Goal: Information Seeking & Learning: Learn about a topic

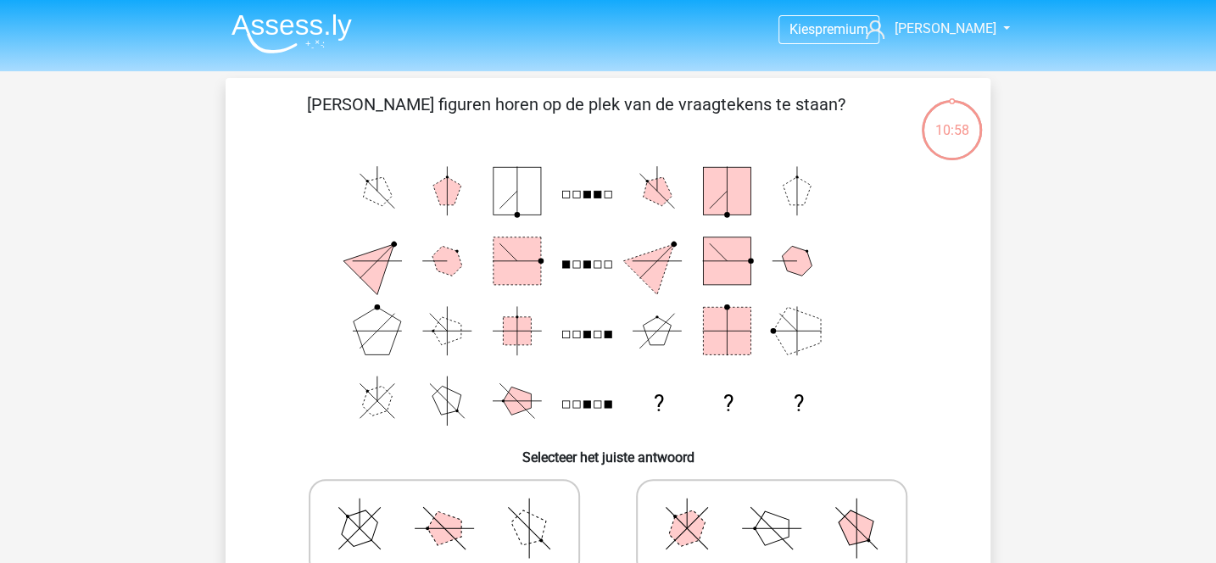
click at [325, 34] on img at bounding box center [292, 34] width 120 height 40
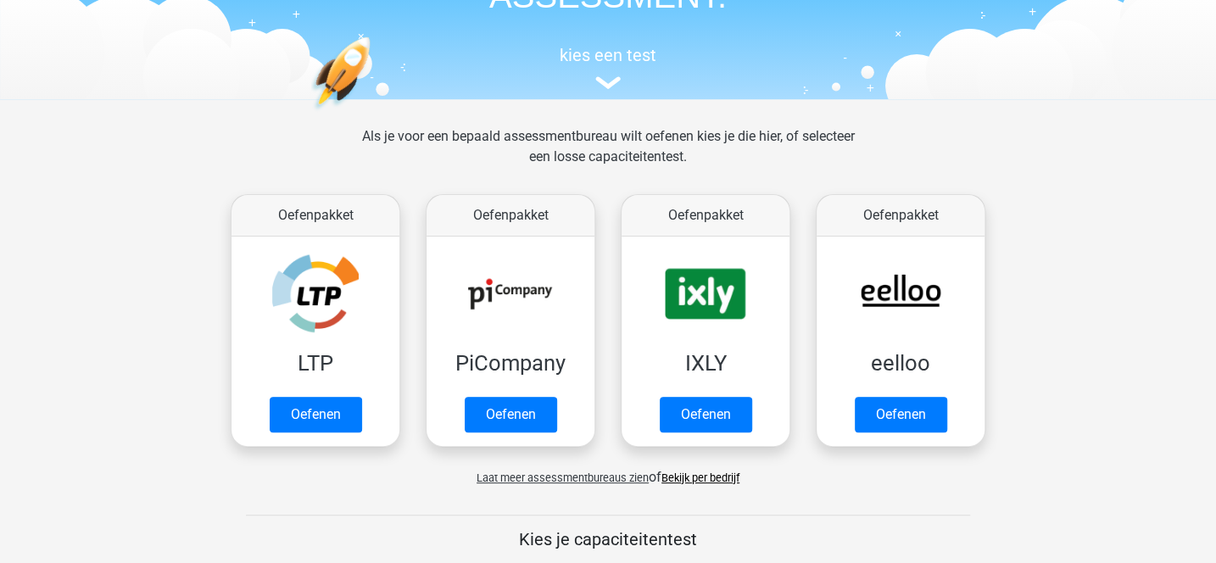
scroll to position [131, 0]
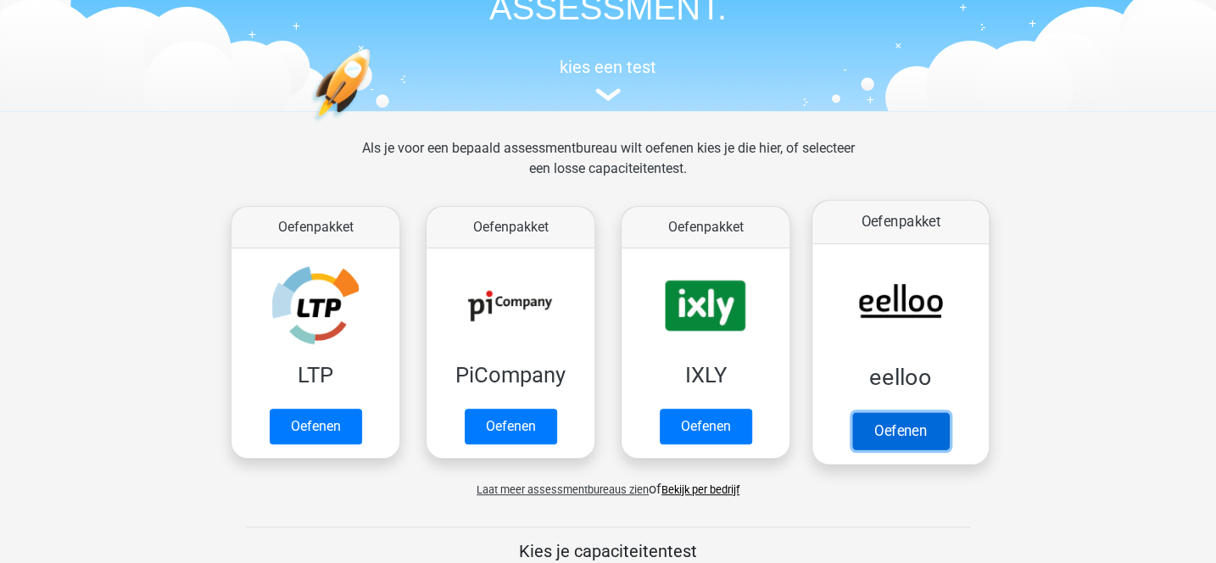
click at [916, 426] on link "Oefenen" at bounding box center [901, 430] width 97 height 37
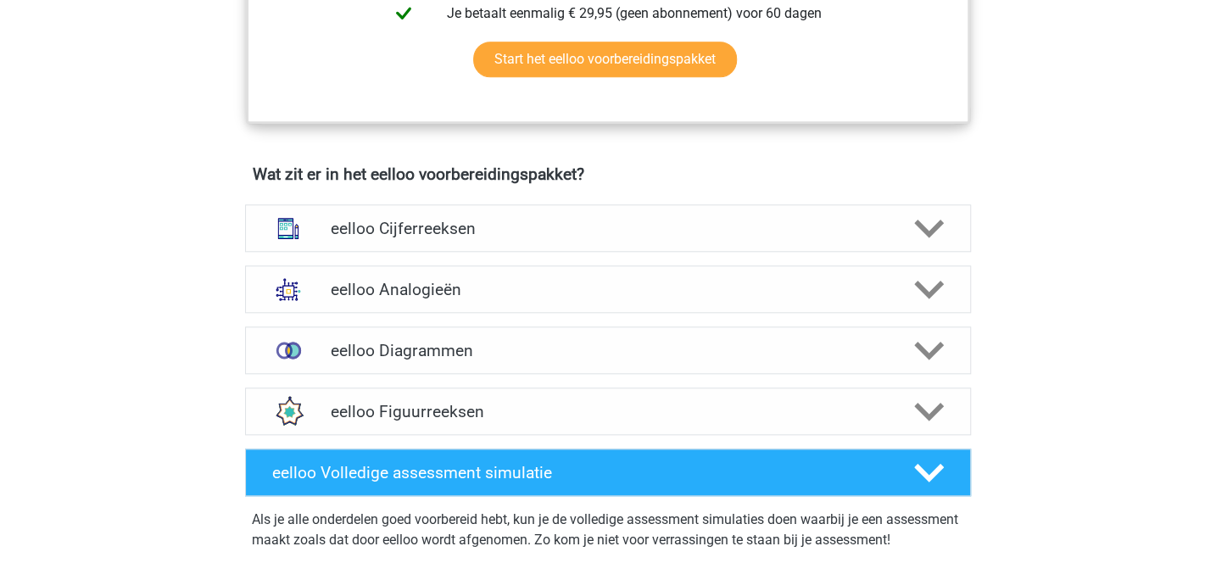
scroll to position [942, 0]
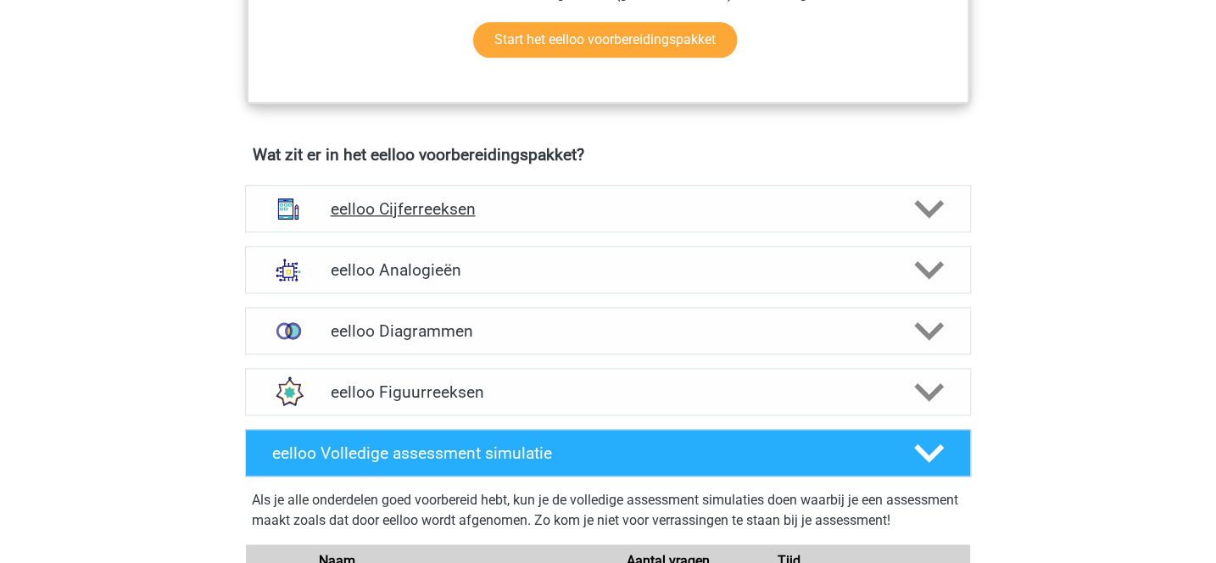
click at [651, 213] on h4 "eelloo Cijferreeksen" at bounding box center [608, 209] width 556 height 20
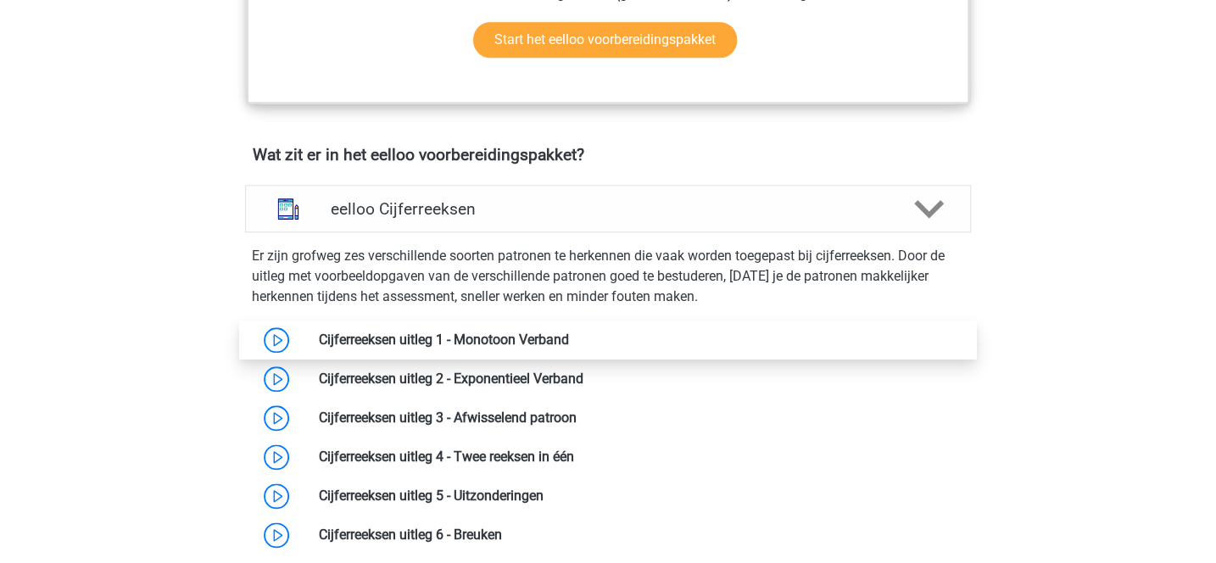
click at [569, 348] on link at bounding box center [569, 340] width 0 height 16
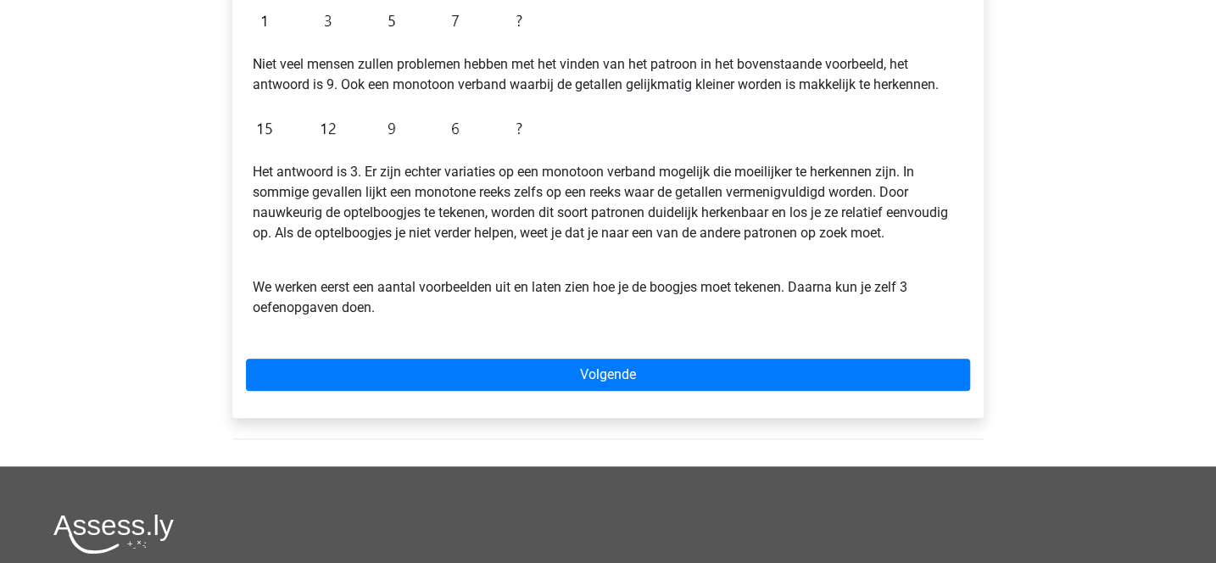
scroll to position [434, 0]
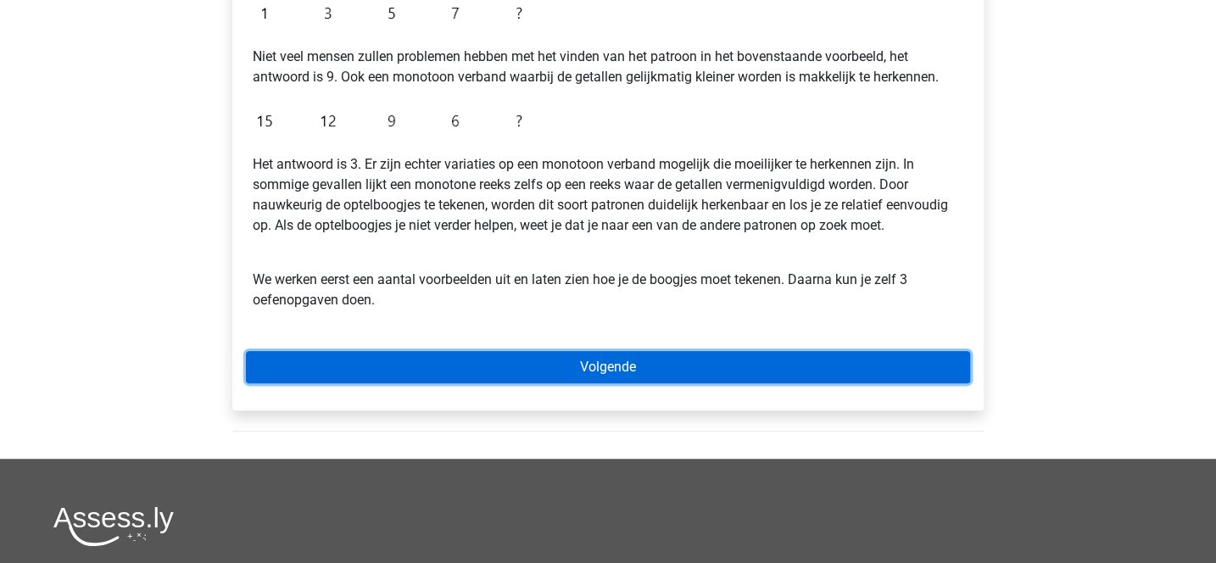
click at [616, 358] on link "Volgende" at bounding box center [608, 367] width 724 height 32
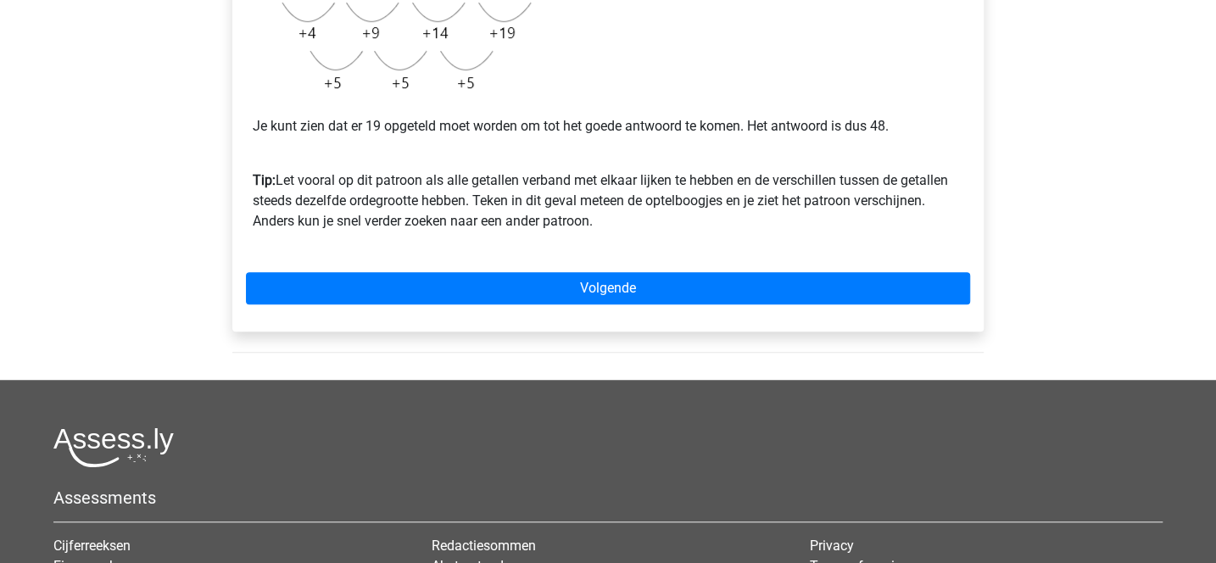
scroll to position [548, 0]
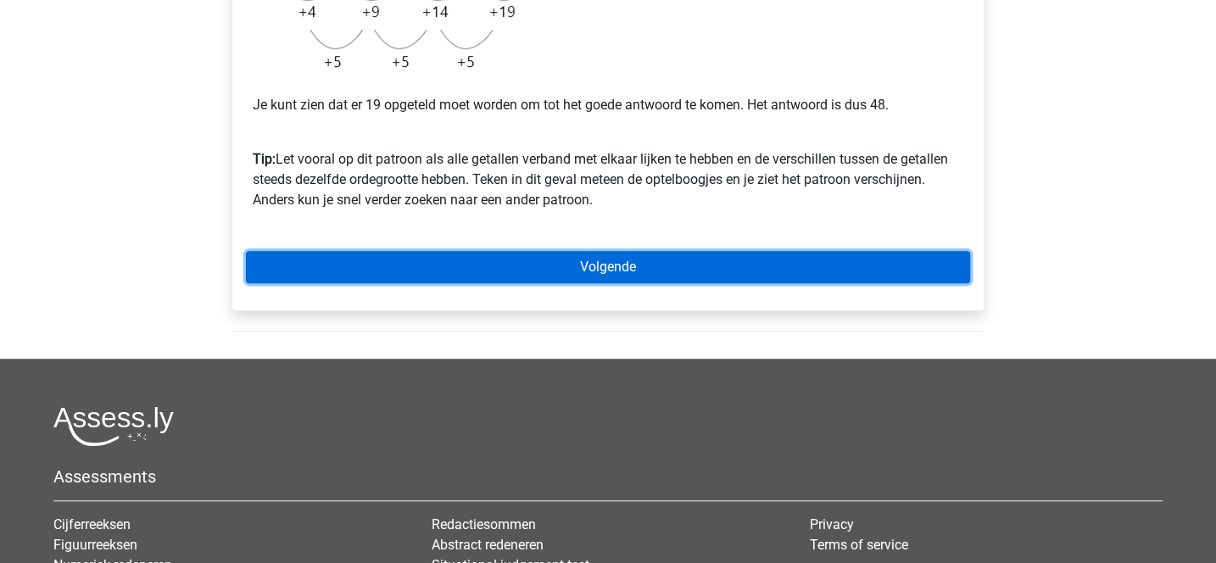
click at [599, 270] on link "Volgende" at bounding box center [608, 267] width 724 height 32
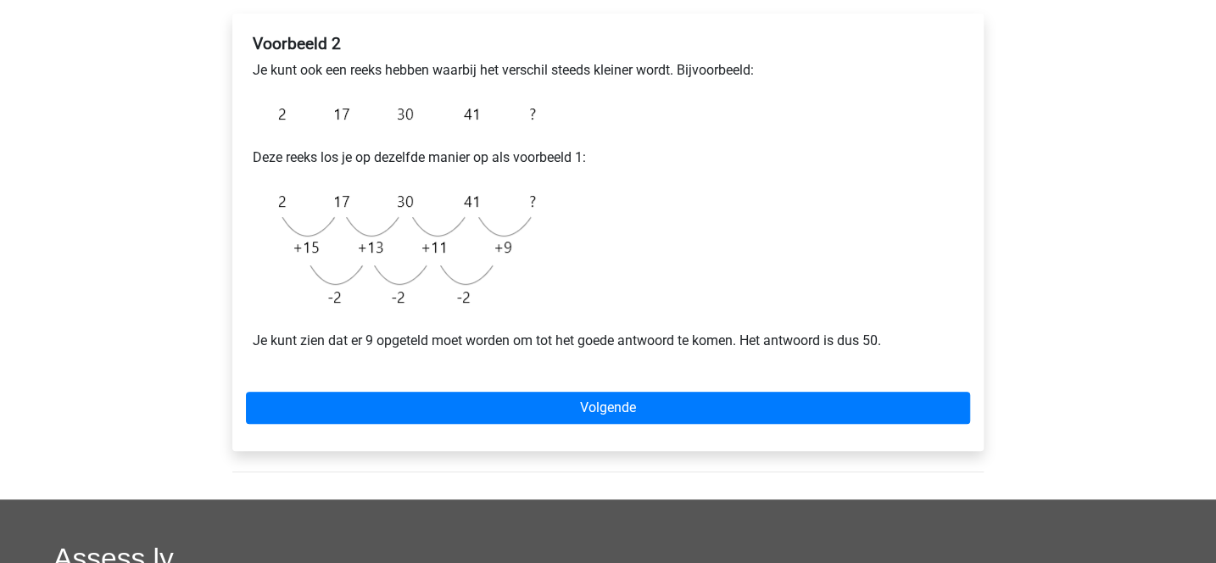
scroll to position [298, 0]
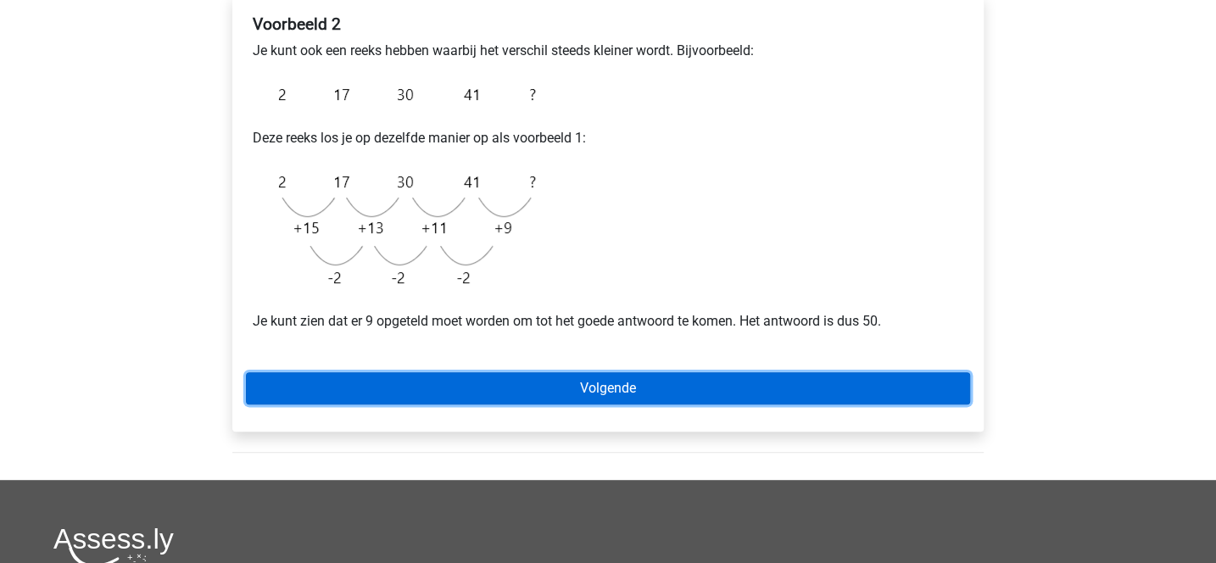
click at [619, 383] on link "Volgende" at bounding box center [608, 388] width 724 height 32
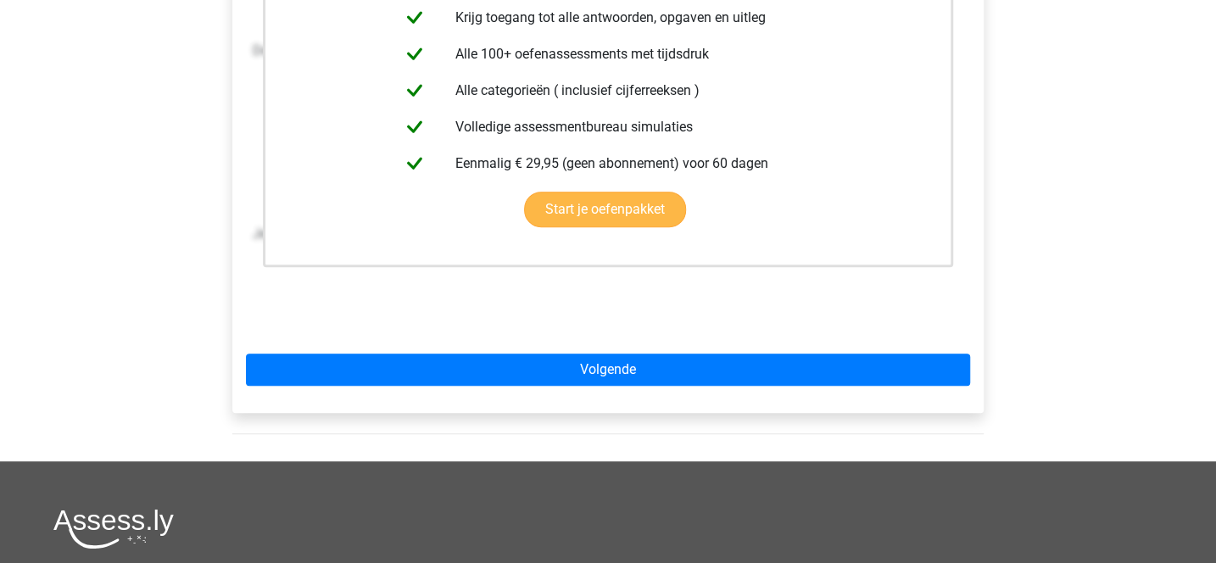
scroll to position [429, 0]
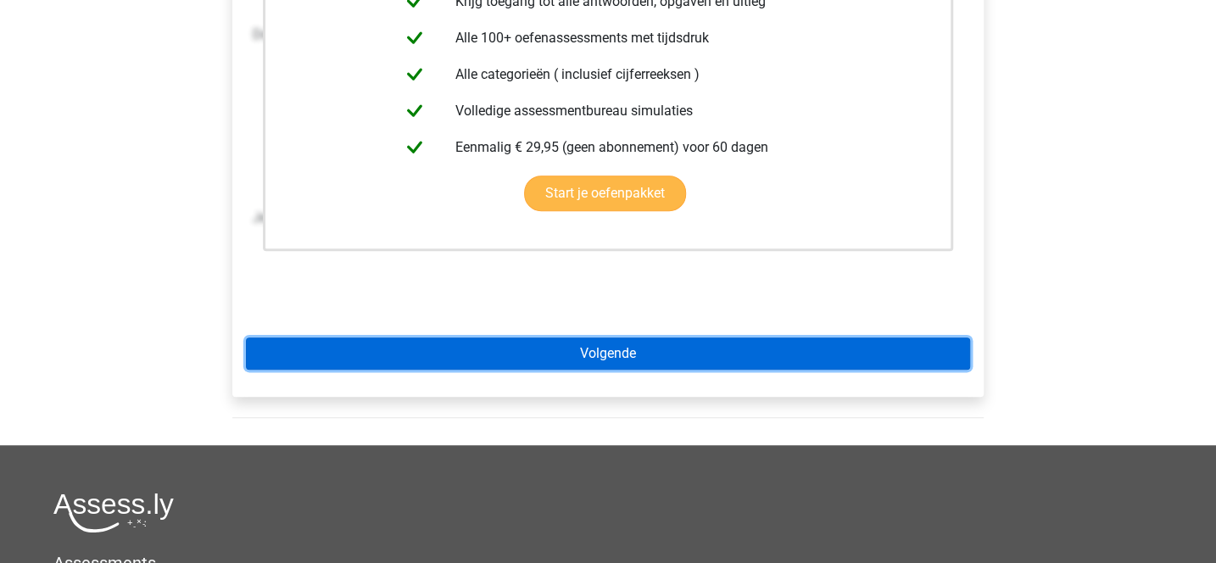
click at [626, 359] on link "Volgende" at bounding box center [608, 354] width 724 height 32
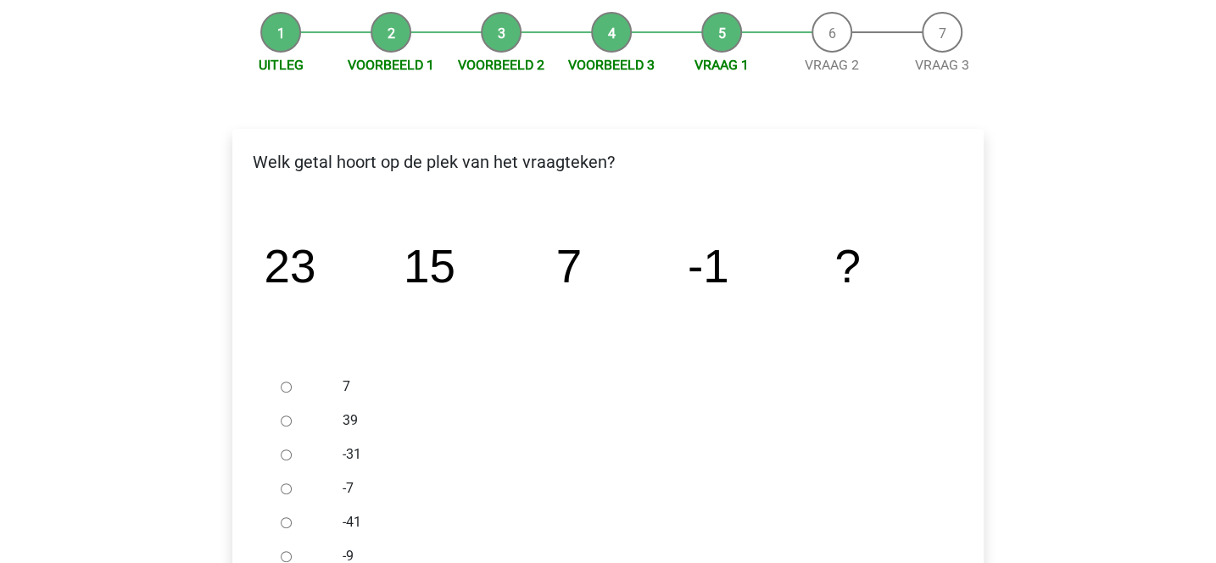
scroll to position [221, 0]
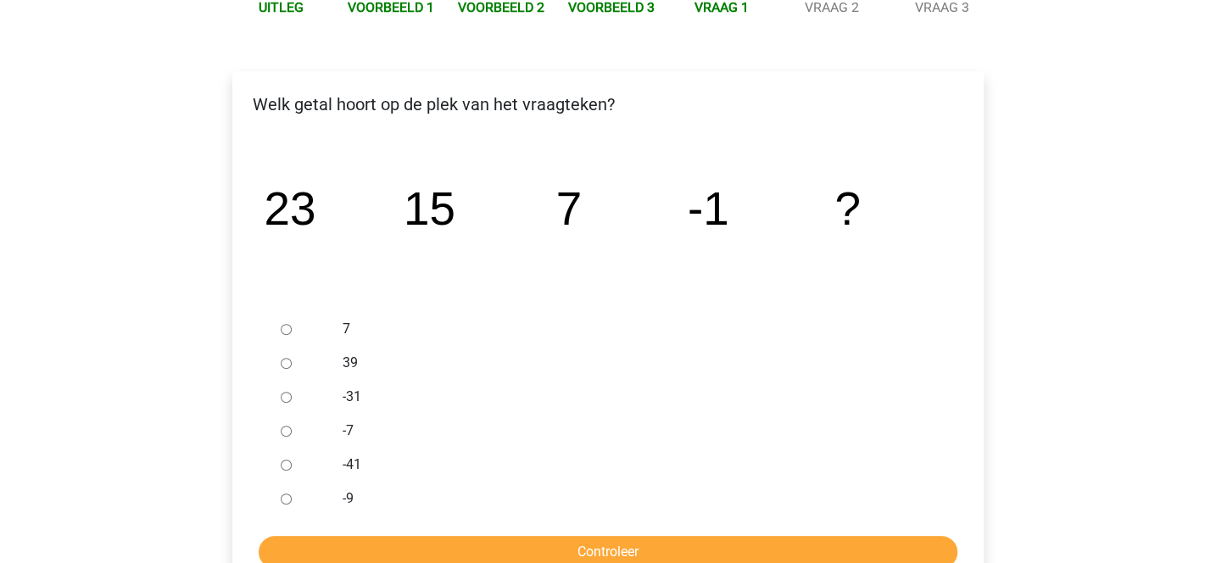
click at [287, 504] on input "-9" at bounding box center [286, 499] width 11 height 11
radio input "true"
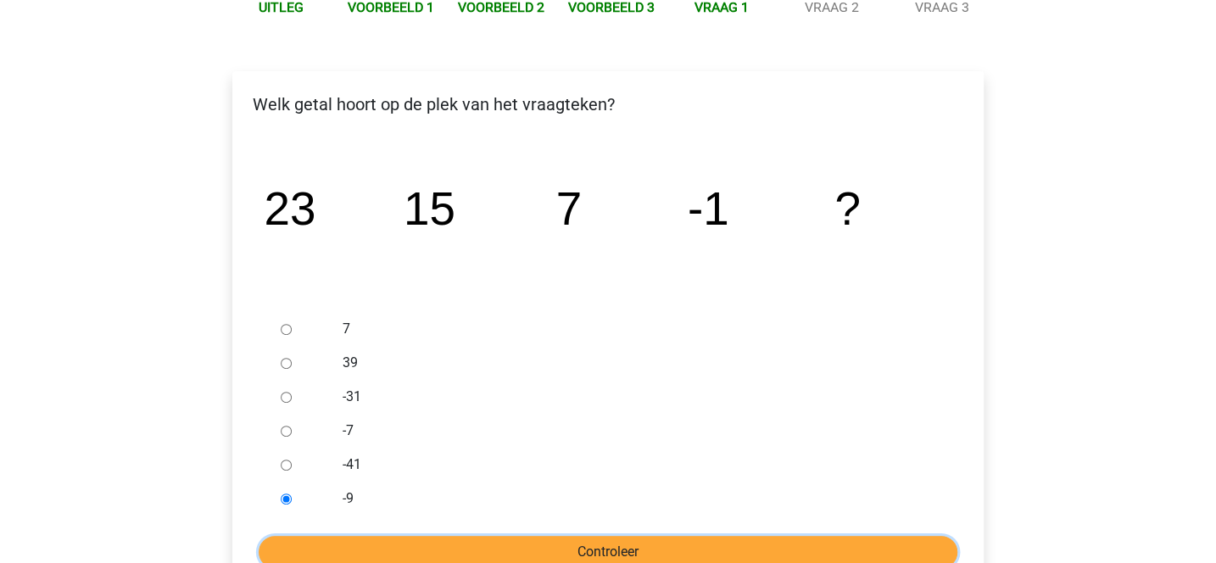
click at [394, 547] on input "Controleer" at bounding box center [608, 552] width 699 height 32
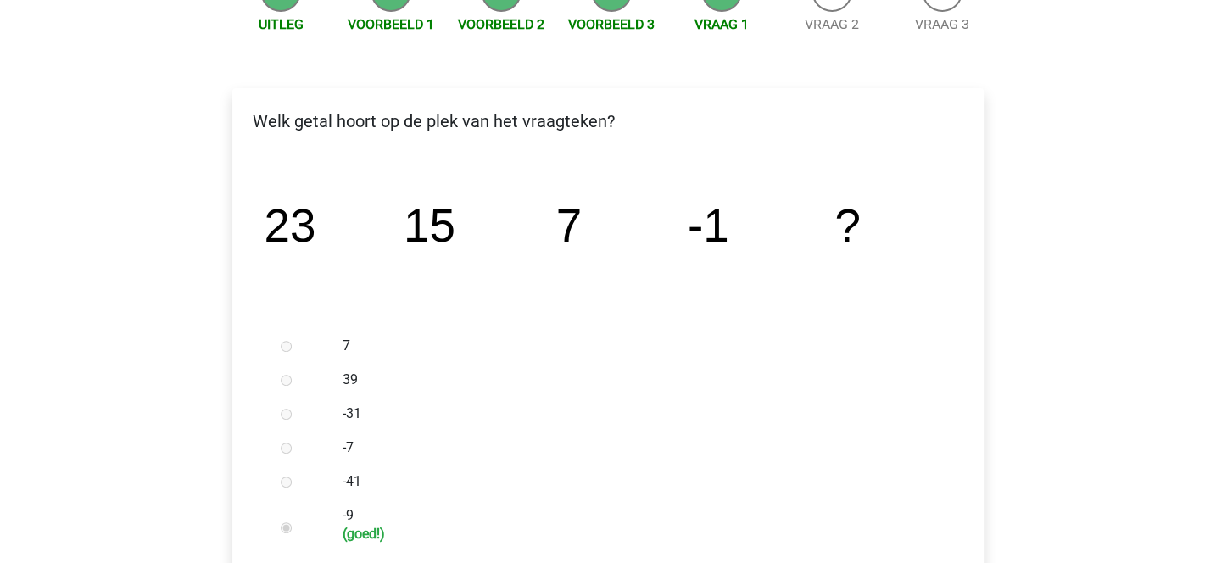
scroll to position [226, 0]
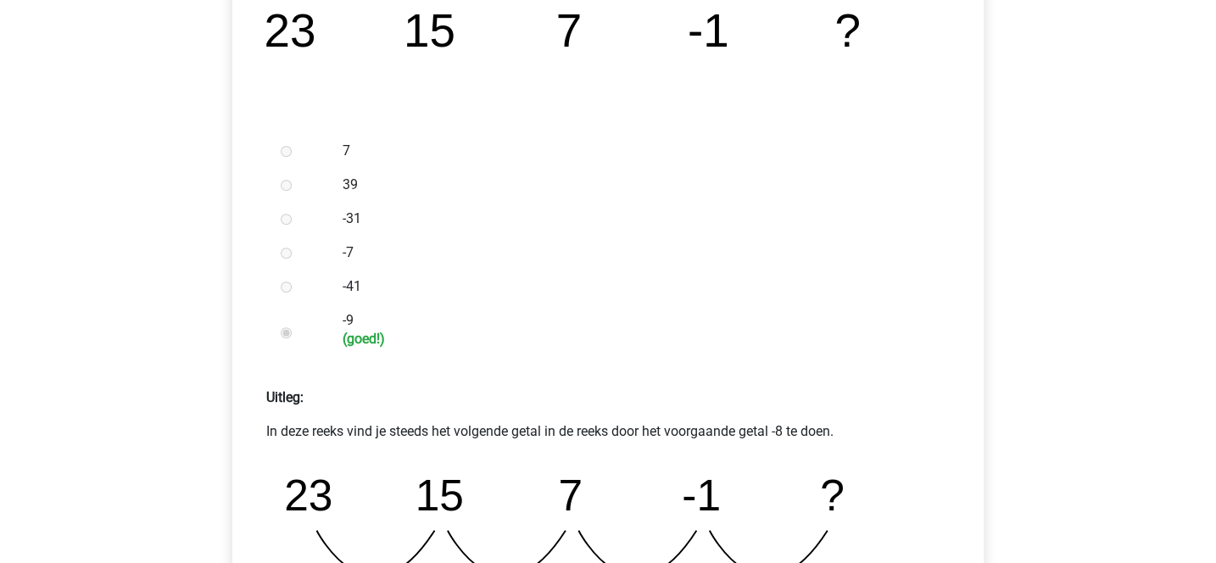
drag, startPoint x: 422, startPoint y: 370, endPoint x: 523, endPoint y: 294, distance: 126.1
click at [523, 294] on form "7 39 -31 -7 -41 -9 (goed!) Uitleg:" at bounding box center [608, 423] width 724 height 579
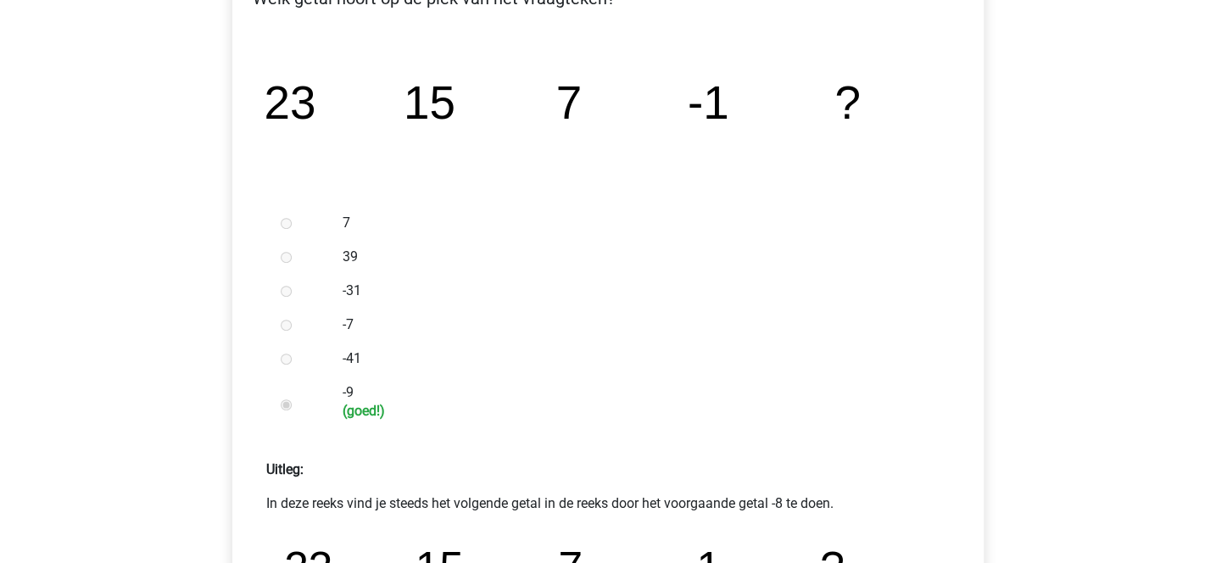
scroll to position [769, 0]
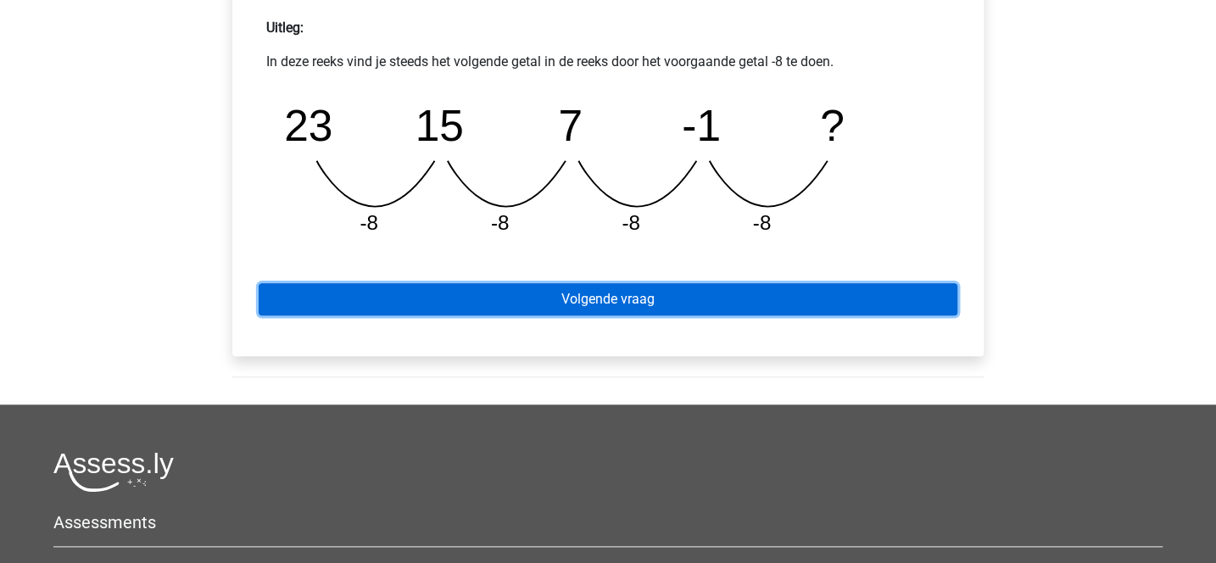
click at [553, 300] on link "Volgende vraag" at bounding box center [608, 299] width 699 height 32
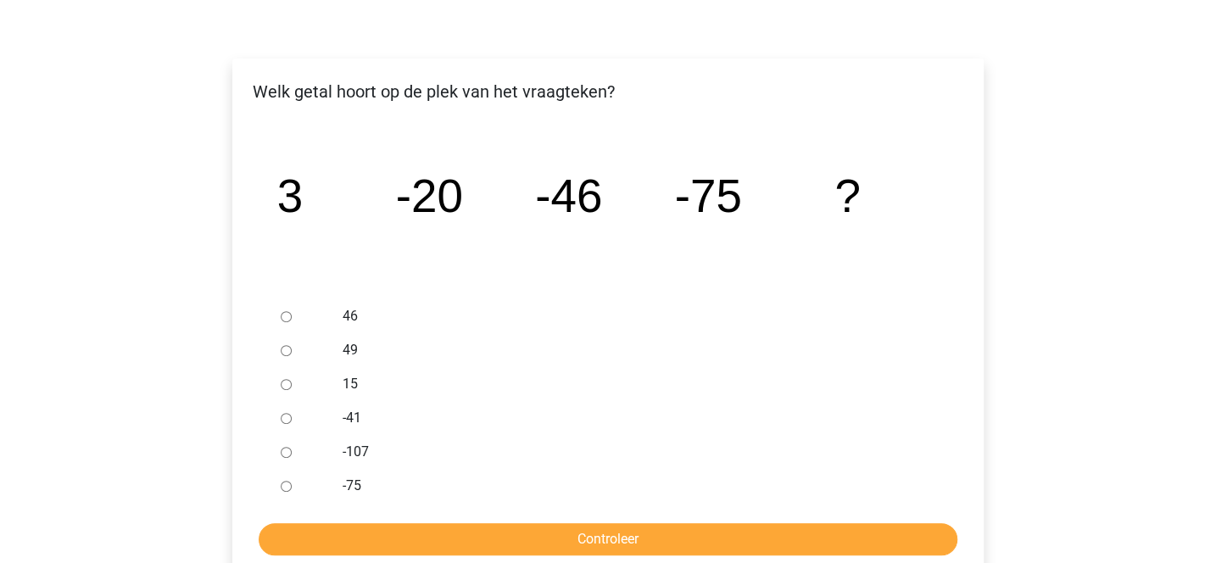
scroll to position [244, 0]
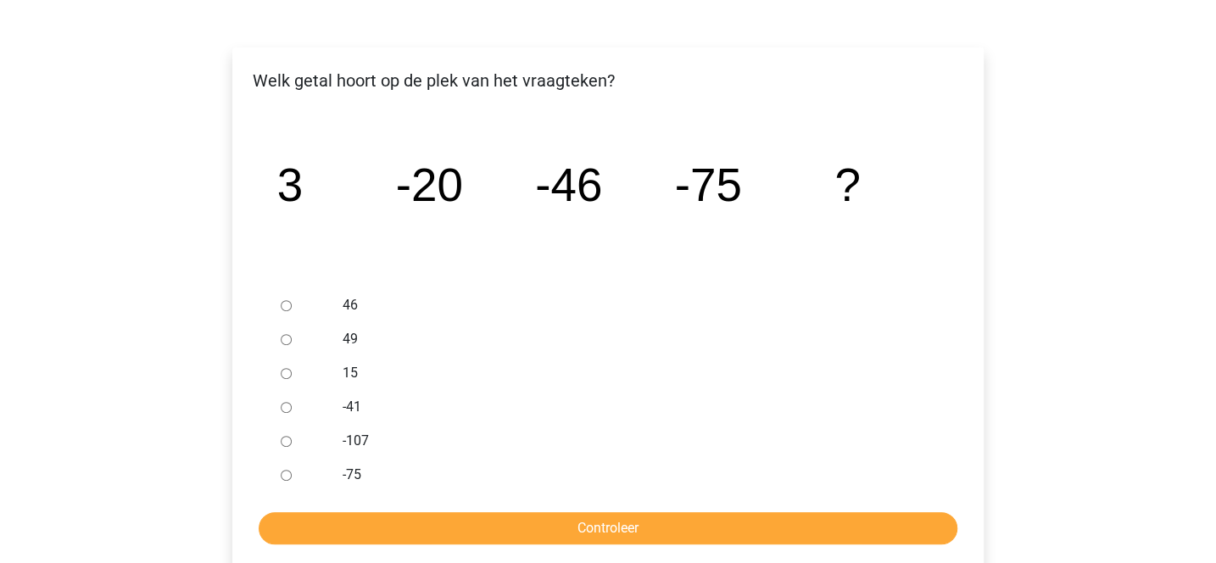
click at [285, 478] on input "-75" at bounding box center [286, 475] width 11 height 11
radio input "true"
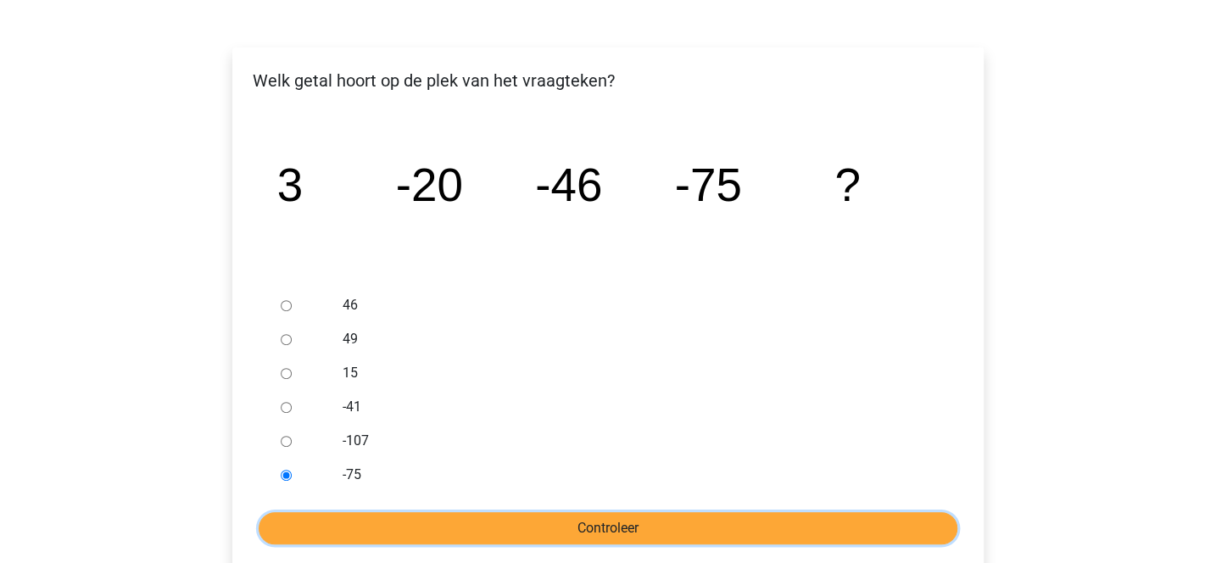
click at [380, 521] on input "Controleer" at bounding box center [608, 528] width 699 height 32
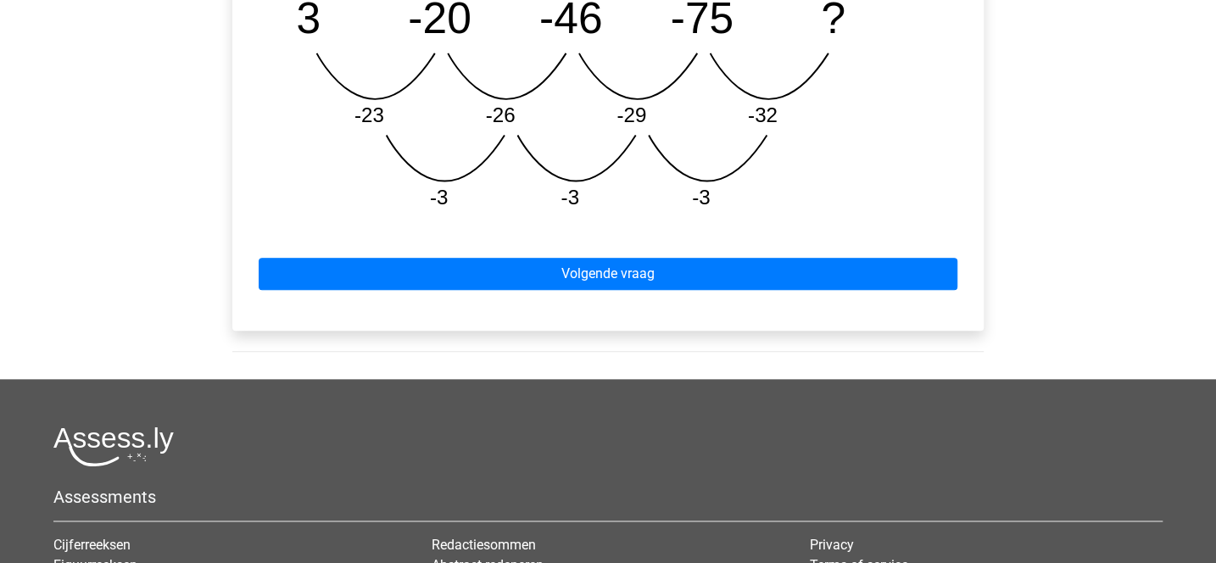
scroll to position [906, 0]
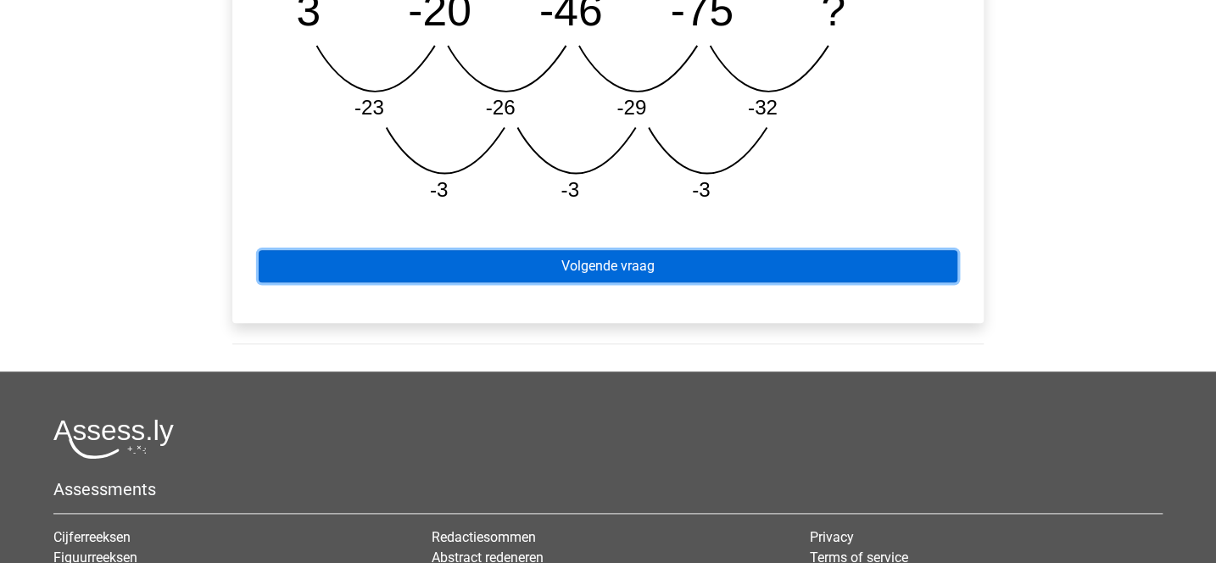
click at [616, 280] on link "Volgende vraag" at bounding box center [608, 266] width 699 height 32
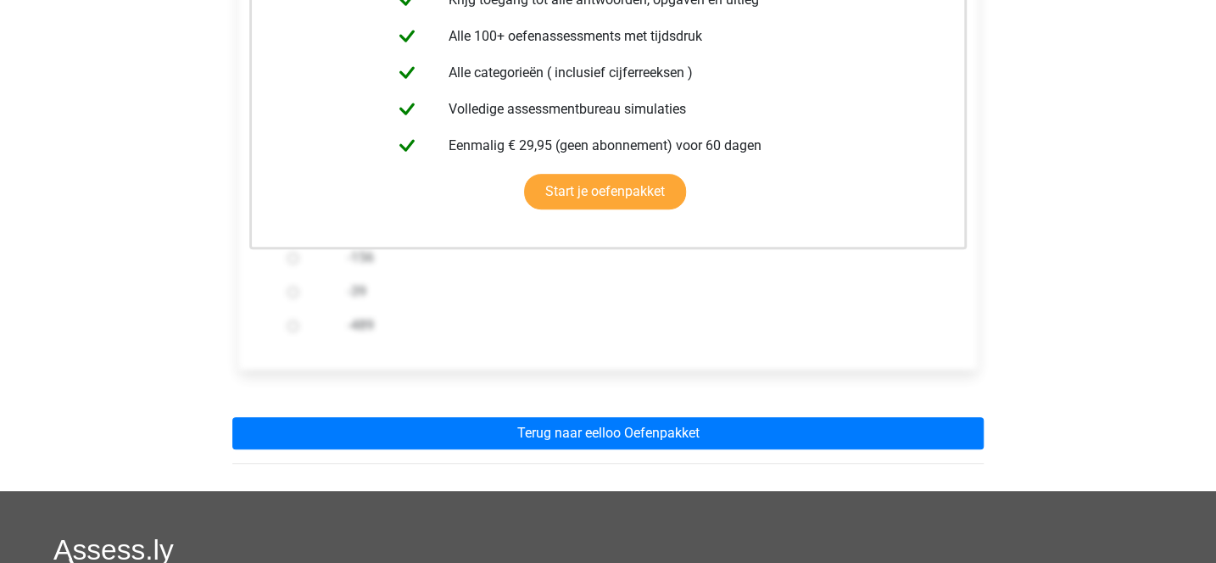
scroll to position [411, 0]
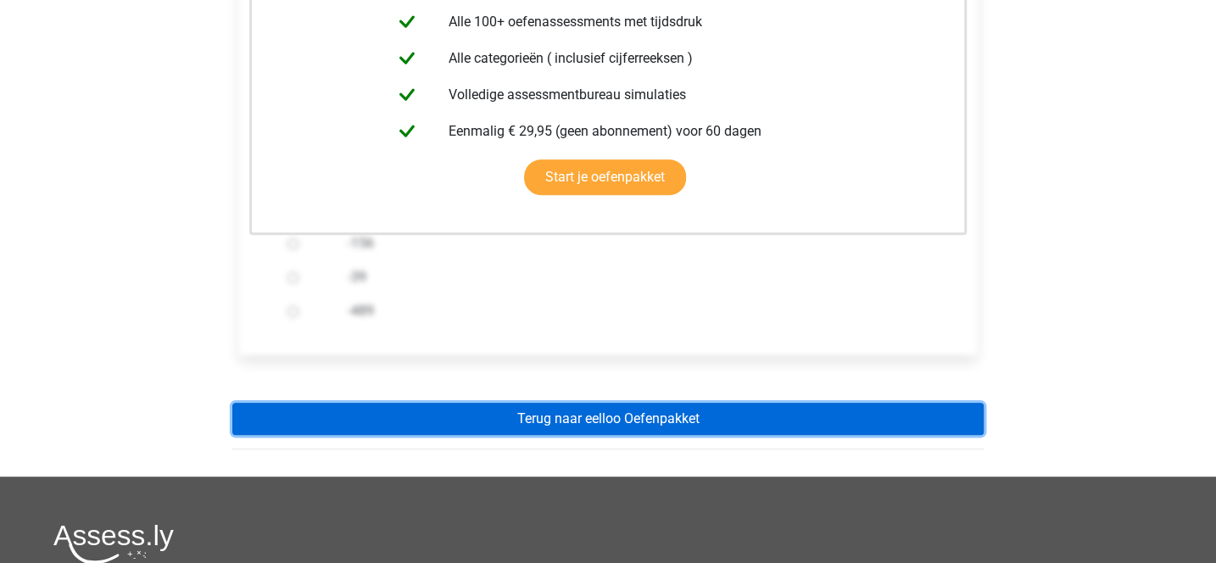
click at [624, 420] on link "Terug naar eelloo Oefenpakket" at bounding box center [608, 419] width 752 height 32
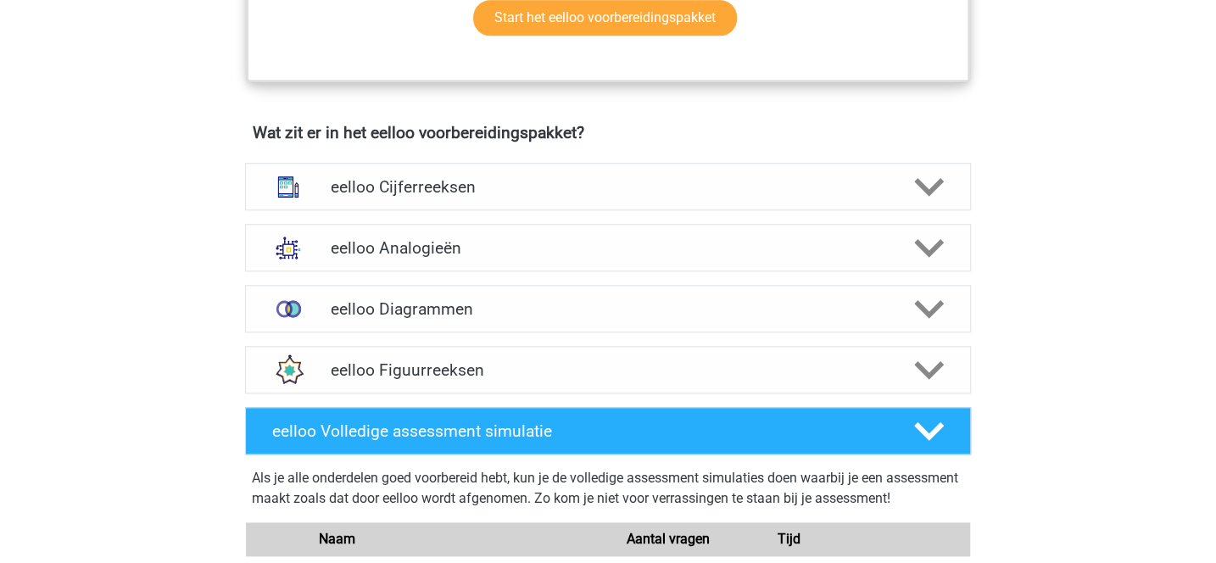
scroll to position [965, 0]
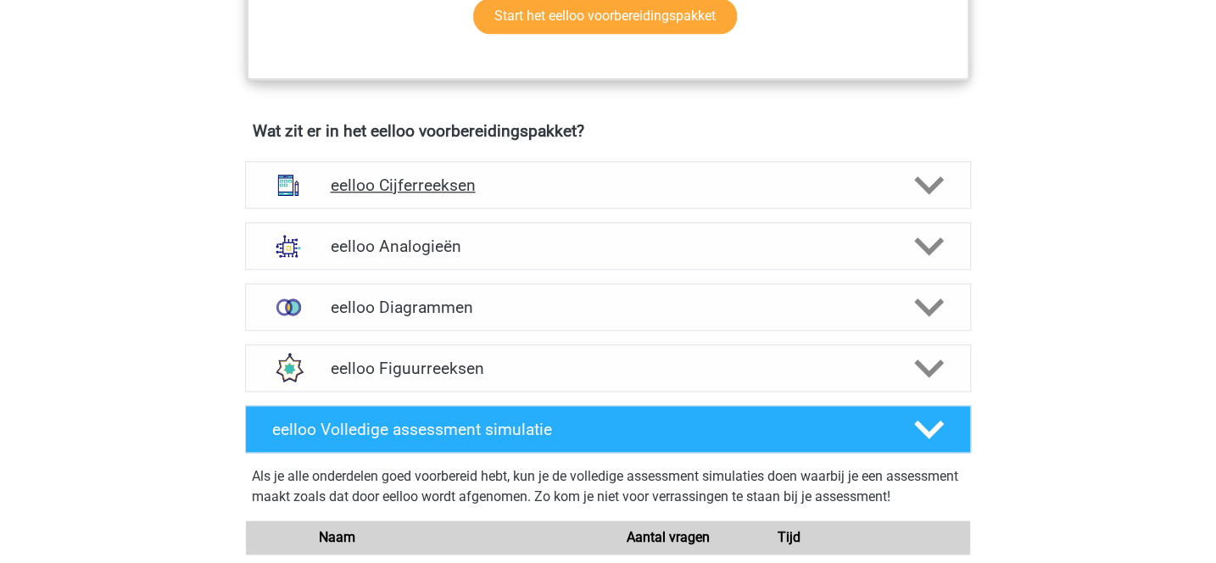
click at [687, 189] on h4 "eelloo Cijferreeksen" at bounding box center [608, 186] width 556 height 20
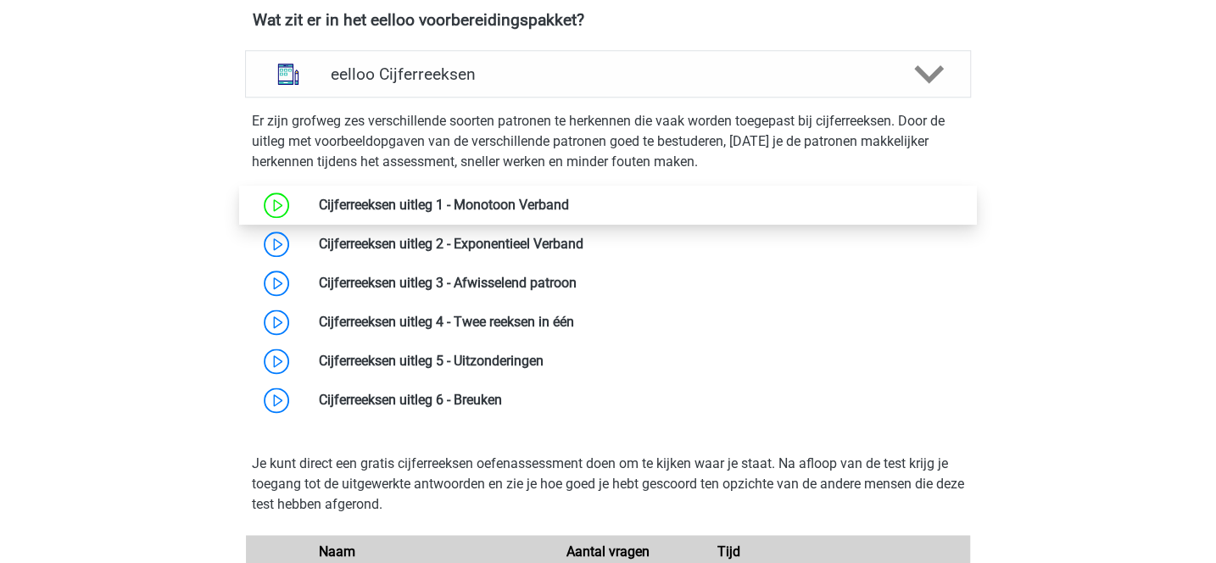
scroll to position [1079, 0]
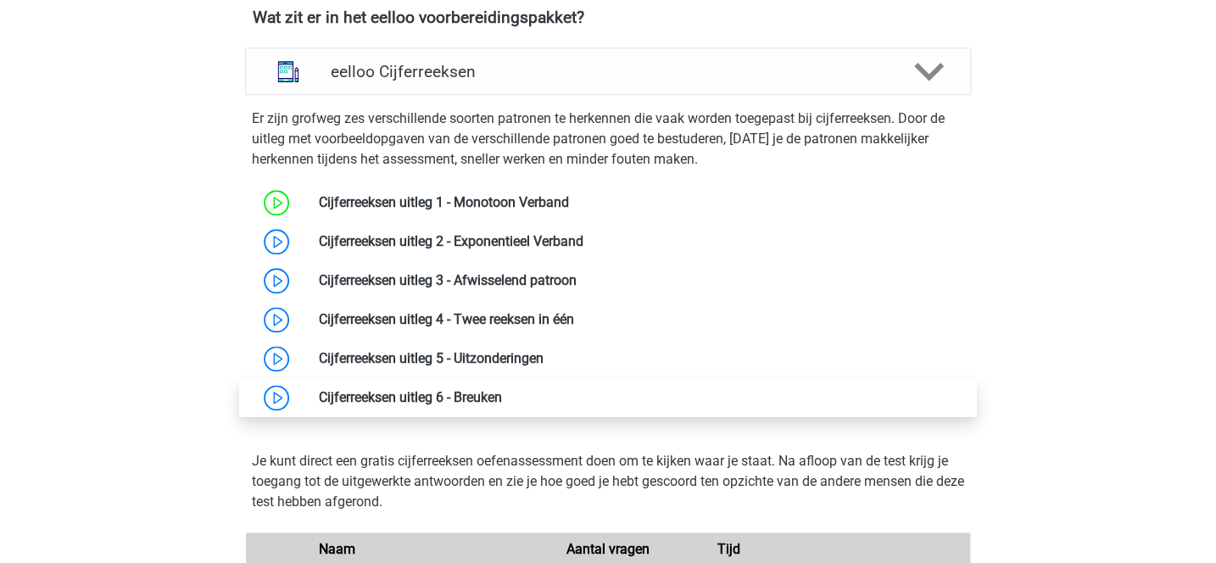
click at [502, 404] on link at bounding box center [502, 397] width 0 height 16
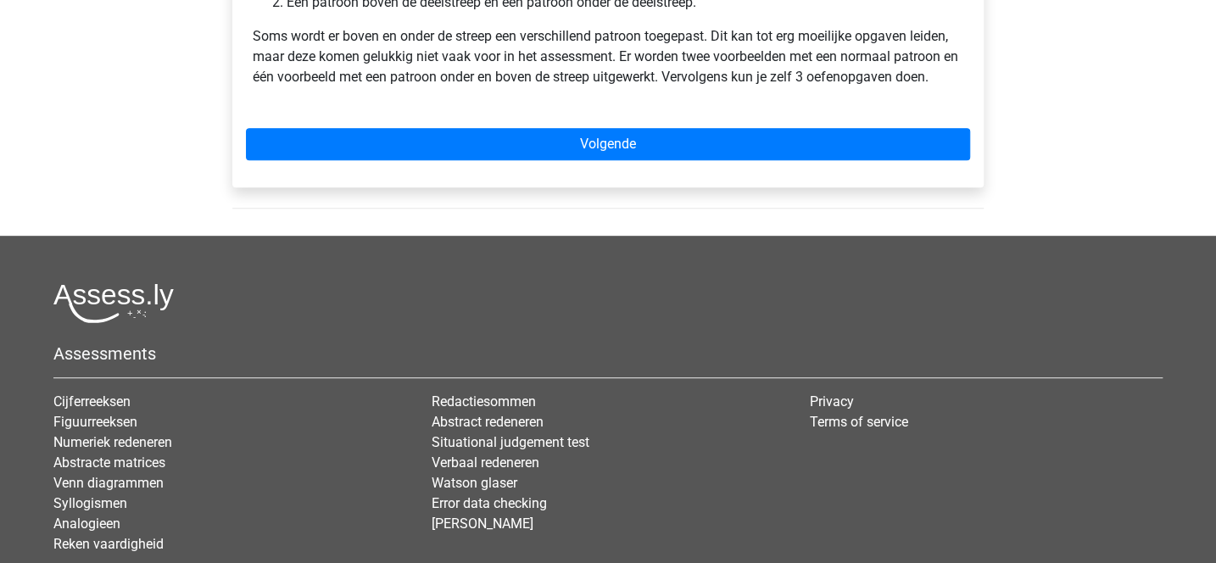
scroll to position [423, 0]
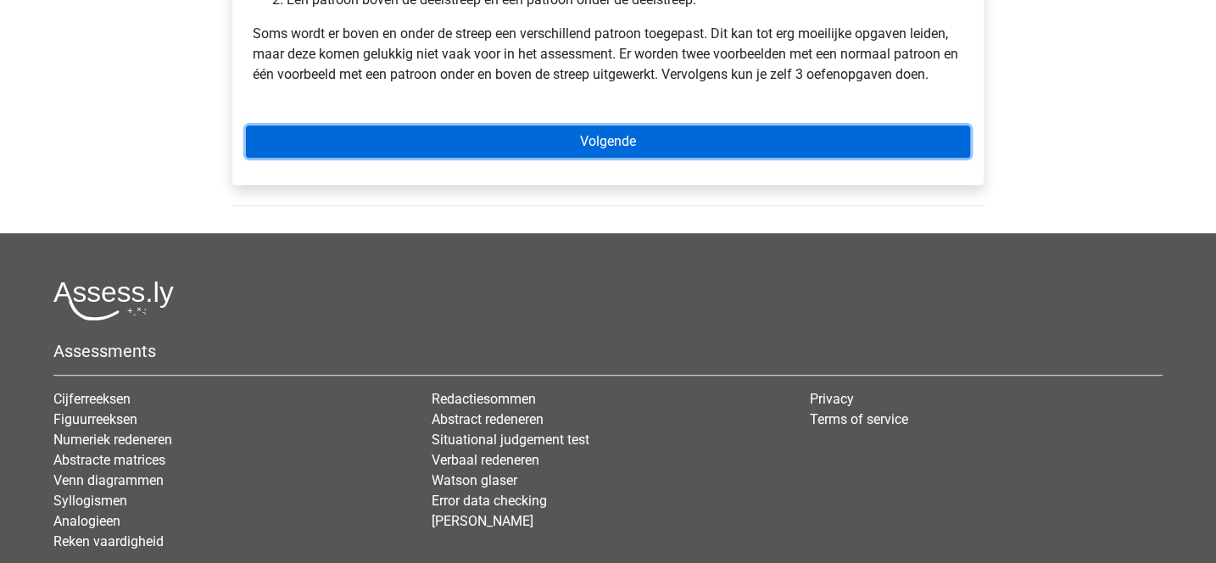
click at [630, 143] on link "Volgende" at bounding box center [608, 142] width 724 height 32
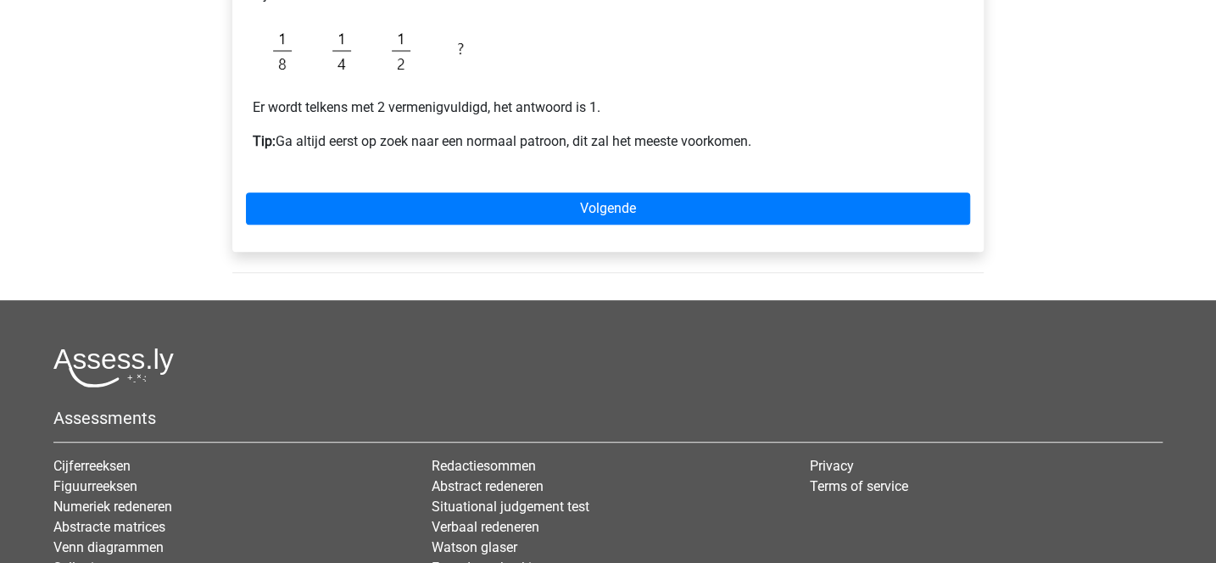
scroll to position [376, 0]
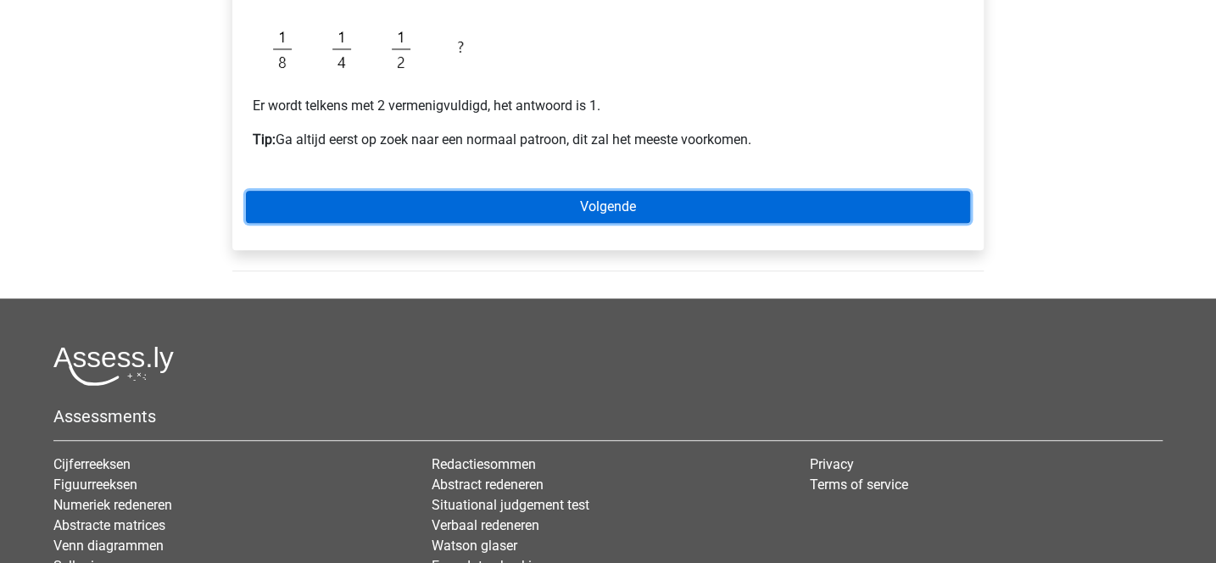
click at [616, 209] on link "Volgende" at bounding box center [608, 207] width 724 height 32
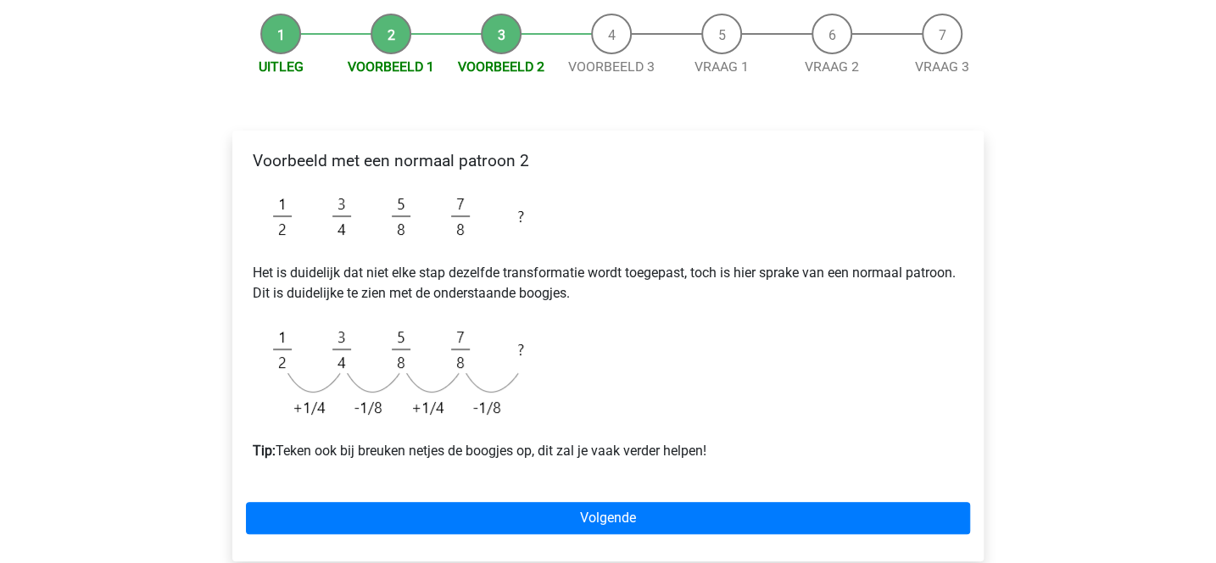
scroll to position [160, 0]
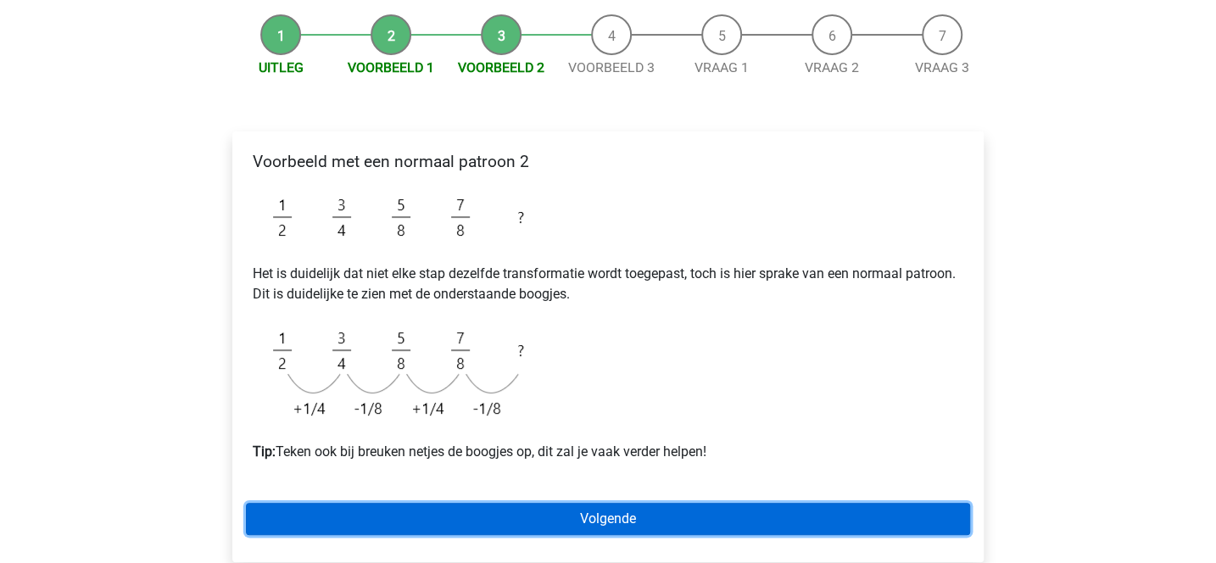
click at [597, 511] on link "Volgende" at bounding box center [608, 519] width 724 height 32
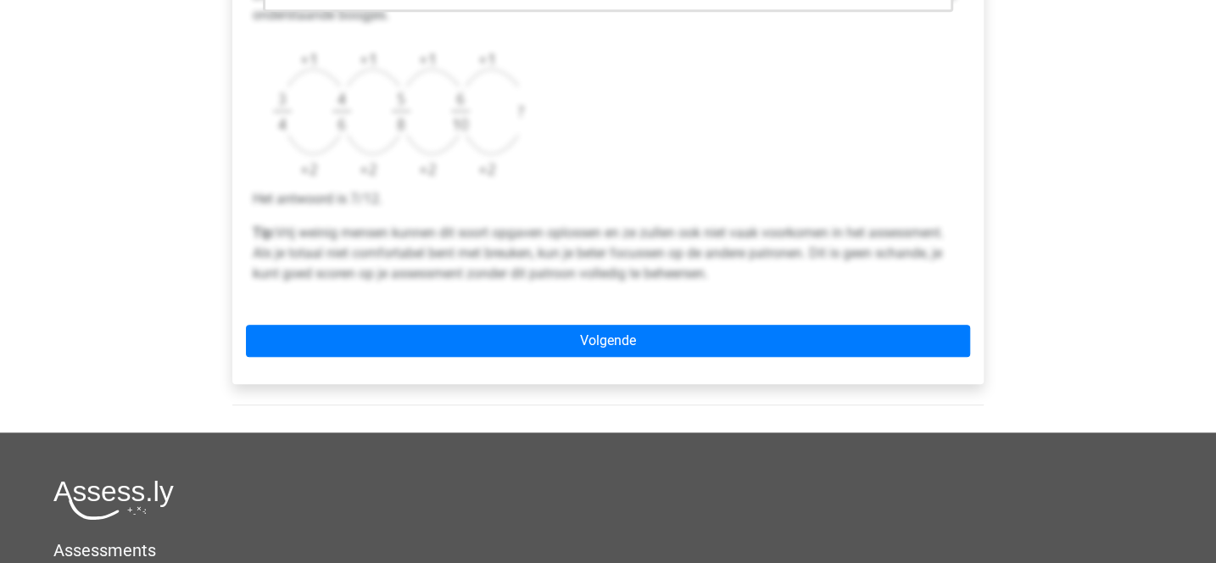
scroll to position [674, 0]
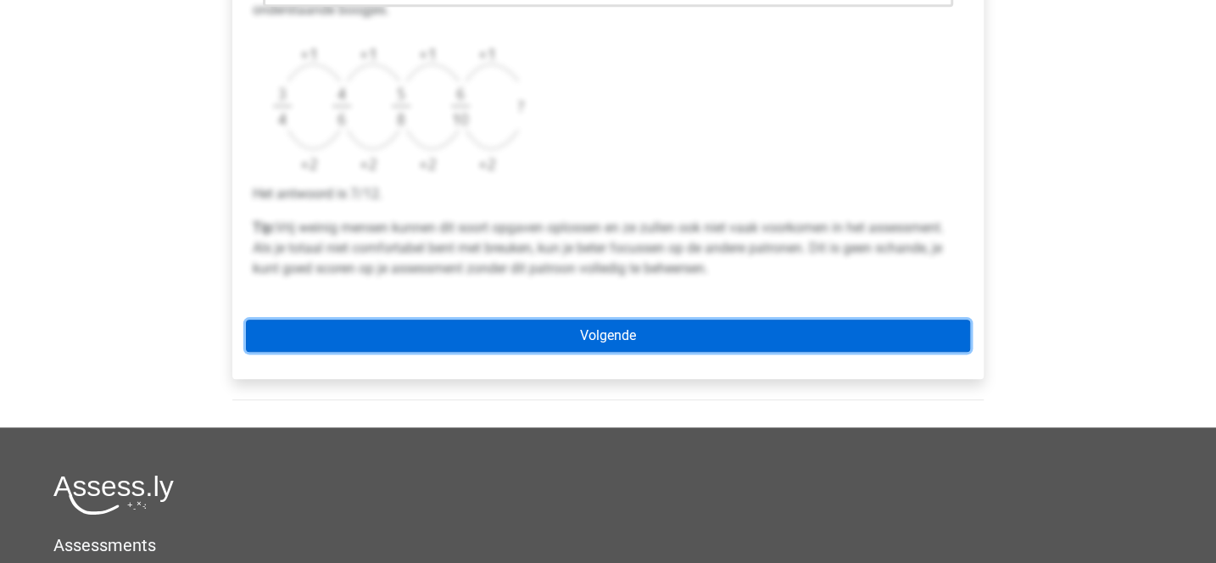
click at [620, 343] on link "Volgende" at bounding box center [608, 336] width 724 height 32
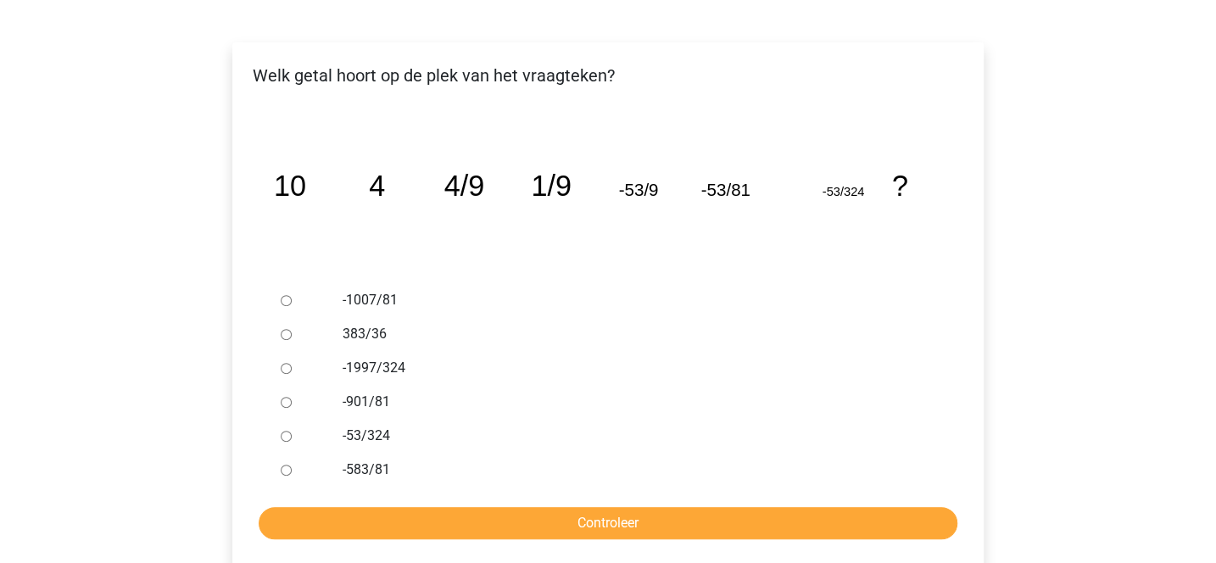
scroll to position [250, 0]
click at [286, 439] on input "-53/324" at bounding box center [286, 435] width 11 height 11
radio input "true"
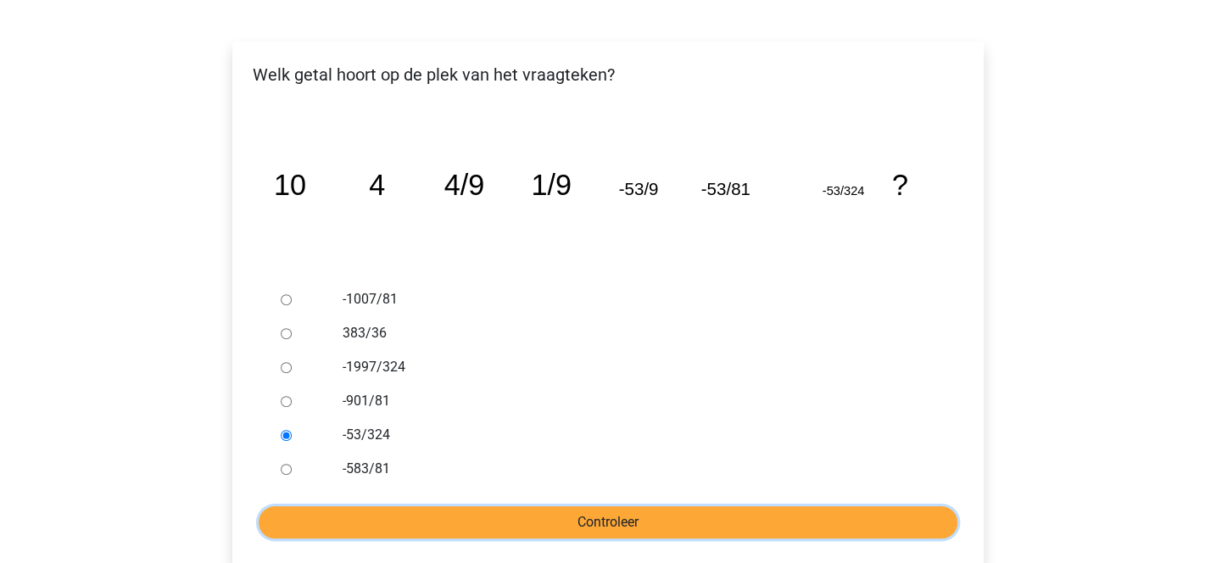
click at [550, 524] on input "Controleer" at bounding box center [608, 522] width 699 height 32
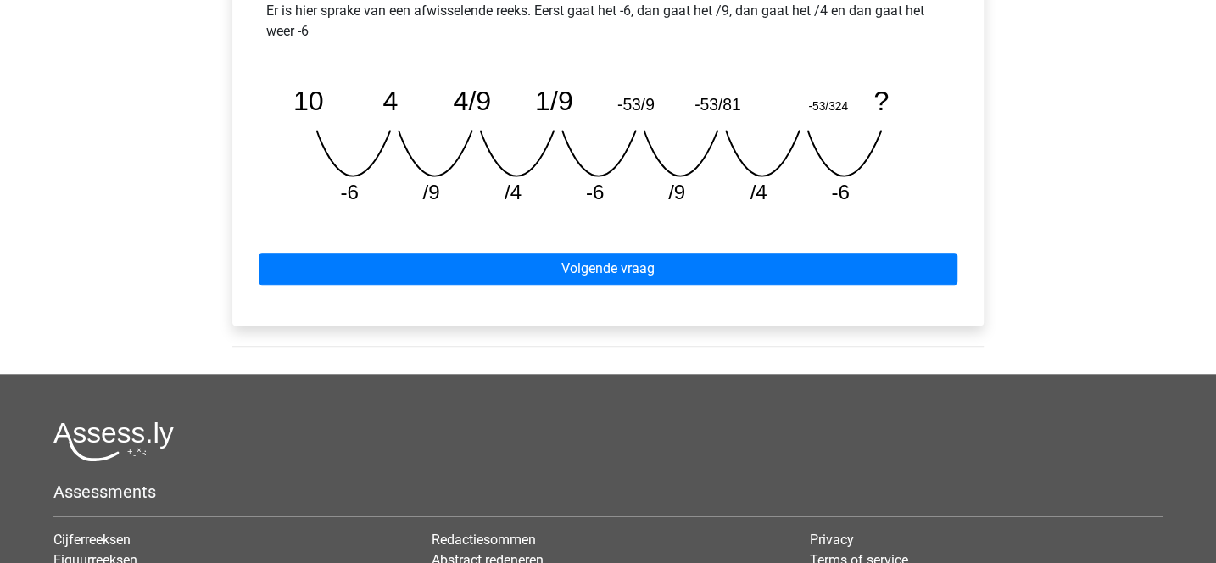
scroll to position [816, 0]
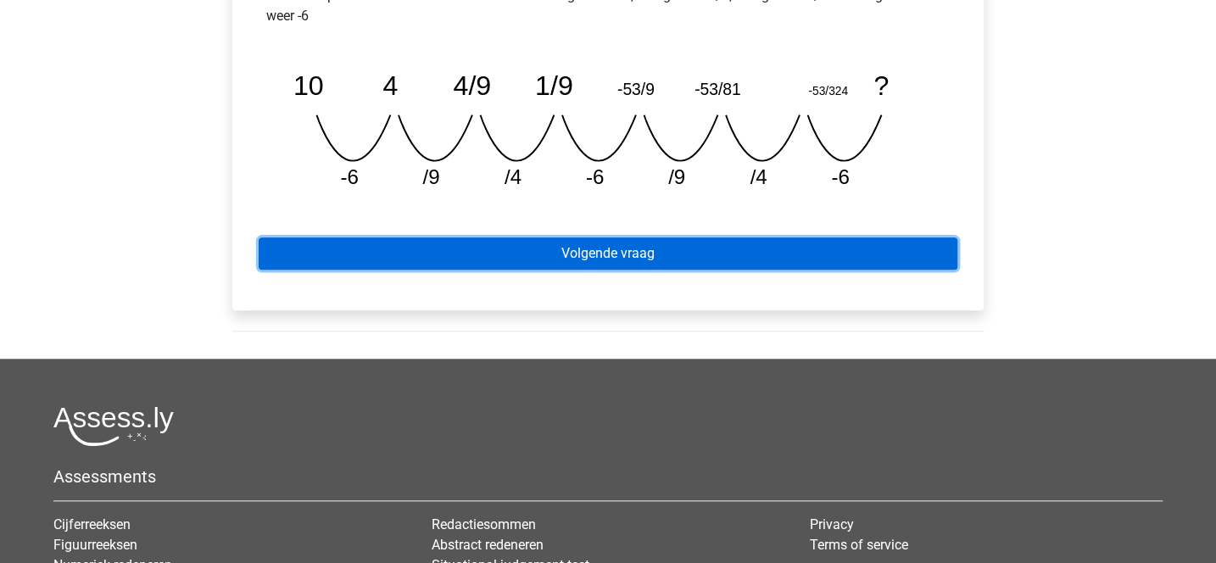
click at [818, 260] on link "Volgende vraag" at bounding box center [608, 254] width 699 height 32
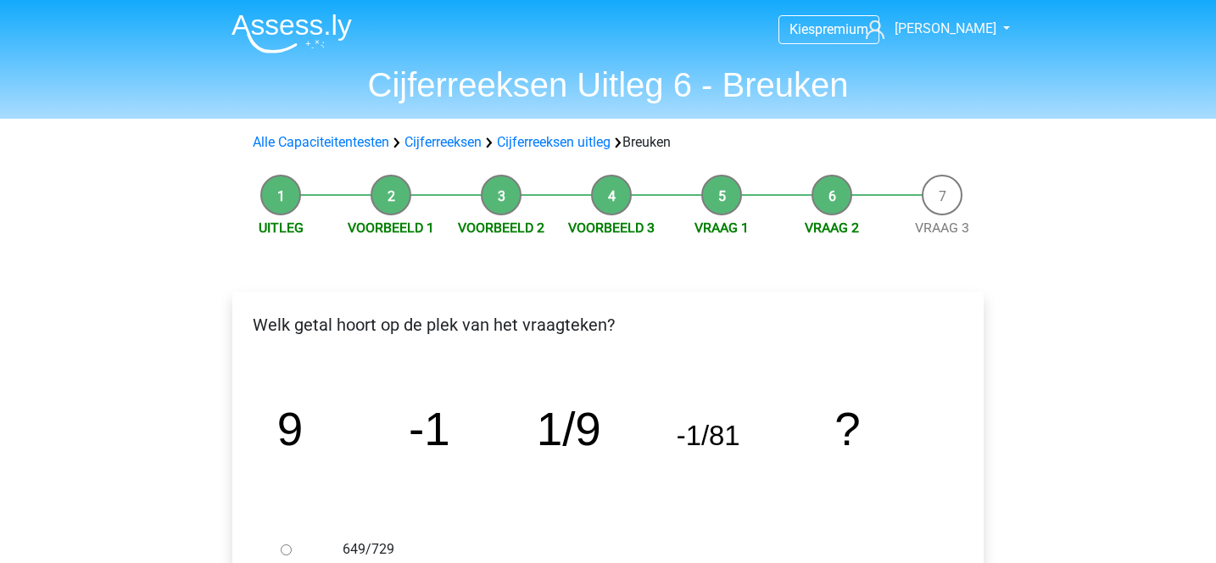
scroll to position [244, 0]
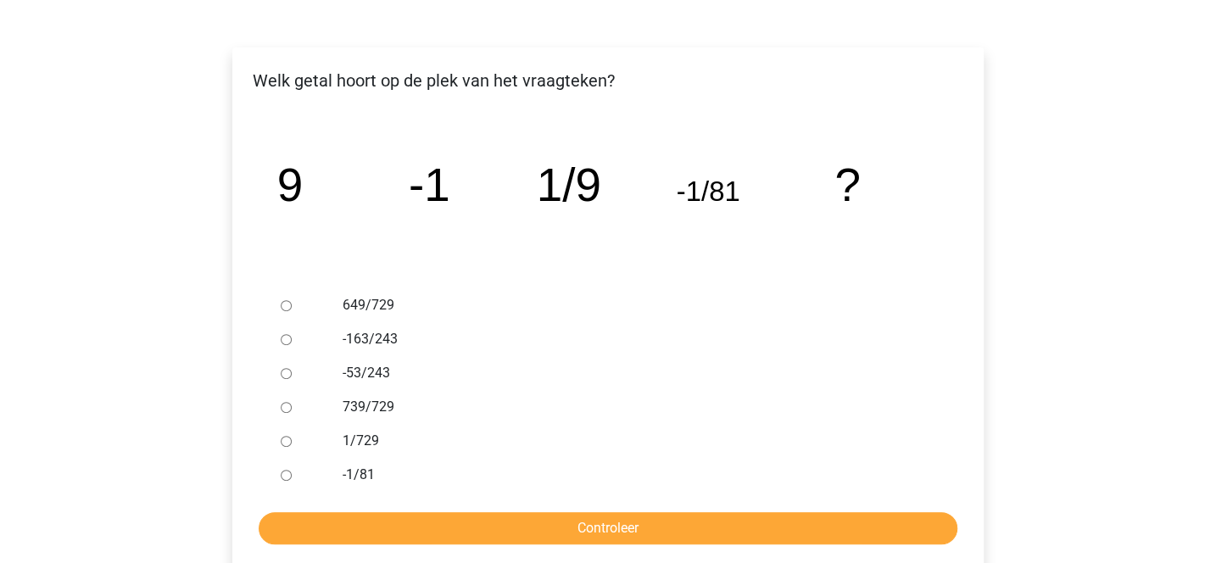
click at [283, 445] on input "1/729" at bounding box center [286, 441] width 11 height 11
radio input "true"
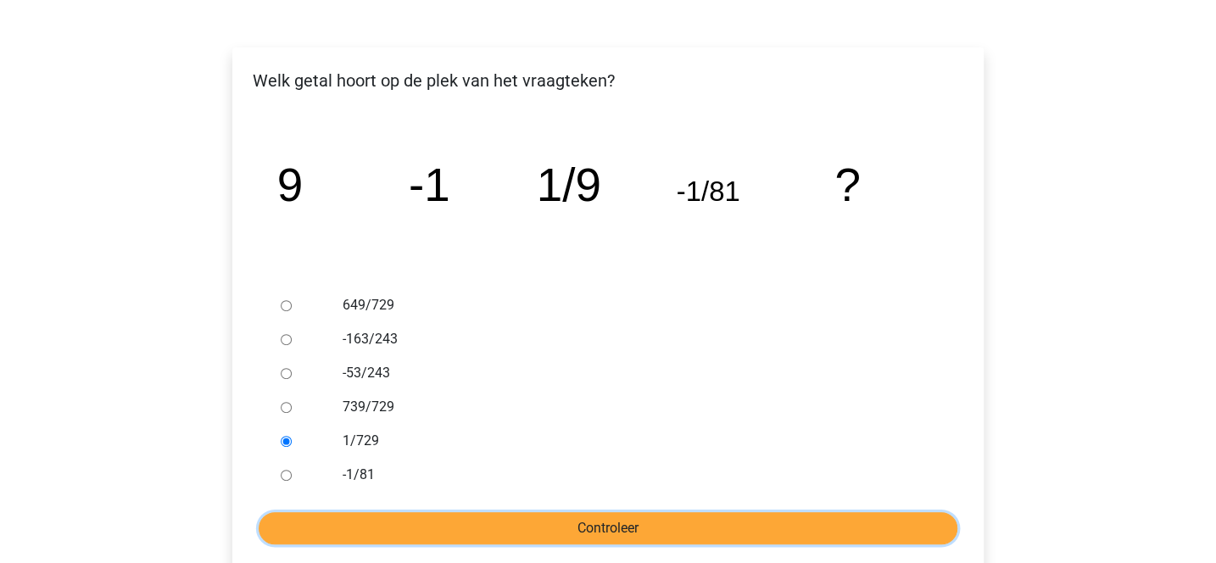
click at [439, 537] on input "Controleer" at bounding box center [608, 528] width 699 height 32
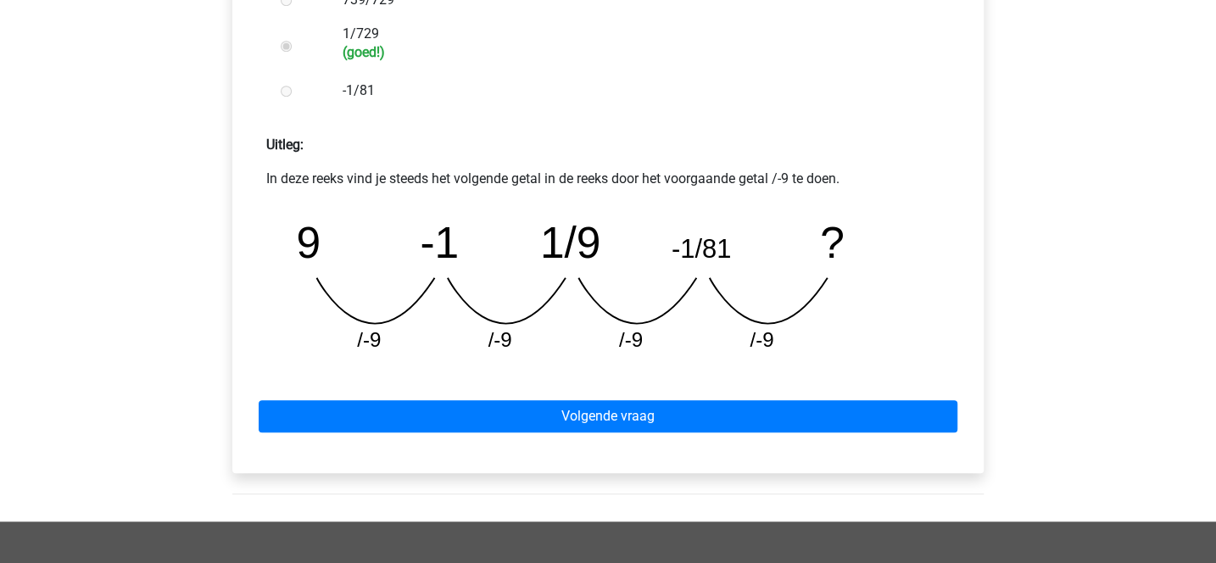
scroll to position [674, 0]
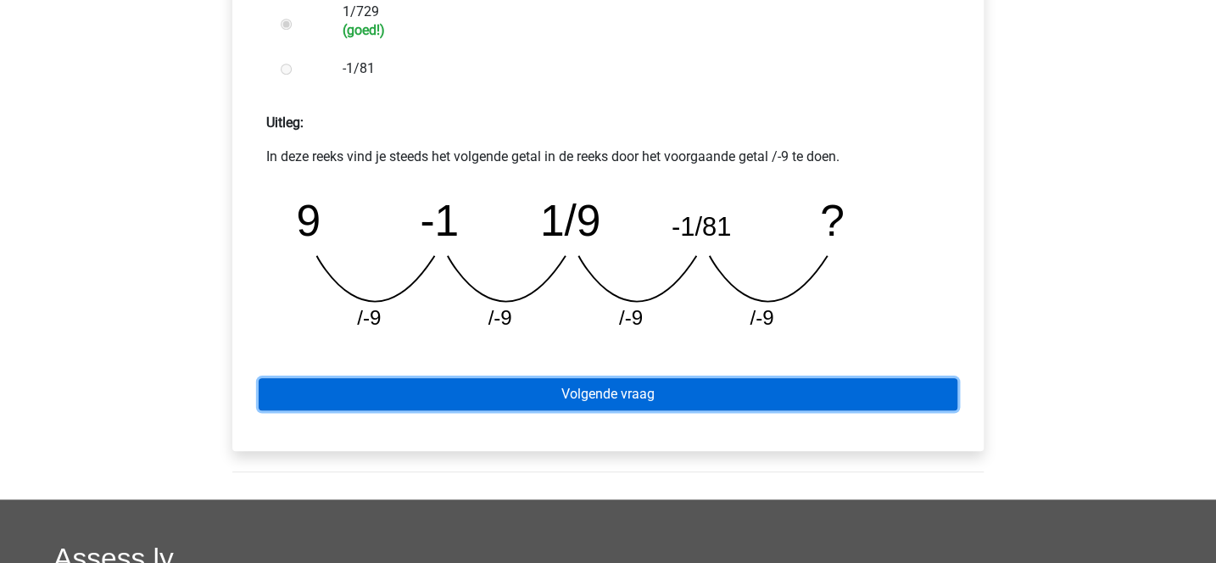
click at [585, 389] on link "Volgende vraag" at bounding box center [608, 394] width 699 height 32
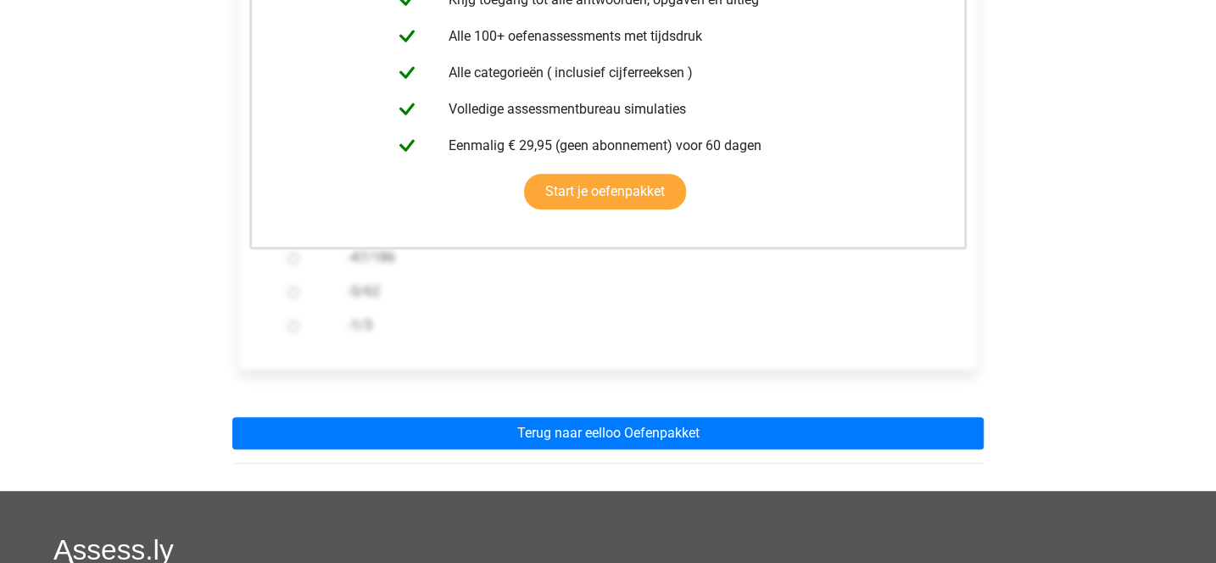
scroll to position [417, 0]
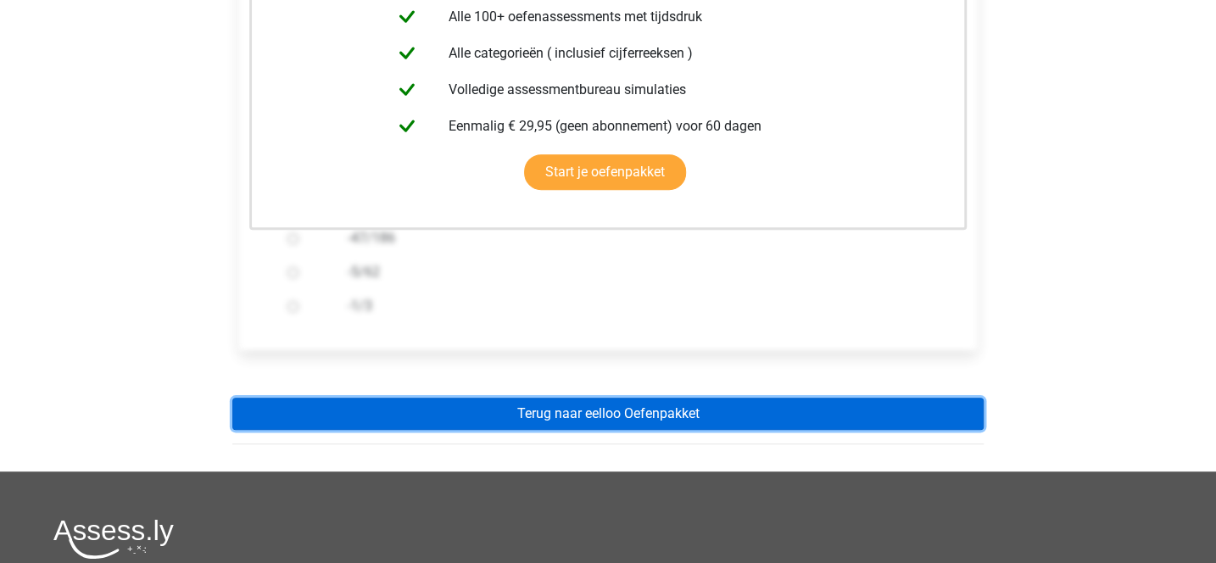
click at [585, 416] on link "Terug naar eelloo Oefenpakket" at bounding box center [608, 414] width 752 height 32
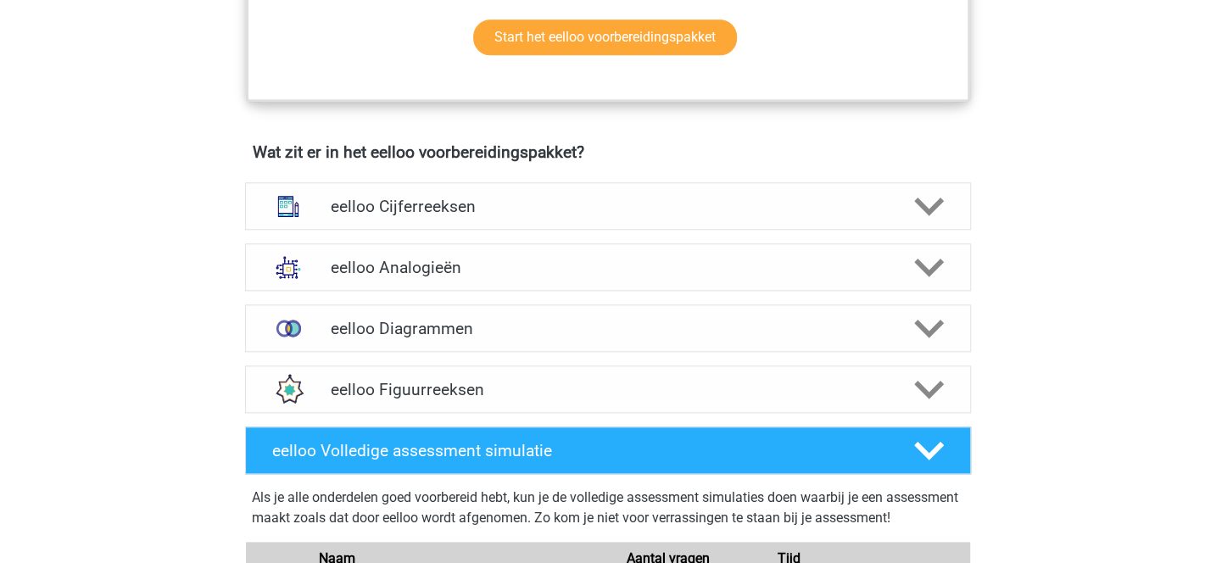
scroll to position [948, 0]
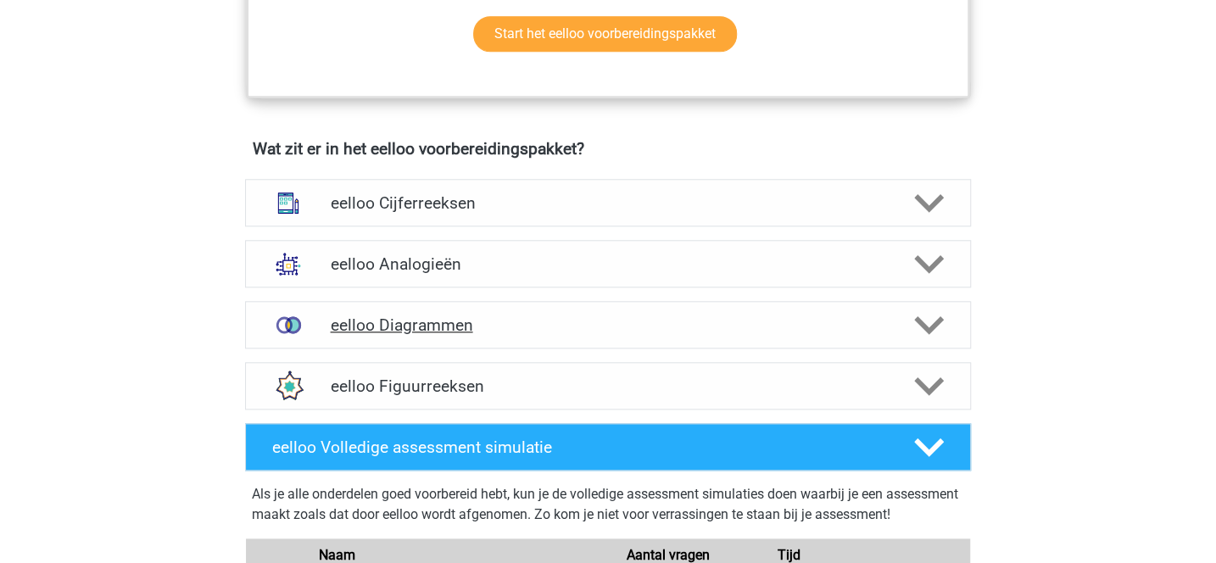
click at [633, 335] on h4 "eelloo Diagrammen" at bounding box center [608, 326] width 556 height 20
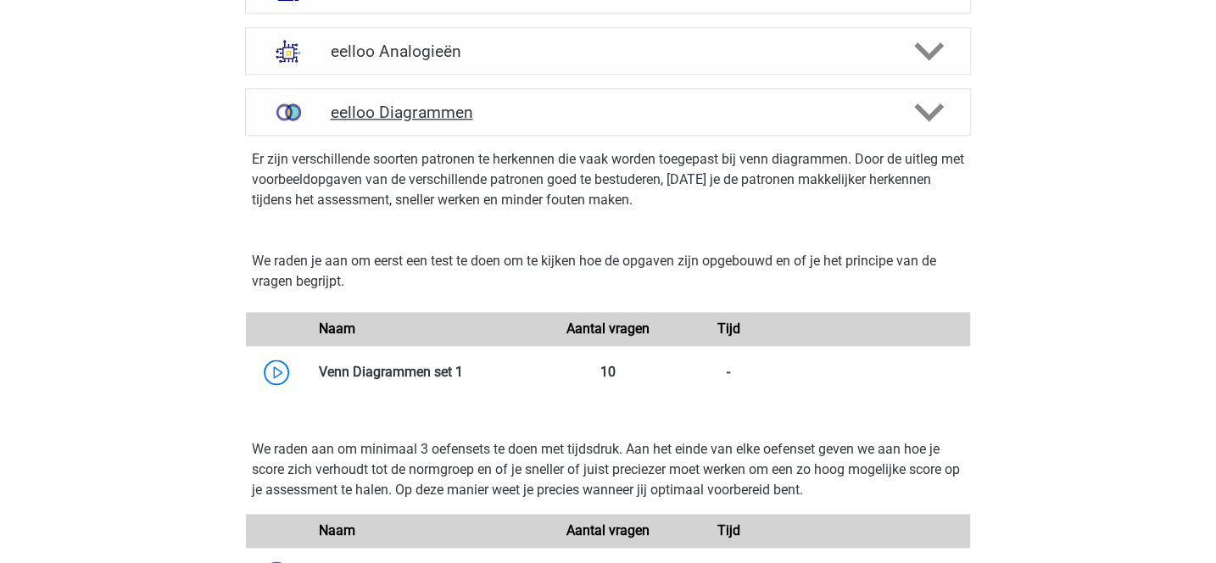
scroll to position [1174, 0]
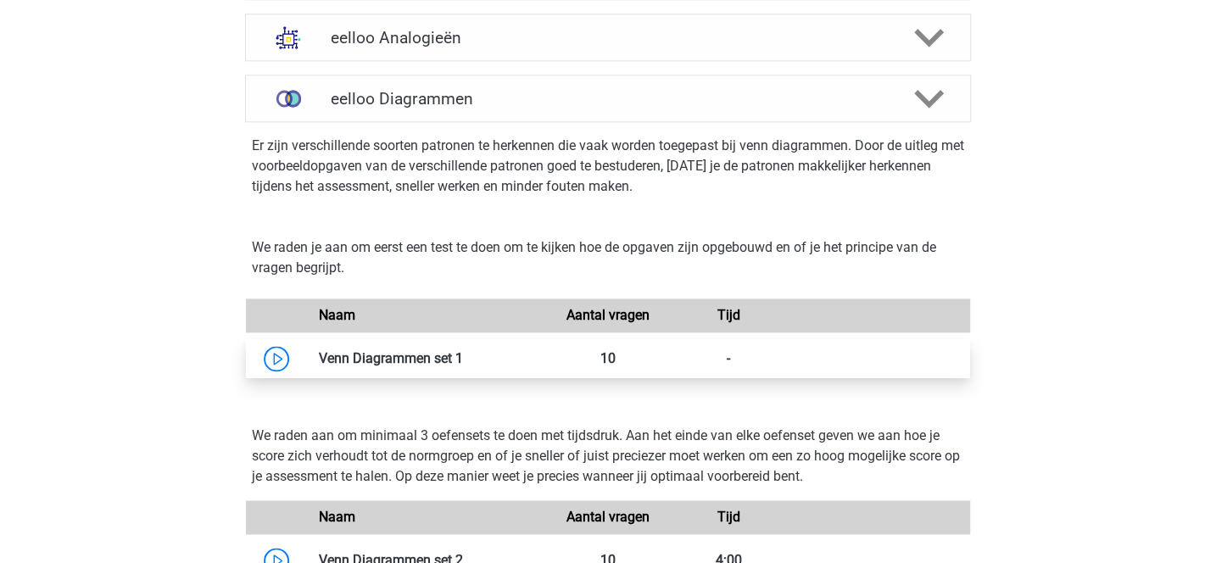
click at [463, 366] on link at bounding box center [463, 358] width 0 height 16
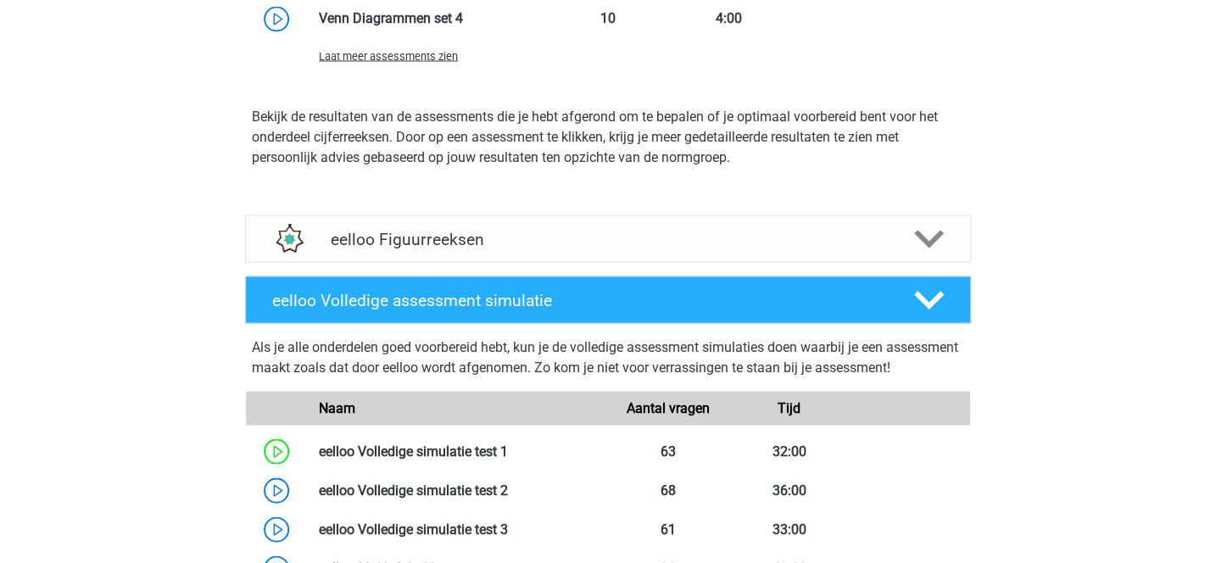
scroll to position [1800, 0]
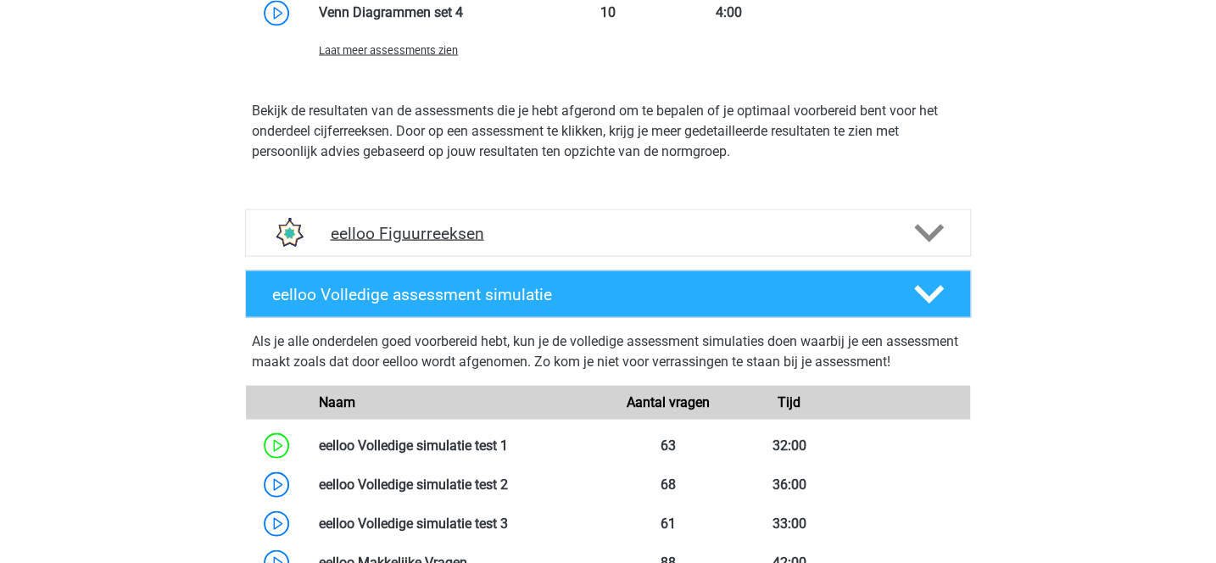
click at [332, 240] on h4 "eelloo Figuurreeksen" at bounding box center [608, 233] width 556 height 20
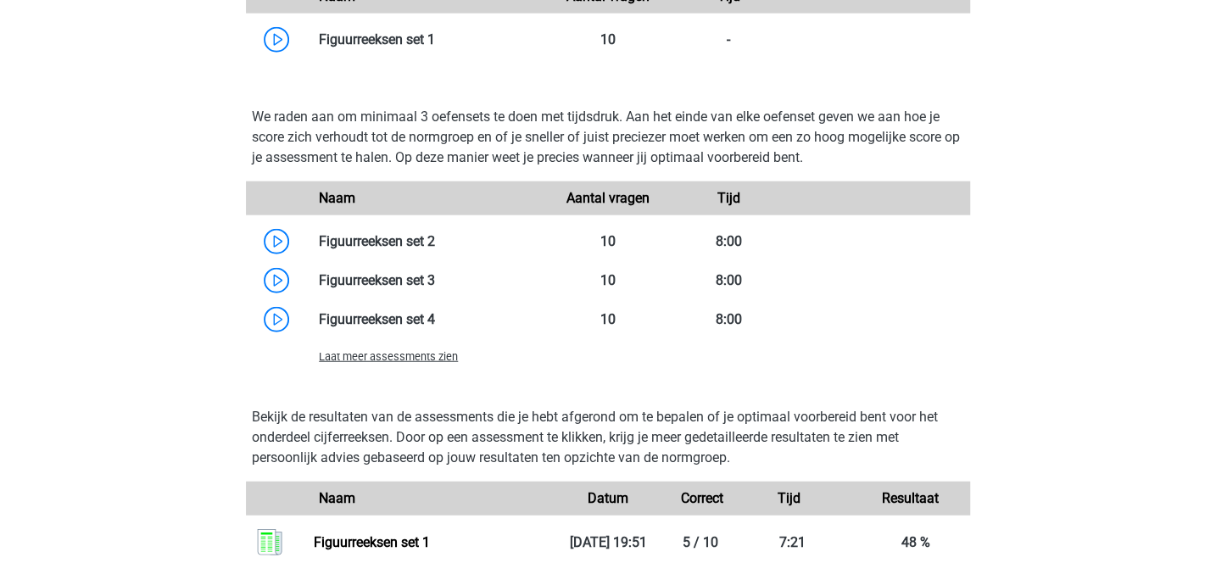
scroll to position [2277, 0]
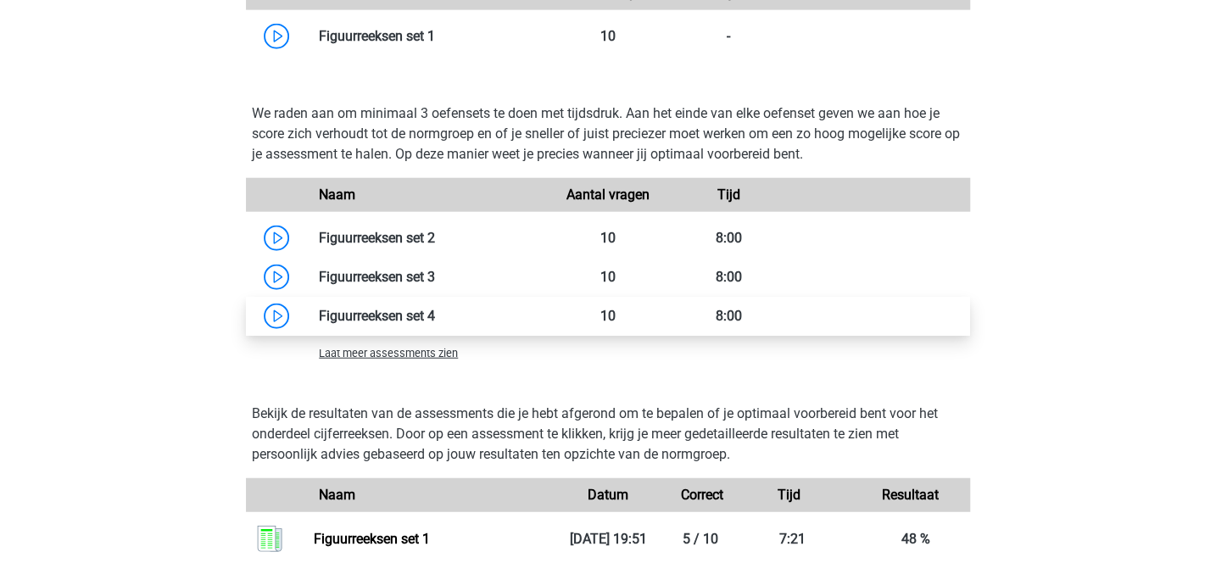
click at [435, 324] on link at bounding box center [435, 316] width 0 height 16
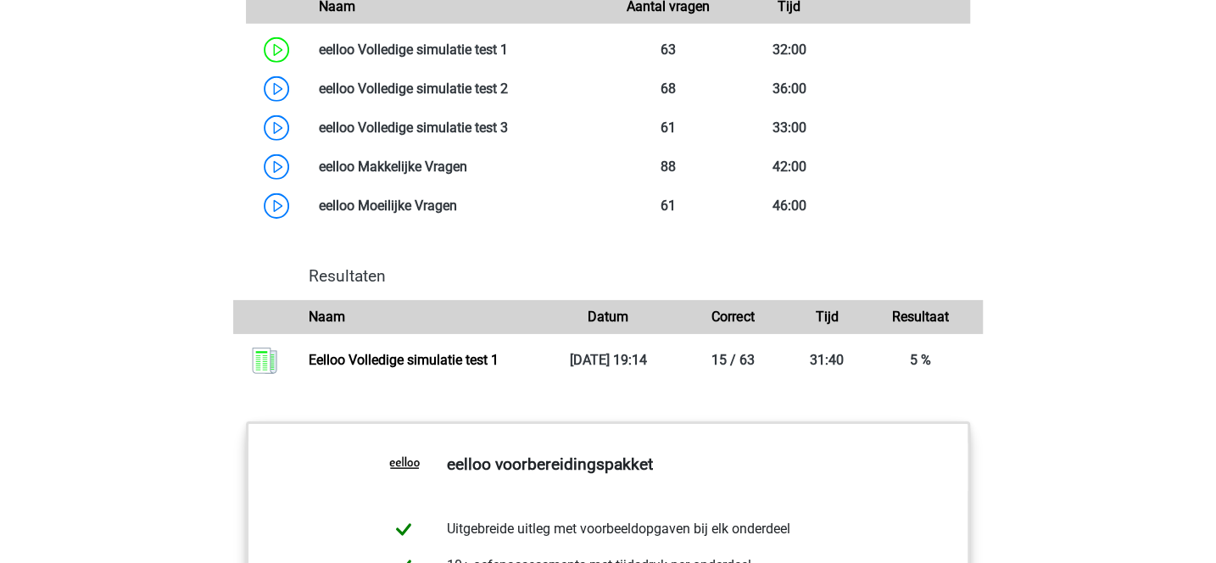
scroll to position [2993, 0]
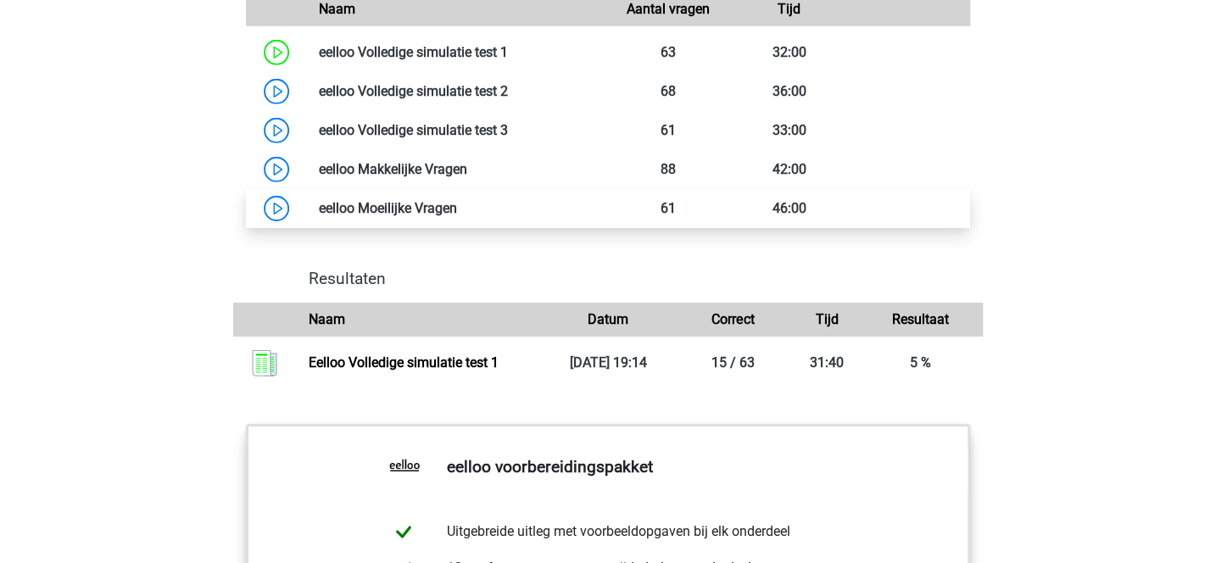
click at [457, 216] on link at bounding box center [457, 208] width 0 height 16
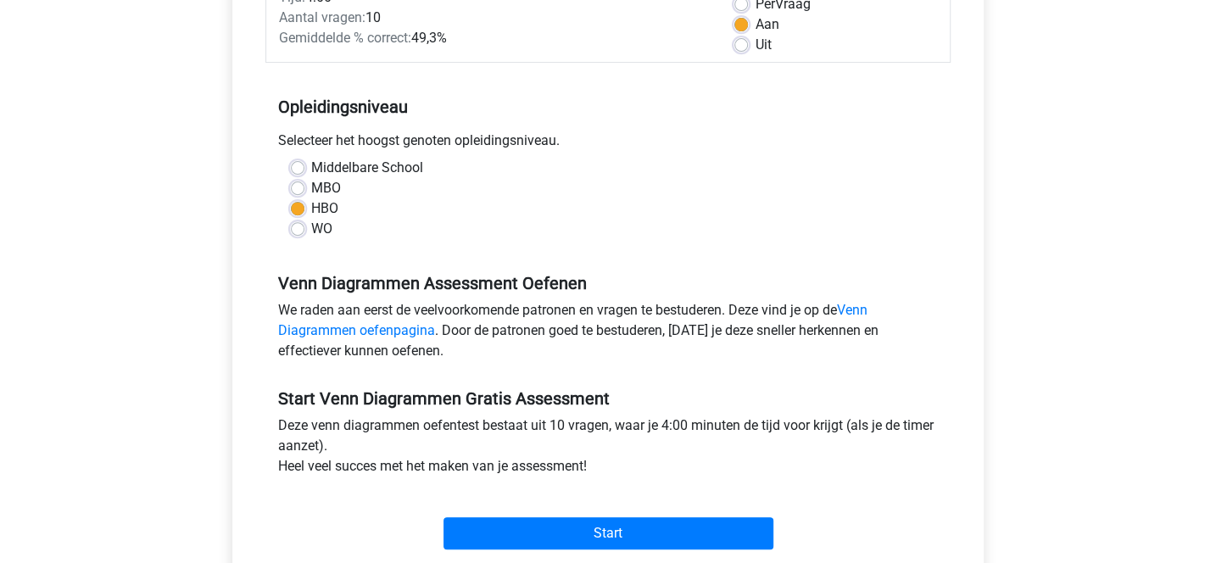
scroll to position [274, 0]
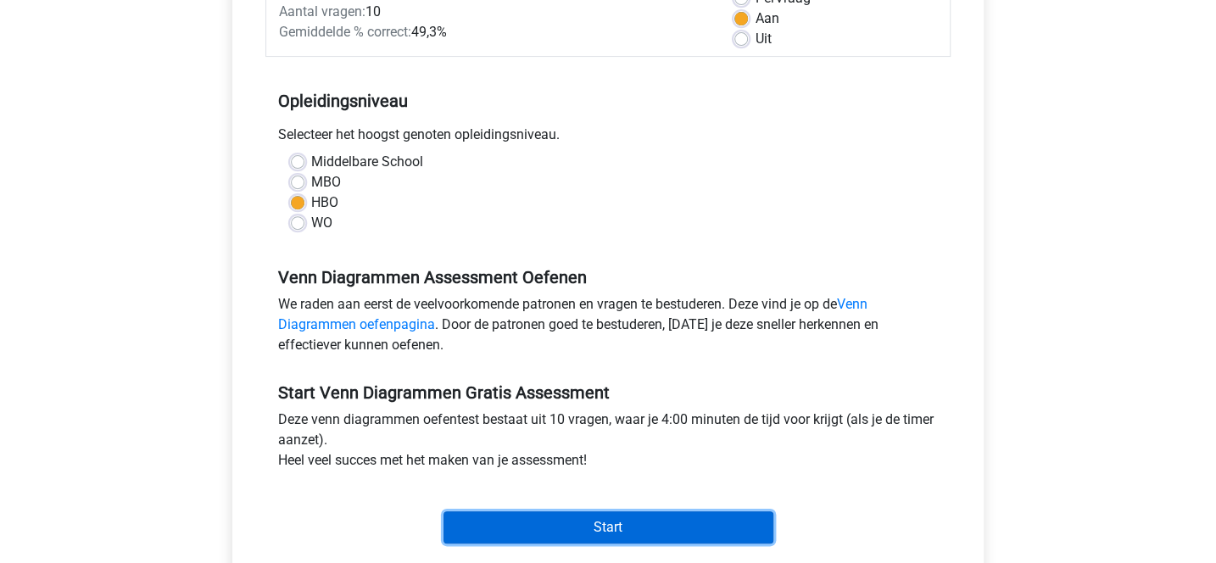
click at [618, 518] on input "Start" at bounding box center [609, 528] width 330 height 32
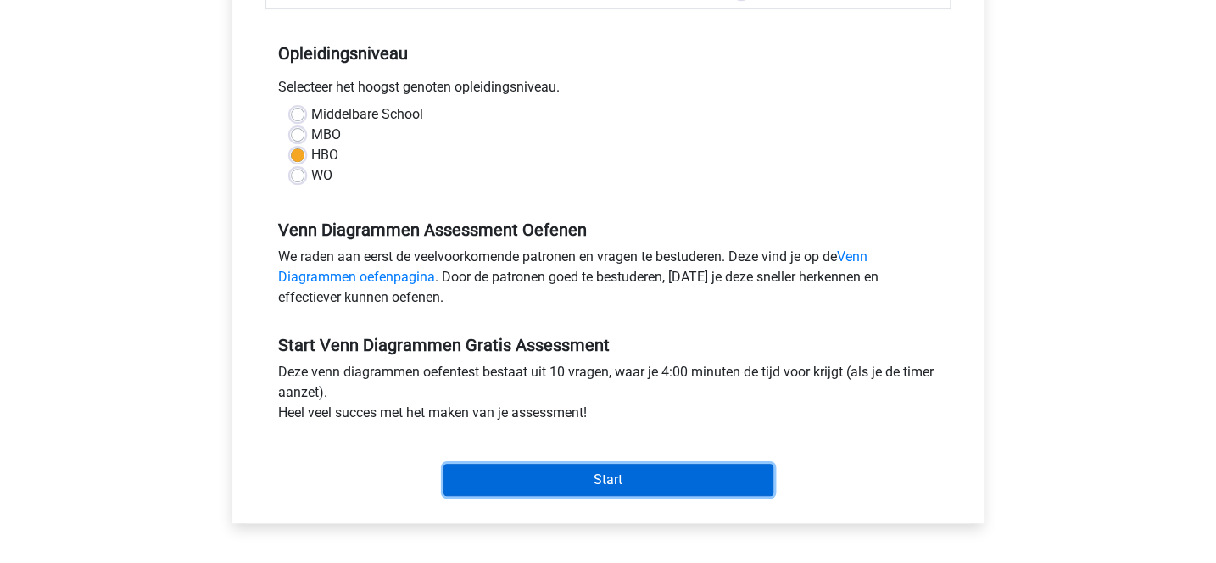
scroll to position [322, 0]
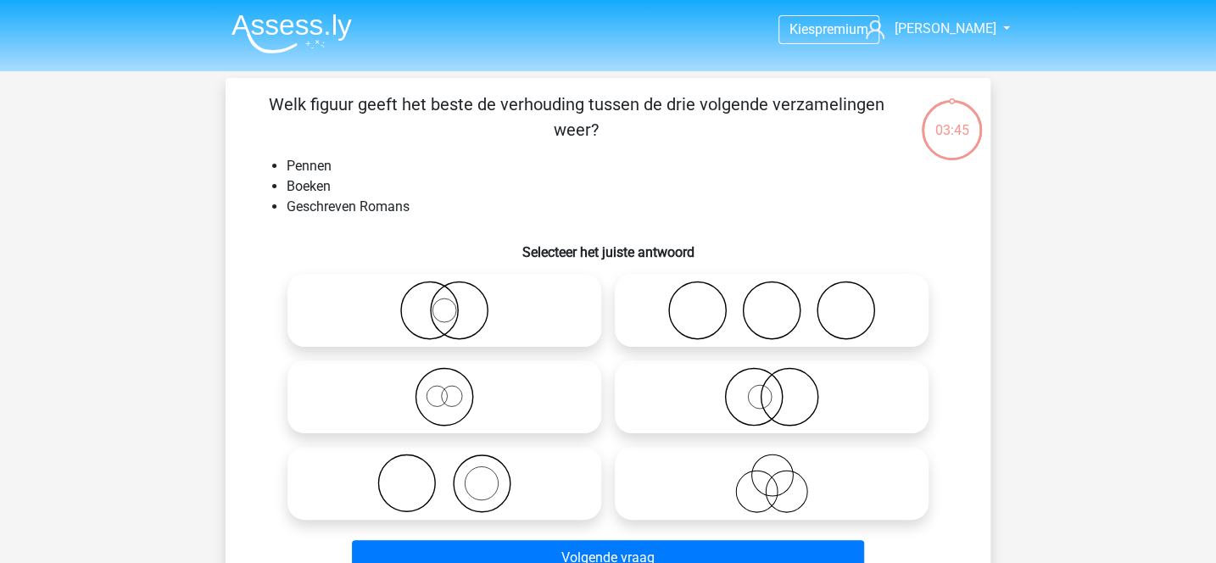
scroll to position [107, 0]
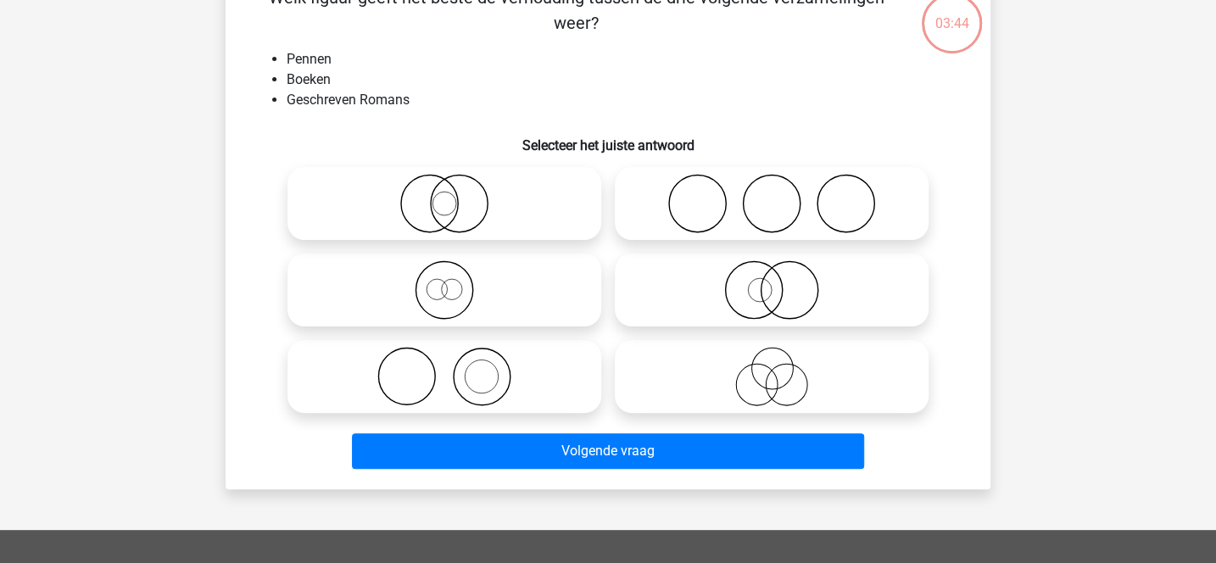
click at [685, 208] on icon at bounding box center [772, 203] width 300 height 59
click at [772, 195] on input "radio" at bounding box center [777, 189] width 11 height 11
radio input "true"
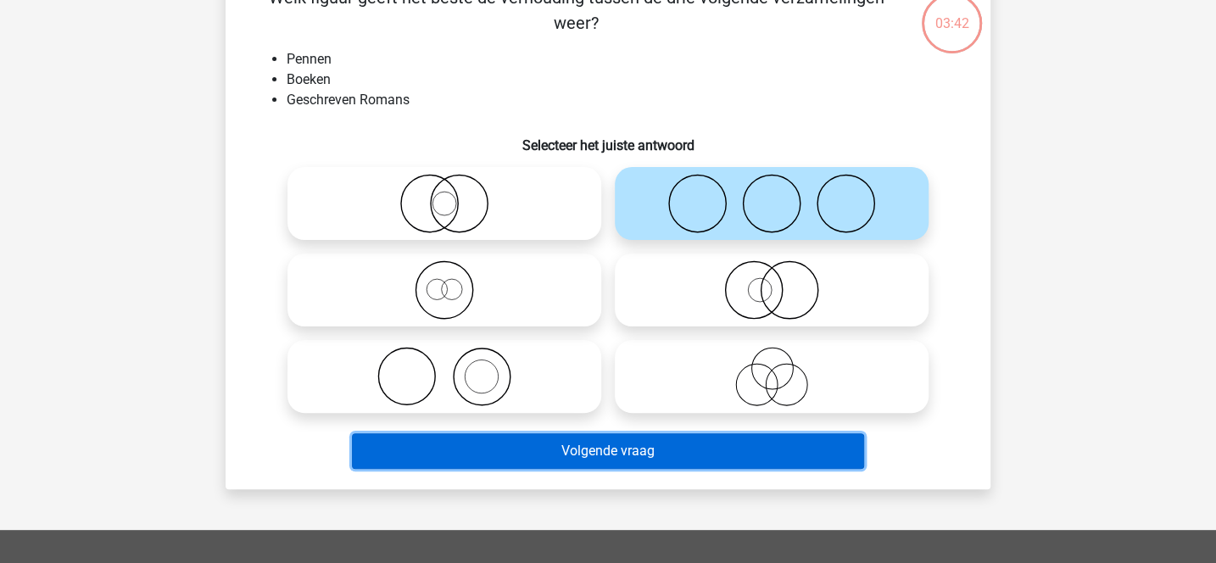
click at [607, 461] on button "Volgende vraag" at bounding box center [608, 451] width 513 height 36
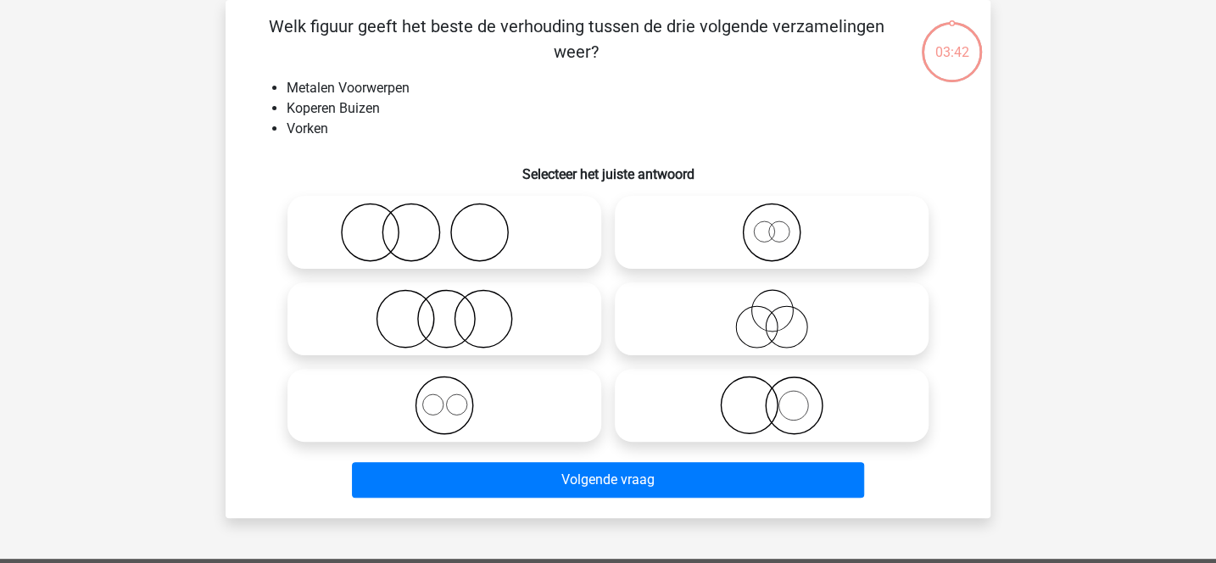
scroll to position [78, 0]
click at [524, 403] on icon at bounding box center [444, 405] width 300 height 59
click at [456, 397] on input "radio" at bounding box center [450, 391] width 11 height 11
radio input "true"
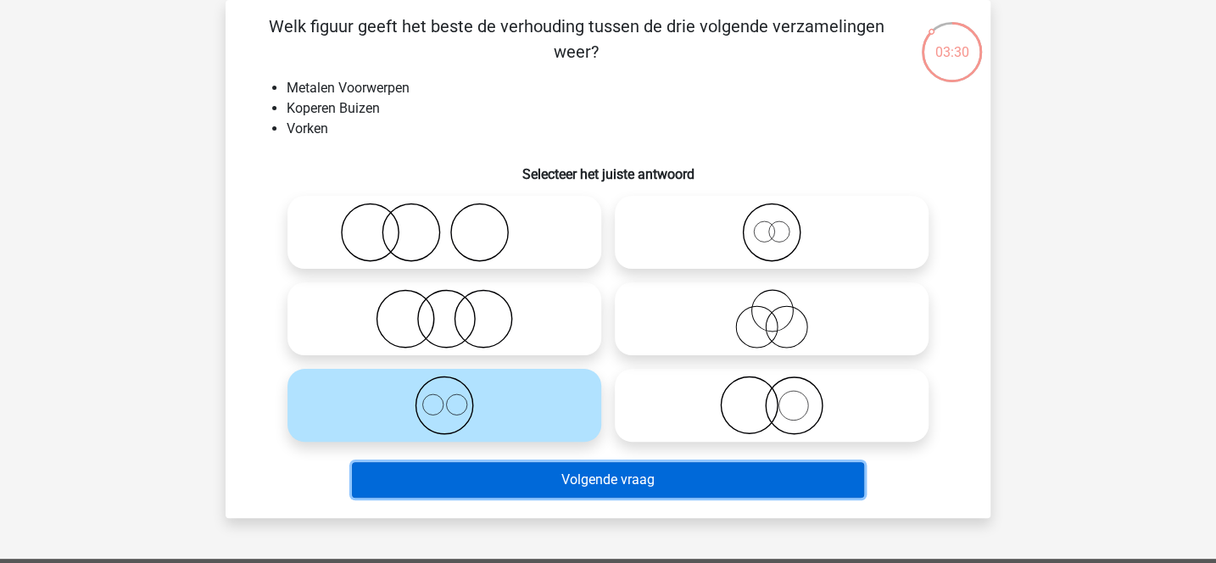
click at [604, 486] on button "Volgende vraag" at bounding box center [608, 480] width 513 height 36
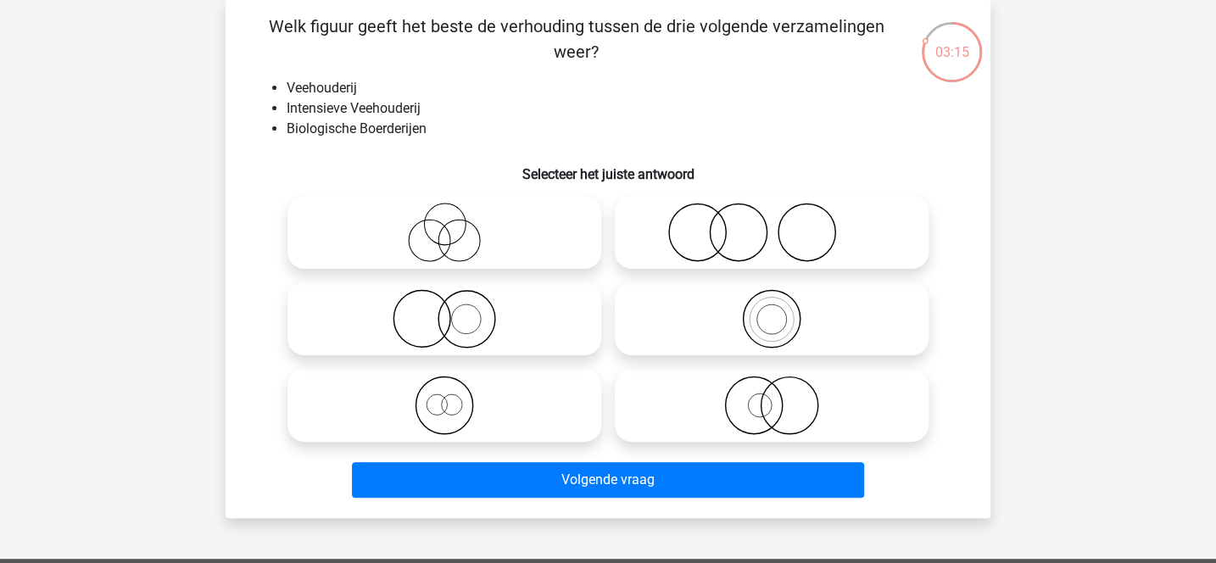
click at [682, 326] on icon at bounding box center [772, 318] width 300 height 59
click at [772, 310] on input "radio" at bounding box center [777, 304] width 11 height 11
radio input "true"
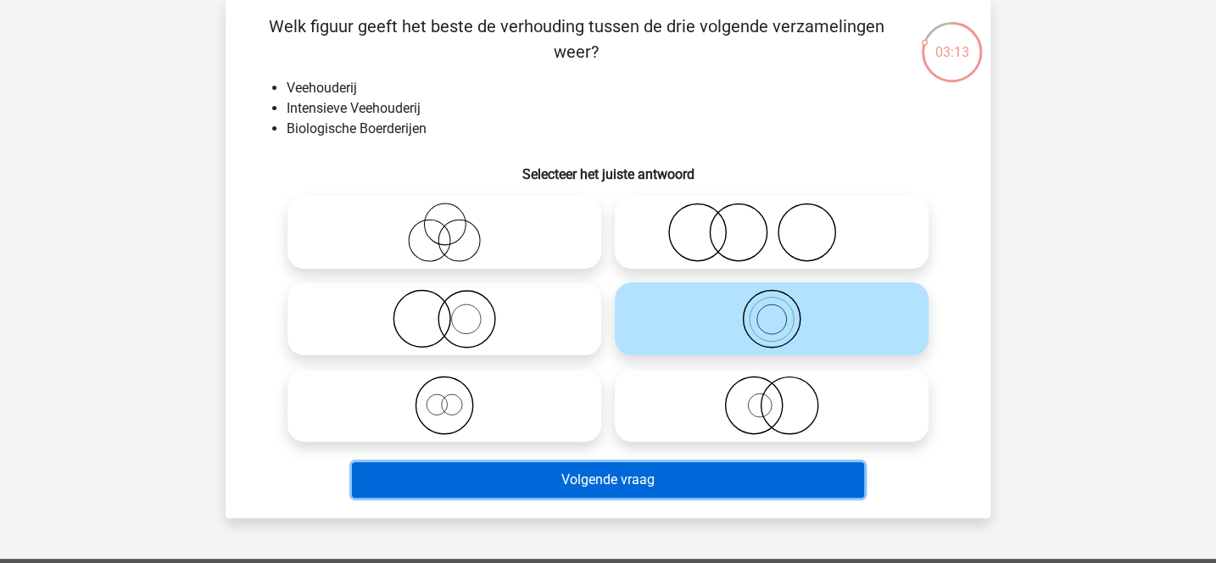
click at [629, 484] on button "Volgende vraag" at bounding box center [608, 480] width 513 height 36
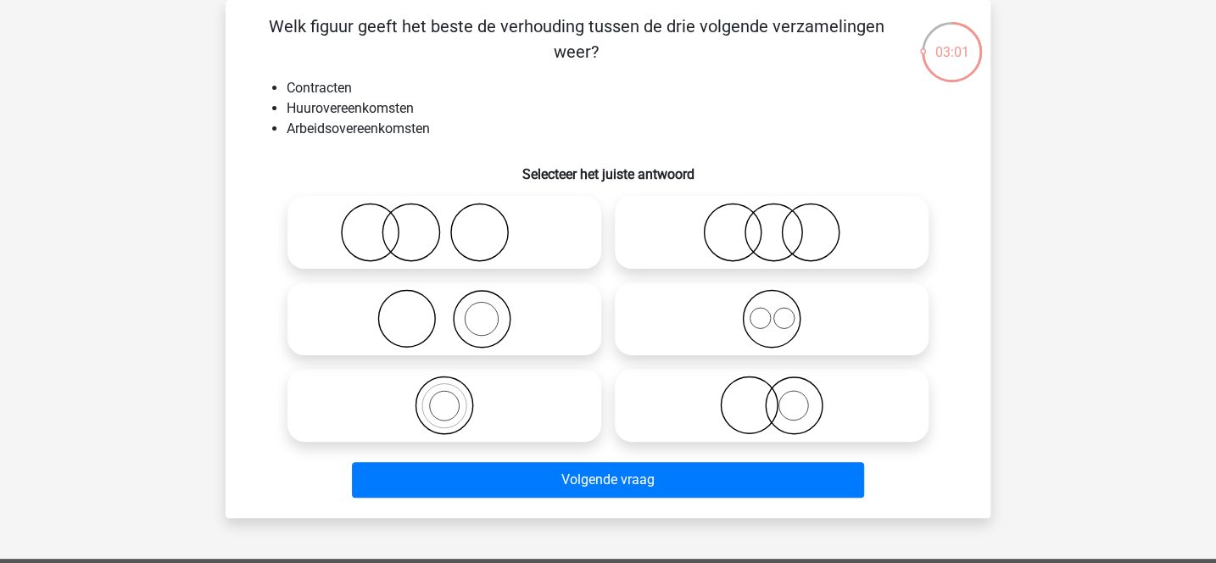
click at [728, 234] on icon at bounding box center [772, 232] width 300 height 59
click at [772, 224] on input "radio" at bounding box center [777, 218] width 11 height 11
radio input "true"
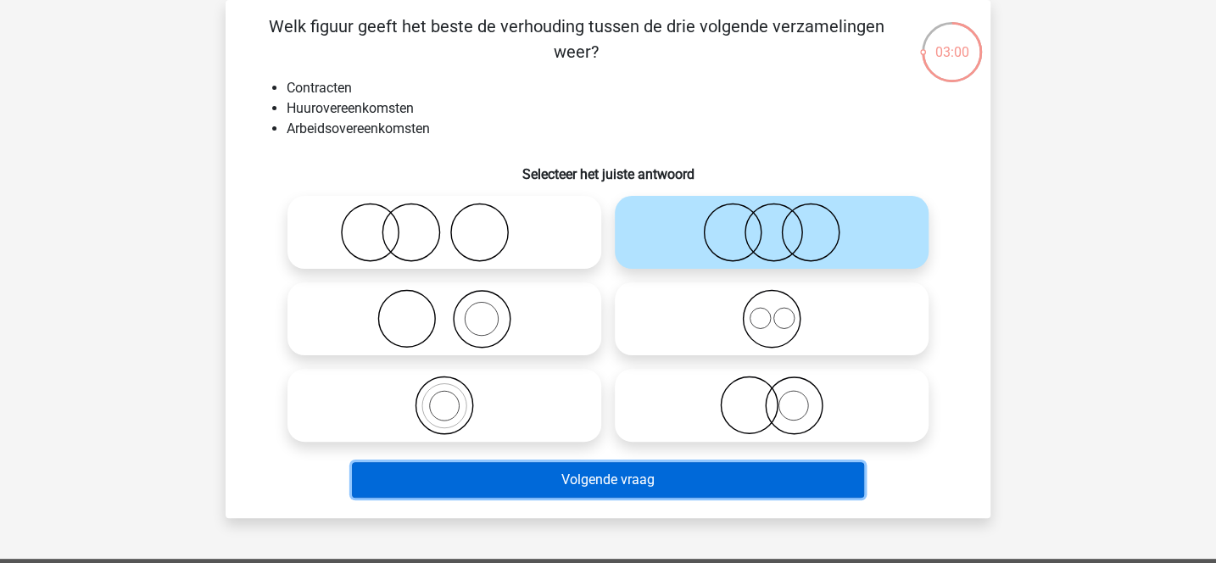
click at [647, 469] on button "Volgende vraag" at bounding box center [608, 480] width 513 height 36
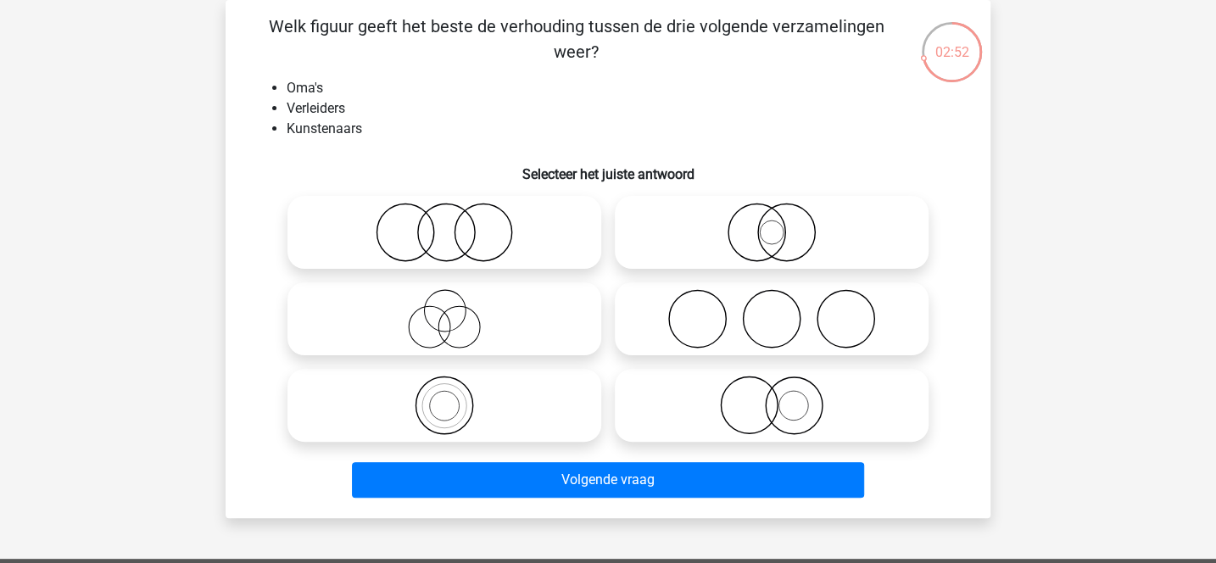
click at [464, 220] on icon at bounding box center [444, 232] width 300 height 59
click at [456, 220] on input "radio" at bounding box center [450, 218] width 11 height 11
radio input "true"
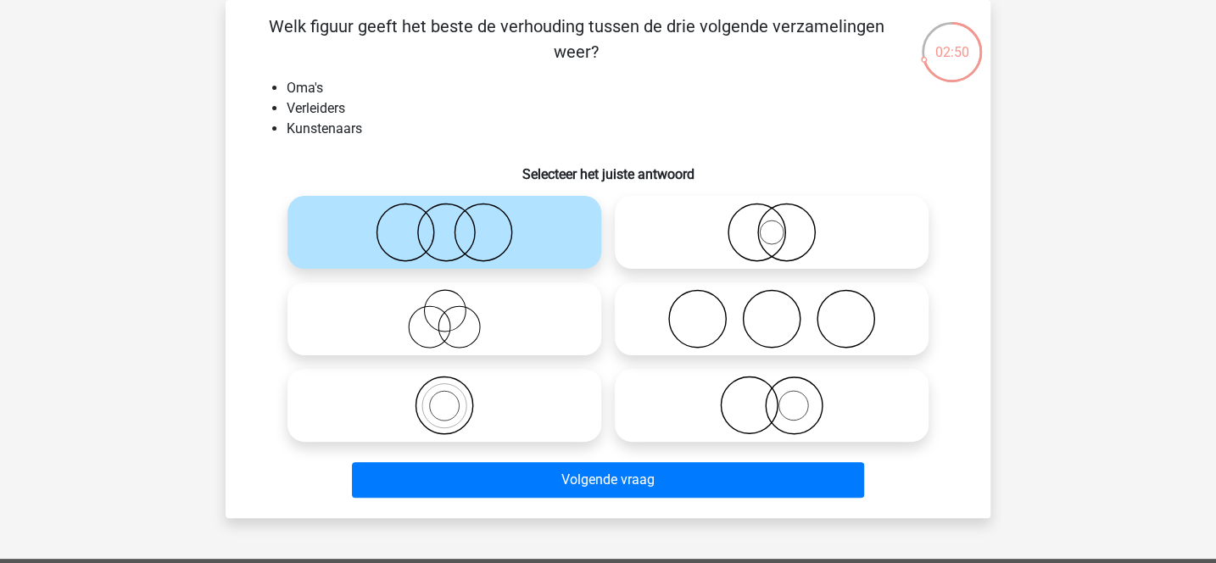
click at [503, 312] on icon at bounding box center [444, 318] width 300 height 59
click at [456, 310] on input "radio" at bounding box center [450, 304] width 11 height 11
radio input "true"
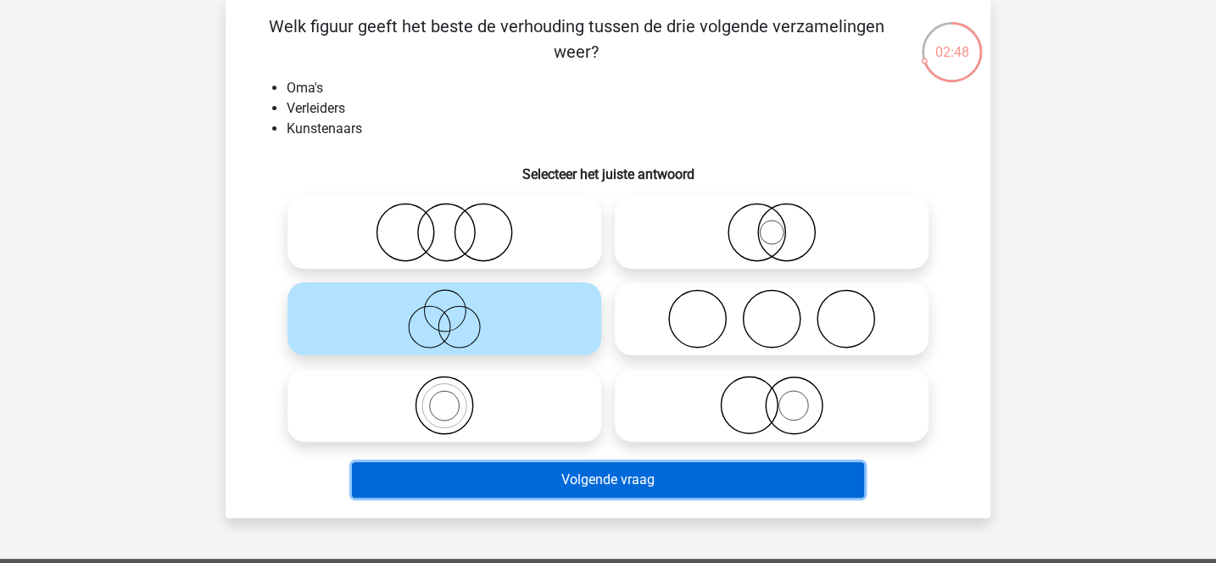
click at [576, 478] on button "Volgende vraag" at bounding box center [608, 480] width 513 height 36
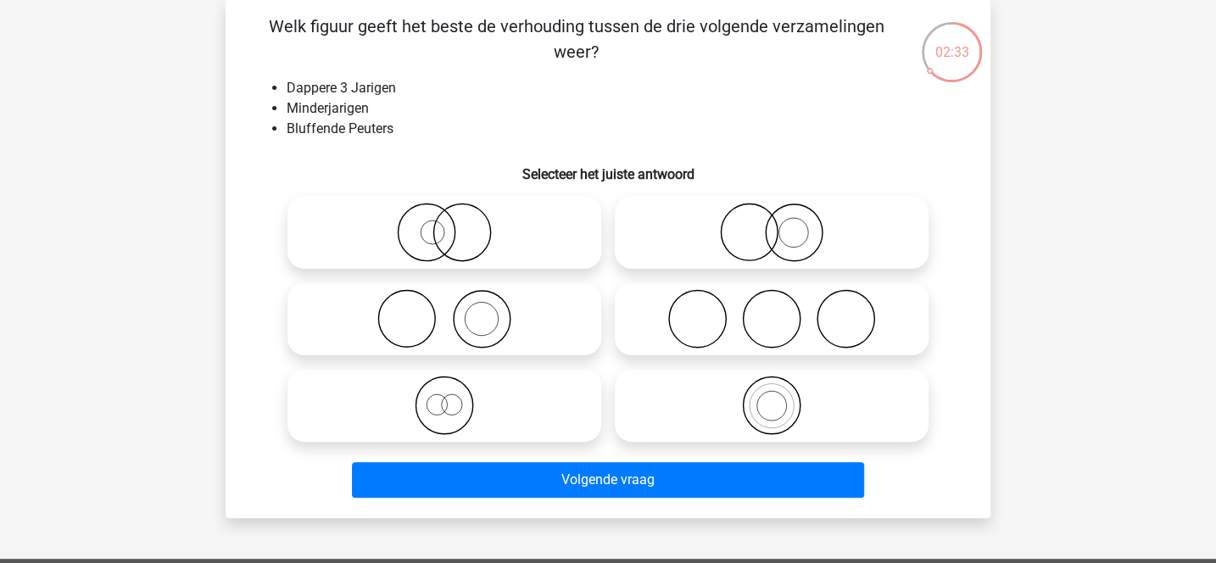
click at [775, 237] on icon at bounding box center [772, 232] width 300 height 59
click at [775, 224] on input "radio" at bounding box center [777, 218] width 11 height 11
radio input "true"
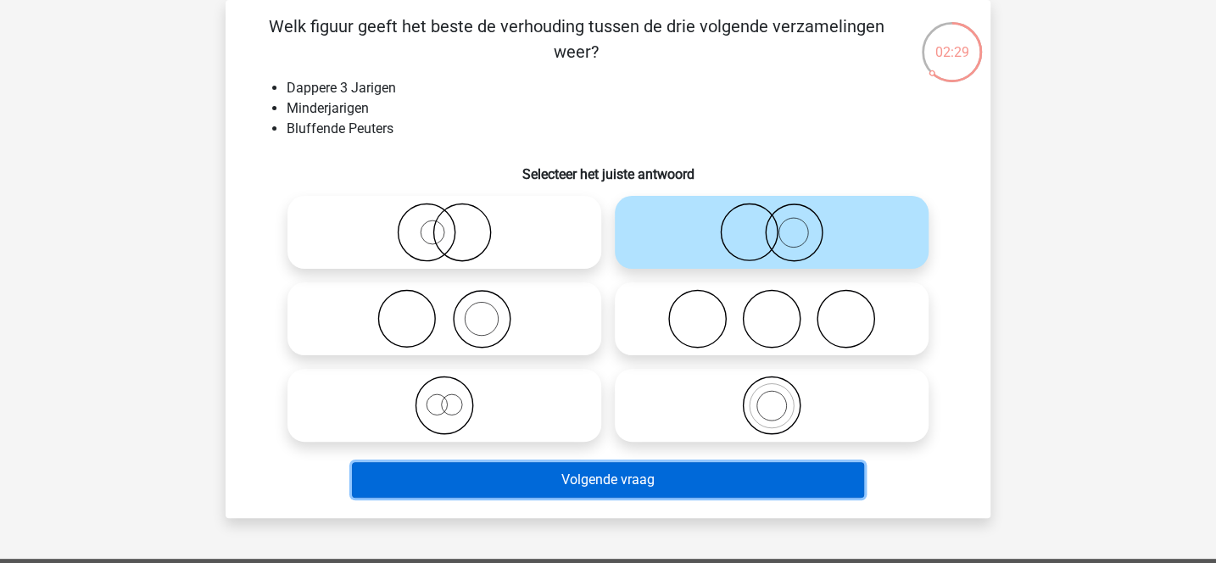
click at [717, 476] on button "Volgende vraag" at bounding box center [608, 480] width 513 height 36
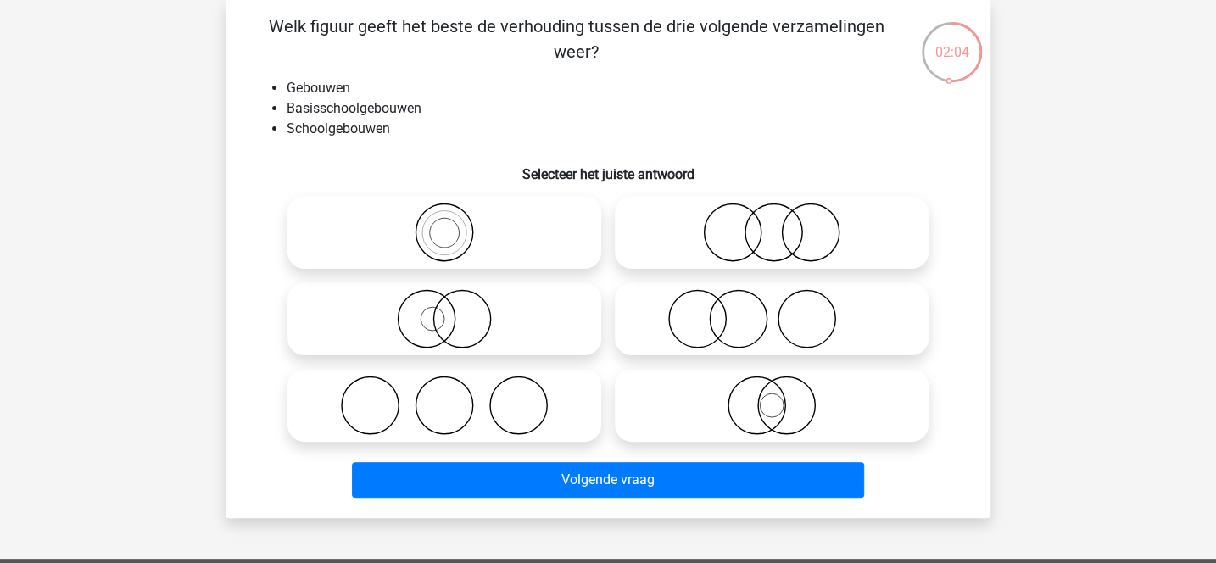
click at [772, 402] on icon at bounding box center [772, 405] width 300 height 59
click at [772, 397] on input "radio" at bounding box center [777, 391] width 11 height 11
radio input "true"
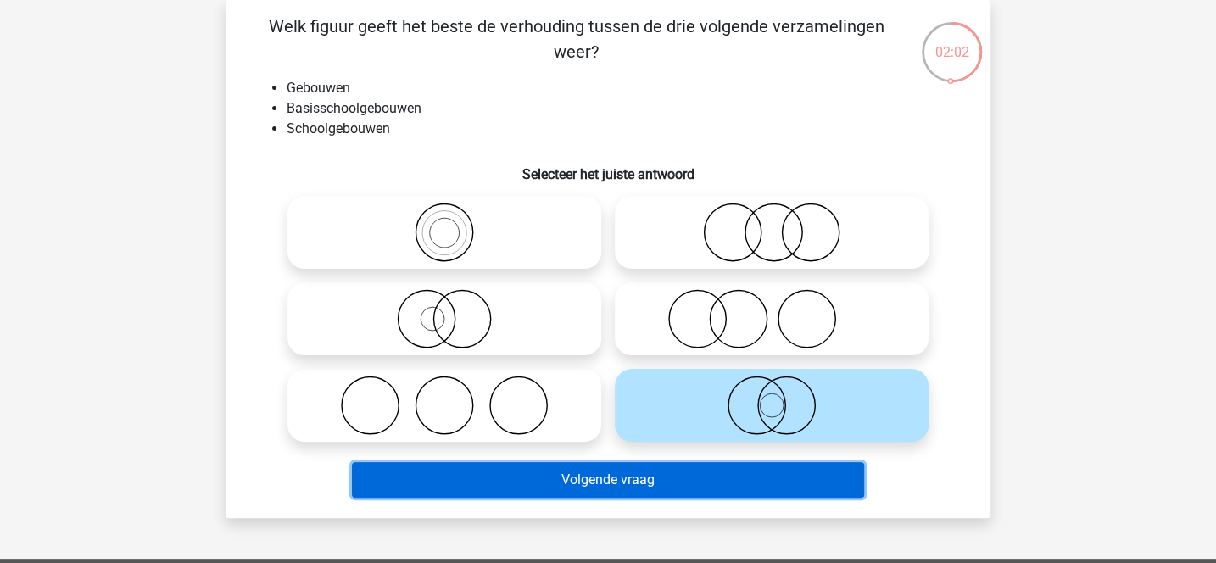
click at [694, 484] on button "Volgende vraag" at bounding box center [608, 480] width 513 height 36
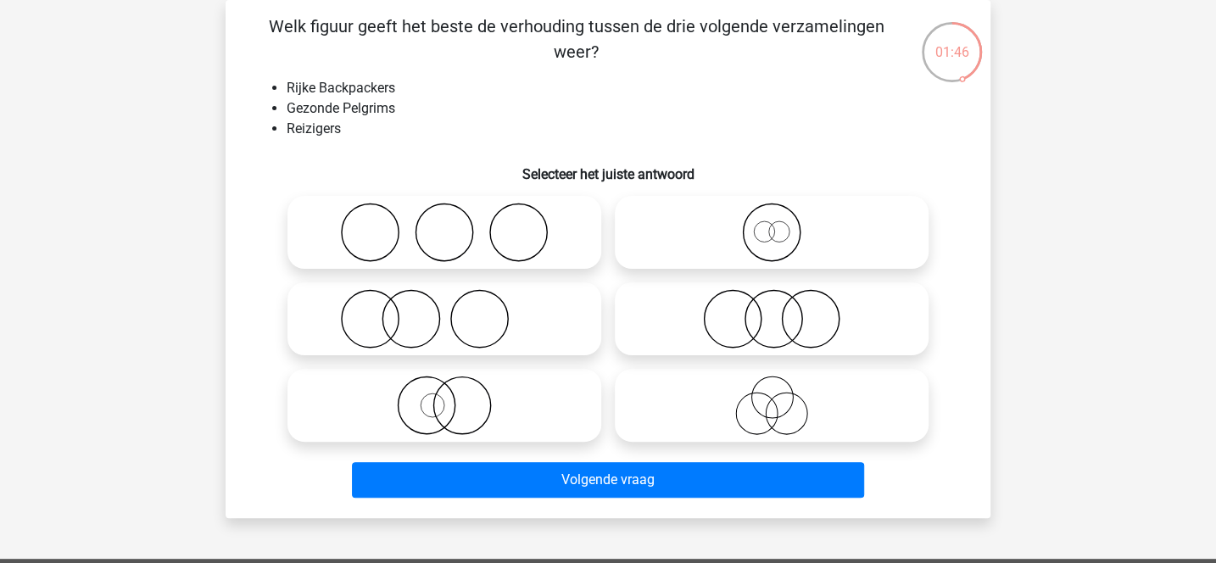
click at [454, 305] on input "radio" at bounding box center [450, 304] width 11 height 11
radio input "true"
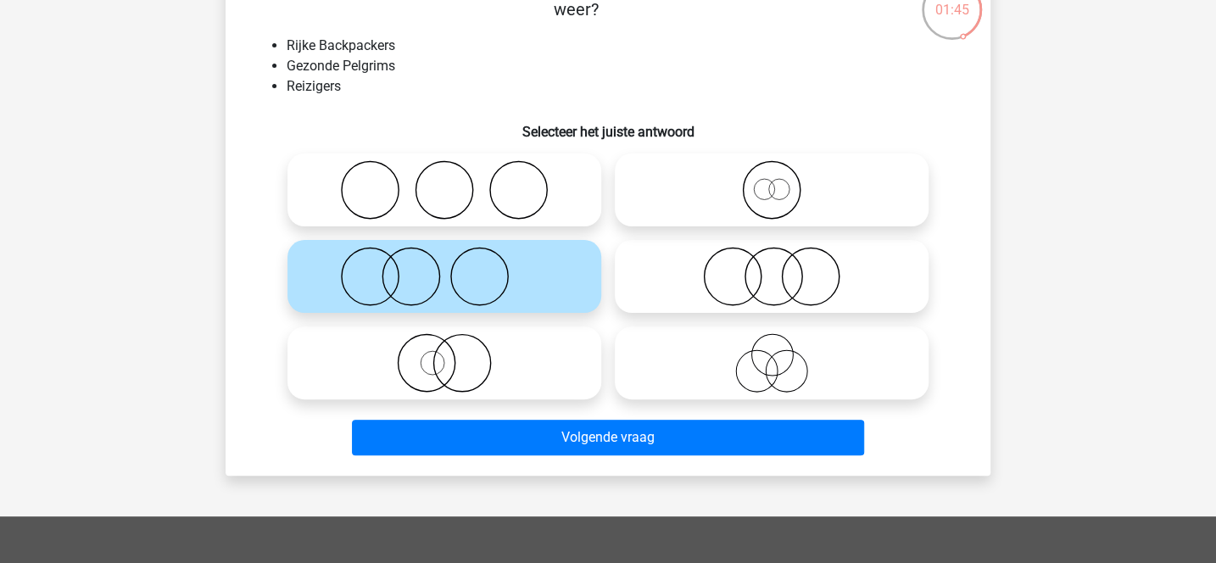
scroll to position [137, 0]
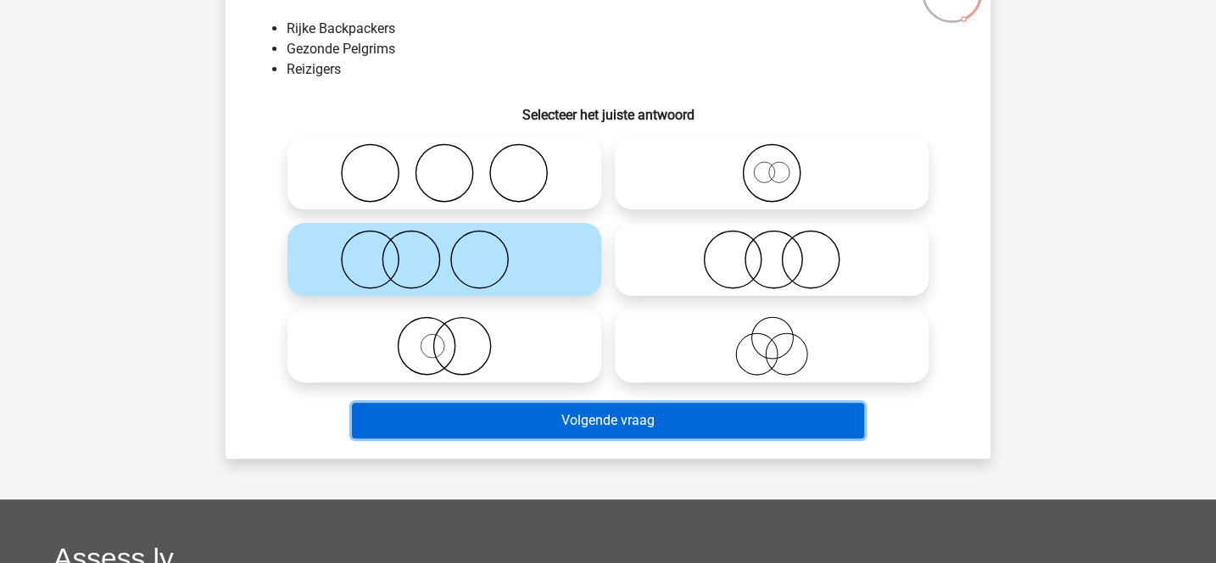
click at [532, 413] on button "Volgende vraag" at bounding box center [608, 421] width 513 height 36
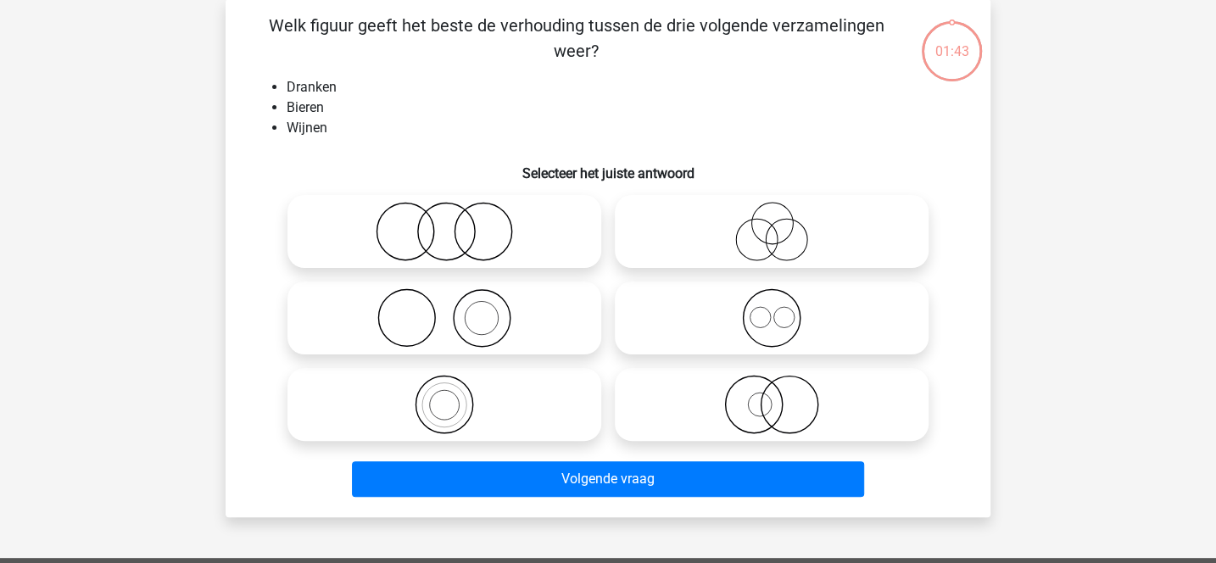
scroll to position [78, 0]
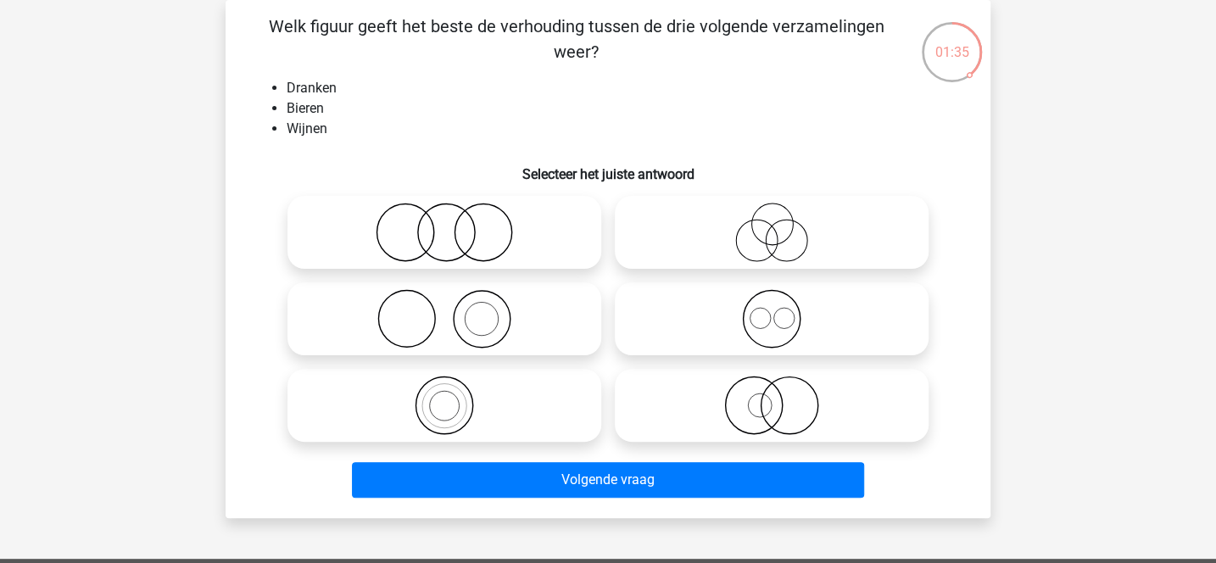
click at [675, 335] on icon at bounding box center [772, 318] width 300 height 59
click at [772, 310] on input "radio" at bounding box center [777, 304] width 11 height 11
radio input "true"
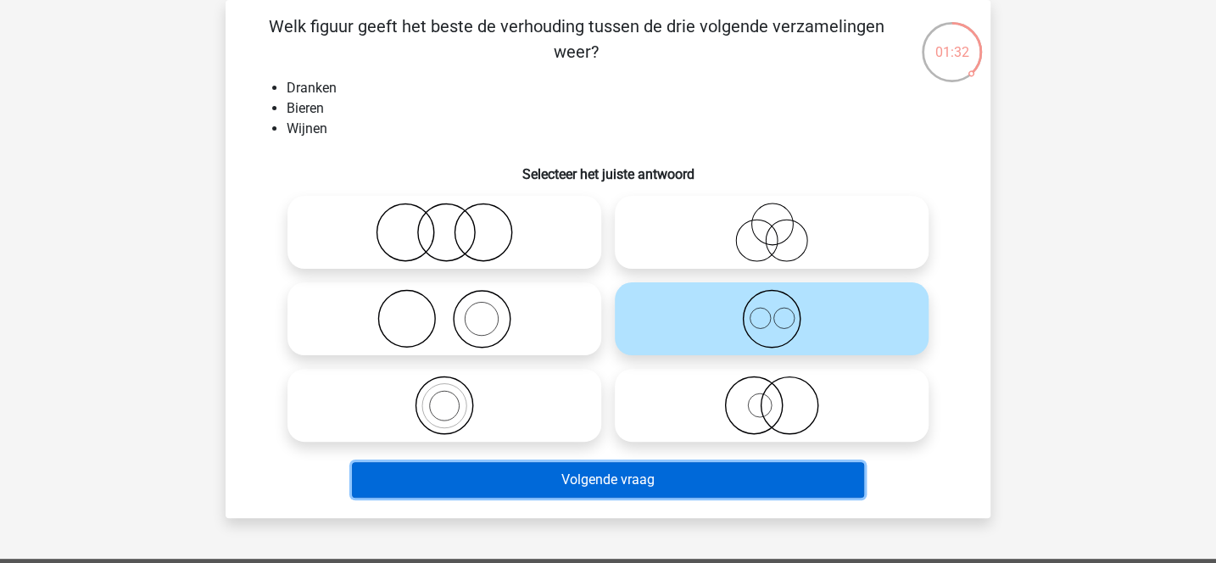
click at [628, 486] on button "Volgende vraag" at bounding box center [608, 480] width 513 height 36
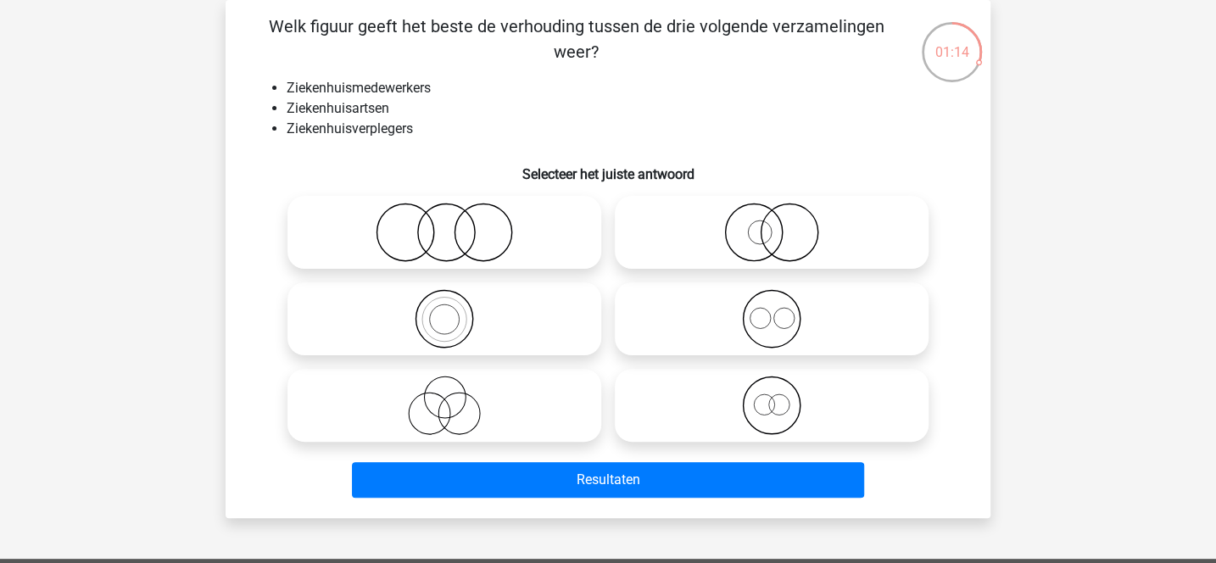
click at [742, 331] on icon at bounding box center [772, 318] width 300 height 59
click at [772, 310] on input "radio" at bounding box center [777, 304] width 11 height 11
radio input "true"
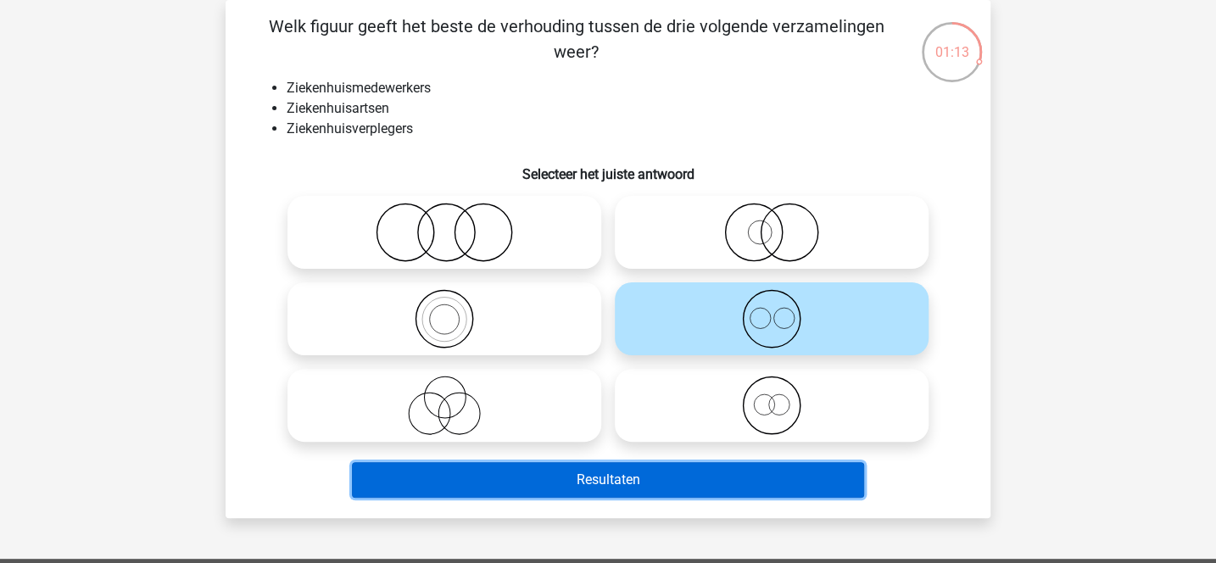
click at [699, 489] on button "Resultaten" at bounding box center [608, 480] width 513 height 36
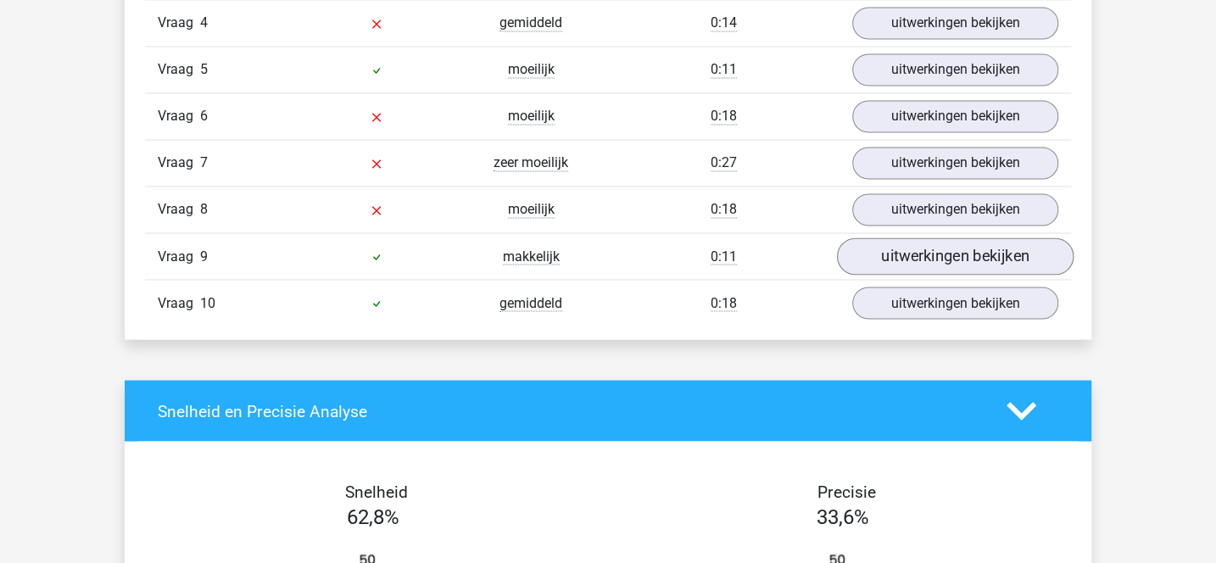
scroll to position [1473, 0]
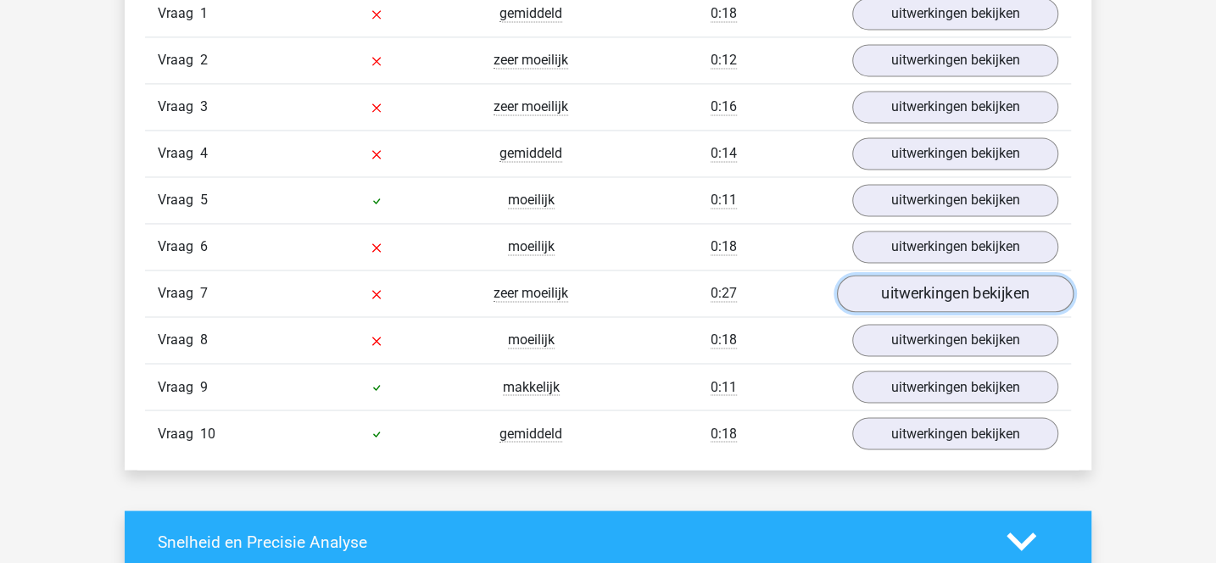
click at [919, 290] on link "uitwerkingen bekijken" at bounding box center [955, 294] width 237 height 37
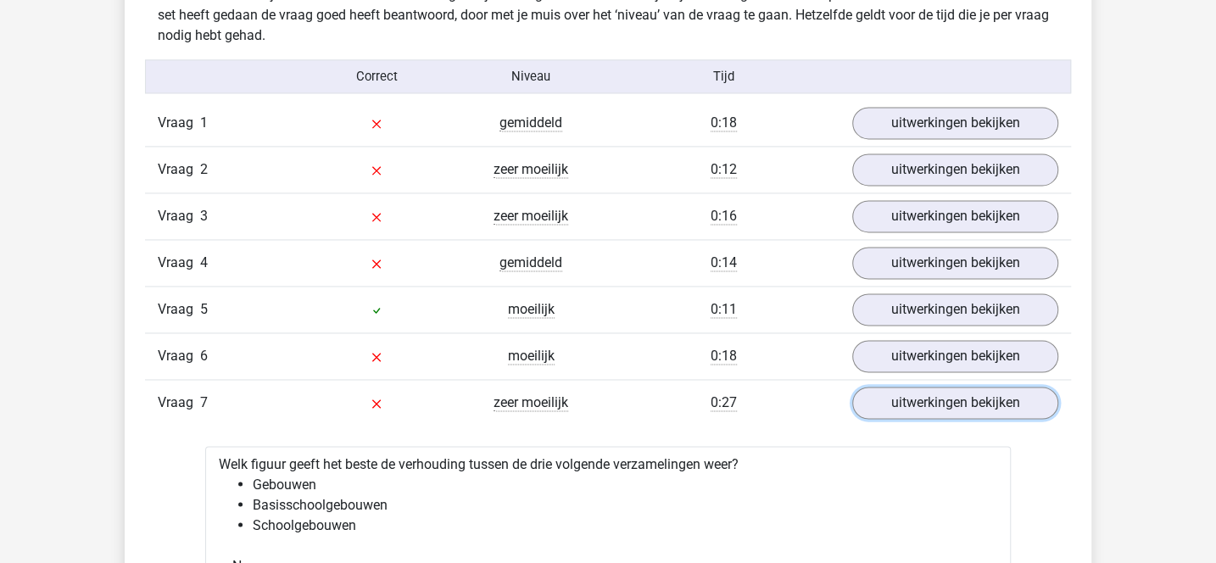
scroll to position [1360, 0]
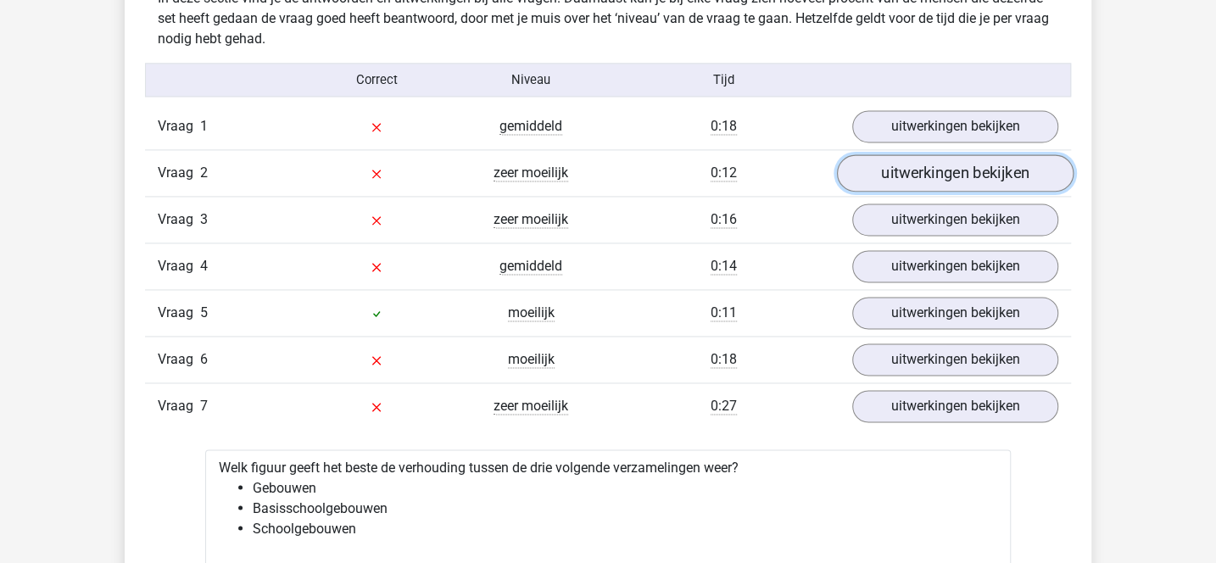
click at [903, 175] on link "uitwerkingen bekijken" at bounding box center [955, 173] width 237 height 37
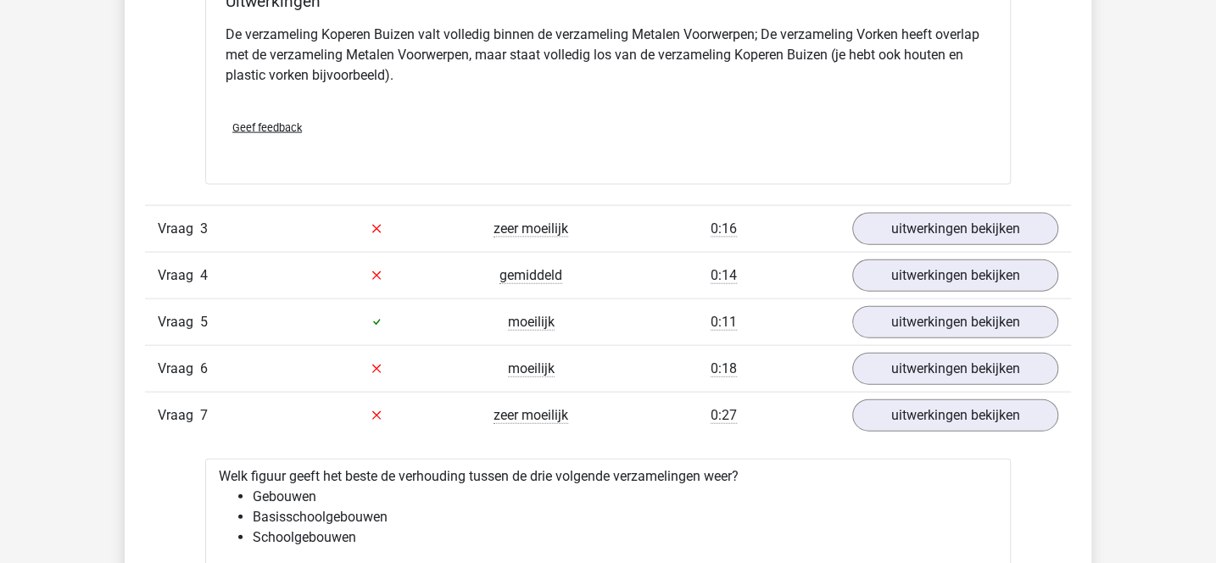
scroll to position [2057, 0]
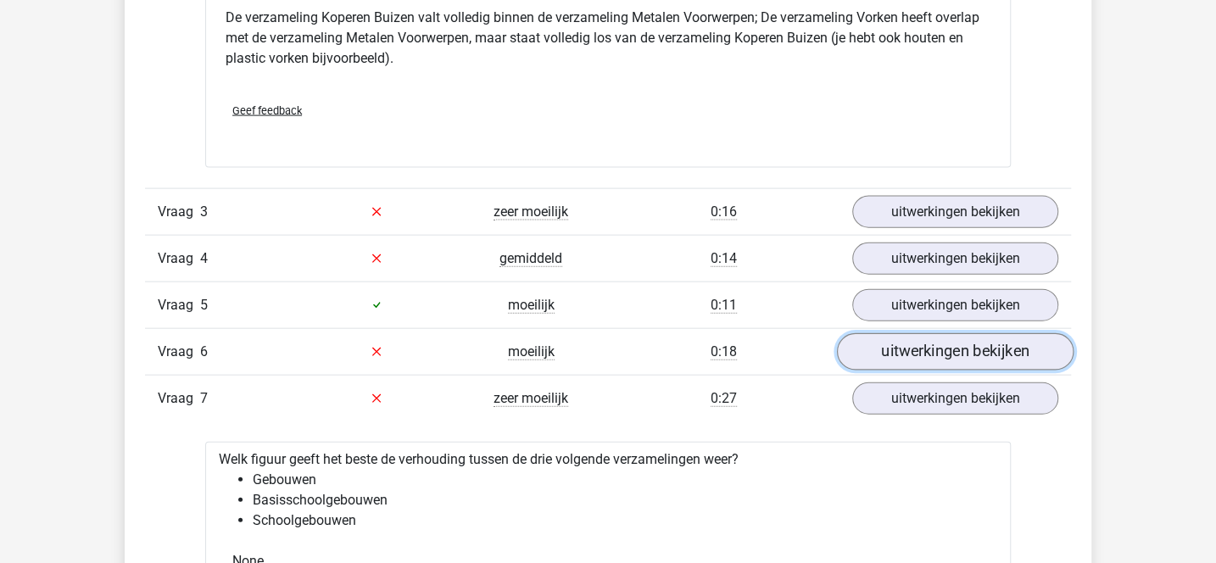
click at [897, 340] on link "uitwerkingen bekijken" at bounding box center [955, 351] width 237 height 37
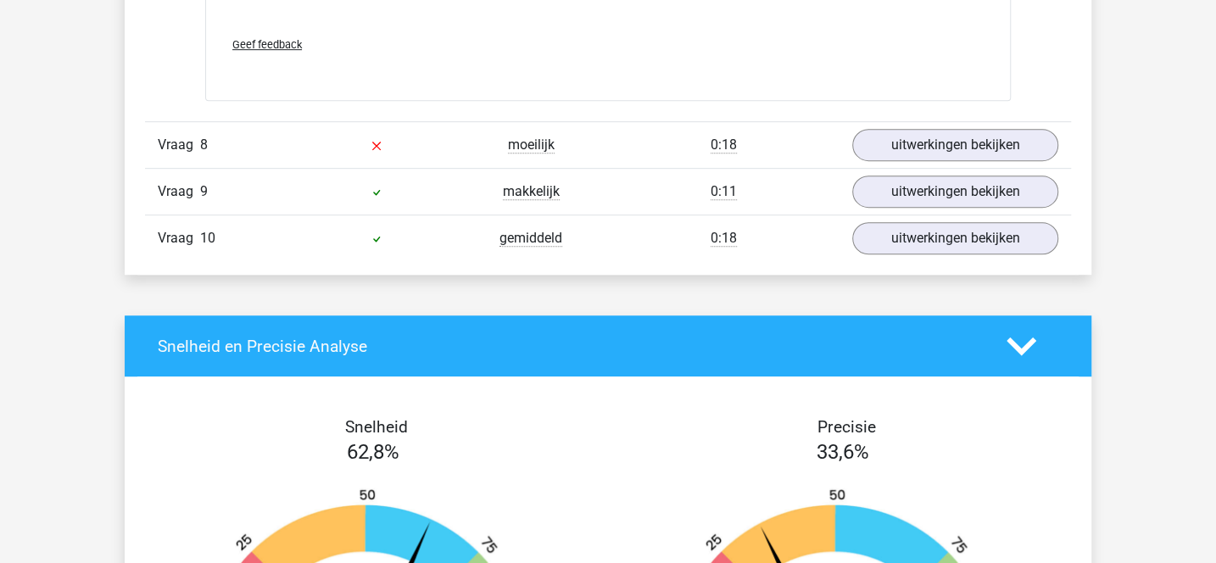
scroll to position [4132, 0]
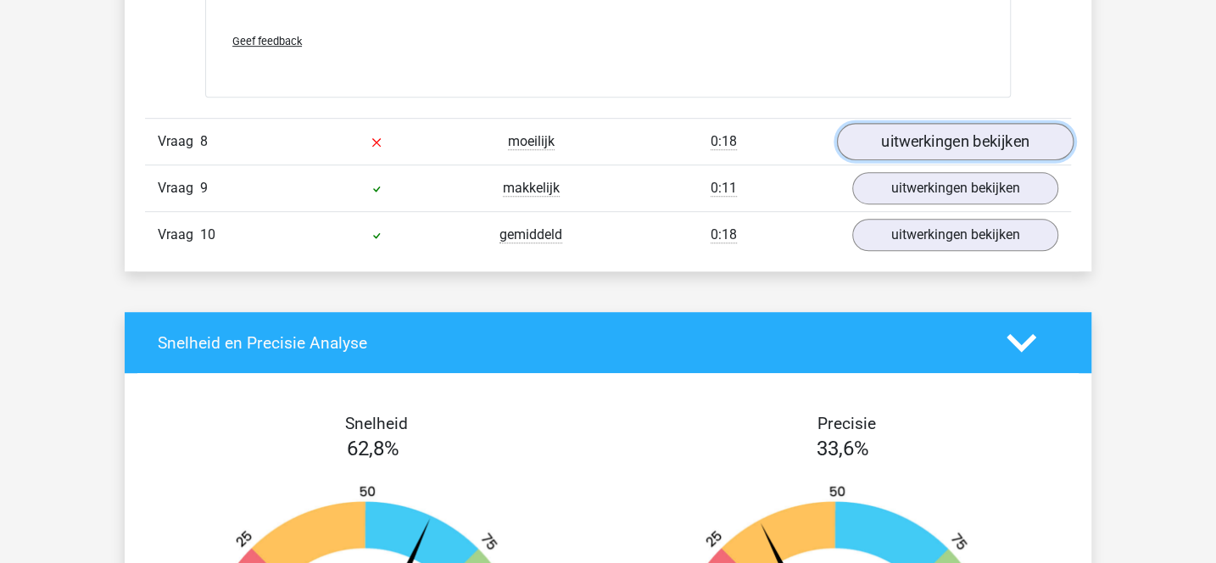
click at [892, 136] on link "uitwerkingen bekijken" at bounding box center [955, 141] width 237 height 37
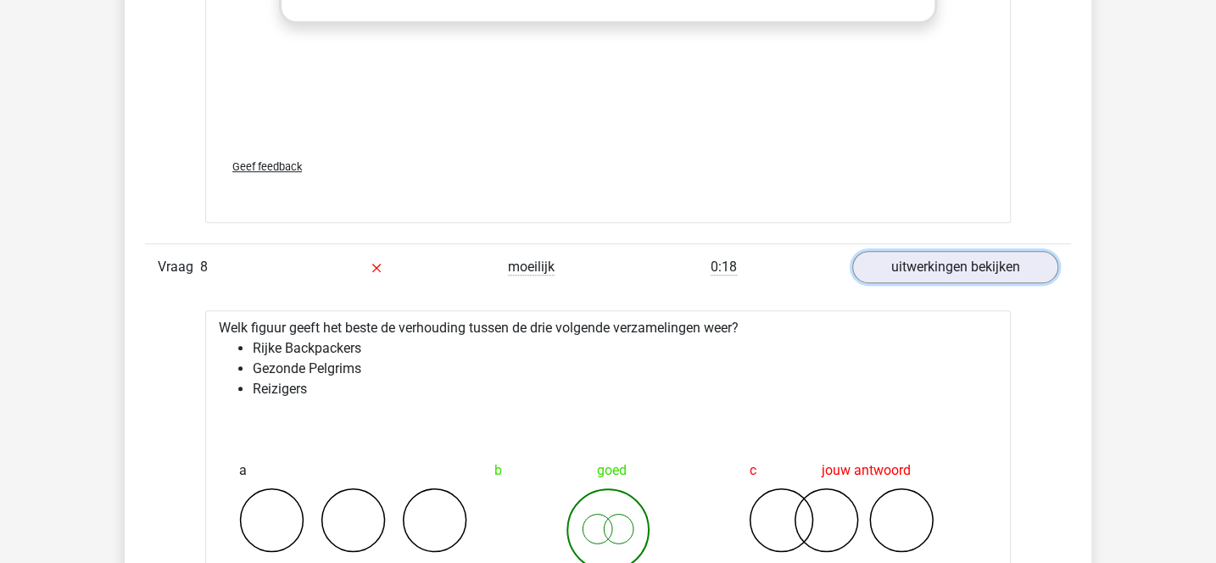
scroll to position [4007, 0]
click at [897, 249] on link "uitwerkingen bekijken" at bounding box center [955, 266] width 237 height 37
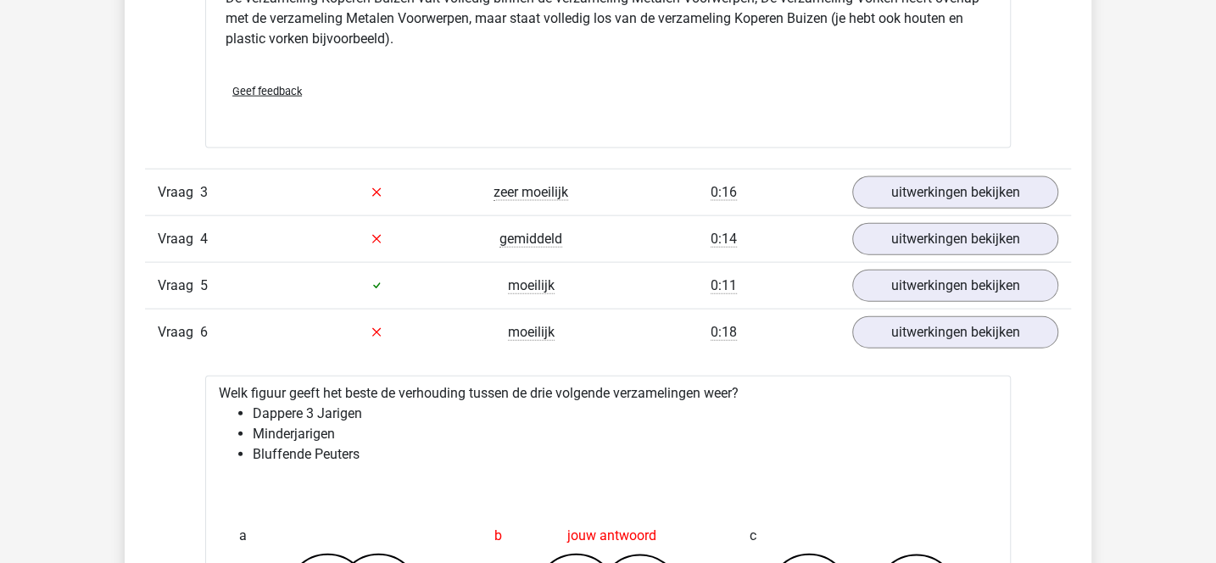
scroll to position [2069, 0]
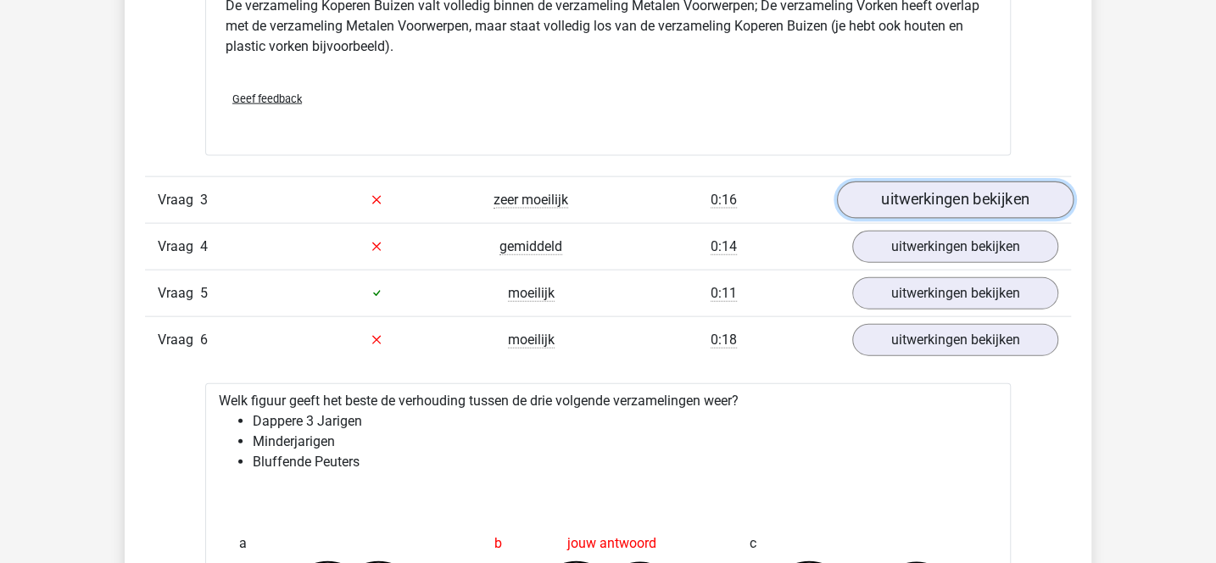
click at [896, 202] on link "uitwerkingen bekijken" at bounding box center [955, 200] width 237 height 37
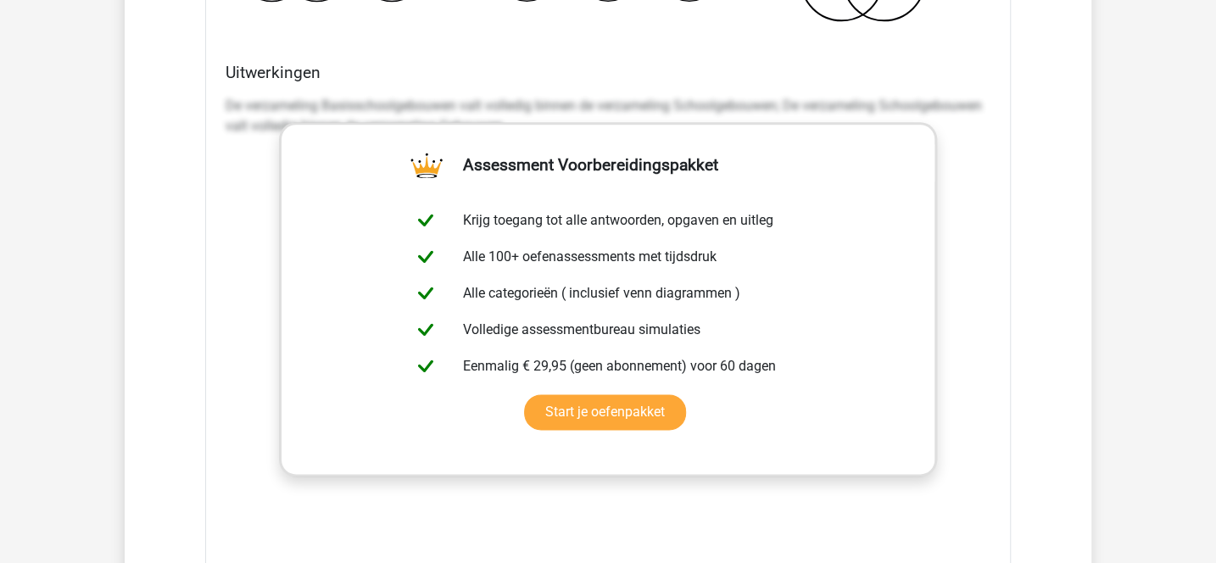
scroll to position [4668, 0]
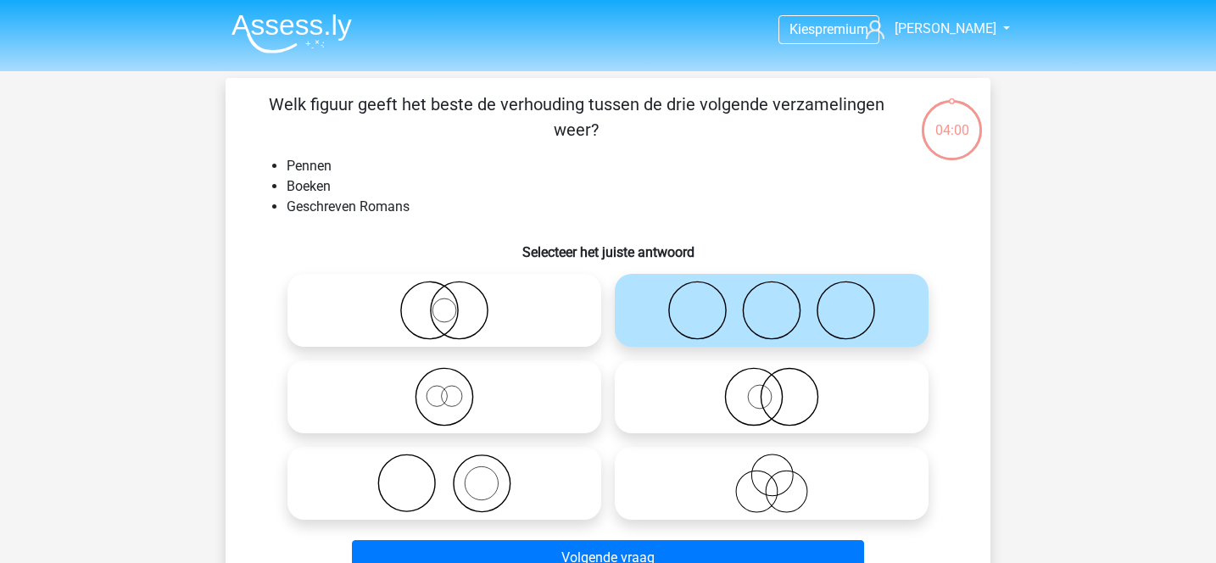
scroll to position [78, 0]
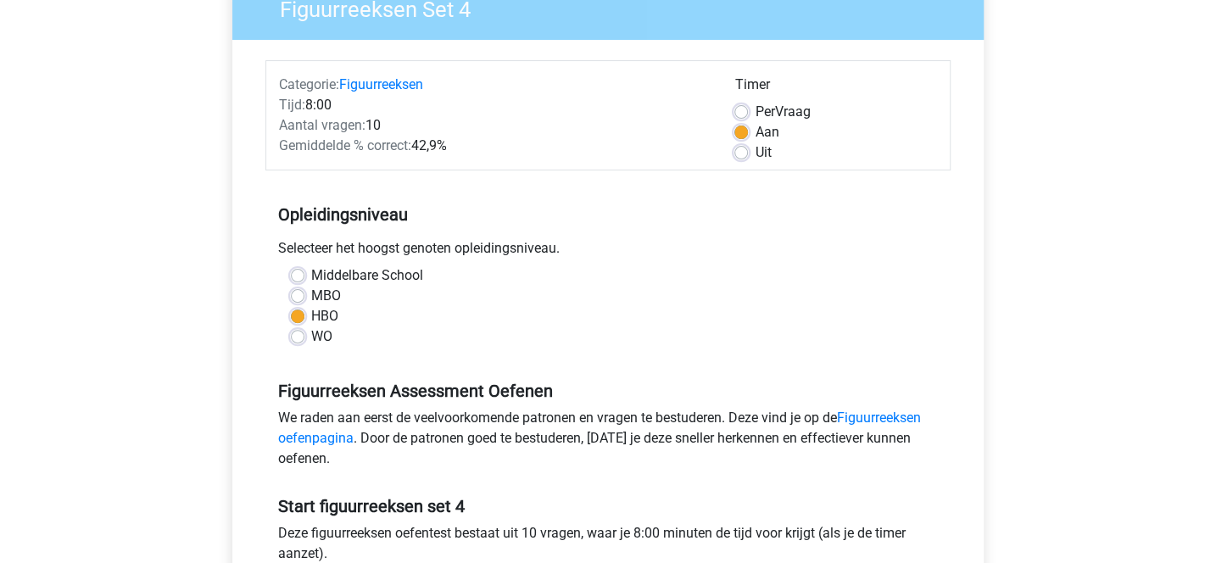
scroll to position [160, 0]
click at [311, 271] on label "Middelbare School" at bounding box center [367, 276] width 112 height 20
click at [302, 271] on input "Middelbare School" at bounding box center [298, 274] width 14 height 17
radio input "true"
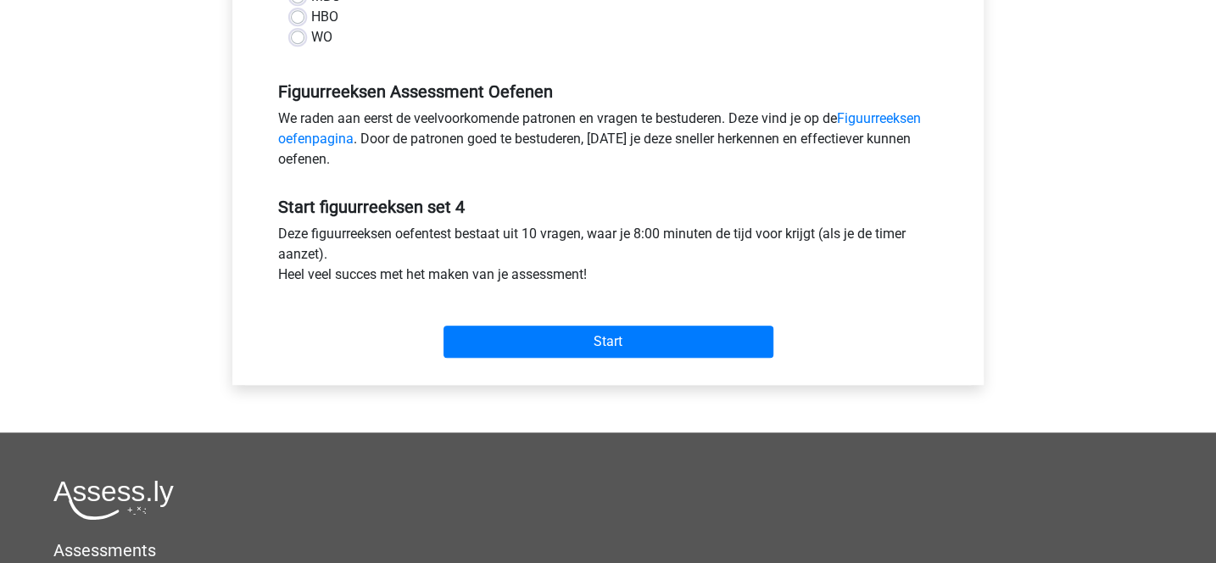
scroll to position [471, 0]
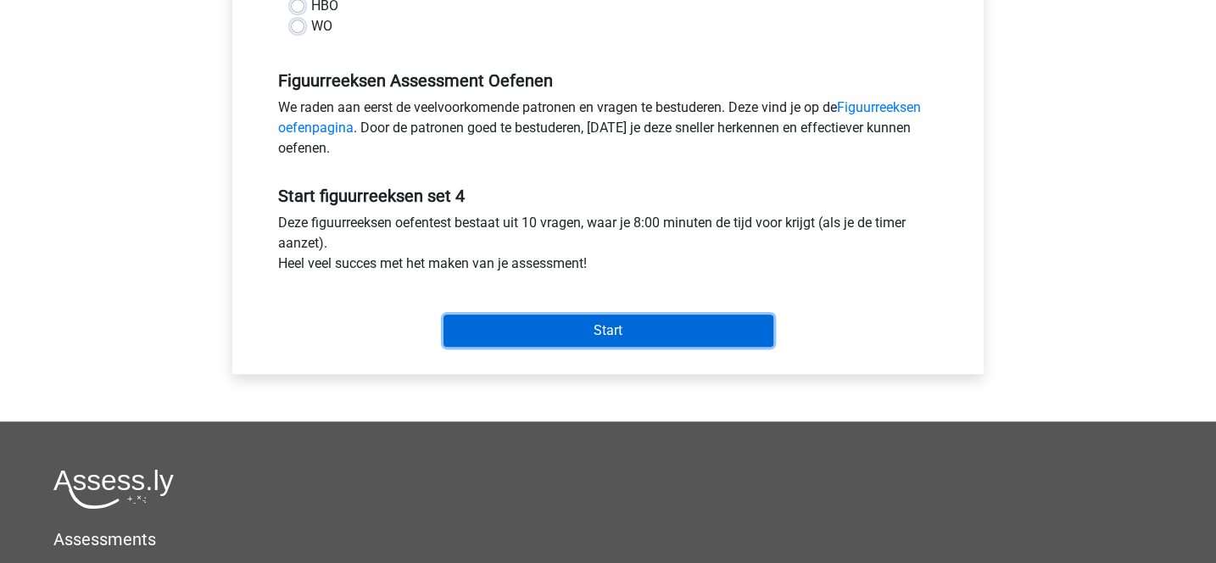
click at [564, 326] on input "Start" at bounding box center [609, 331] width 330 height 32
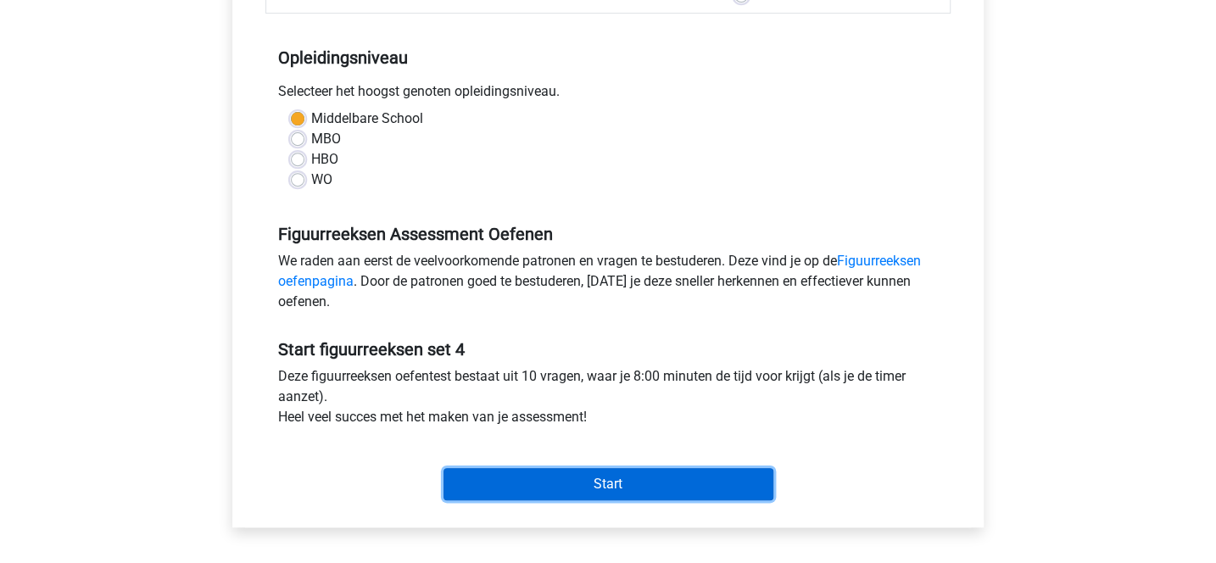
scroll to position [316, 0]
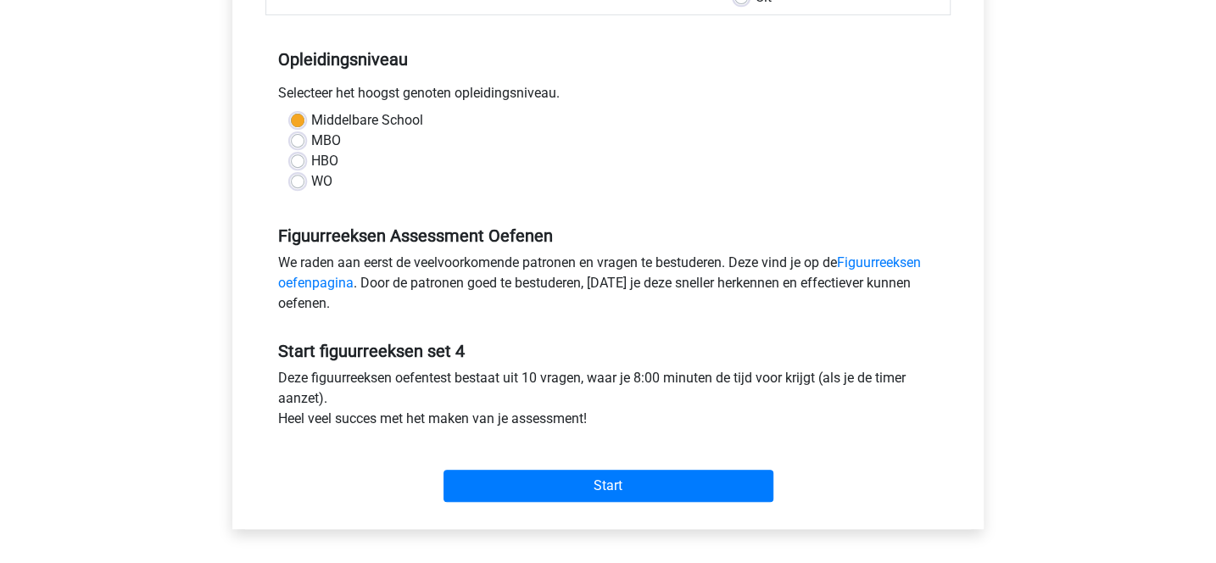
click at [311, 180] on label "WO" at bounding box center [321, 181] width 21 height 20
click at [296, 180] on input "WO" at bounding box center [298, 179] width 14 height 17
radio input "true"
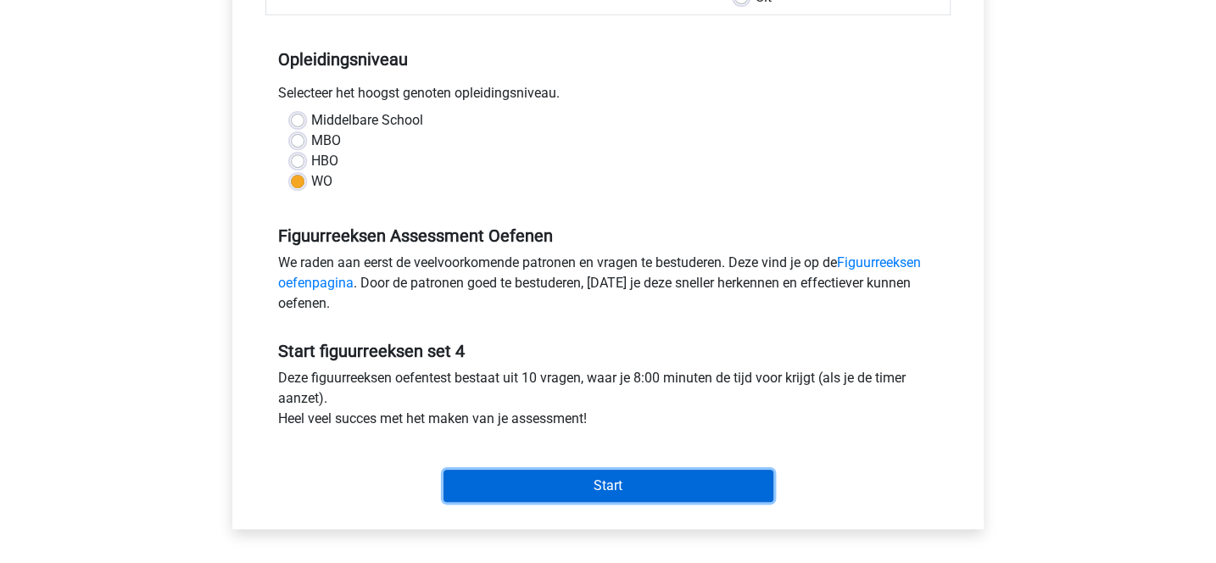
click at [573, 497] on input "Start" at bounding box center [609, 486] width 330 height 32
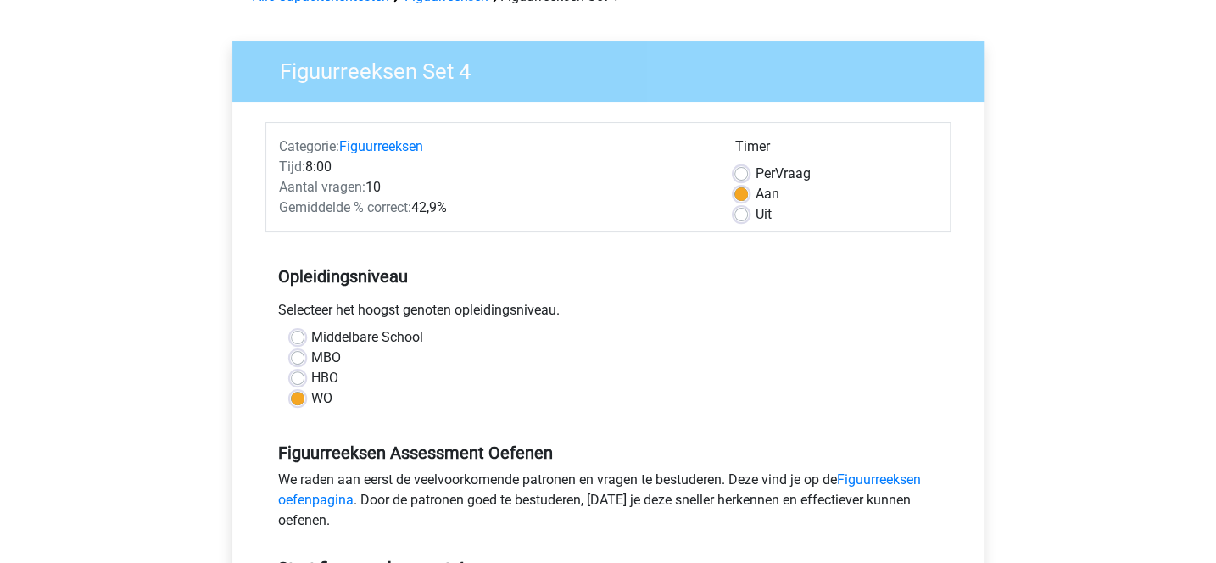
scroll to position [0, 0]
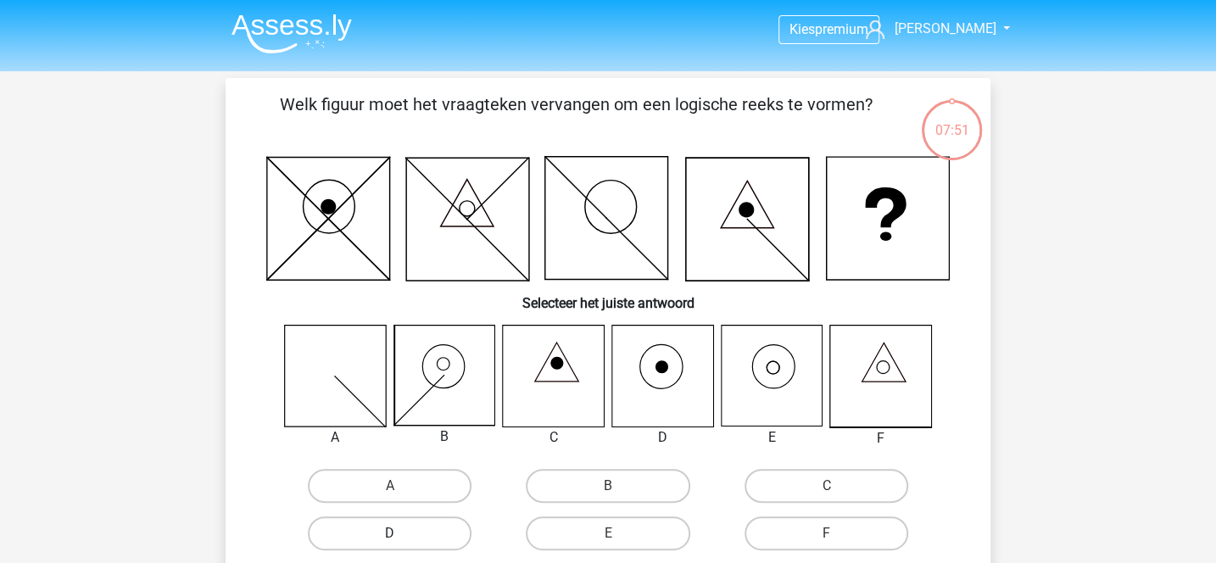
click at [434, 531] on label "D" at bounding box center [390, 534] width 164 height 34
click at [401, 534] on input "D" at bounding box center [395, 539] width 11 height 11
radio input "true"
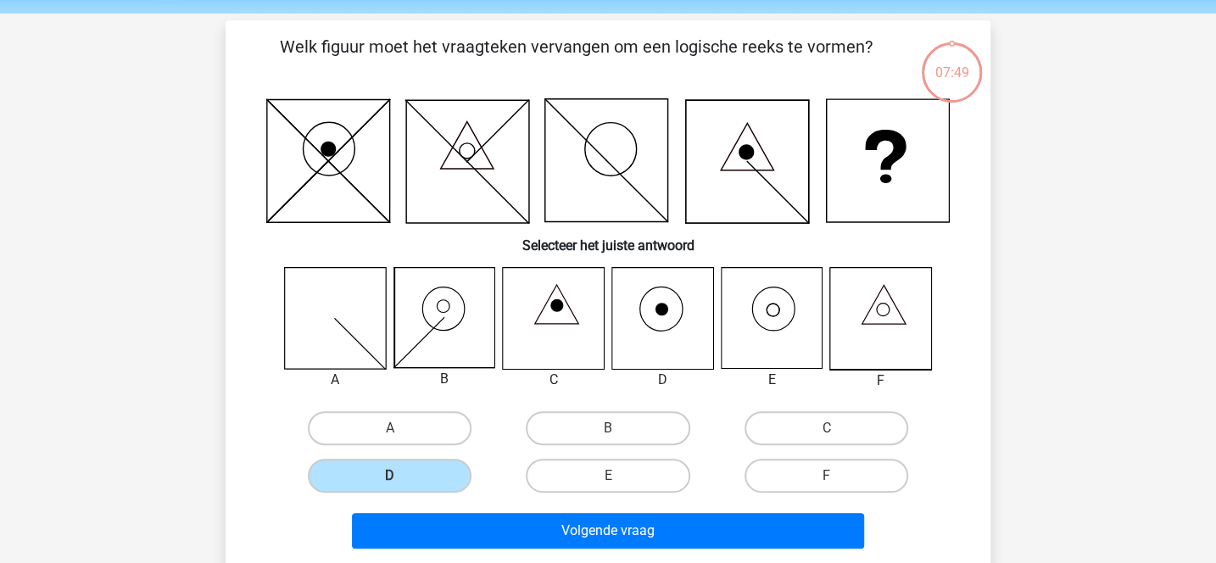
scroll to position [48, 0]
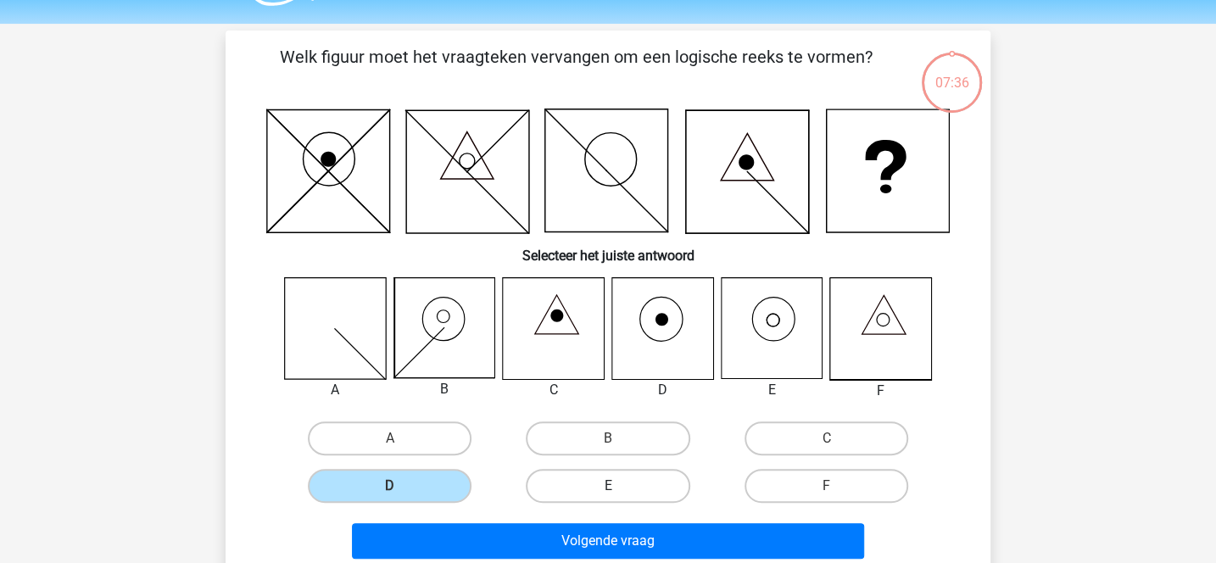
click at [640, 481] on label "E" at bounding box center [608, 486] width 164 height 34
click at [619, 486] on input "E" at bounding box center [613, 491] width 11 height 11
radio input "true"
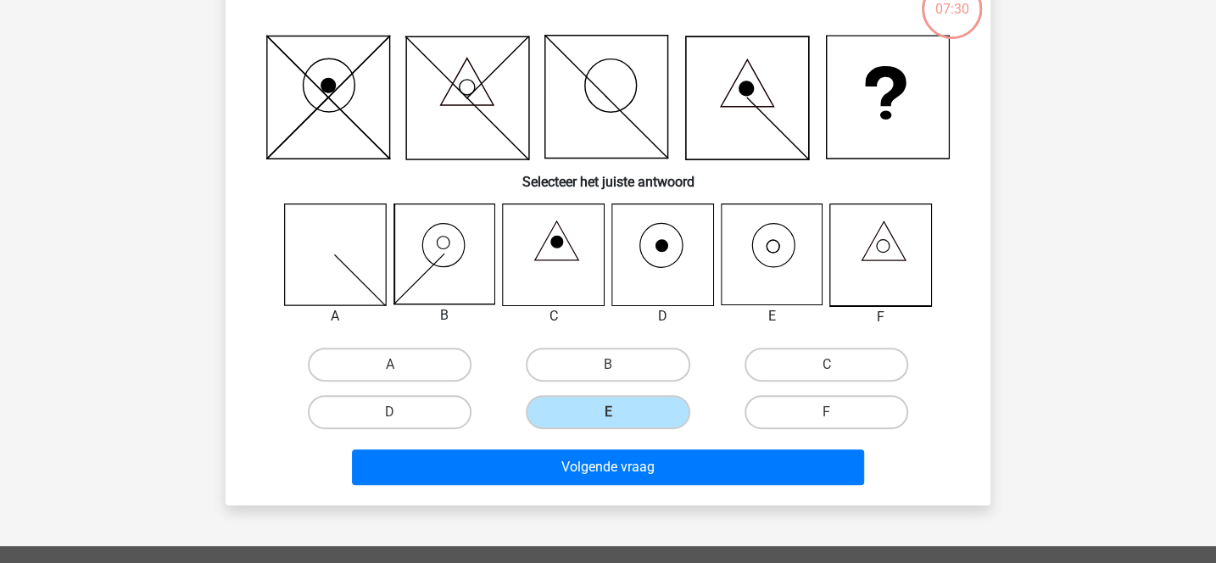
scroll to position [131, 0]
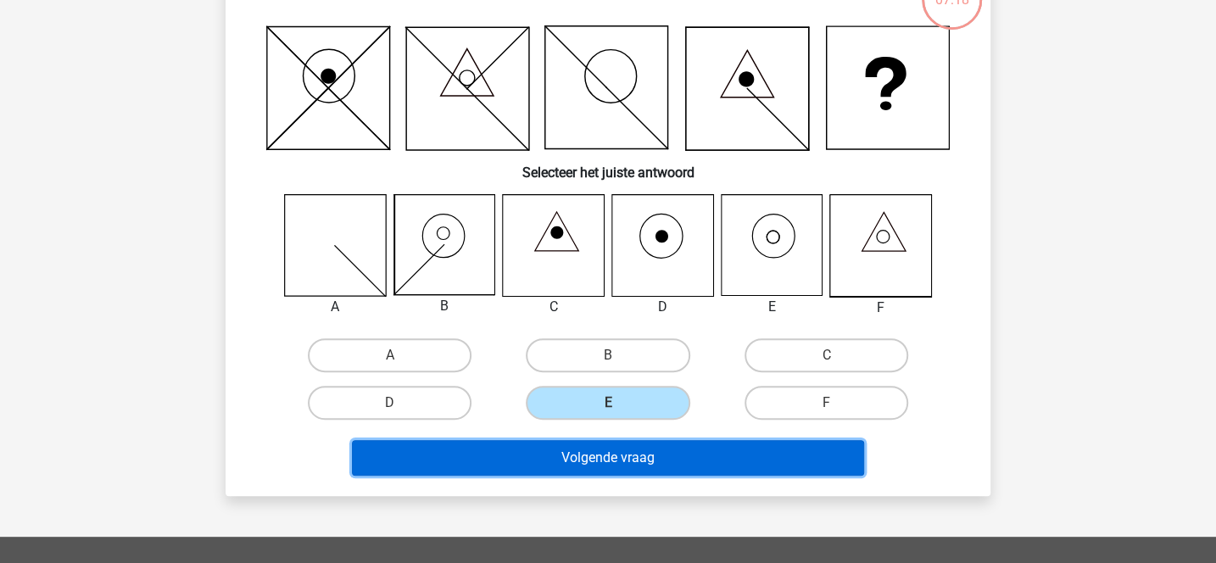
click at [700, 454] on button "Volgende vraag" at bounding box center [608, 458] width 513 height 36
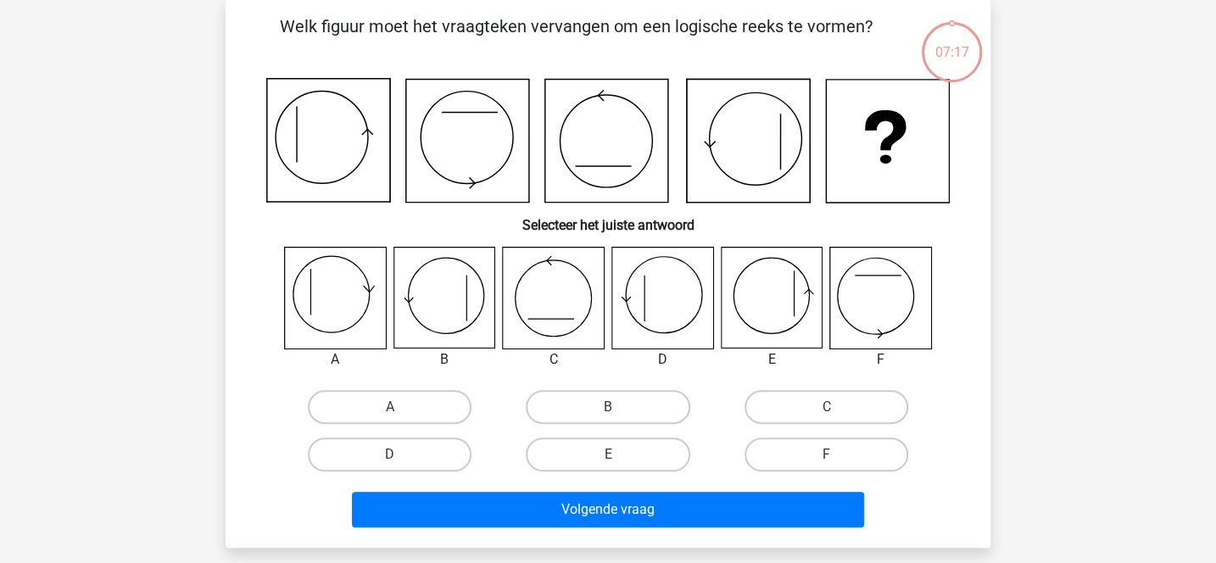
scroll to position [78, 0]
click at [808, 400] on label "C" at bounding box center [827, 407] width 164 height 34
click at [826, 407] on input "C" at bounding box center [831, 412] width 11 height 11
radio input "true"
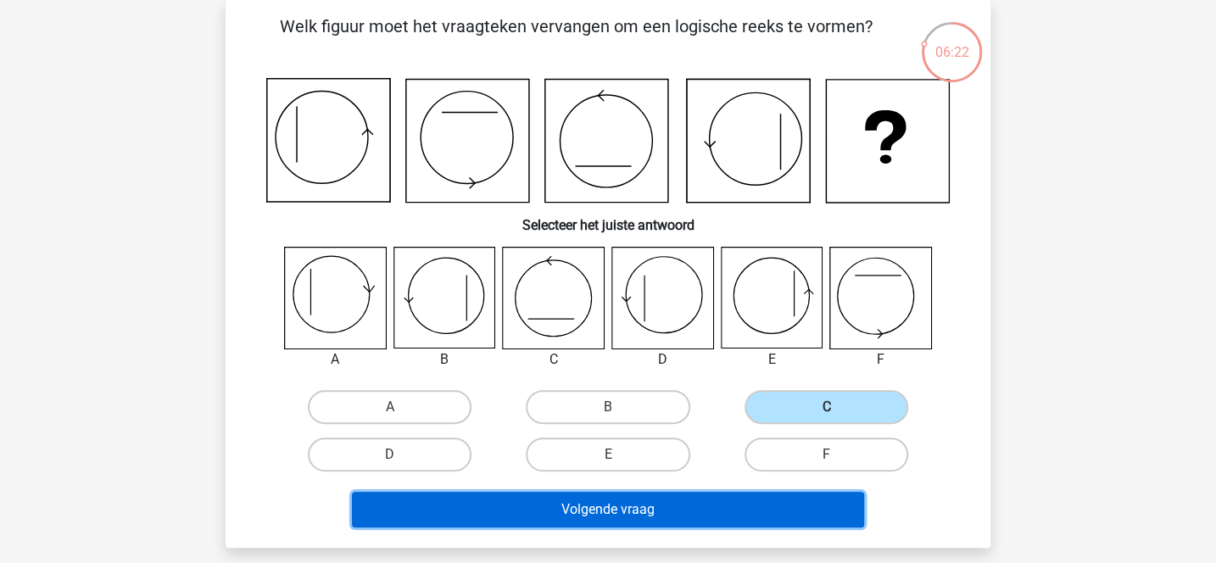
click at [663, 496] on button "Volgende vraag" at bounding box center [608, 510] width 513 height 36
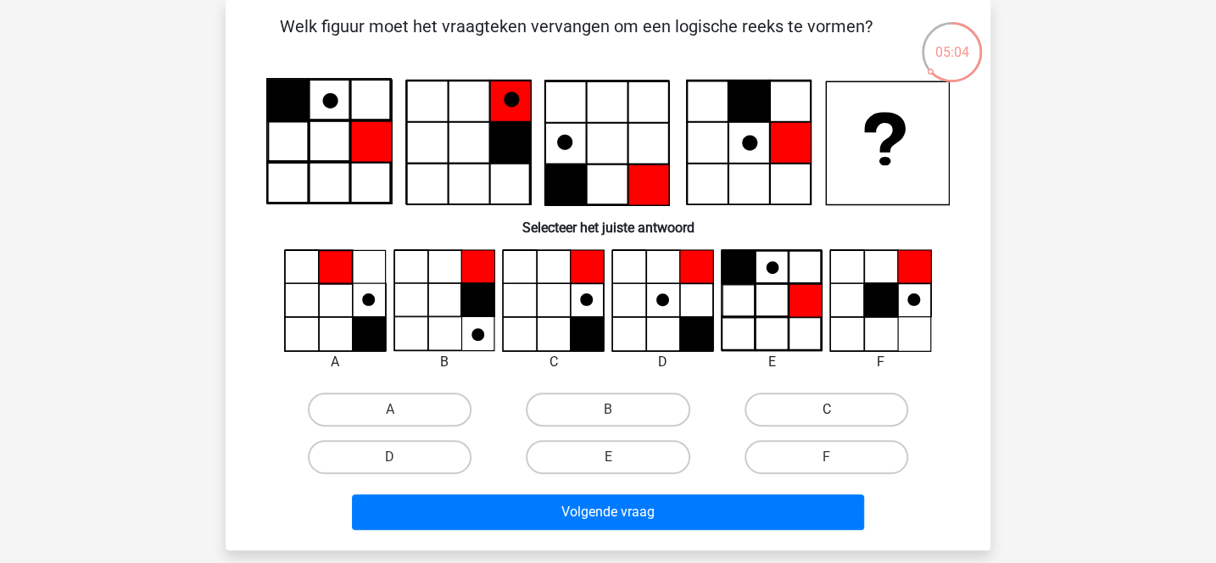
click at [759, 411] on label "C" at bounding box center [827, 410] width 164 height 34
click at [826, 411] on input "C" at bounding box center [831, 415] width 11 height 11
radio input "true"
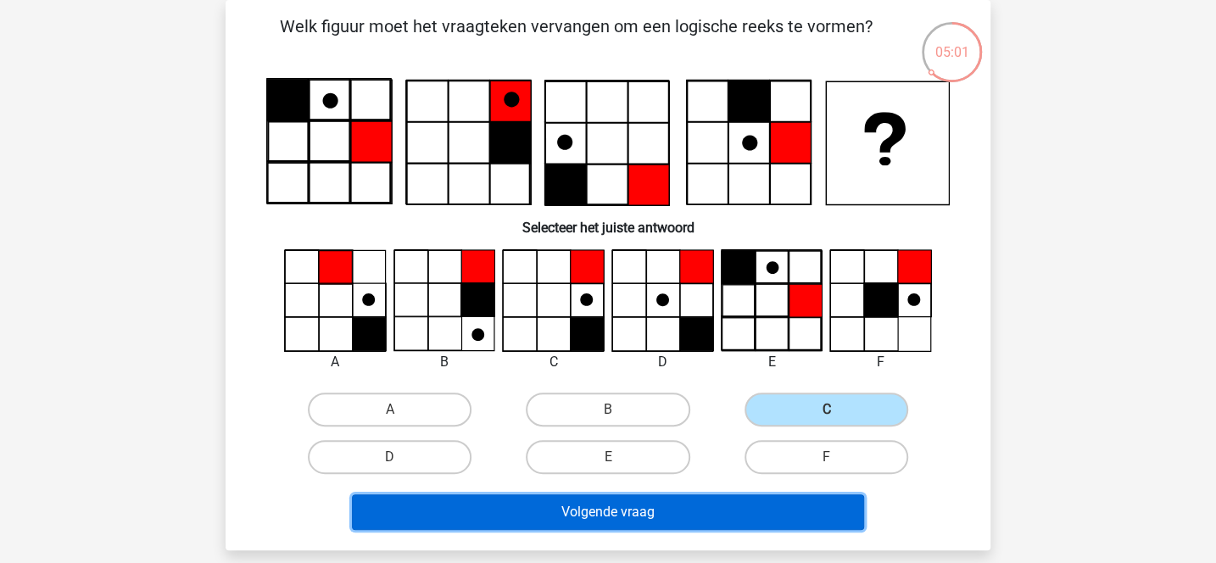
click at [689, 522] on button "Volgende vraag" at bounding box center [608, 513] width 513 height 36
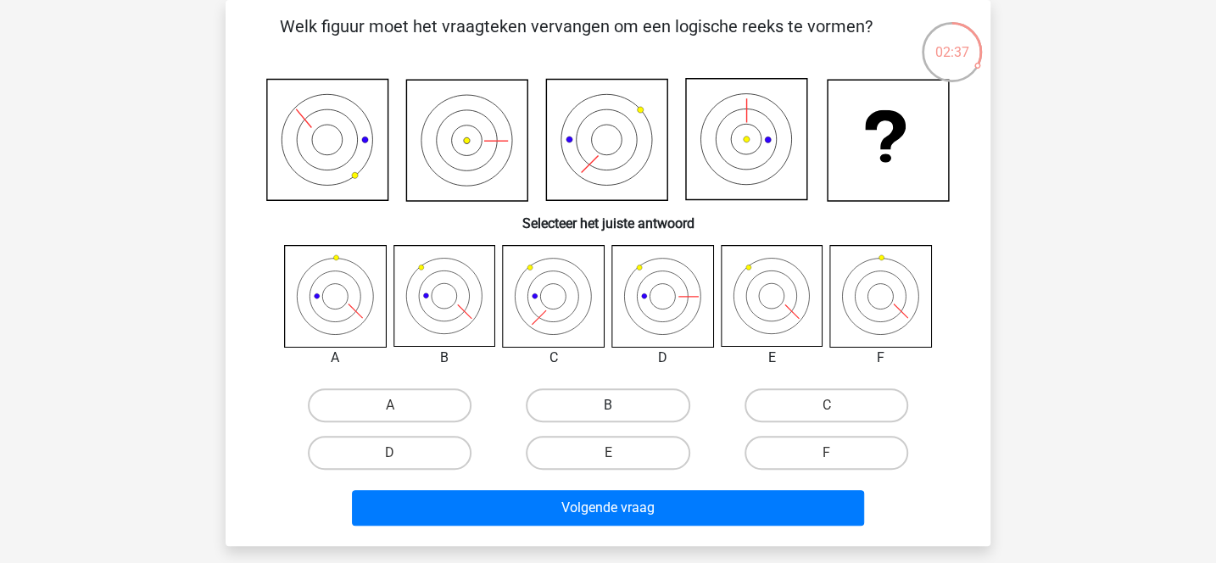
click at [578, 403] on label "B" at bounding box center [608, 406] width 164 height 34
click at [608, 405] on input "B" at bounding box center [613, 410] width 11 height 11
radio input "true"
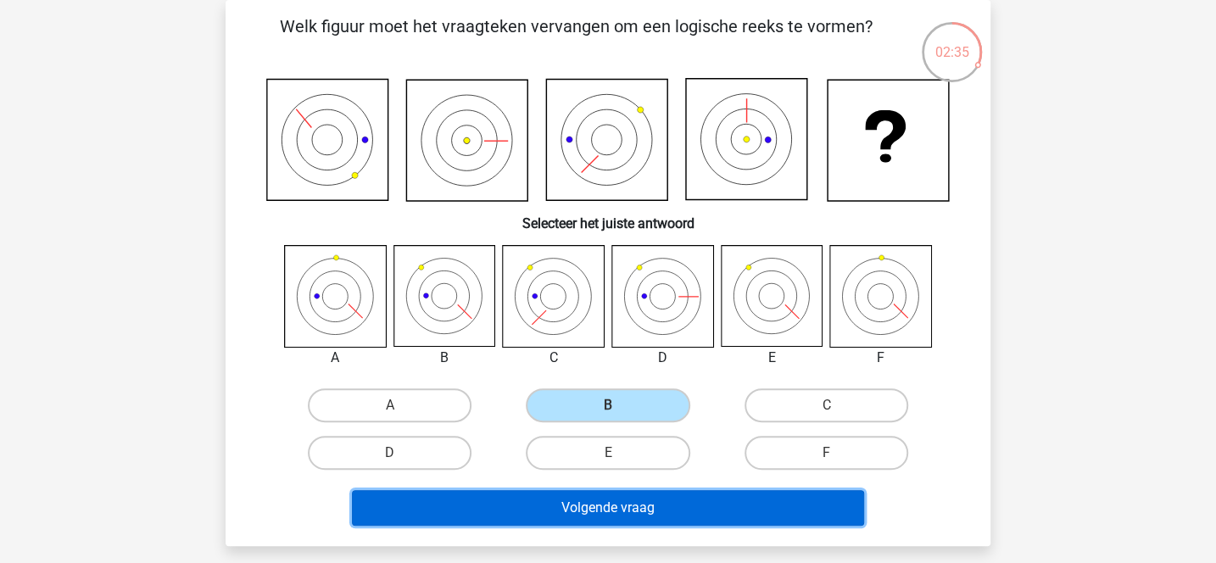
click at [611, 505] on button "Volgende vraag" at bounding box center [608, 508] width 513 height 36
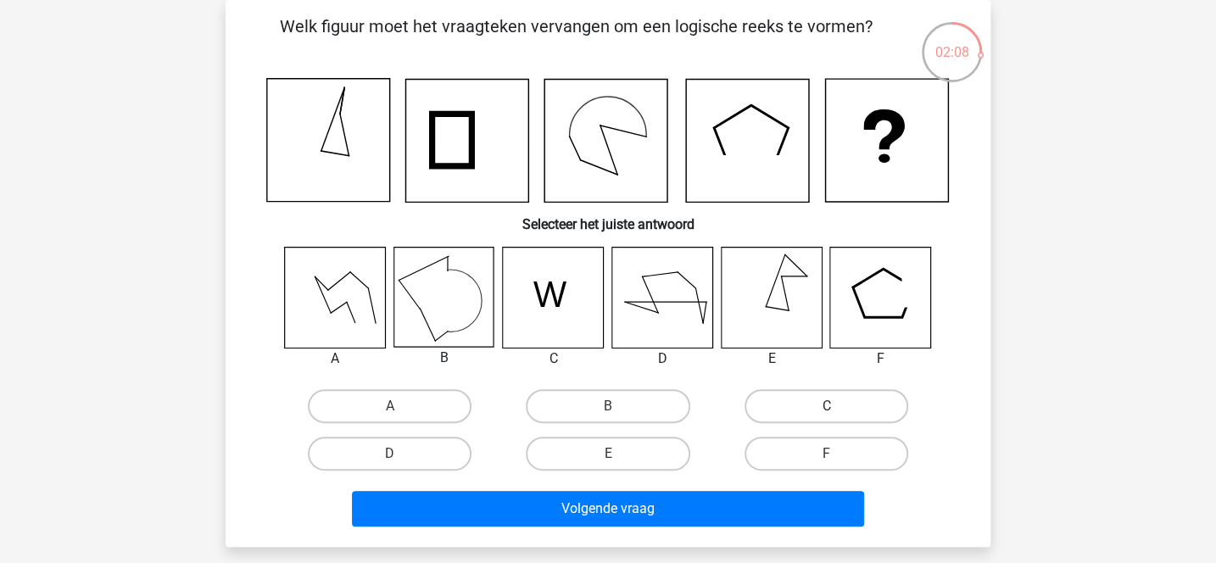
click at [771, 410] on label "C" at bounding box center [827, 406] width 164 height 34
click at [826, 410] on input "C" at bounding box center [831, 411] width 11 height 11
radio input "true"
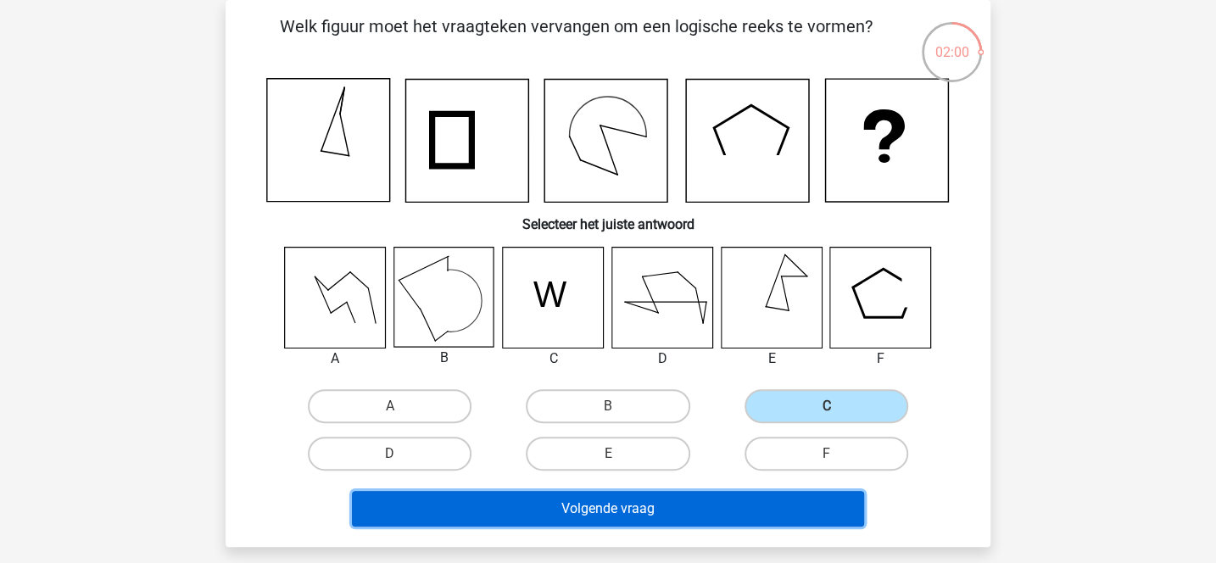
click at [669, 500] on button "Volgende vraag" at bounding box center [608, 509] width 513 height 36
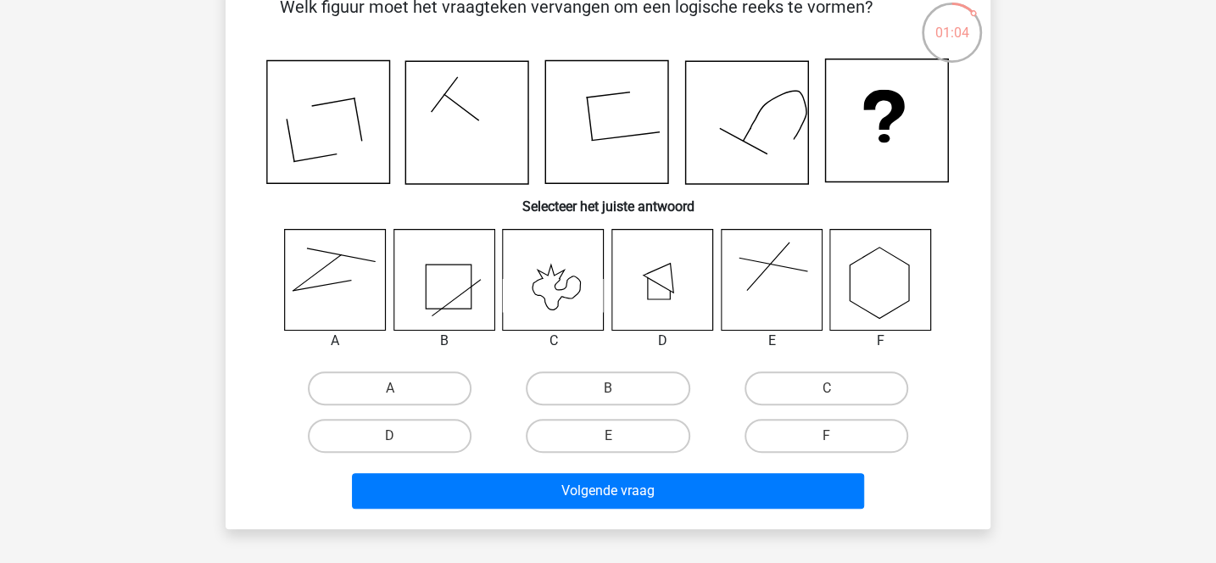
scroll to position [126, 0]
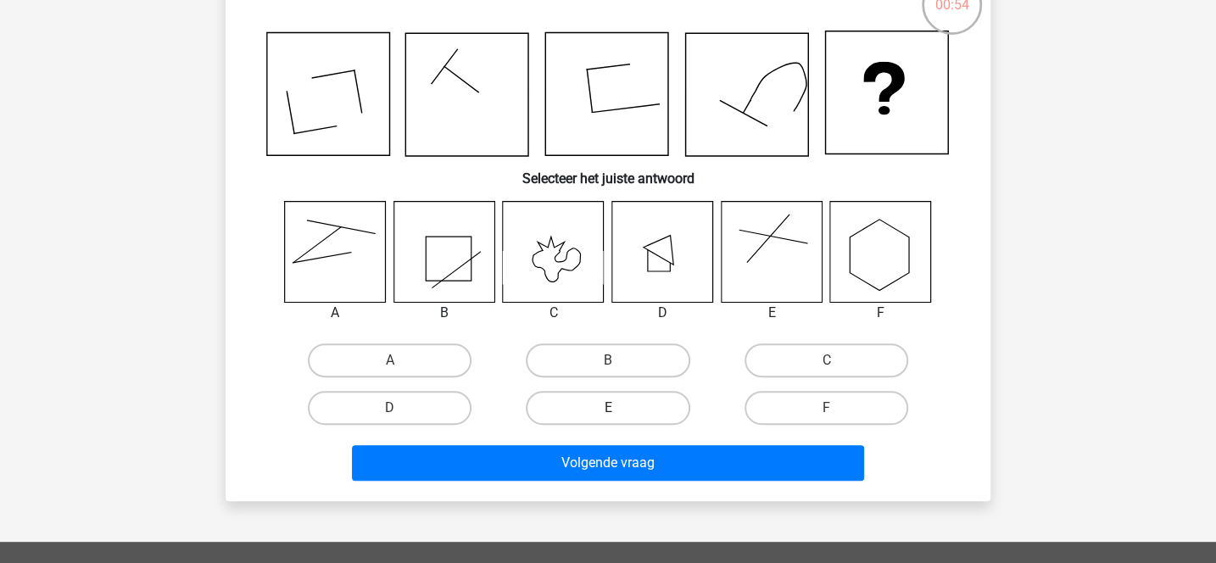
click at [599, 409] on label "E" at bounding box center [608, 408] width 164 height 34
click at [608, 409] on input "E" at bounding box center [613, 413] width 11 height 11
radio input "true"
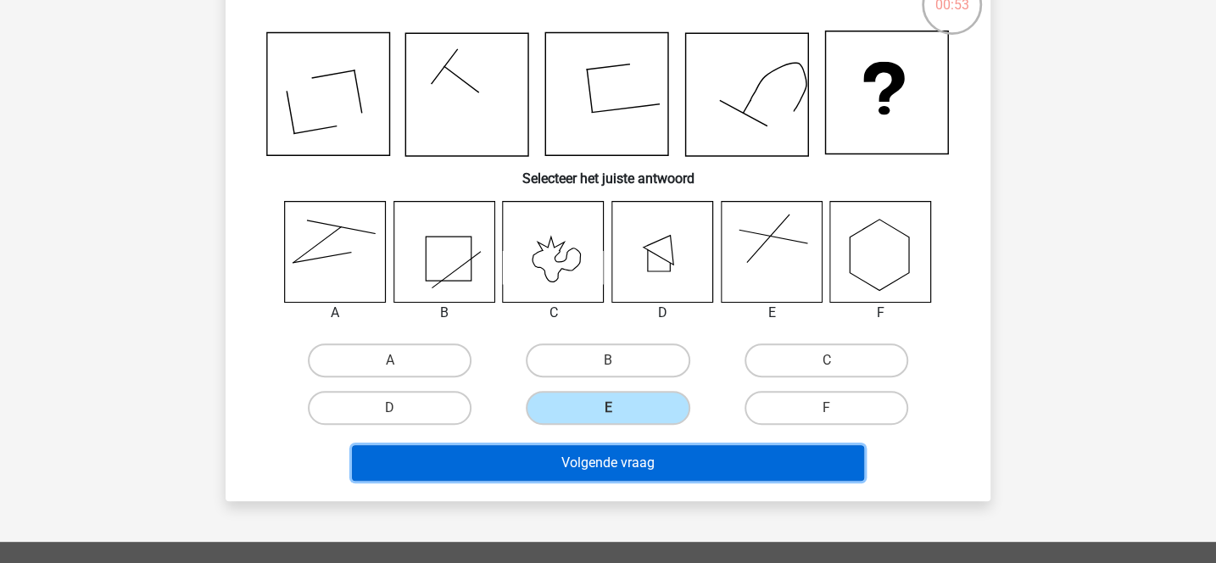
click at [625, 468] on button "Volgende vraag" at bounding box center [608, 463] width 513 height 36
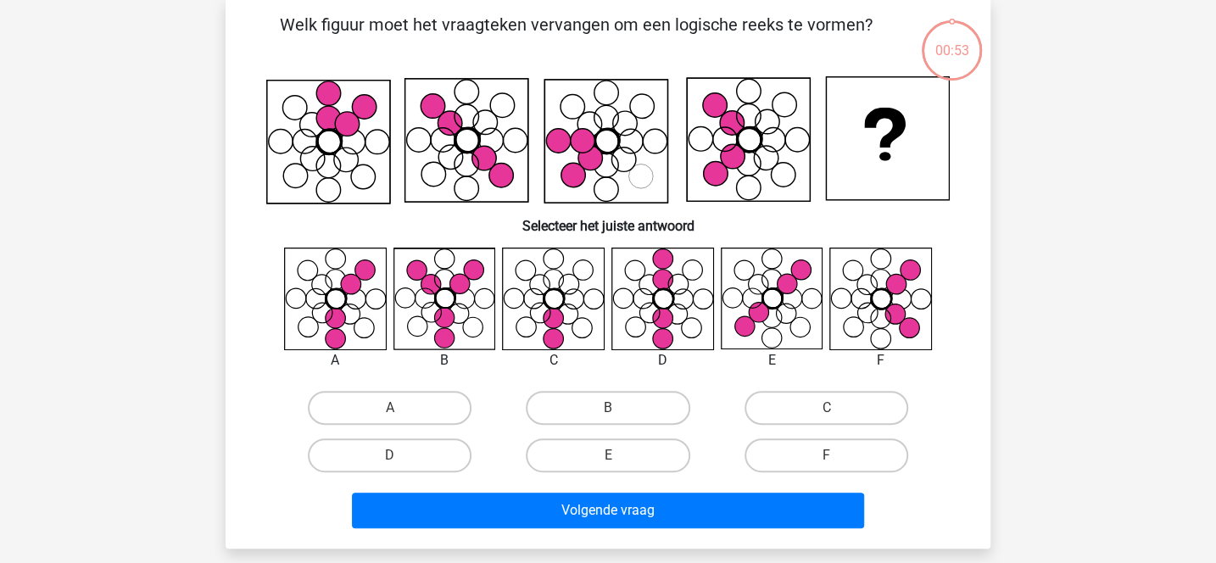
scroll to position [78, 0]
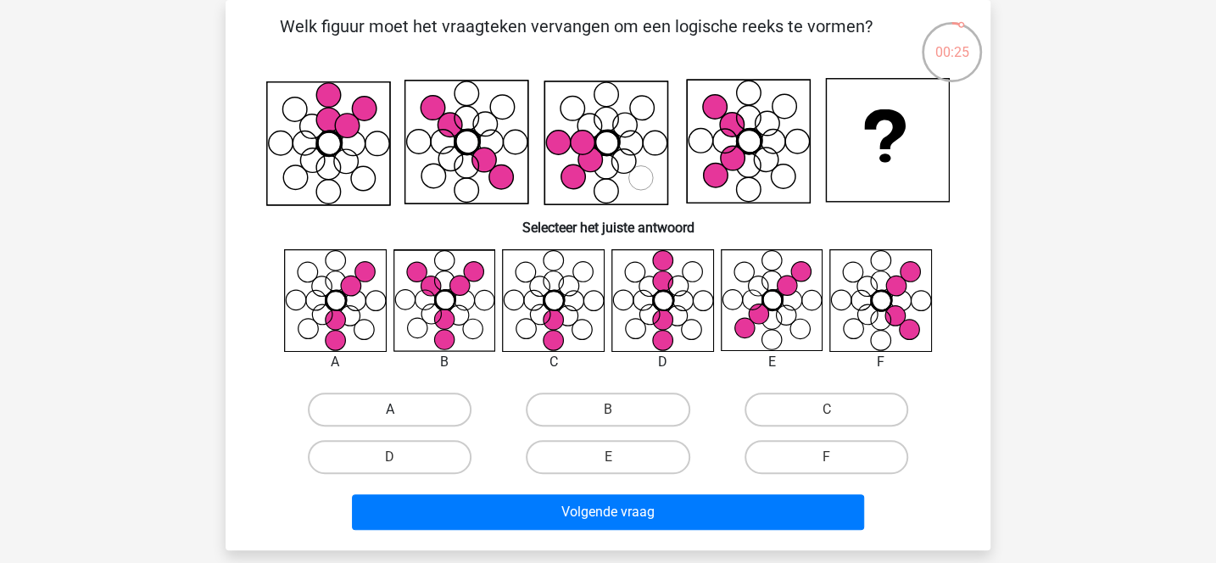
click at [405, 409] on label "A" at bounding box center [390, 410] width 164 height 34
click at [401, 410] on input "A" at bounding box center [395, 415] width 11 height 11
radio input "true"
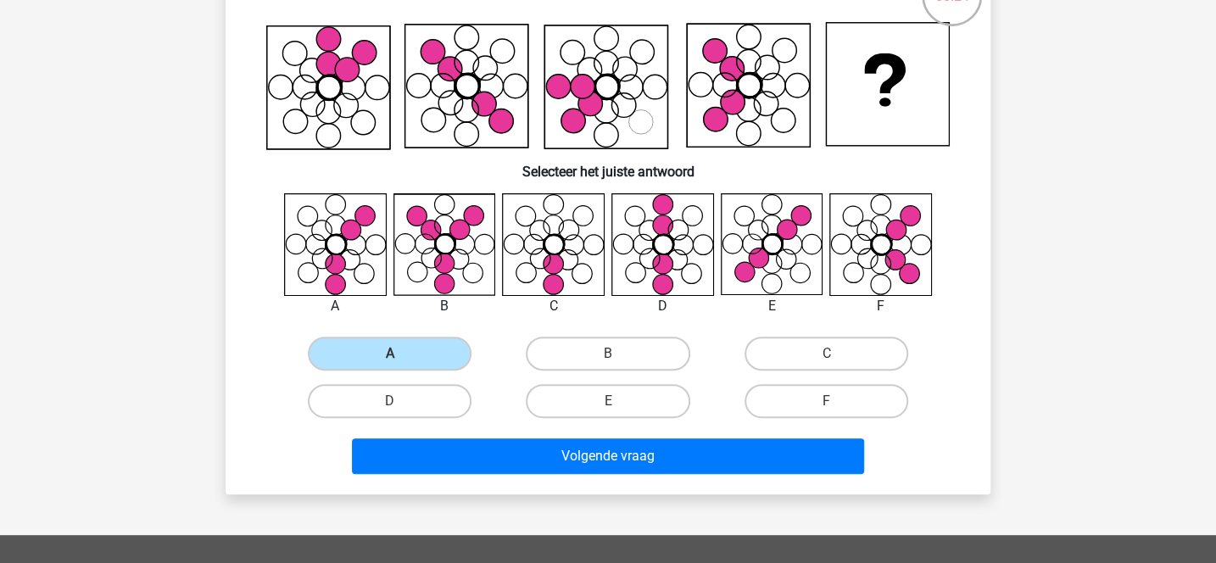
scroll to position [161, 0]
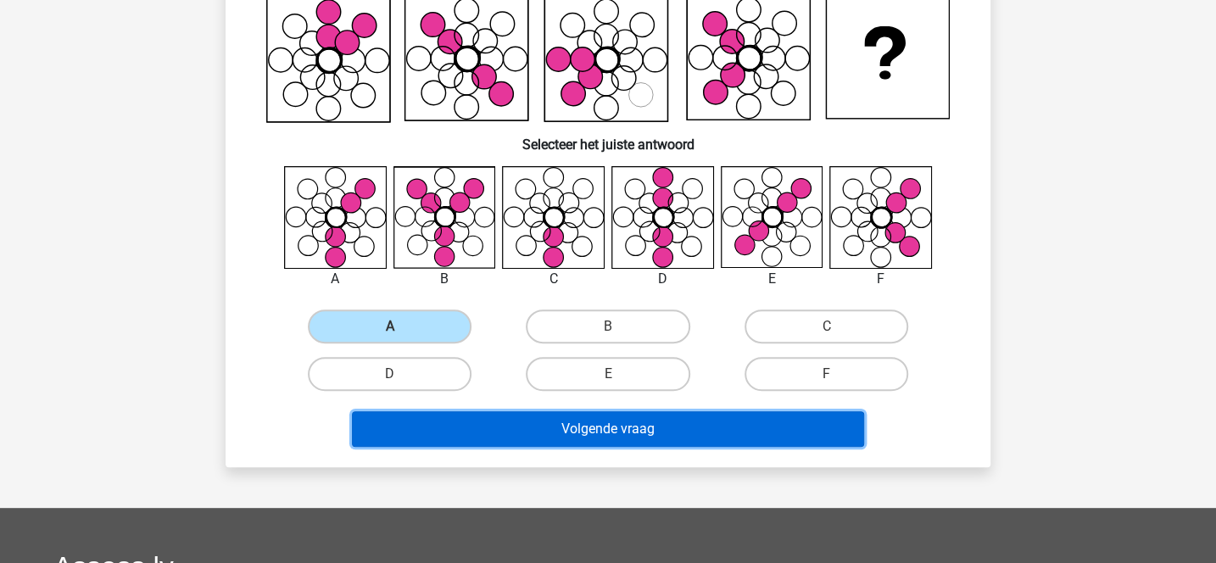
click at [579, 433] on button "Volgende vraag" at bounding box center [608, 429] width 513 height 36
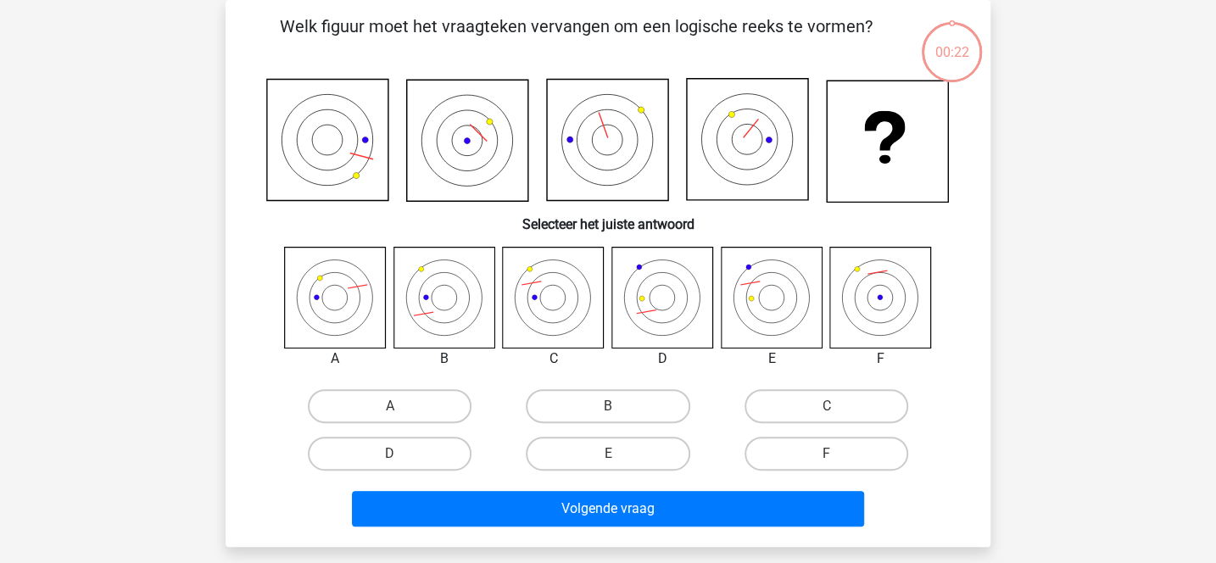
scroll to position [78, 0]
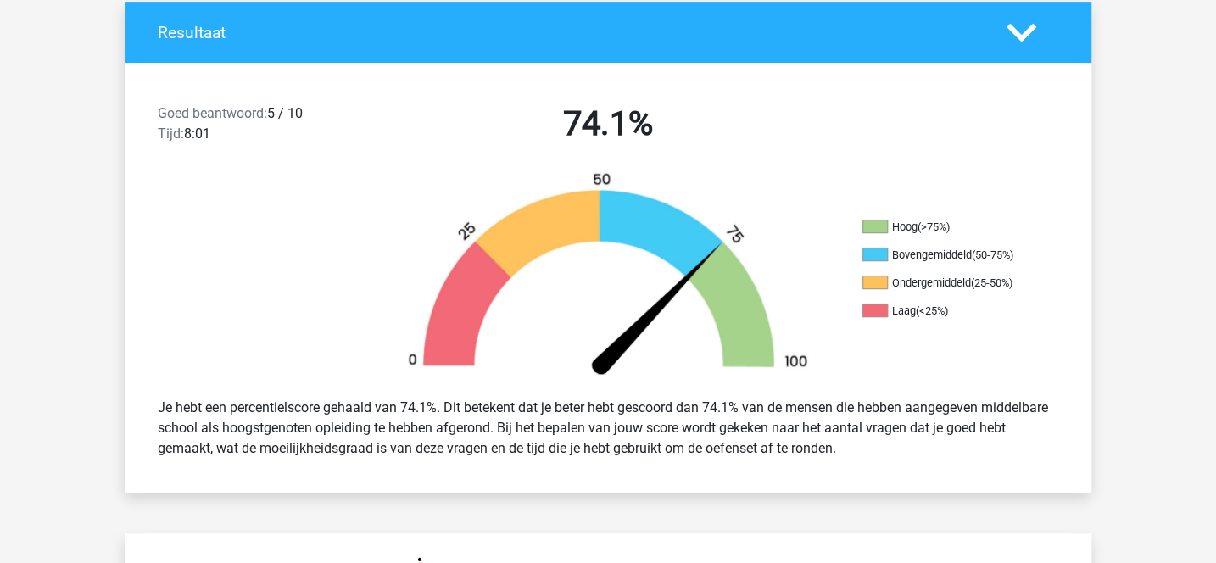
scroll to position [381, 0]
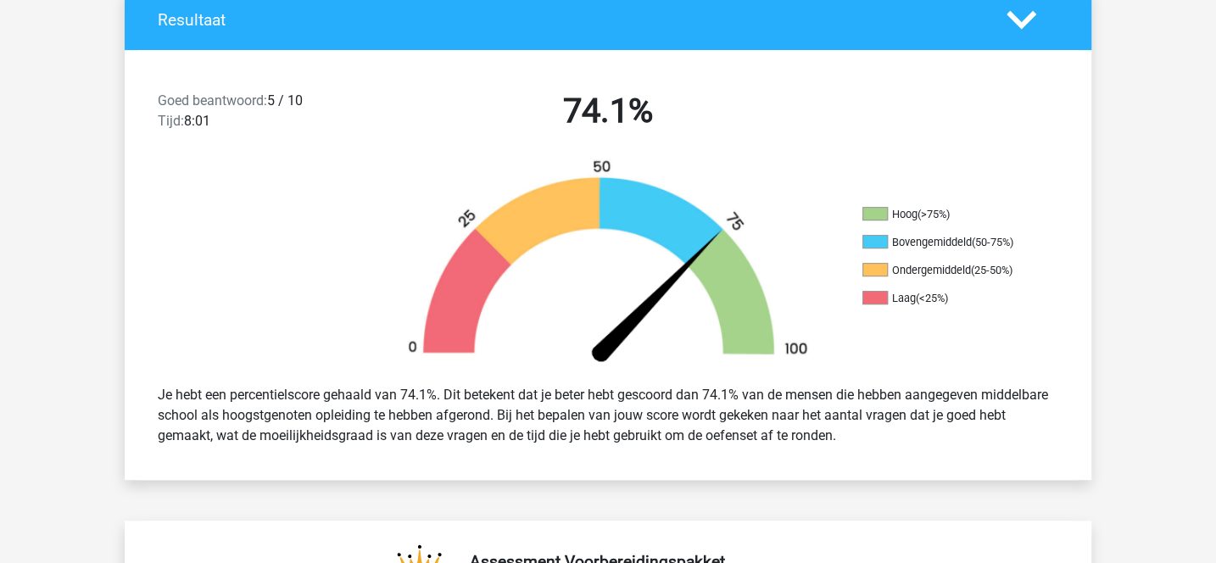
click at [538, 415] on div "Je hebt een percentielscore gehaald van 74.1%. Dit betekent dat je beter hebt g…" at bounding box center [608, 415] width 926 height 75
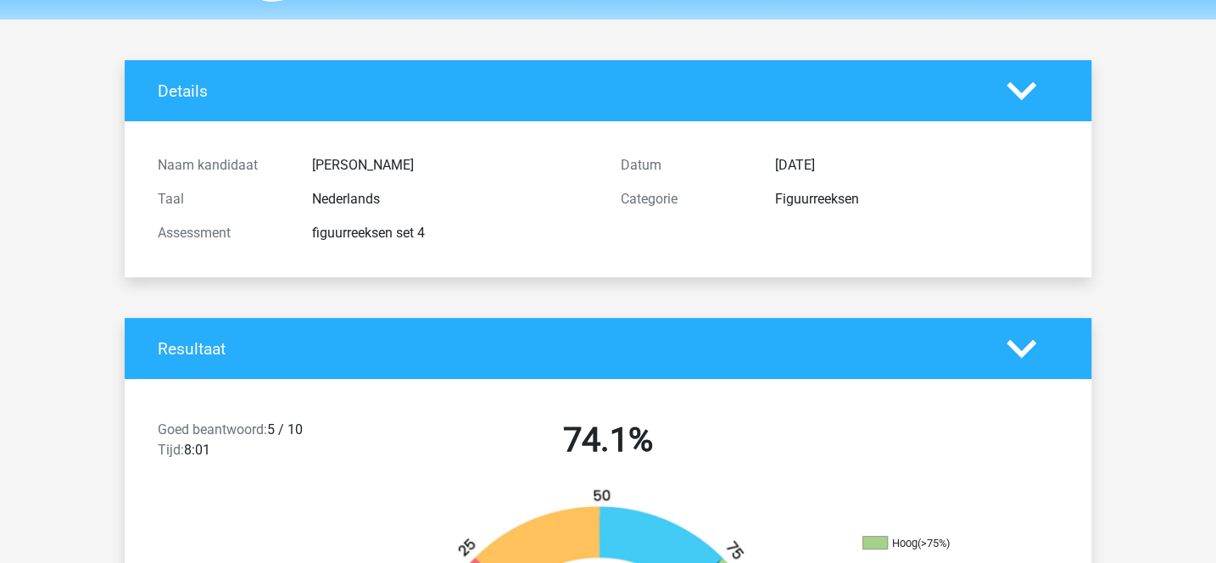
scroll to position [0, 0]
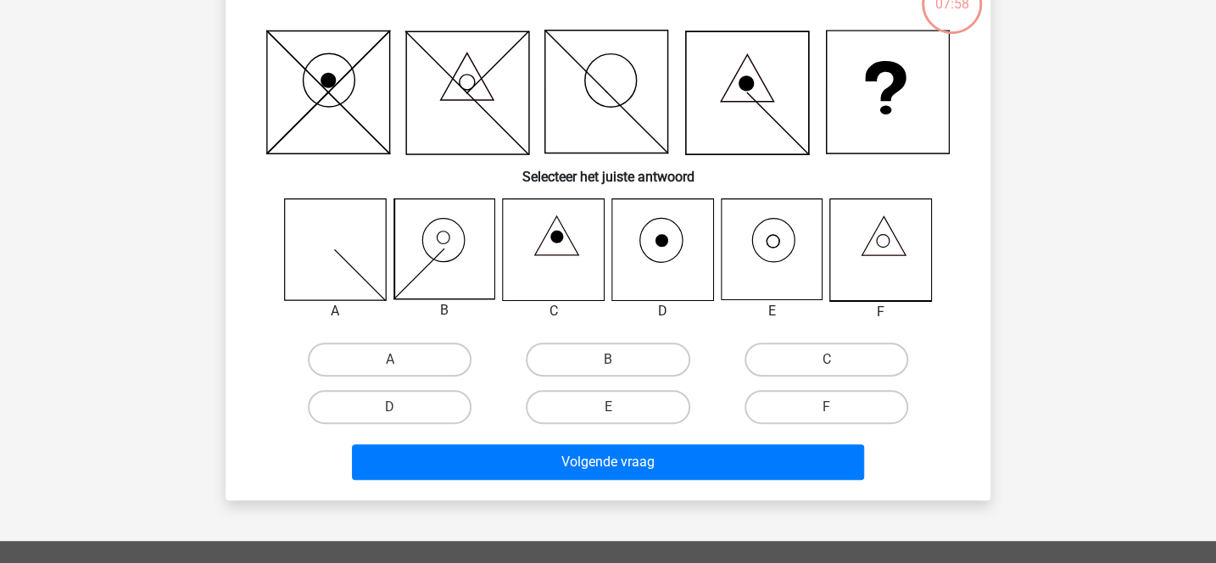
scroll to position [137, 0]
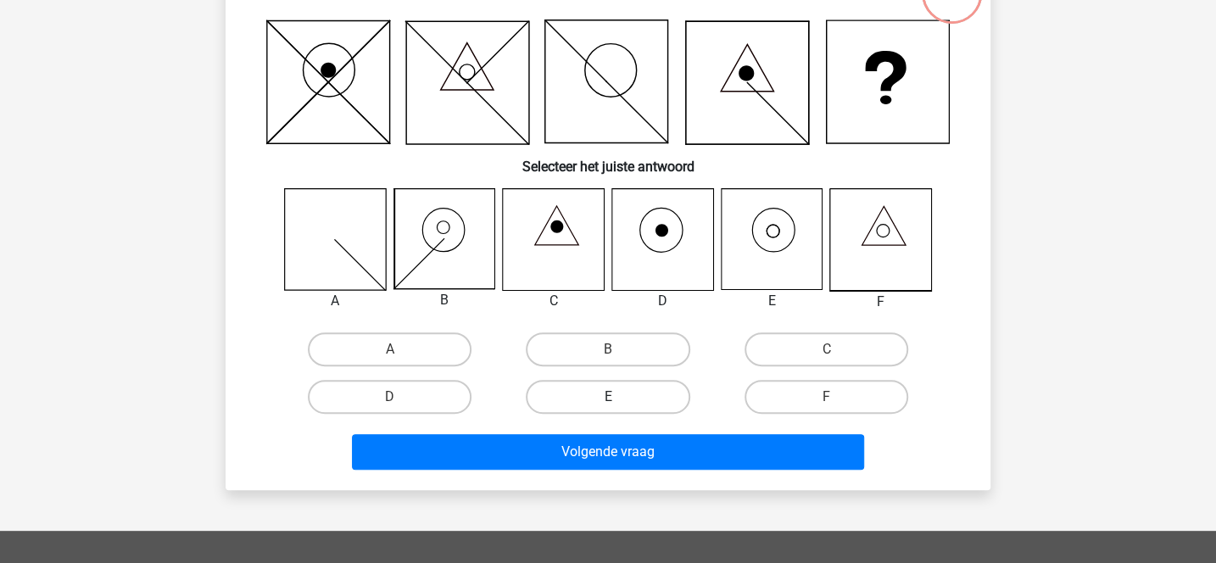
click at [621, 385] on label "E" at bounding box center [608, 397] width 164 height 34
click at [619, 397] on input "E" at bounding box center [613, 402] width 11 height 11
radio input "true"
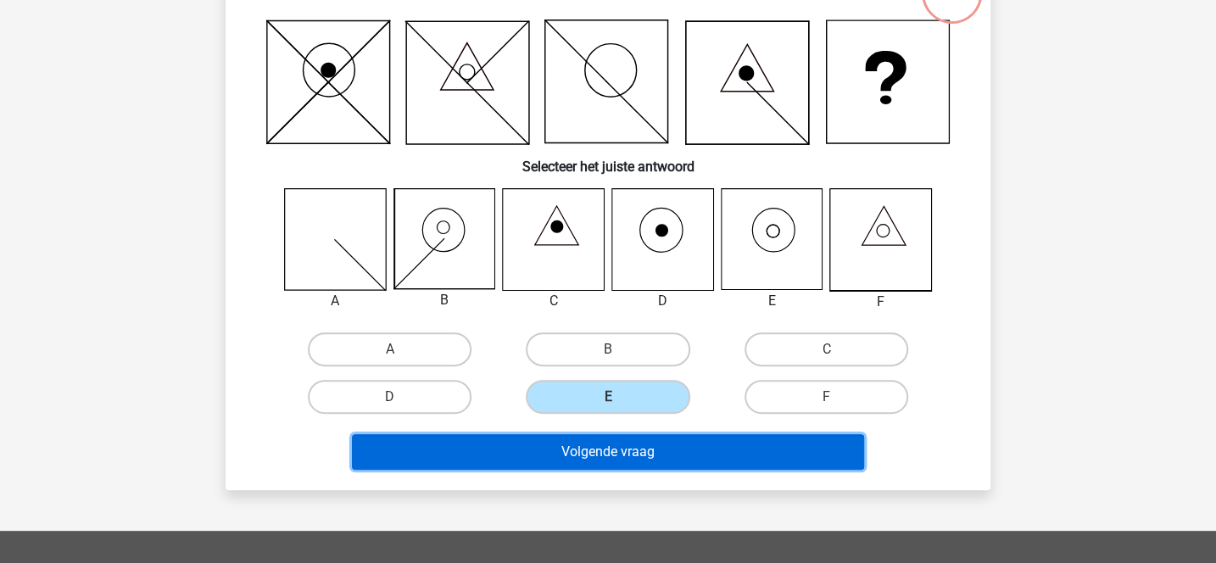
click at [621, 443] on button "Volgende vraag" at bounding box center [608, 452] width 513 height 36
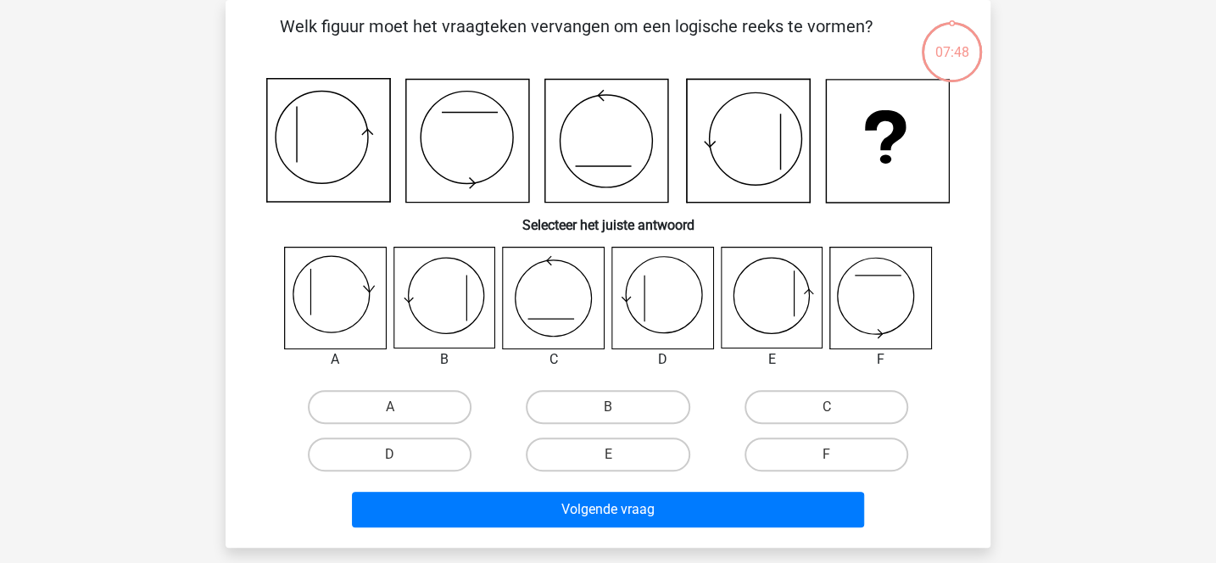
scroll to position [78, 0]
click at [565, 392] on label "B" at bounding box center [608, 407] width 164 height 34
click at [608, 407] on input "B" at bounding box center [613, 412] width 11 height 11
radio input "true"
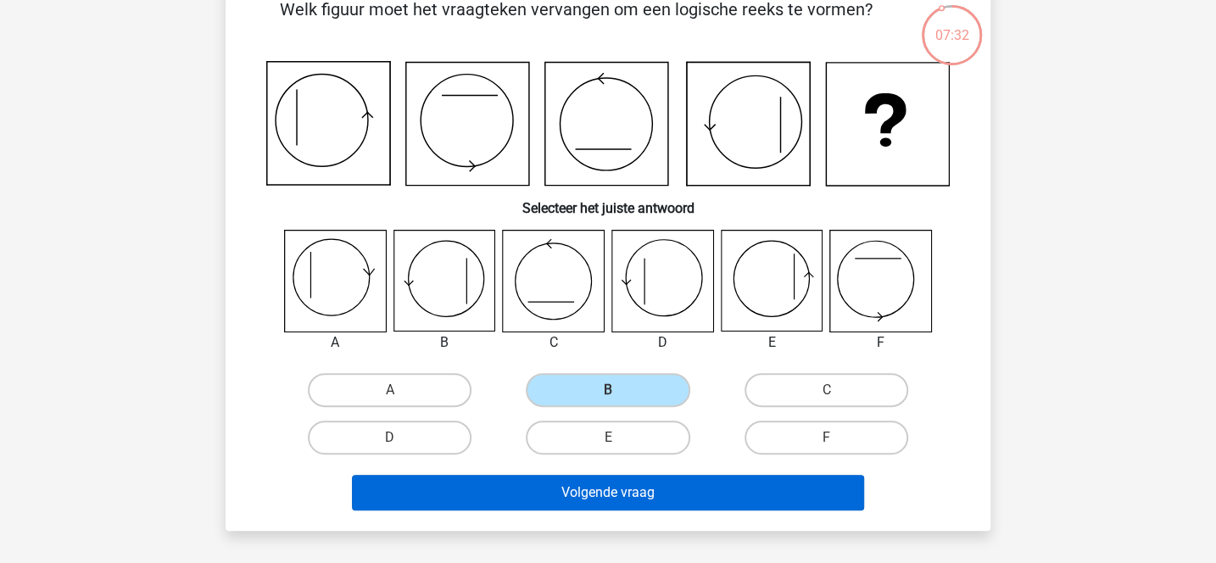
scroll to position [90, 0]
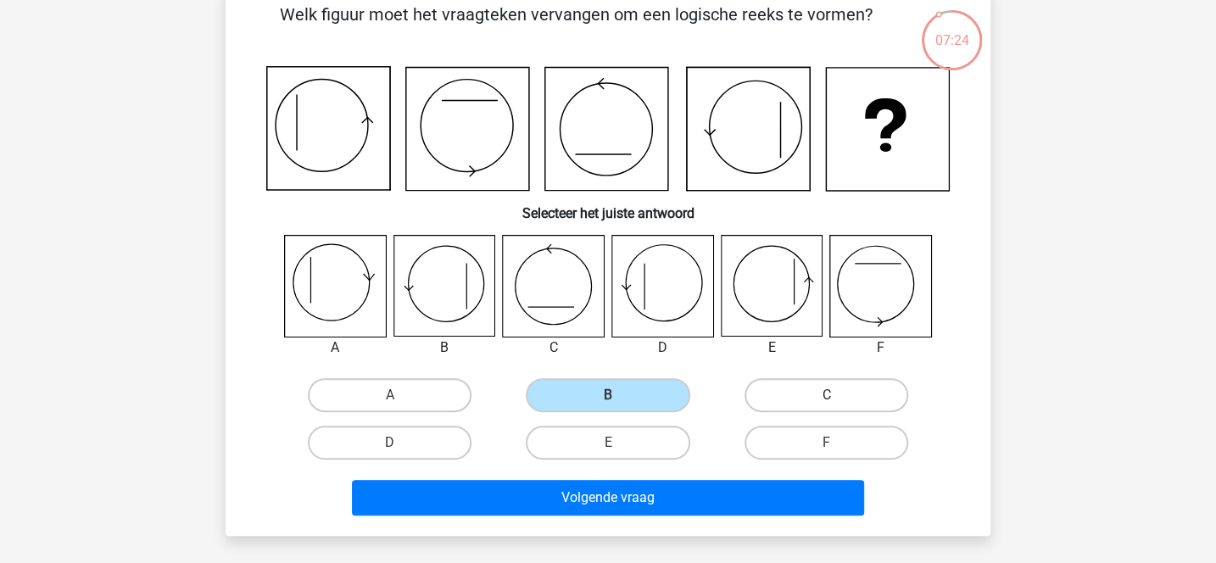
click at [787, 385] on label "C" at bounding box center [827, 395] width 164 height 34
click at [826, 395] on input "C" at bounding box center [831, 400] width 11 height 11
radio input "true"
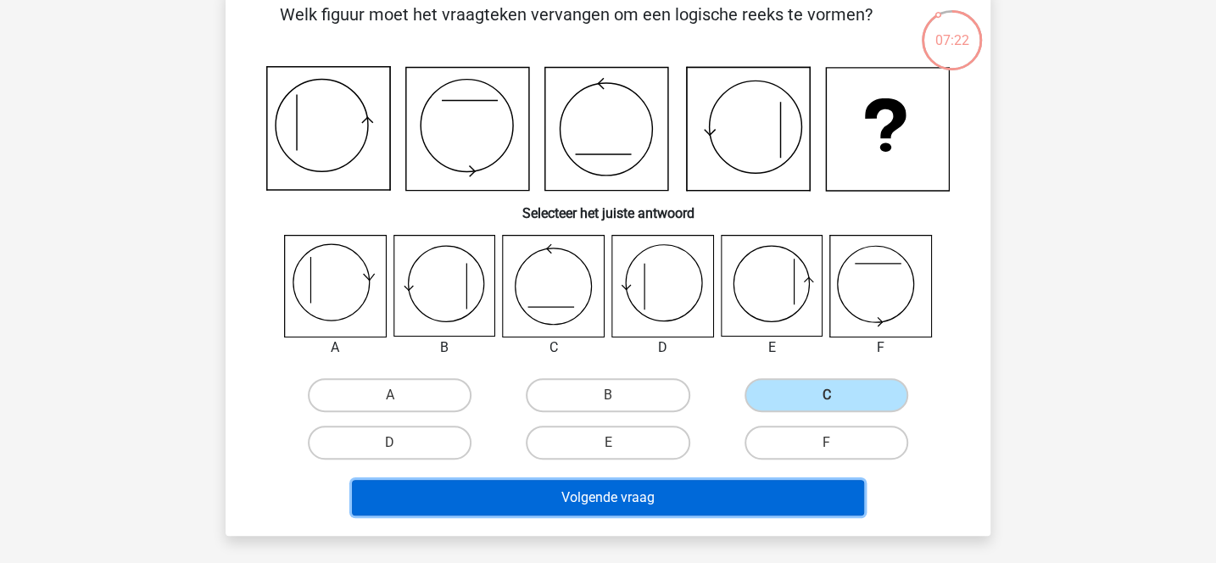
click at [693, 494] on button "Volgende vraag" at bounding box center [608, 498] width 513 height 36
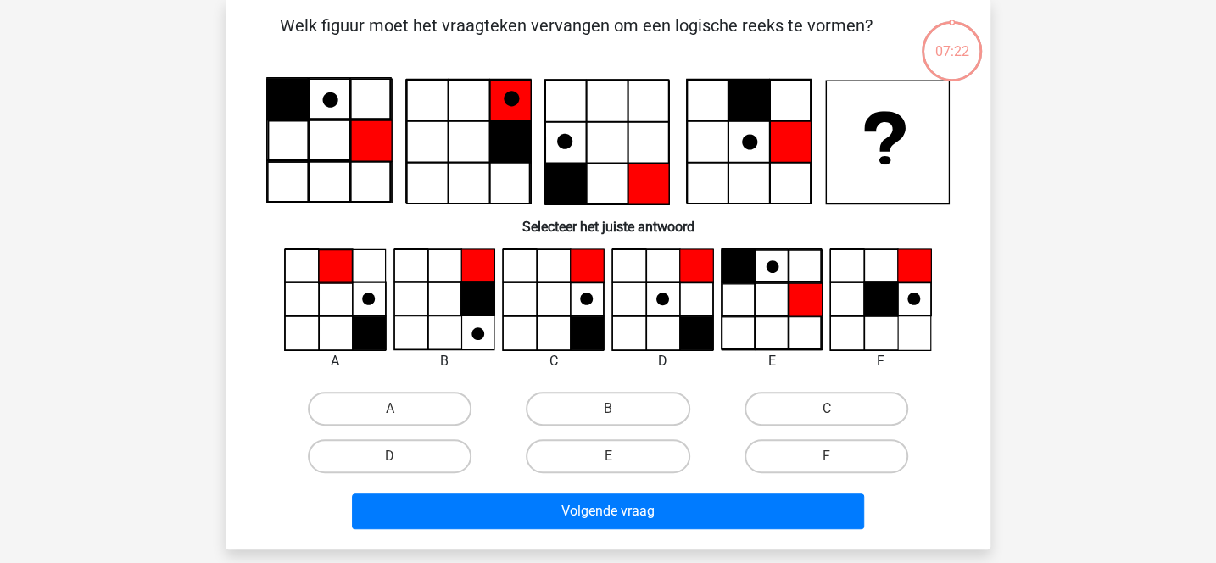
scroll to position [78, 0]
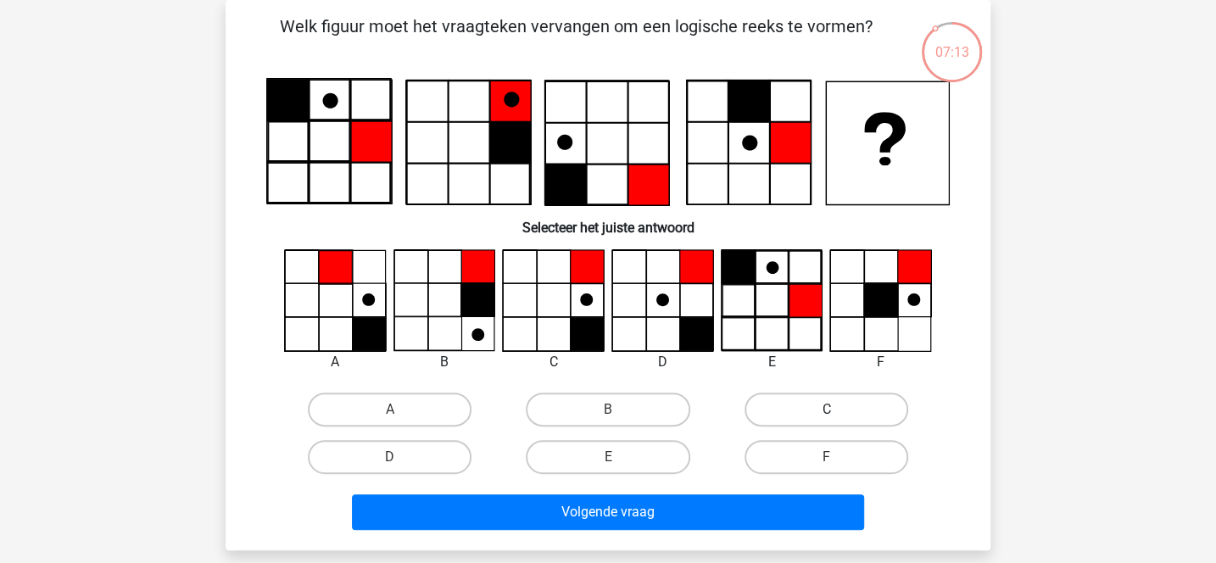
click at [778, 408] on label "C" at bounding box center [827, 410] width 164 height 34
click at [826, 410] on input "C" at bounding box center [831, 415] width 11 height 11
radio input "true"
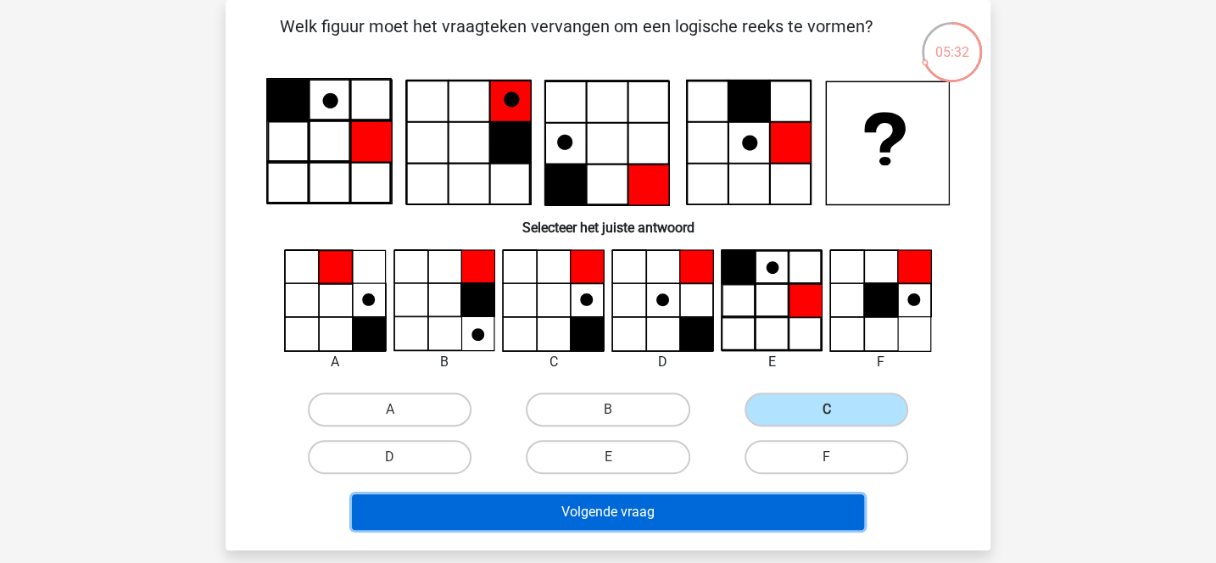
click at [714, 526] on button "Volgende vraag" at bounding box center [608, 513] width 513 height 36
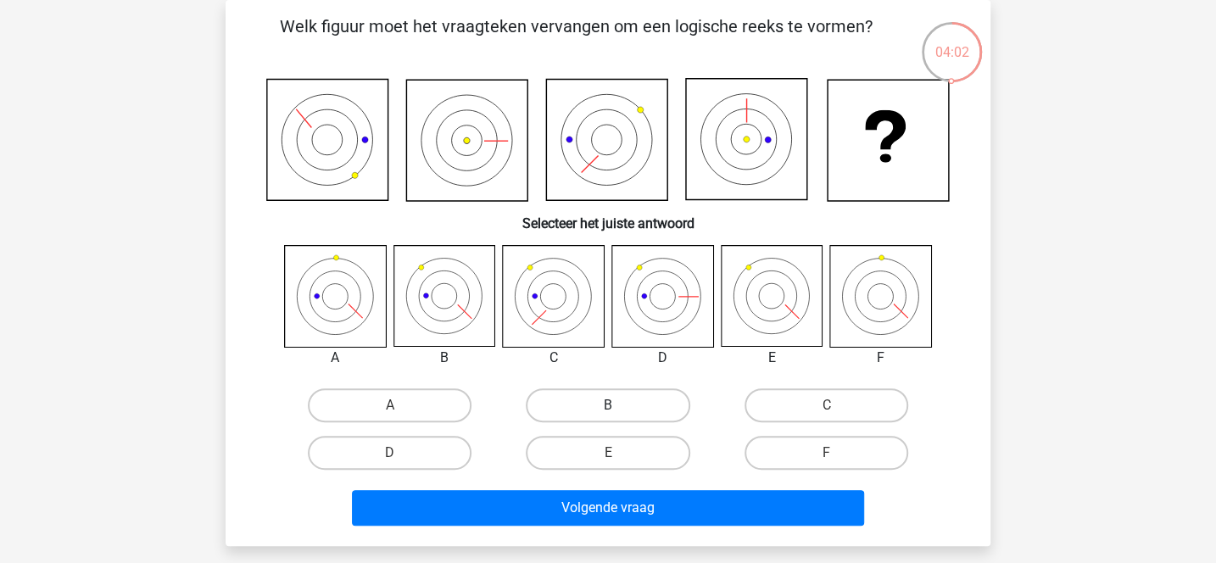
click at [587, 405] on label "B" at bounding box center [608, 406] width 164 height 34
click at [608, 405] on input "B" at bounding box center [613, 410] width 11 height 11
radio input "true"
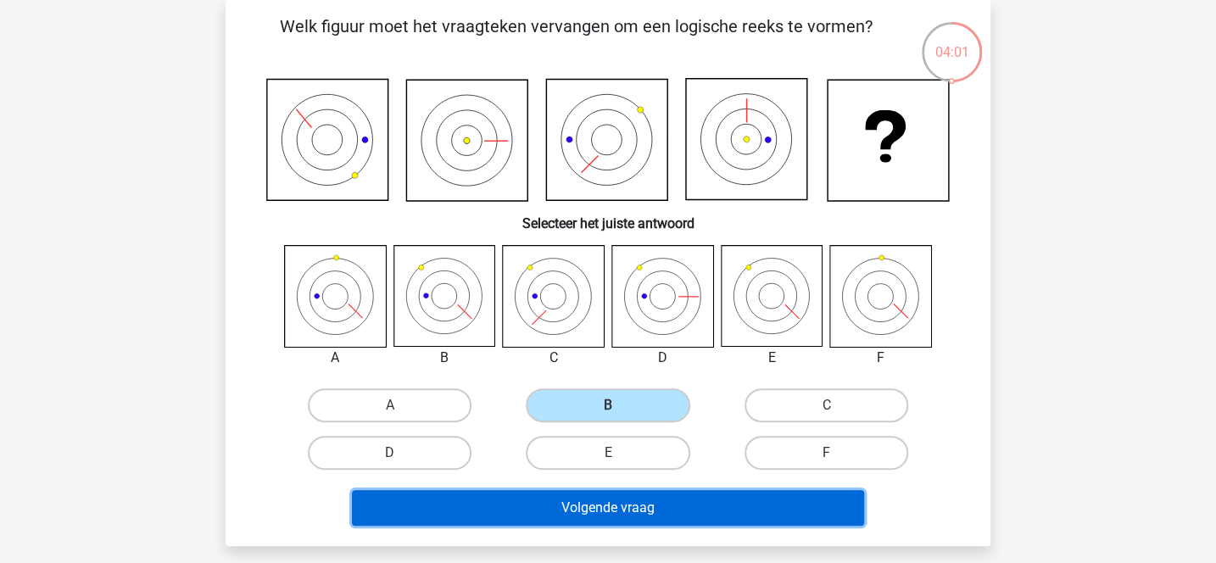
click at [600, 498] on button "Volgende vraag" at bounding box center [608, 508] width 513 height 36
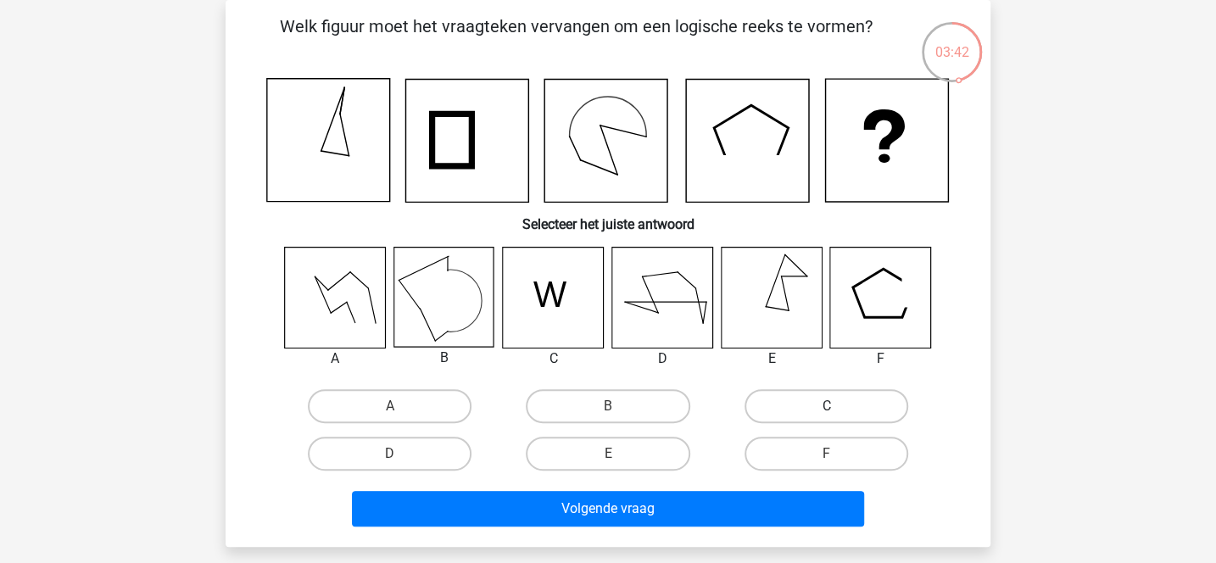
click at [772, 407] on label "C" at bounding box center [827, 406] width 164 height 34
click at [826, 407] on input "C" at bounding box center [831, 411] width 11 height 11
radio input "true"
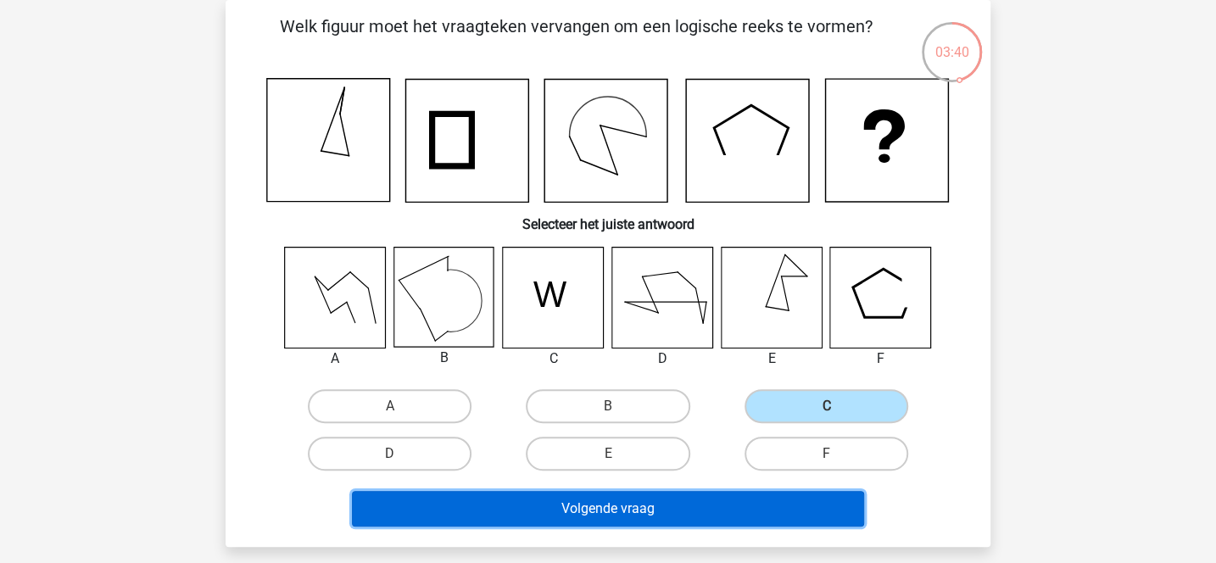
click at [746, 511] on button "Volgende vraag" at bounding box center [608, 509] width 513 height 36
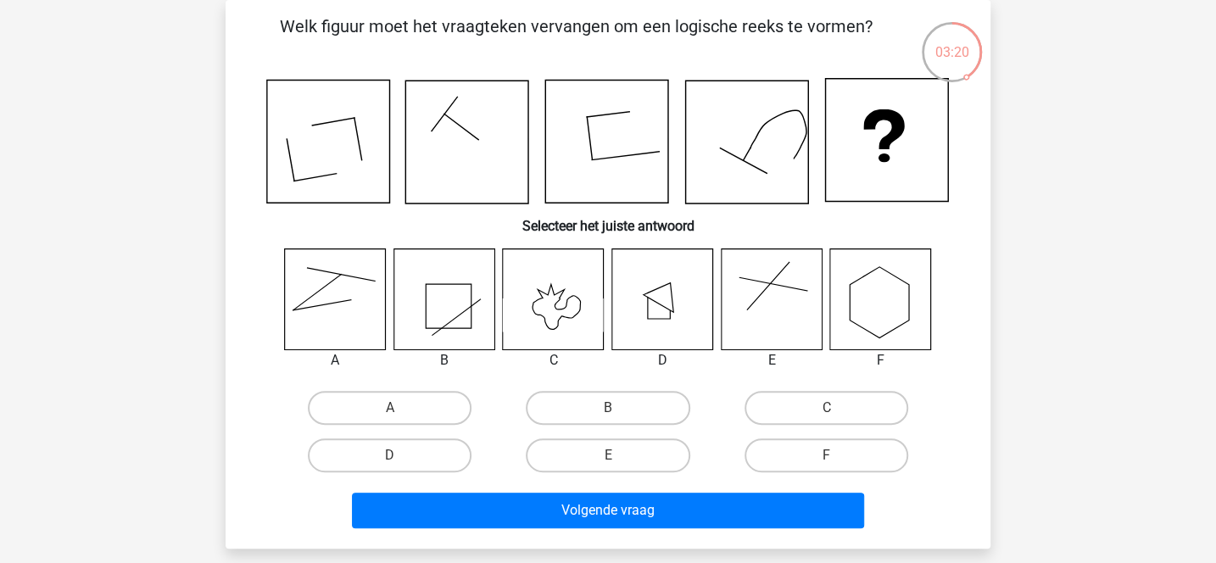
click at [398, 409] on input "A" at bounding box center [395, 413] width 11 height 11
radio input "true"
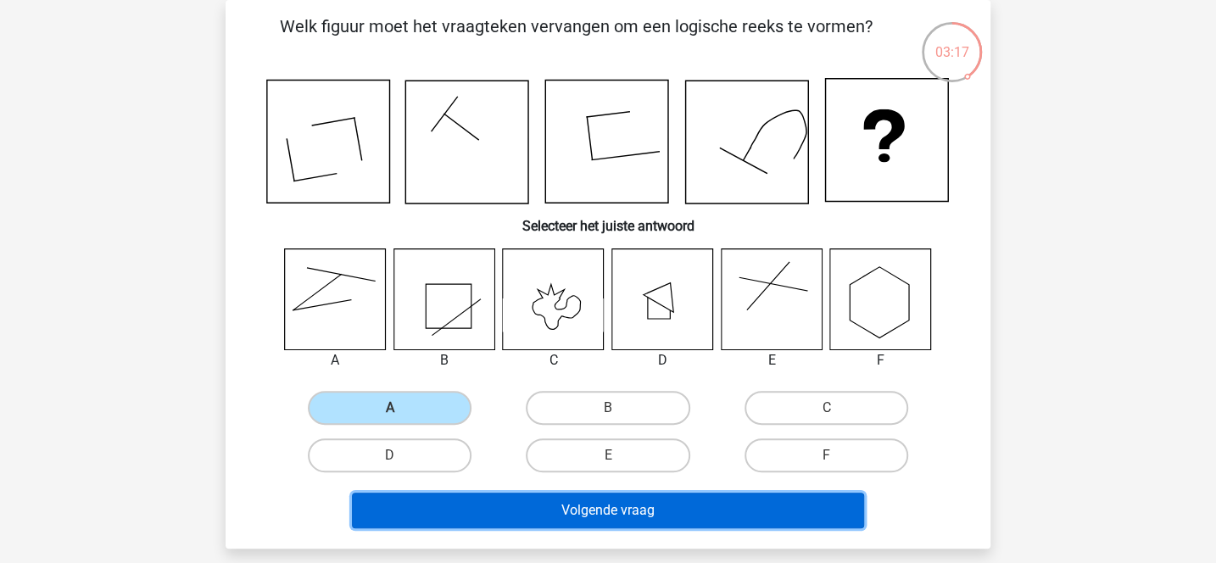
click at [636, 512] on button "Volgende vraag" at bounding box center [608, 511] width 513 height 36
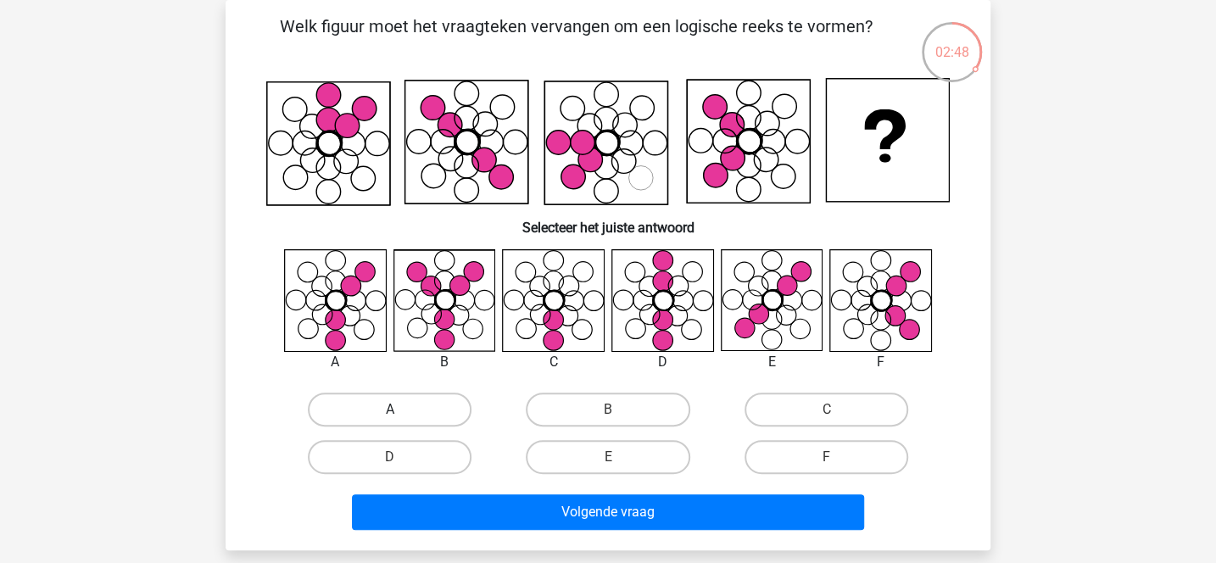
click at [429, 411] on label "A" at bounding box center [390, 410] width 164 height 34
click at [401, 411] on input "A" at bounding box center [395, 415] width 11 height 11
radio input "true"
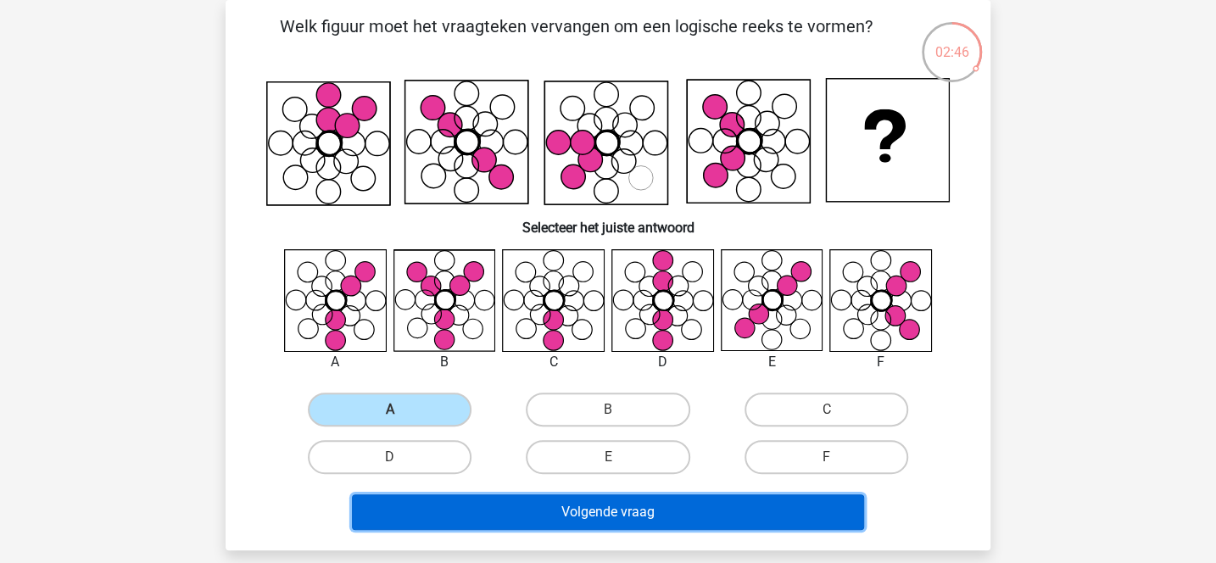
click at [549, 519] on button "Volgende vraag" at bounding box center [608, 513] width 513 height 36
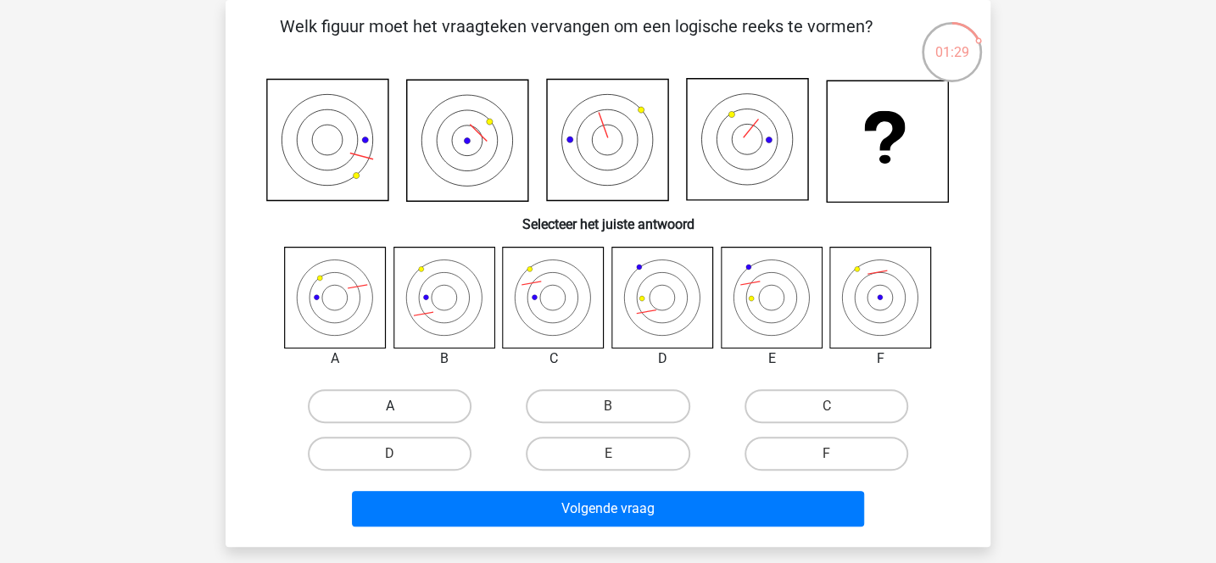
click at [439, 400] on label "A" at bounding box center [390, 406] width 164 height 34
click at [401, 406] on input "A" at bounding box center [395, 411] width 11 height 11
radio input "true"
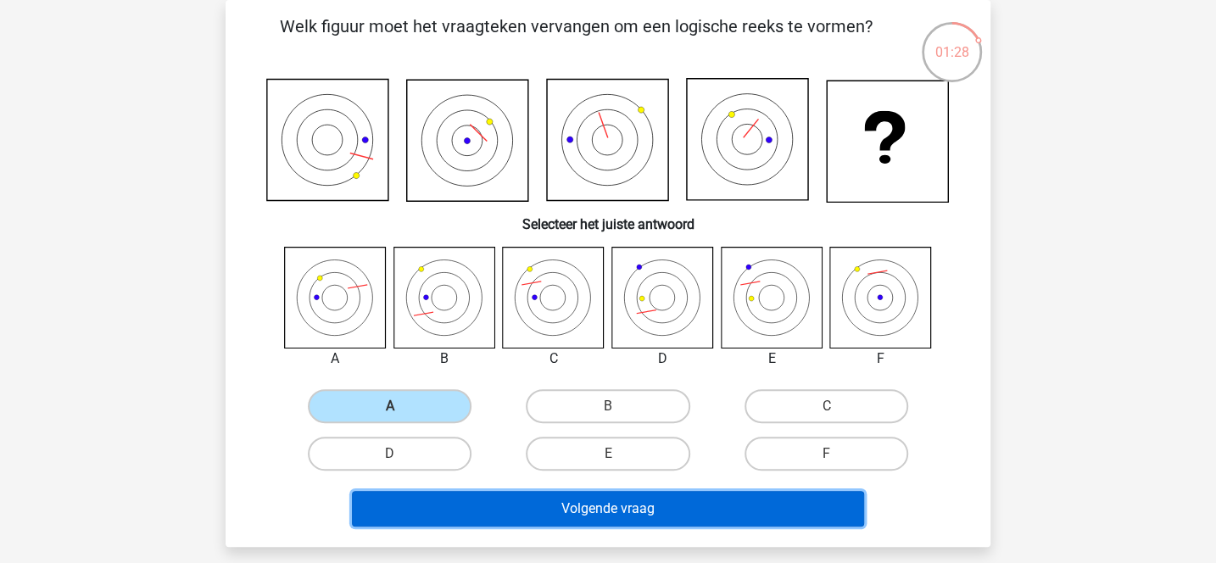
click at [558, 505] on button "Volgende vraag" at bounding box center [608, 509] width 513 height 36
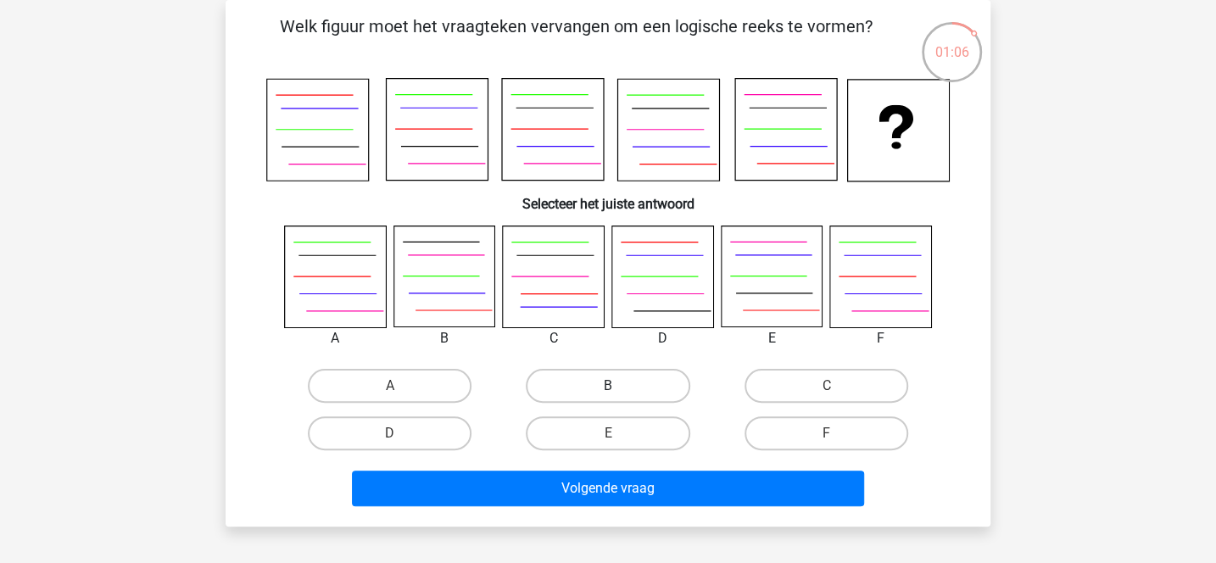
click at [592, 377] on label "B" at bounding box center [608, 386] width 164 height 34
click at [608, 386] on input "B" at bounding box center [613, 391] width 11 height 11
radio input "true"
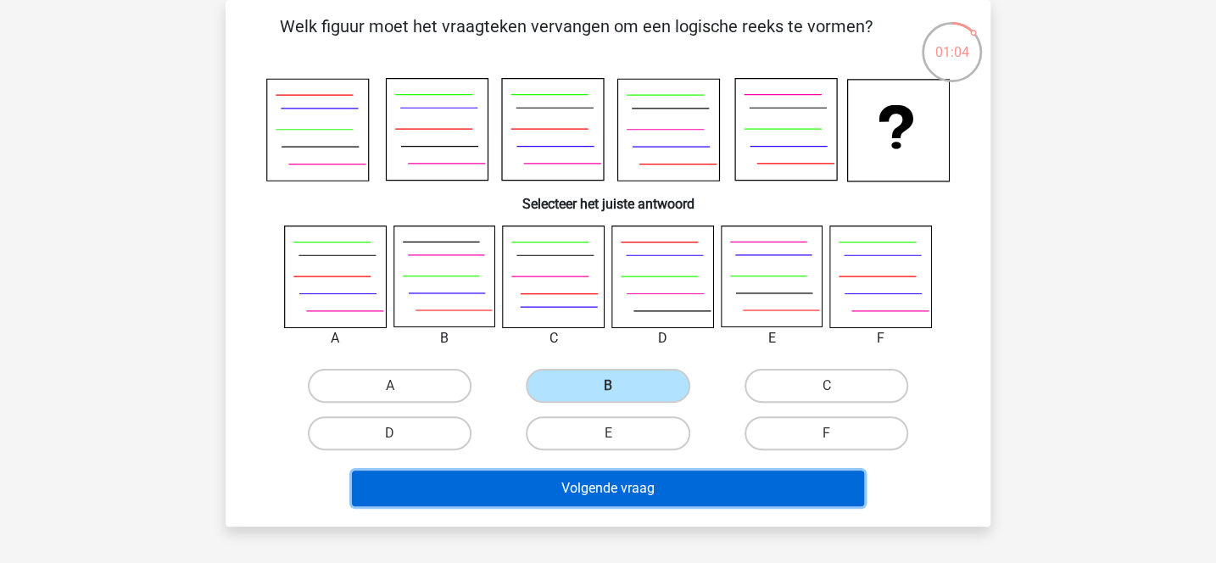
click at [627, 482] on button "Volgende vraag" at bounding box center [608, 489] width 513 height 36
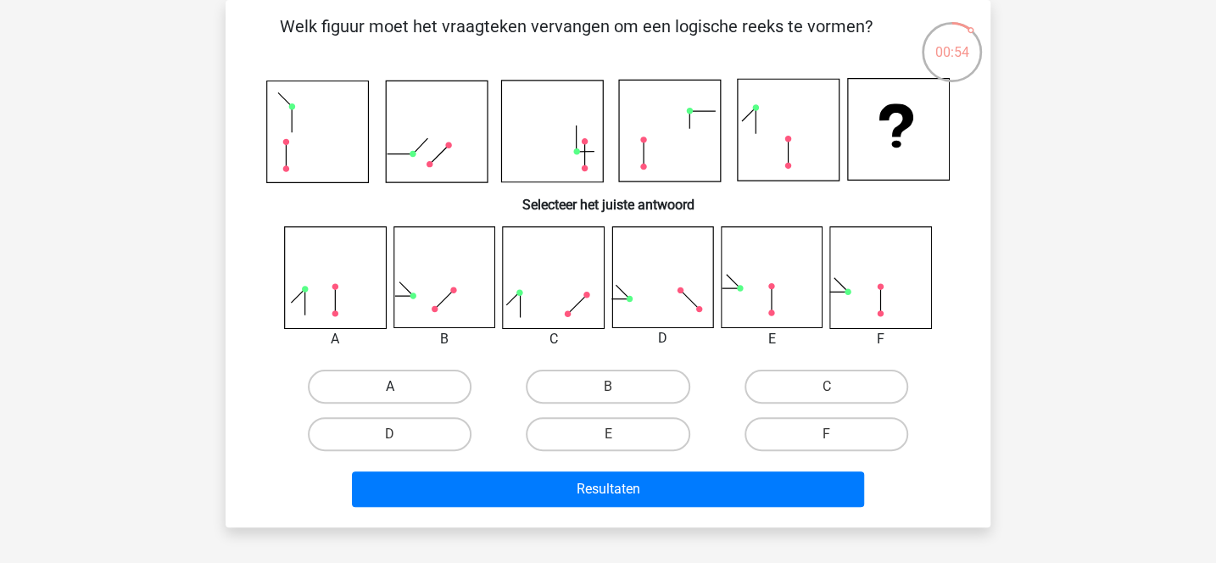
click at [417, 385] on label "A" at bounding box center [390, 387] width 164 height 34
click at [401, 387] on input "A" at bounding box center [395, 392] width 11 height 11
radio input "true"
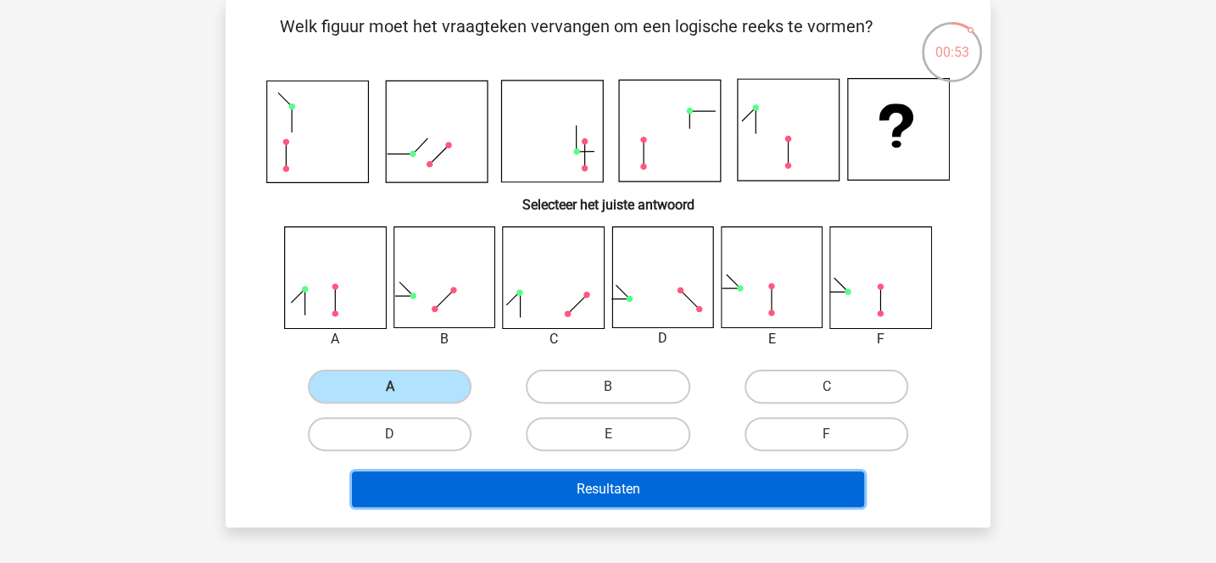
click at [540, 487] on button "Resultaten" at bounding box center [608, 490] width 513 height 36
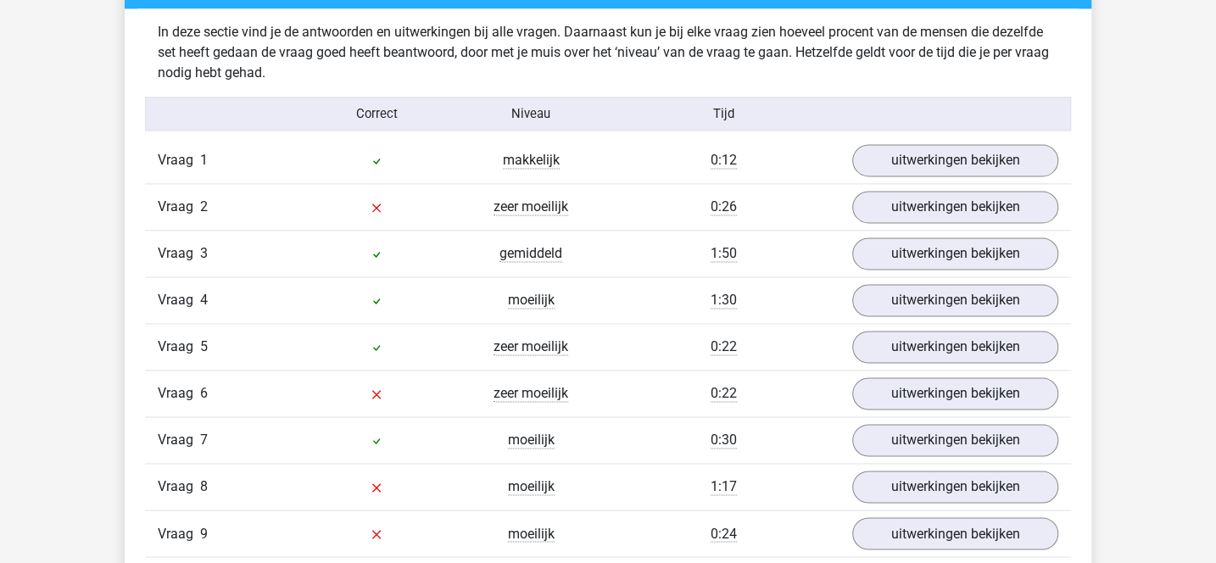
scroll to position [1335, 0]
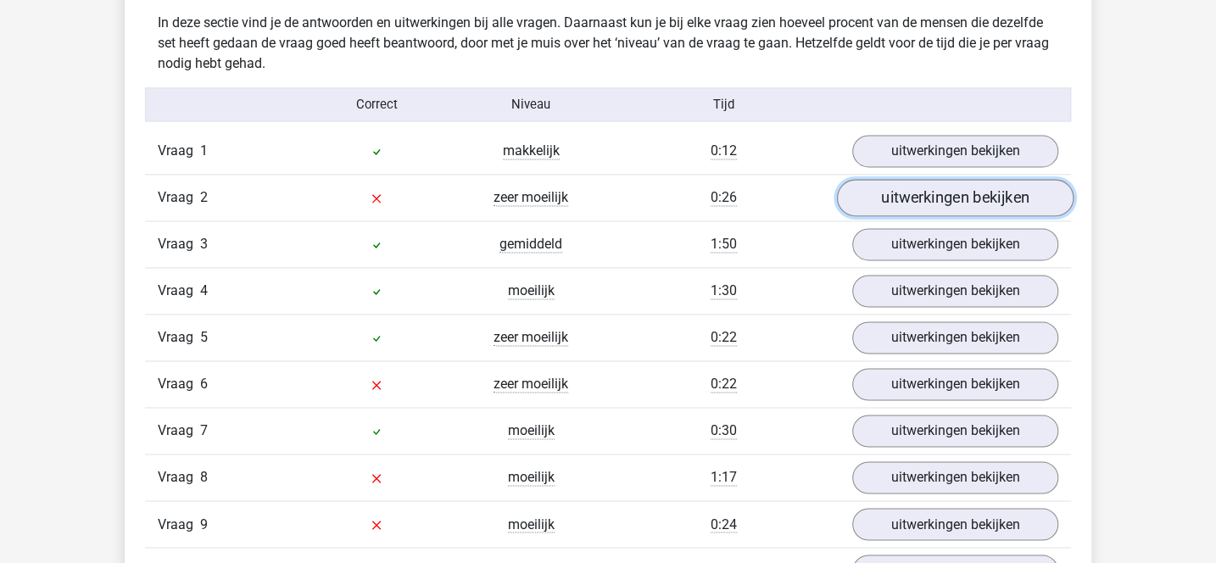
click at [890, 199] on link "uitwerkingen bekijken" at bounding box center [955, 198] width 237 height 37
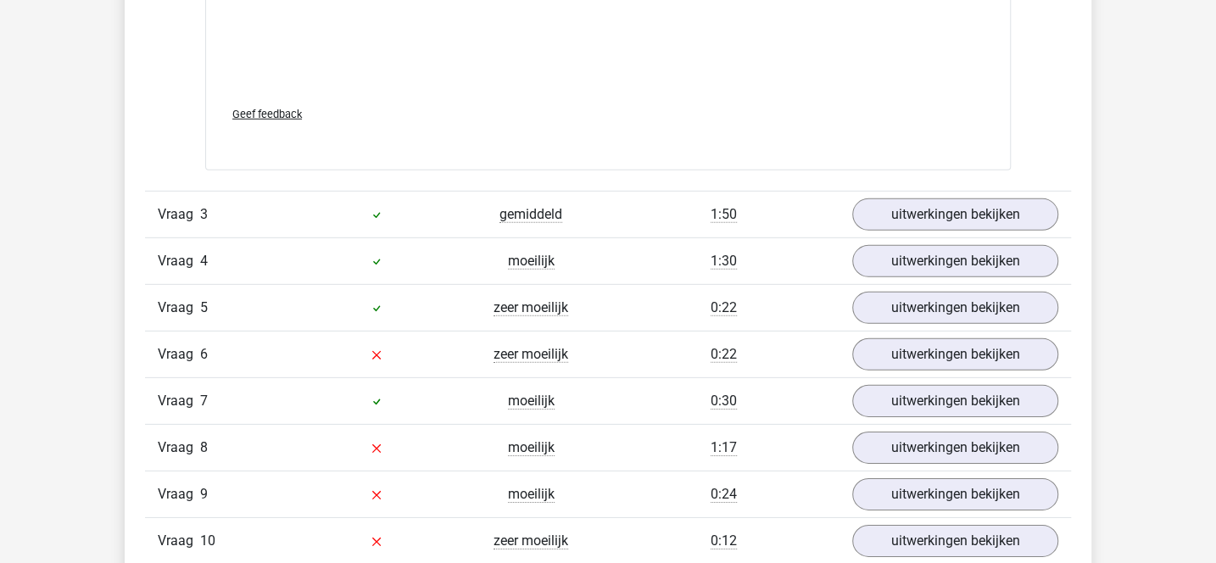
scroll to position [2790, 0]
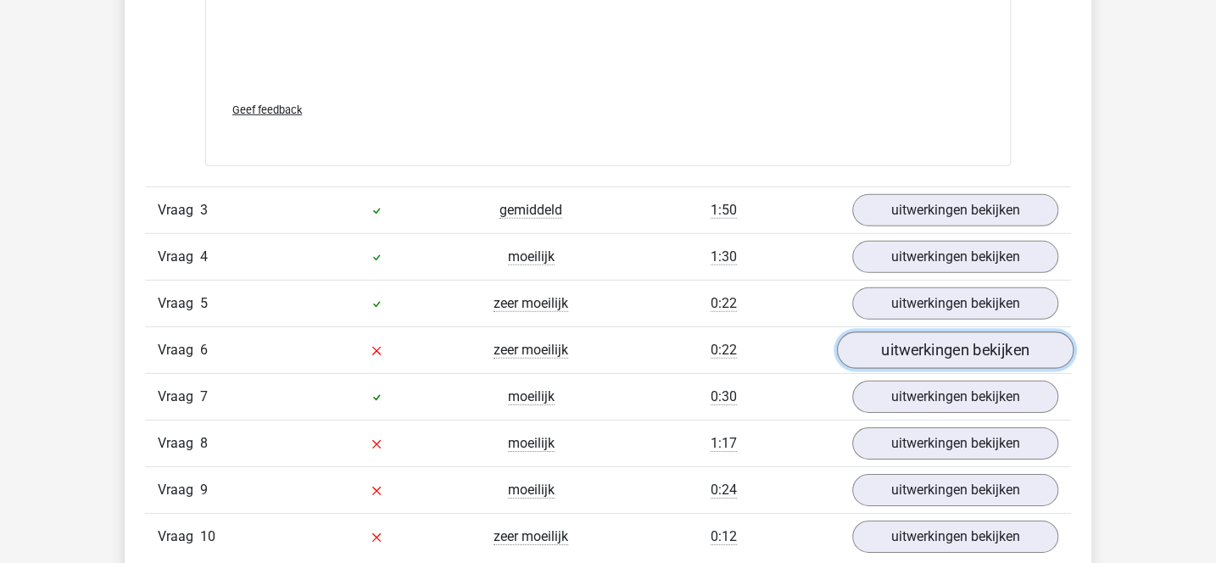
click at [889, 338] on link "uitwerkingen bekijken" at bounding box center [955, 350] width 237 height 37
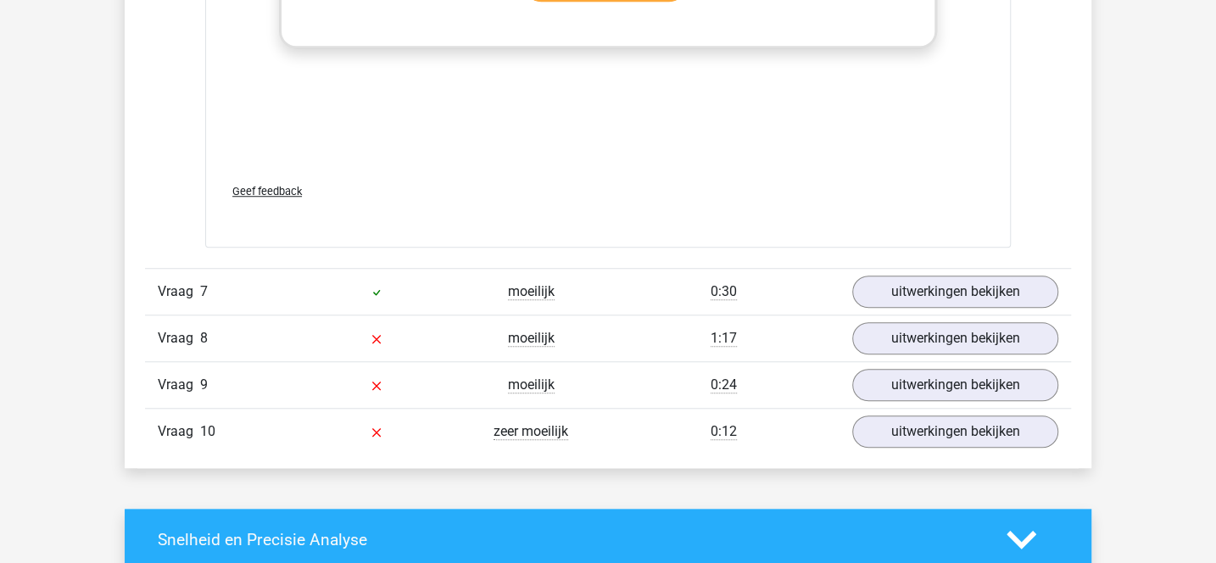
scroll to position [4328, 0]
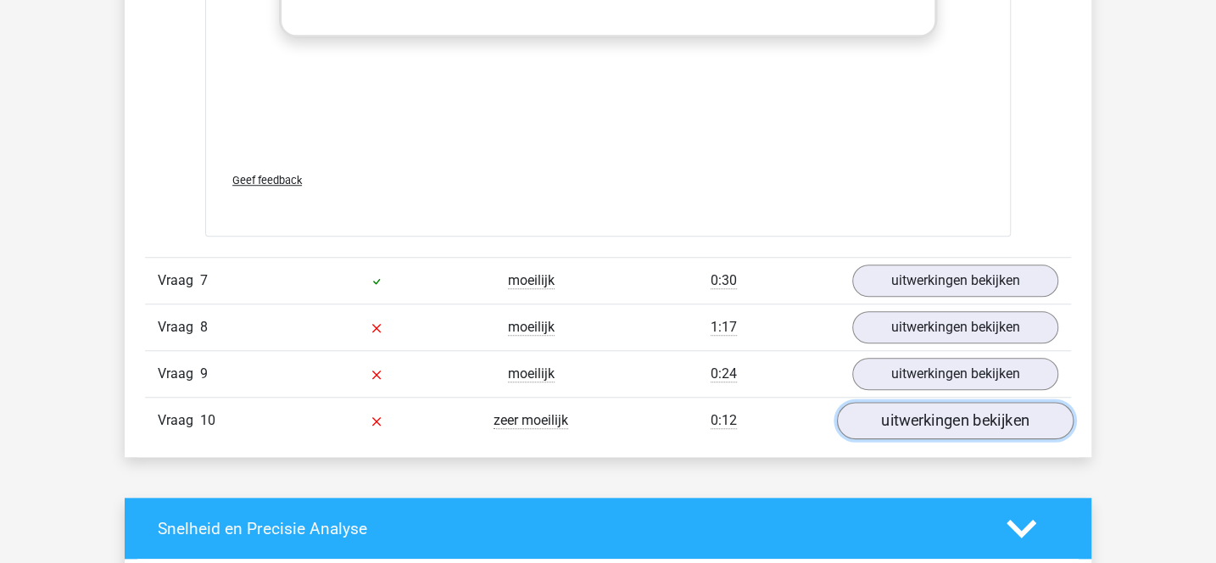
click at [919, 409] on link "uitwerkingen bekijken" at bounding box center [955, 420] width 237 height 37
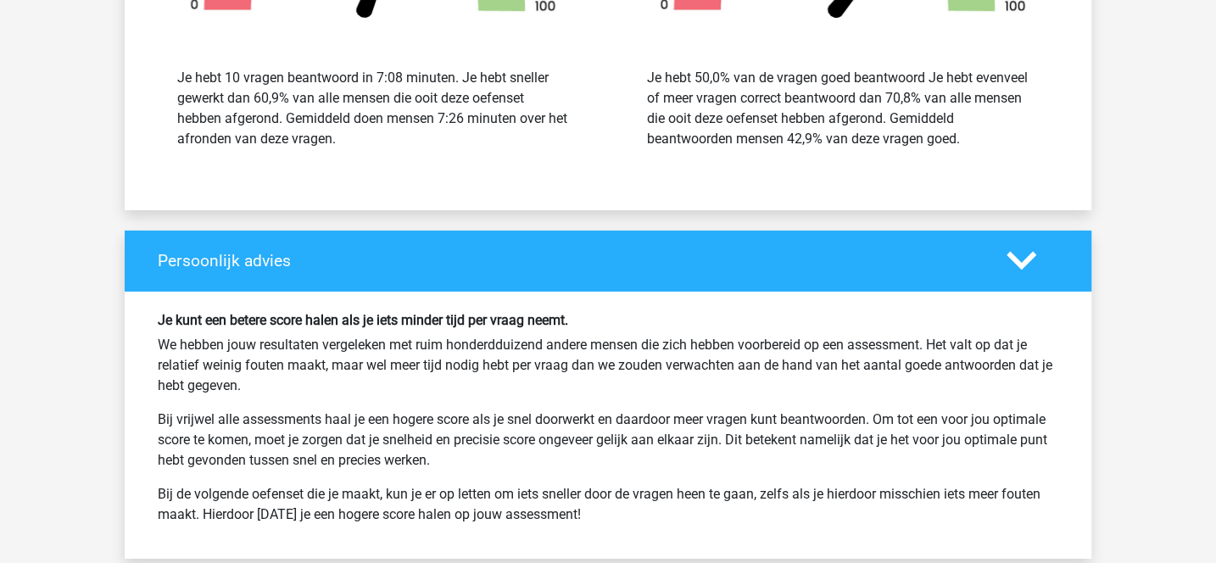
scroll to position [6581, 0]
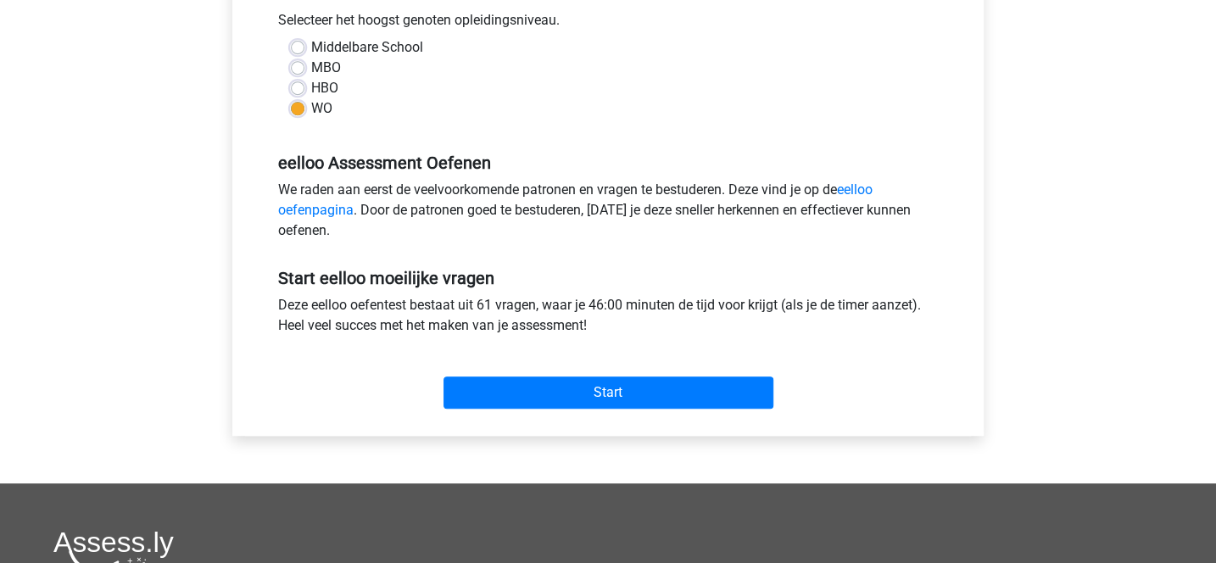
scroll to position [447, 0]
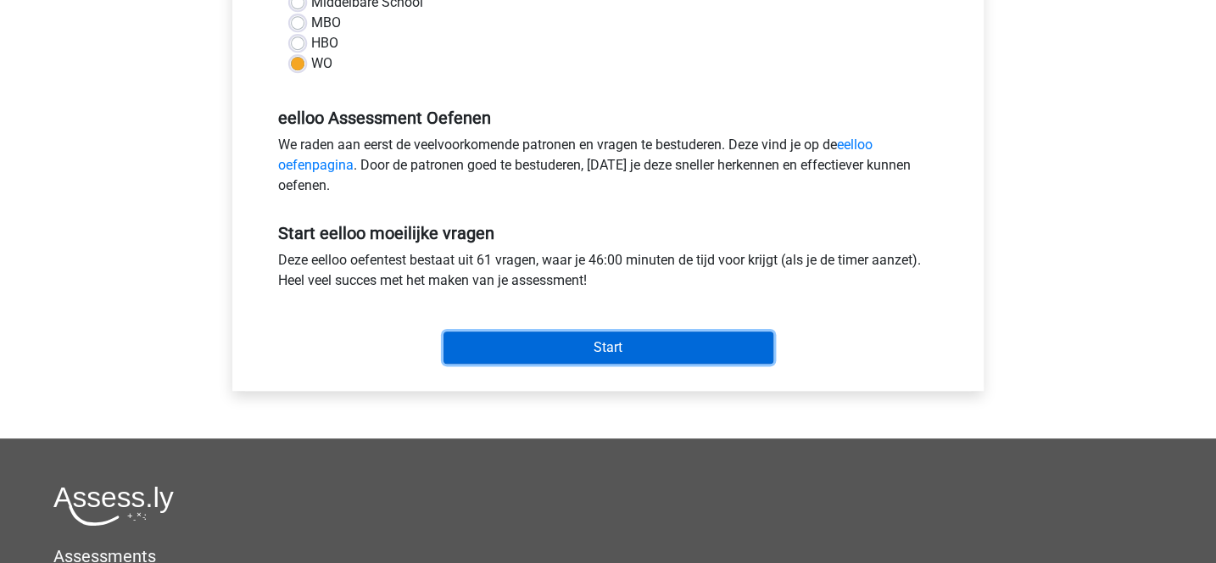
click at [496, 332] on input "Start" at bounding box center [609, 348] width 330 height 32
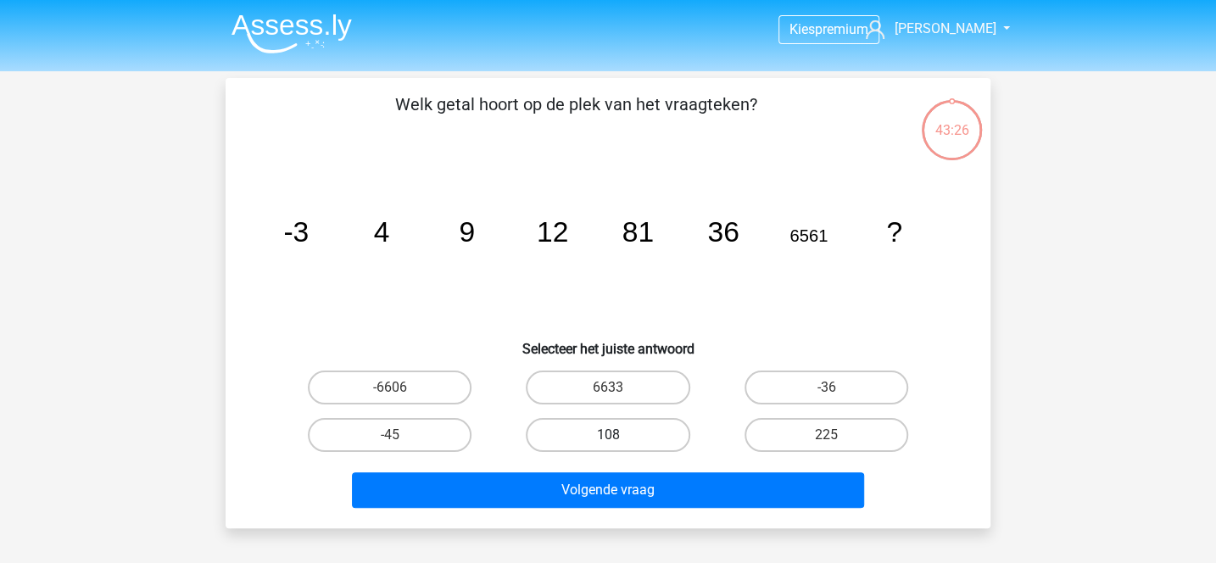
click at [668, 431] on label "108" at bounding box center [608, 435] width 164 height 34
click at [619, 435] on input "108" at bounding box center [613, 440] width 11 height 11
radio input "true"
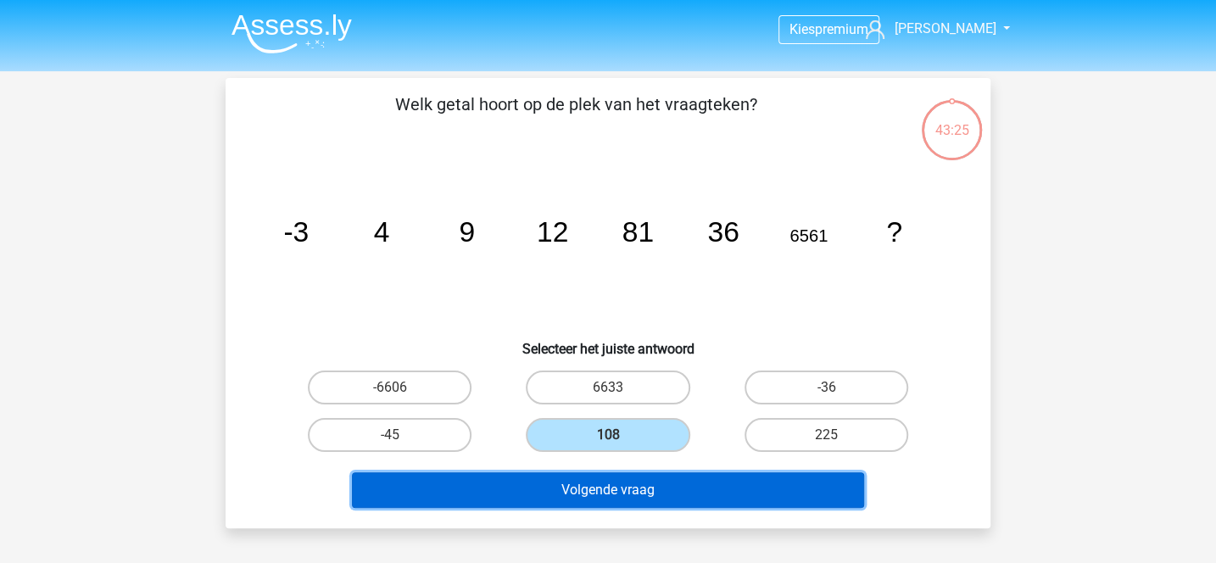
click at [697, 491] on button "Volgende vraag" at bounding box center [608, 491] width 513 height 36
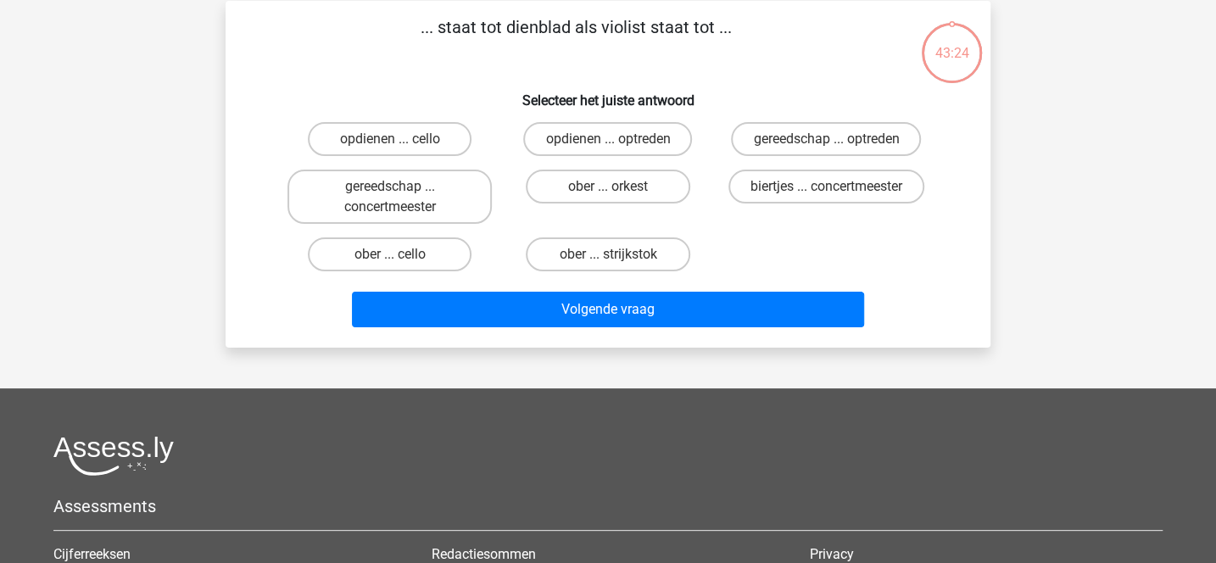
scroll to position [78, 0]
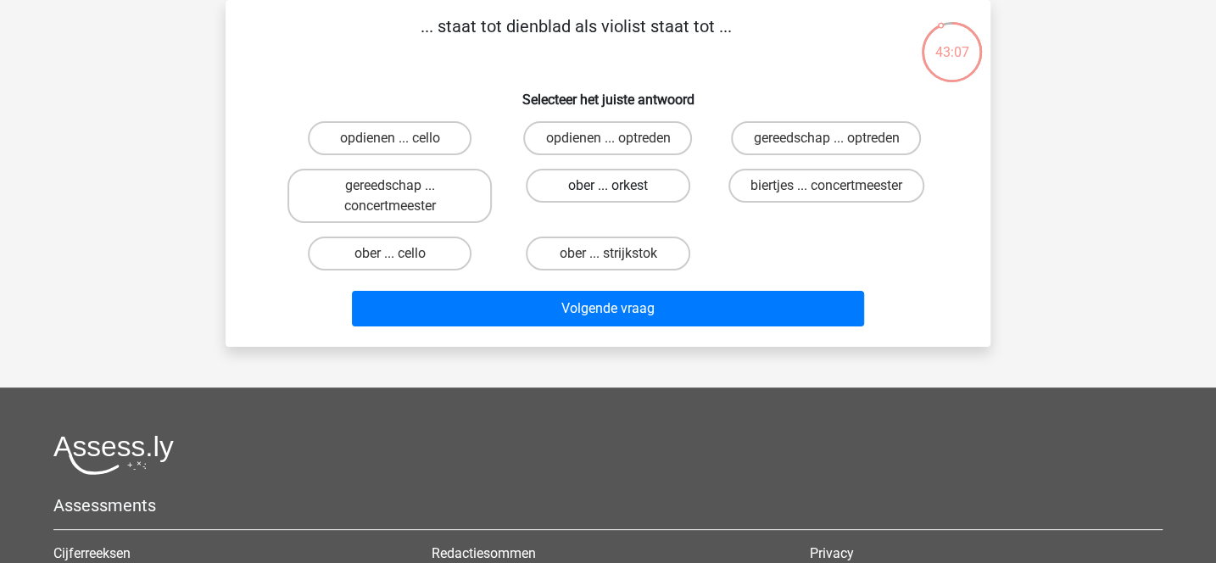
click at [627, 192] on label "ober ... orkest" at bounding box center [608, 186] width 164 height 34
click at [619, 192] on input "ober ... orkest" at bounding box center [613, 191] width 11 height 11
radio input "true"
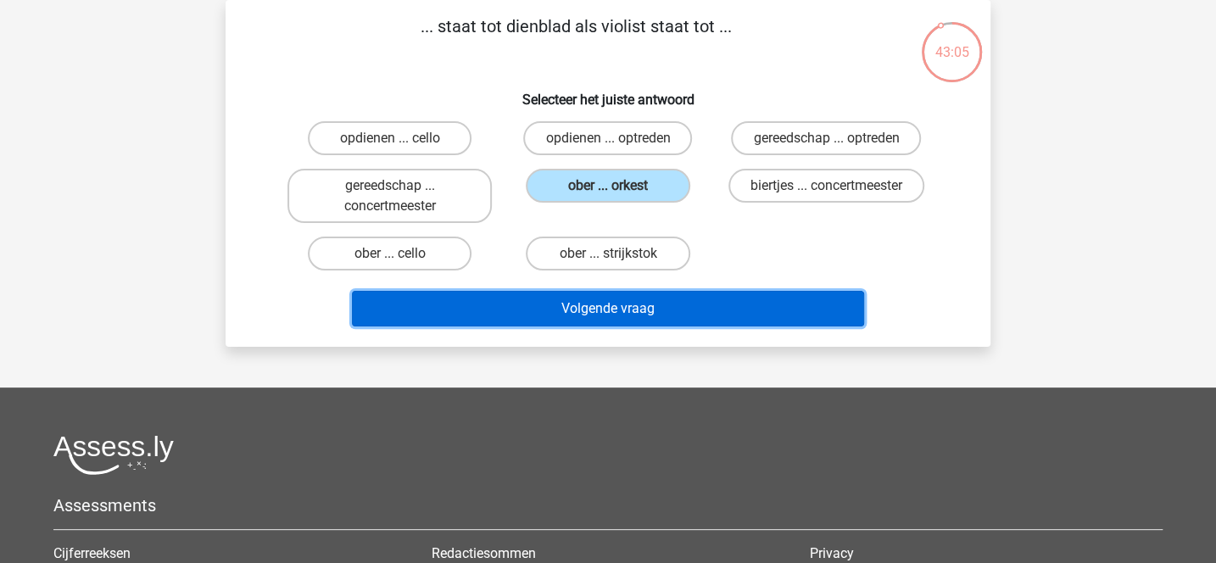
click at [668, 299] on button "Volgende vraag" at bounding box center [608, 309] width 513 height 36
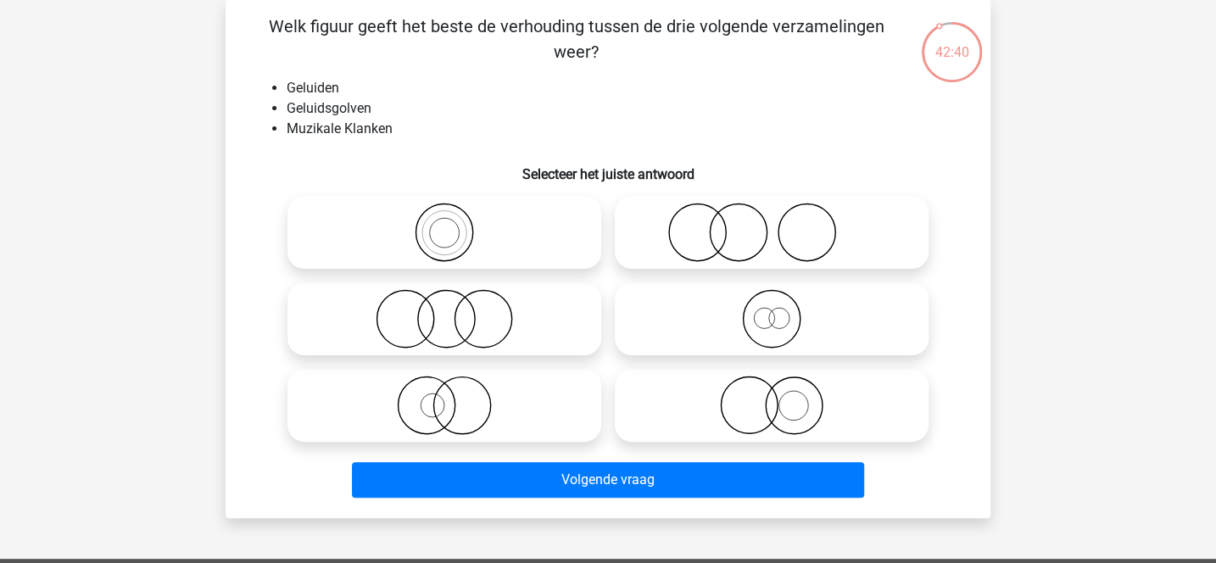
click at [524, 231] on icon at bounding box center [444, 232] width 300 height 59
click at [456, 224] on input "radio" at bounding box center [450, 218] width 11 height 11
radio input "true"
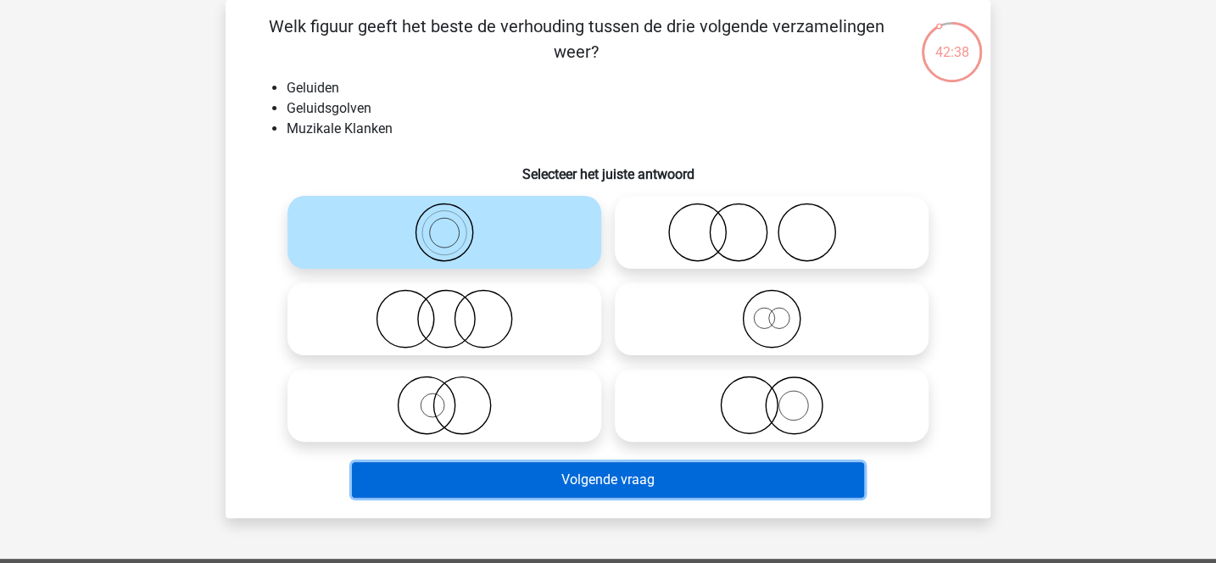
click at [626, 482] on button "Volgende vraag" at bounding box center [608, 480] width 513 height 36
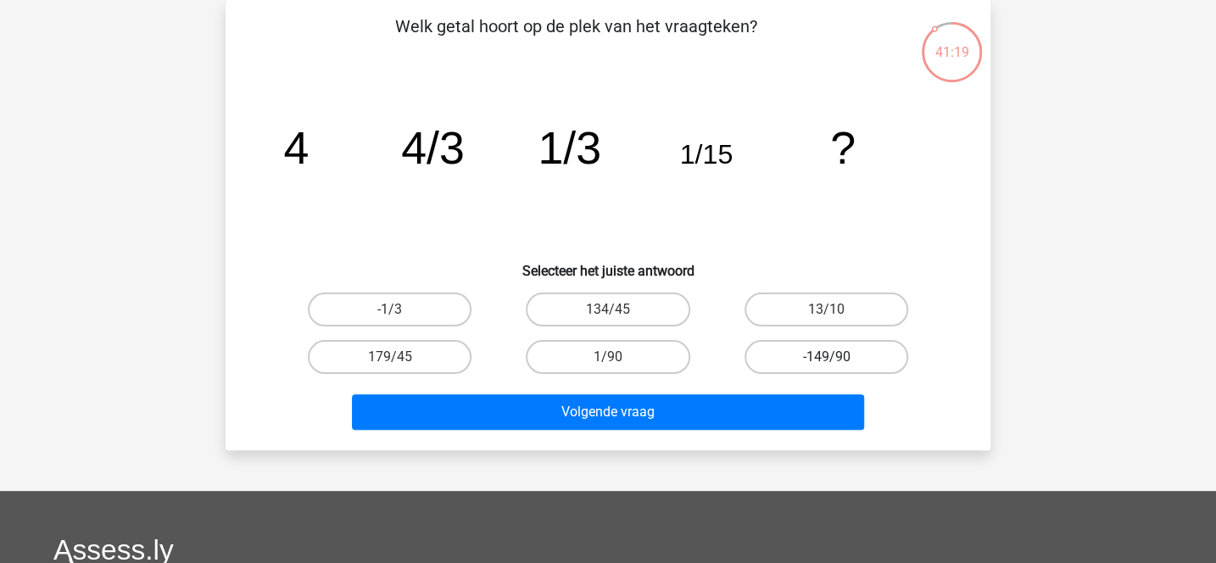
click at [797, 347] on label "-149/90" at bounding box center [827, 357] width 164 height 34
click at [826, 357] on input "-149/90" at bounding box center [831, 362] width 11 height 11
radio input "true"
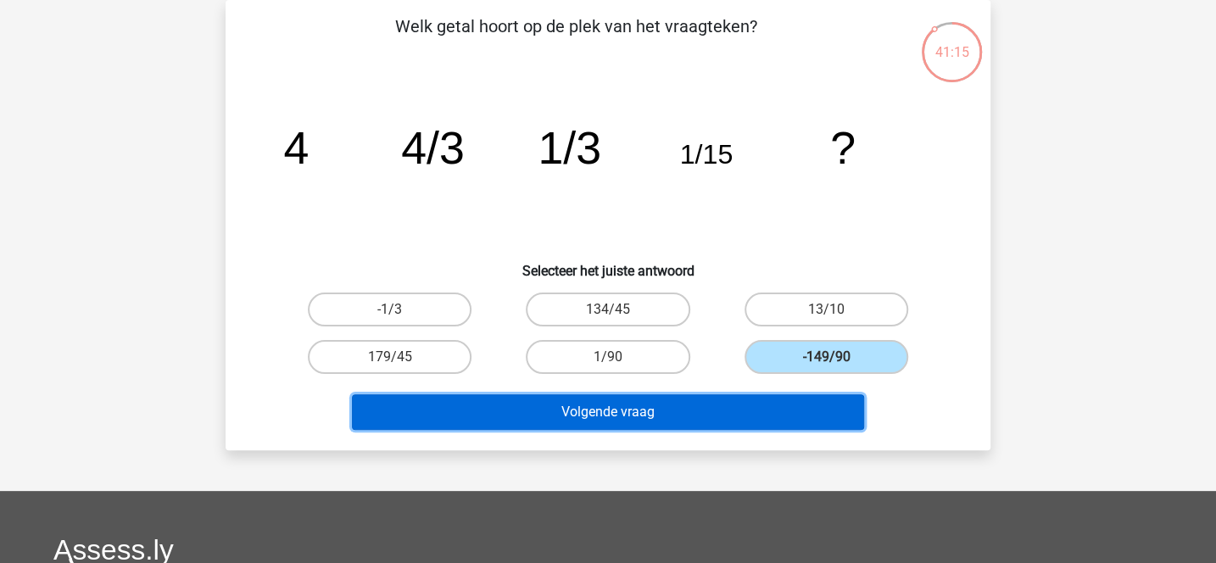
click at [735, 417] on button "Volgende vraag" at bounding box center [608, 412] width 513 height 36
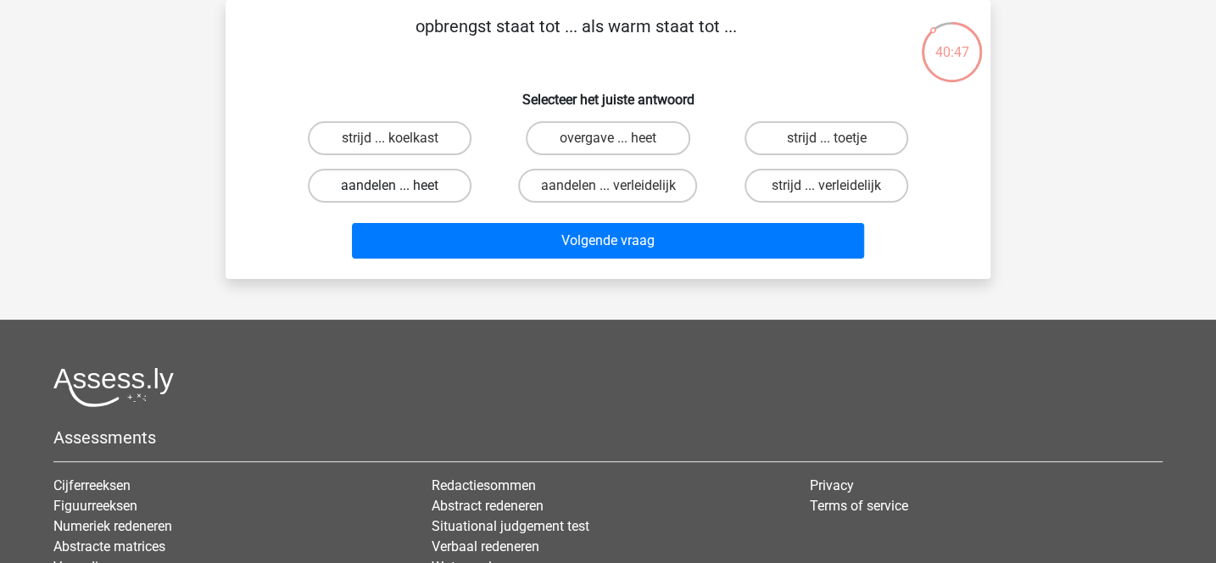
click at [443, 191] on label "aandelen ... heet" at bounding box center [390, 186] width 164 height 34
click at [401, 191] on input "aandelen ... heet" at bounding box center [395, 191] width 11 height 11
radio input "true"
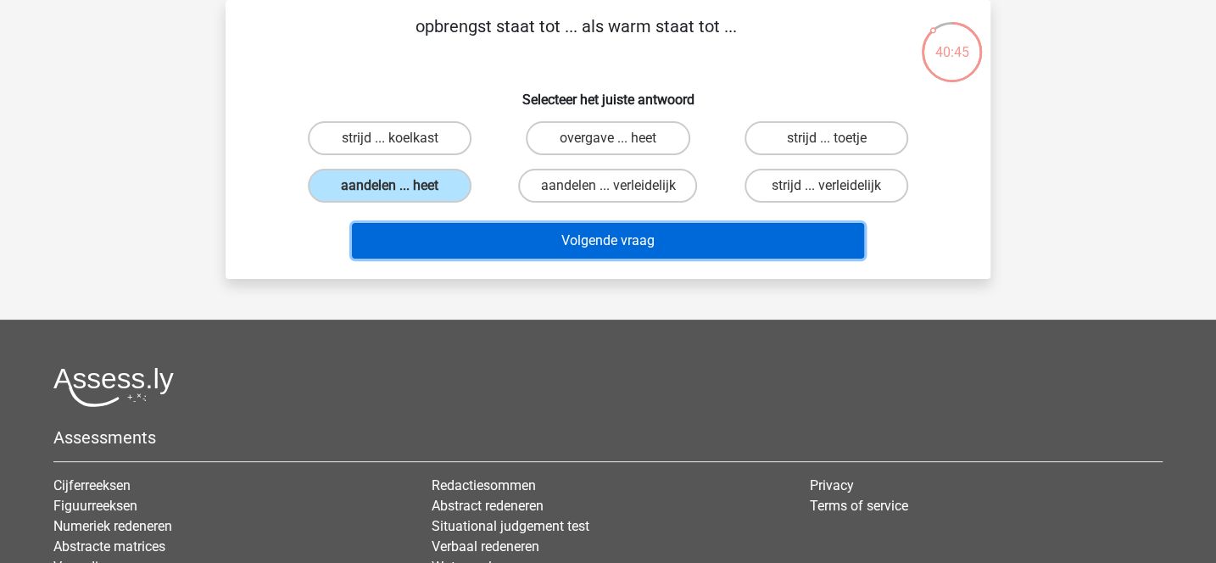
click at [509, 243] on button "Volgende vraag" at bounding box center [608, 241] width 513 height 36
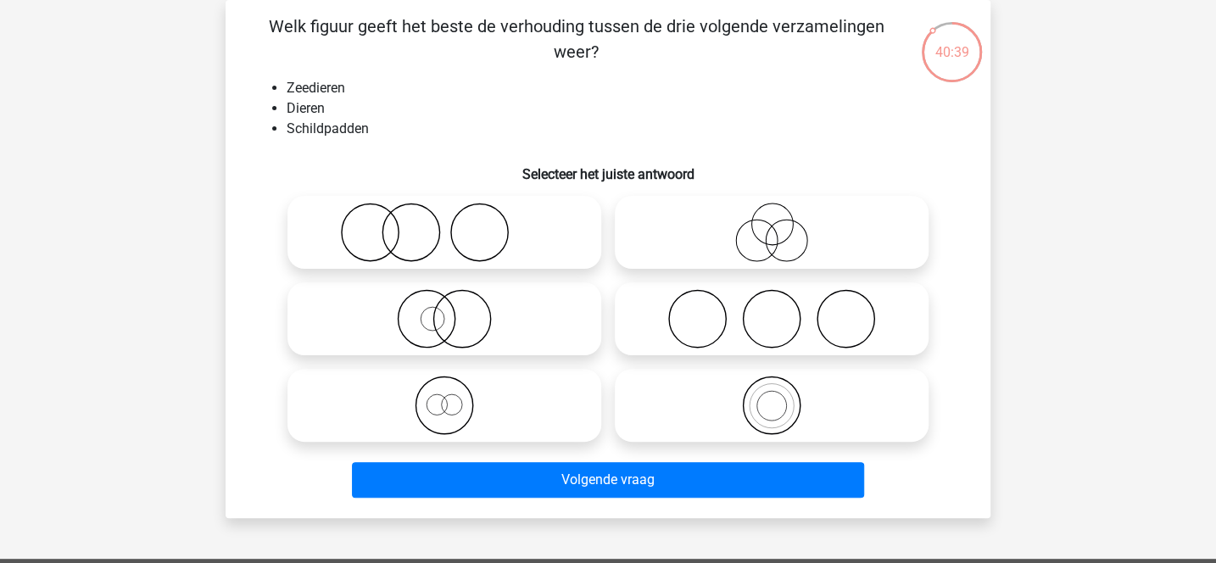
click at [395, 108] on li "Dieren" at bounding box center [625, 108] width 677 height 20
click at [495, 306] on icon at bounding box center [444, 318] width 300 height 59
click at [456, 306] on input "radio" at bounding box center [450, 304] width 11 height 11
radio input "true"
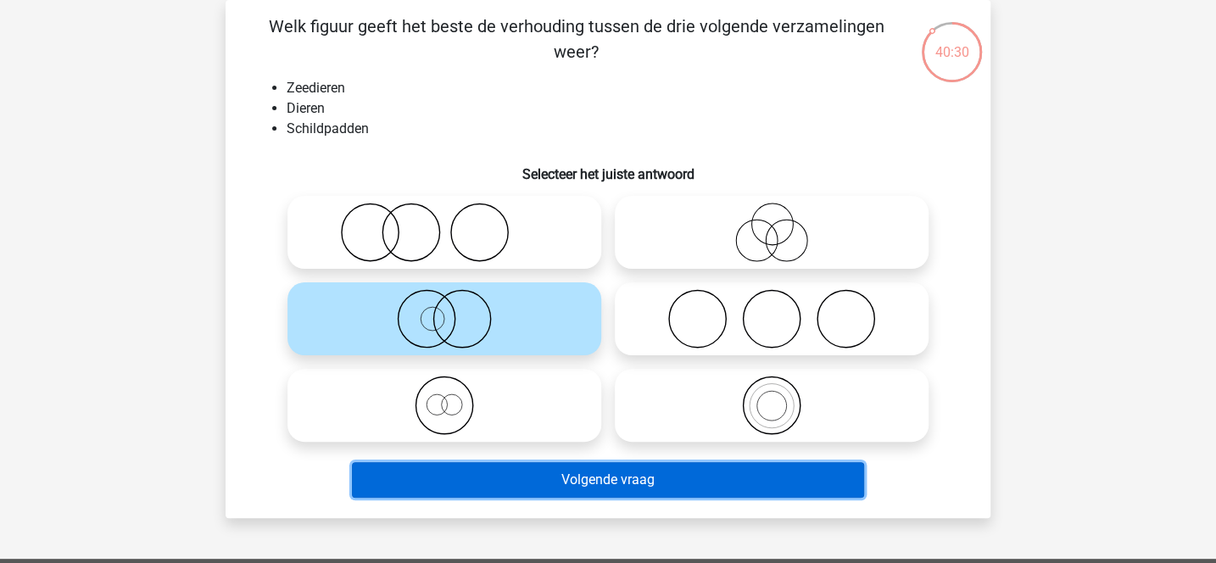
click at [605, 488] on button "Volgende vraag" at bounding box center [608, 480] width 513 height 36
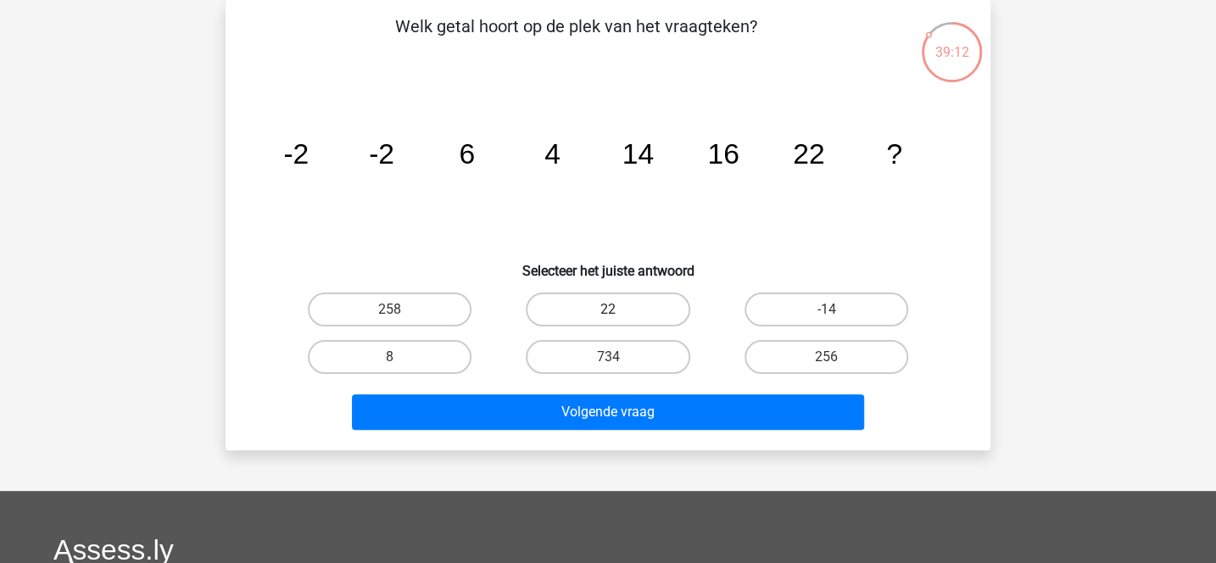
click at [637, 320] on label "22" at bounding box center [608, 310] width 164 height 34
click at [619, 320] on input "22" at bounding box center [613, 315] width 11 height 11
radio input "true"
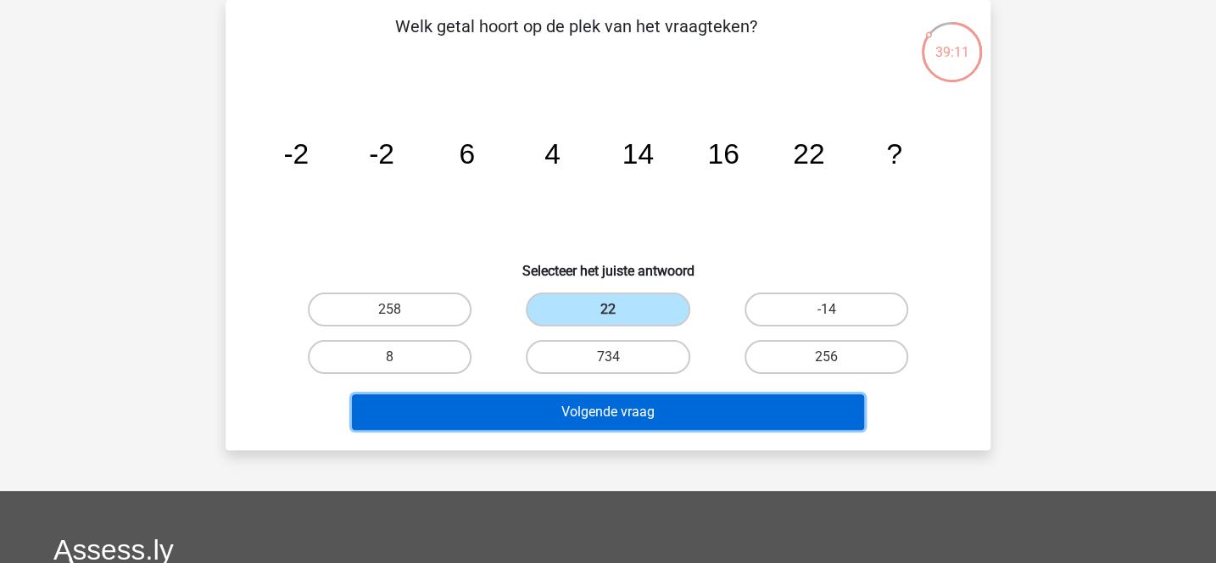
click at [639, 404] on button "Volgende vraag" at bounding box center [608, 412] width 513 height 36
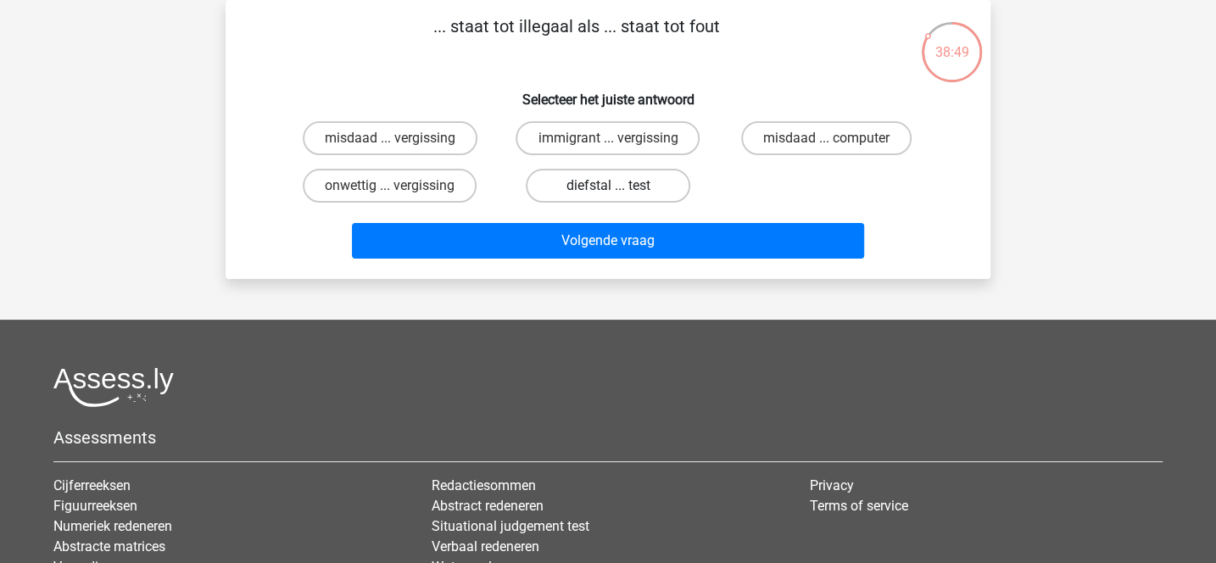
click at [596, 190] on label "diefstal ... test" at bounding box center [608, 186] width 164 height 34
click at [608, 190] on input "diefstal ... test" at bounding box center [613, 191] width 11 height 11
radio input "true"
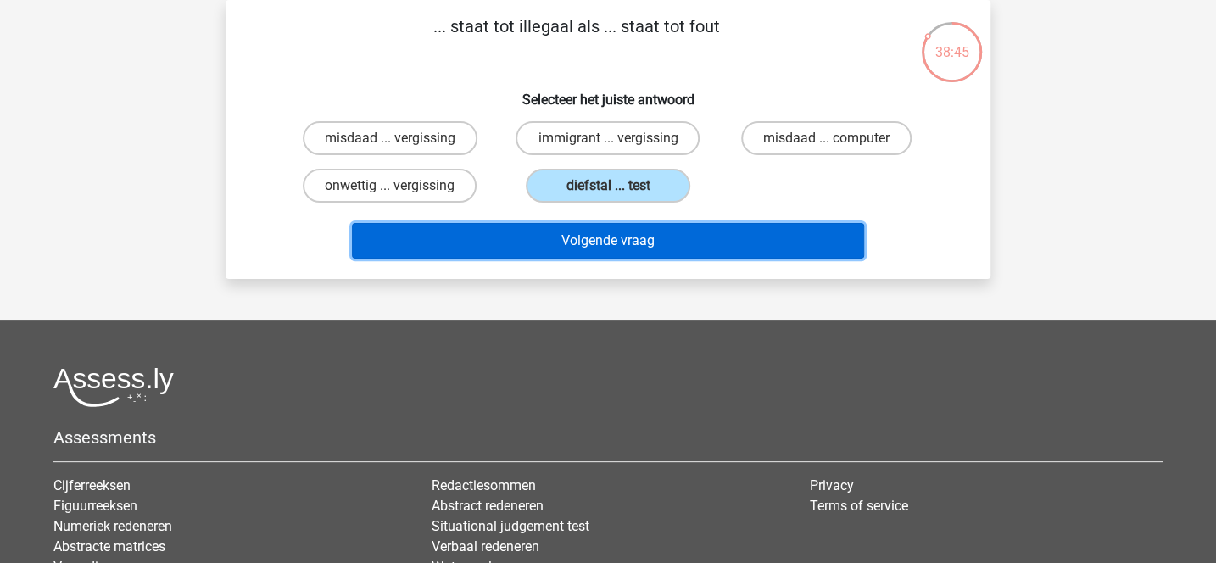
click at [513, 232] on button "Volgende vraag" at bounding box center [608, 241] width 513 height 36
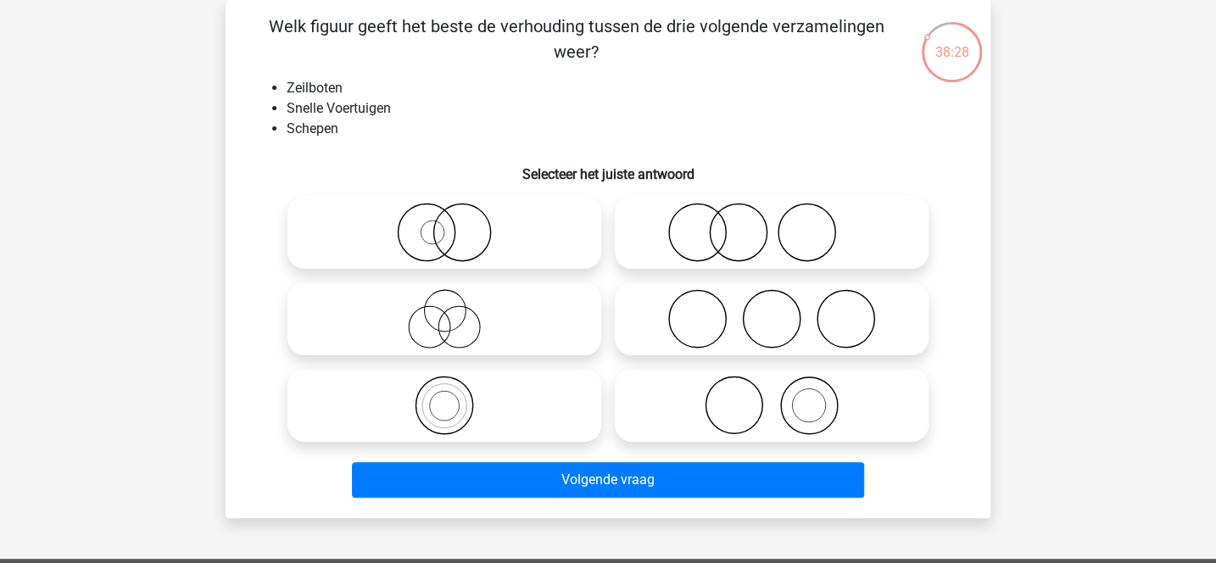
click at [732, 420] on icon at bounding box center [772, 405] width 300 height 59
click at [772, 397] on input "radio" at bounding box center [777, 391] width 11 height 11
radio input "true"
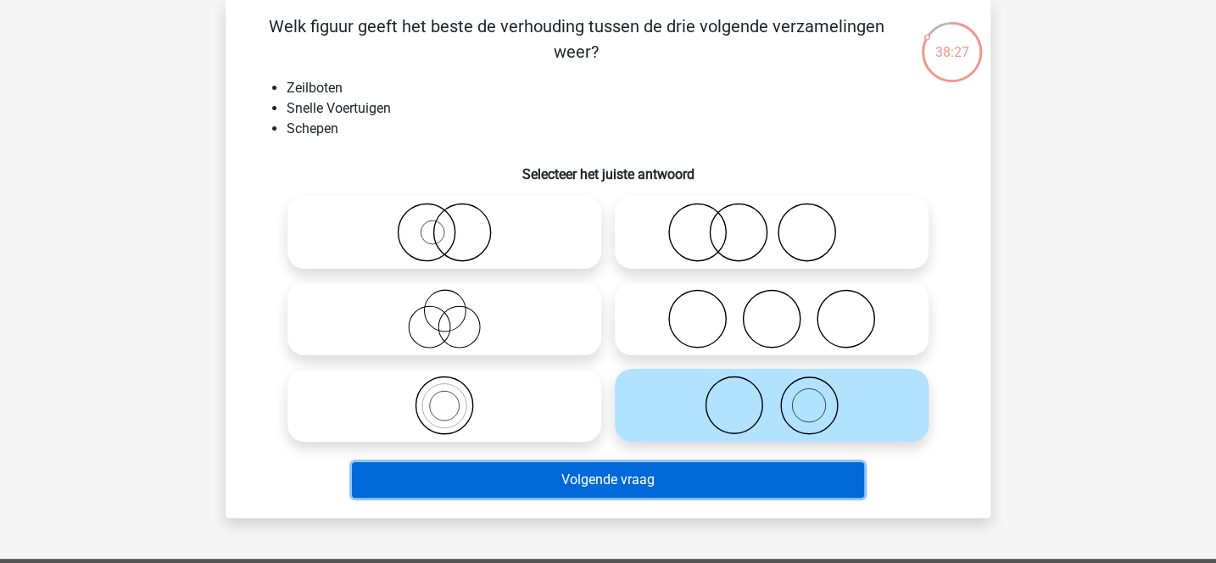
click at [674, 493] on button "Volgende vraag" at bounding box center [608, 480] width 513 height 36
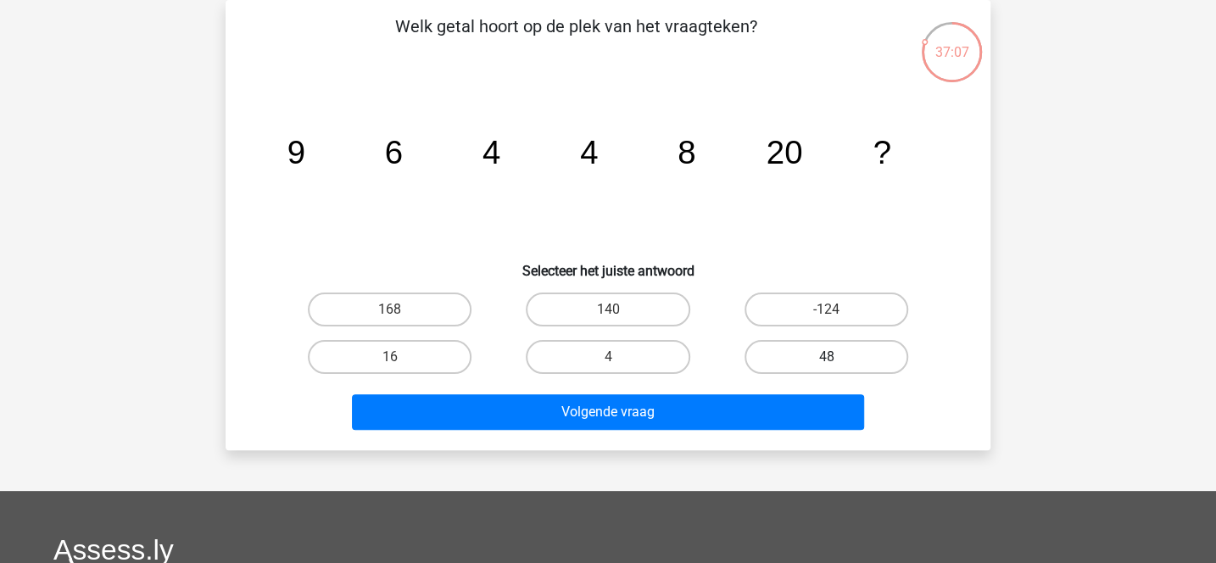
click at [778, 356] on label "48" at bounding box center [827, 357] width 164 height 34
click at [826, 357] on input "48" at bounding box center [831, 362] width 11 height 11
radio input "true"
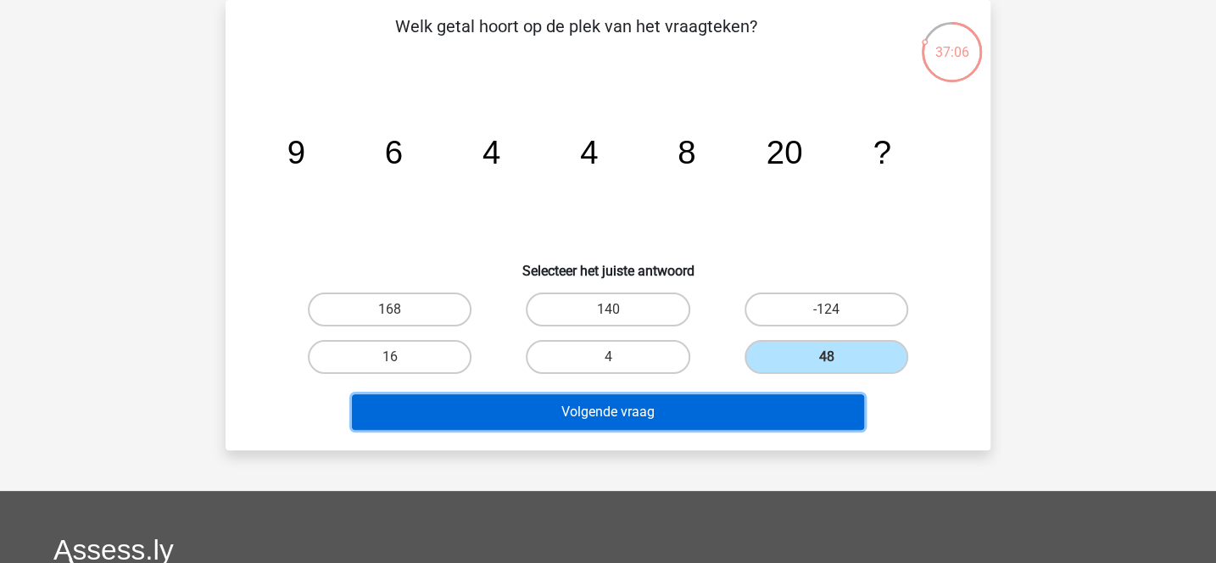
click at [723, 411] on button "Volgende vraag" at bounding box center [608, 412] width 513 height 36
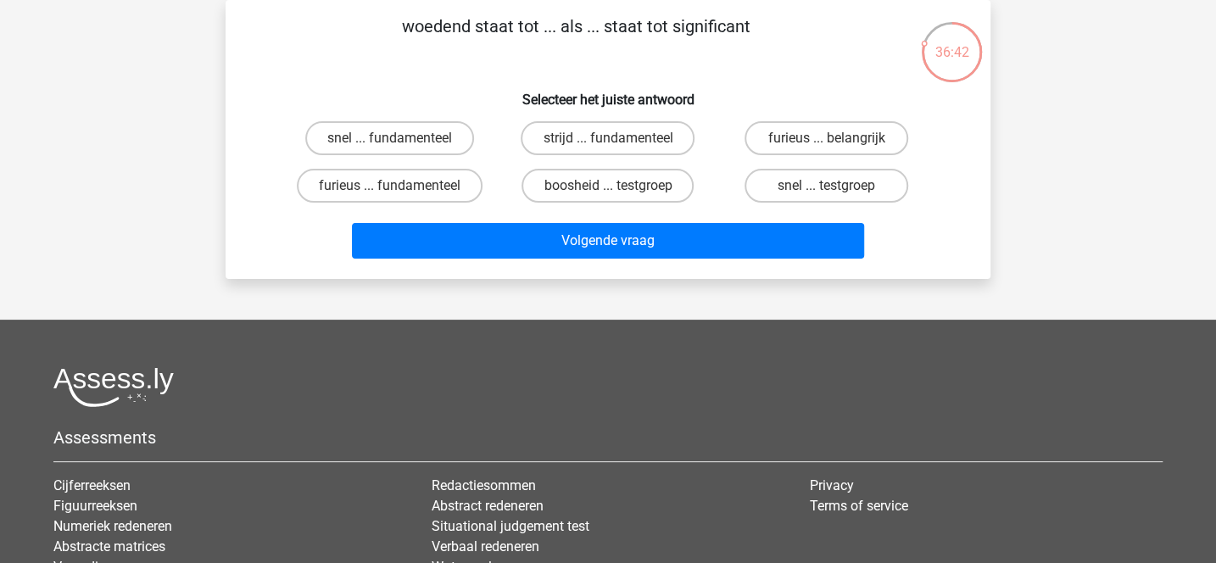
click at [610, 195] on input "boosheid ... testgroep" at bounding box center [613, 191] width 11 height 11
radio input "true"
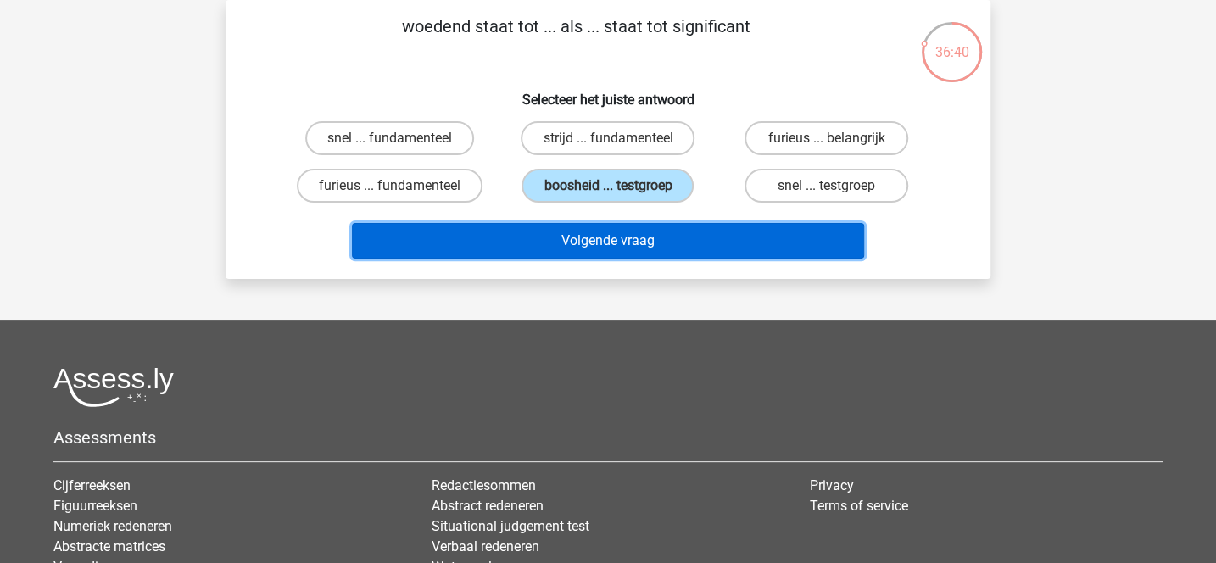
click at [624, 244] on button "Volgende vraag" at bounding box center [608, 241] width 513 height 36
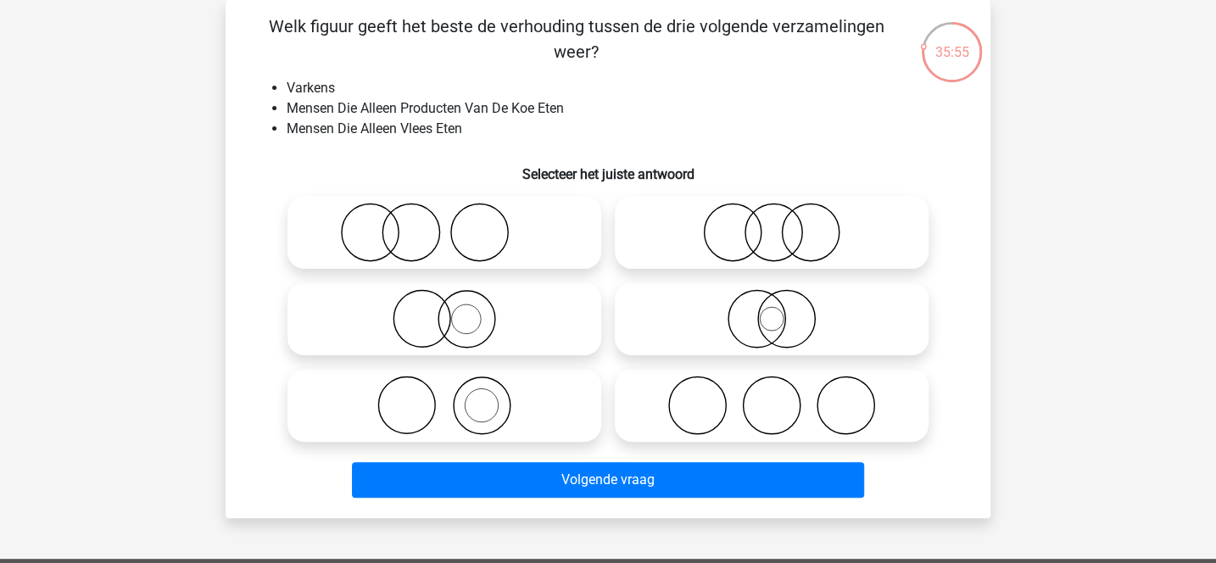
click at [781, 332] on icon at bounding box center [772, 318] width 300 height 59
click at [781, 310] on input "radio" at bounding box center [777, 304] width 11 height 11
radio input "true"
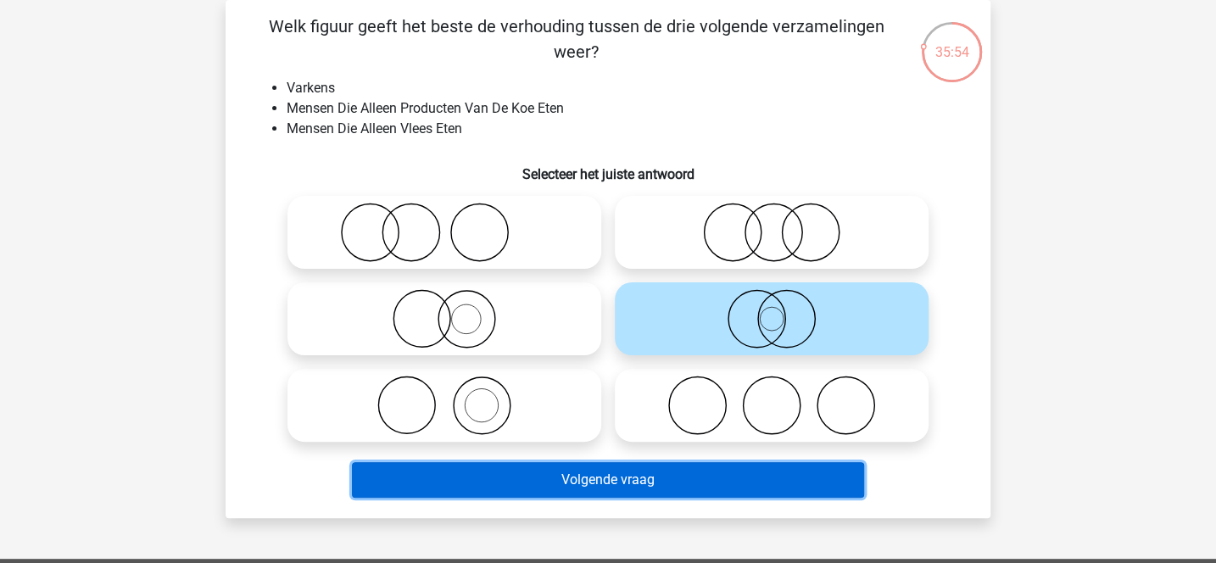
click at [704, 490] on button "Volgende vraag" at bounding box center [608, 480] width 513 height 36
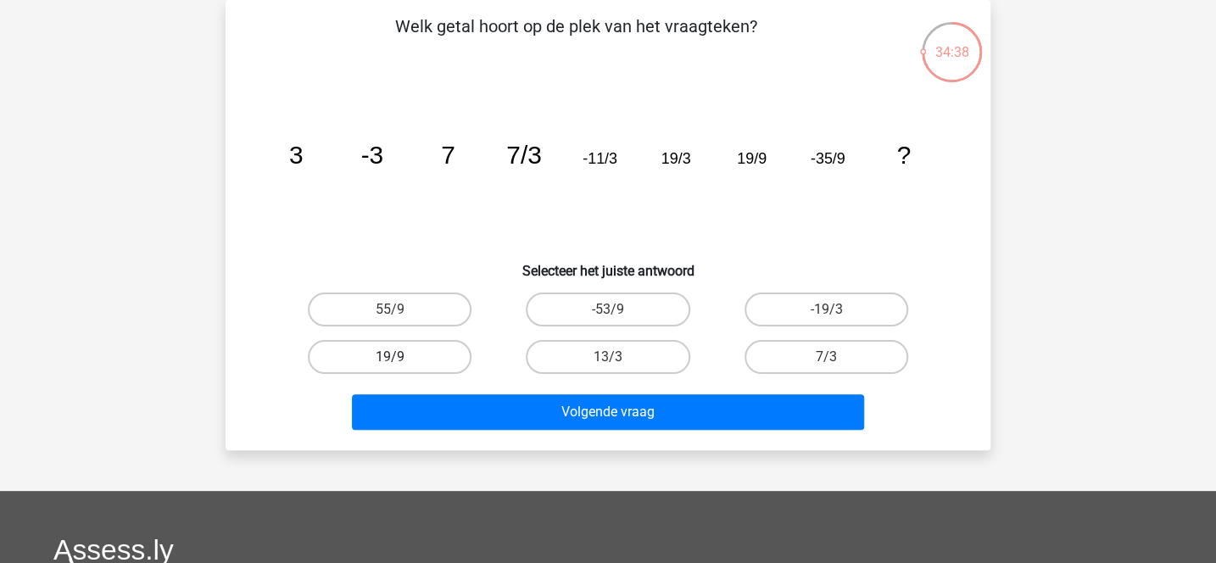
click at [437, 353] on label "19/9" at bounding box center [390, 357] width 164 height 34
click at [401, 357] on input "19/9" at bounding box center [395, 362] width 11 height 11
radio input "true"
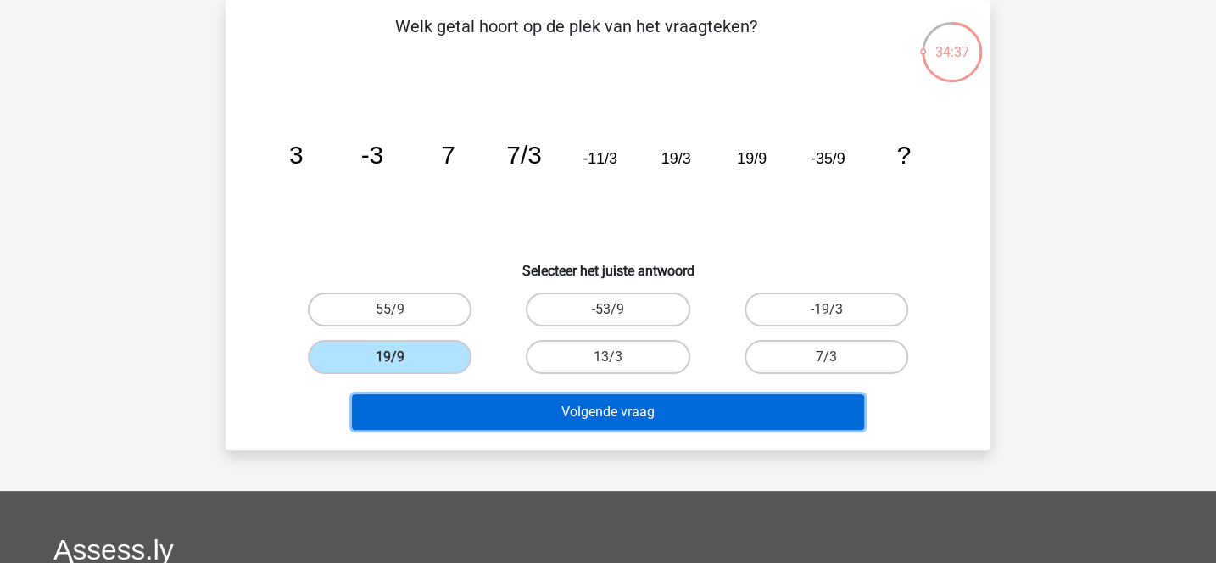
click at [540, 417] on button "Volgende vraag" at bounding box center [608, 412] width 513 height 36
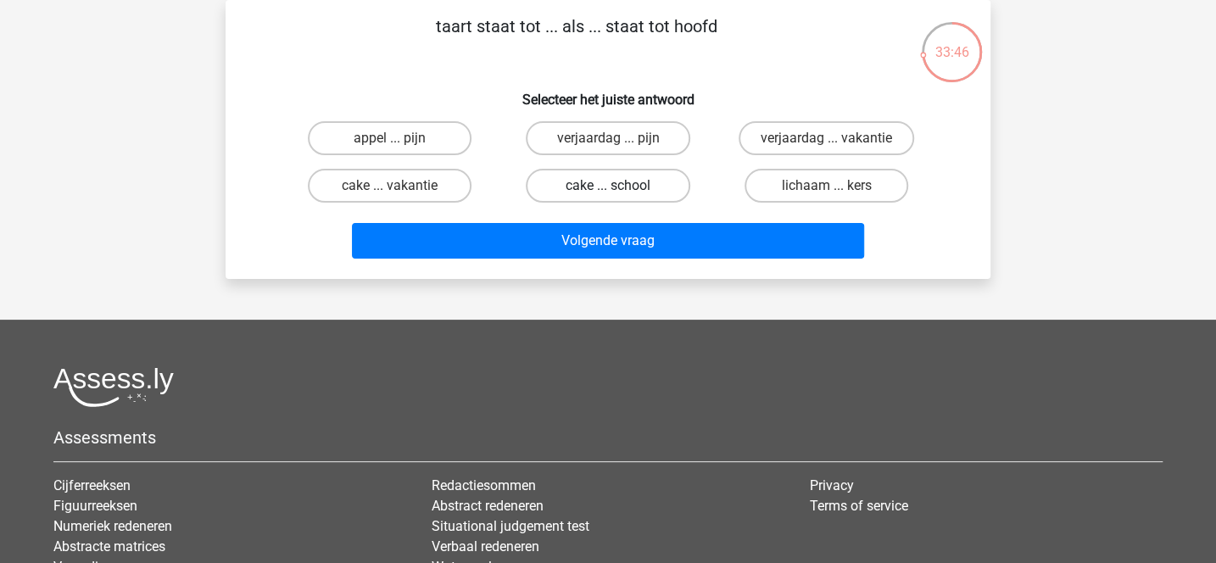
click at [657, 187] on label "cake ... school" at bounding box center [608, 186] width 164 height 34
click at [619, 187] on input "cake ... school" at bounding box center [613, 191] width 11 height 11
radio input "true"
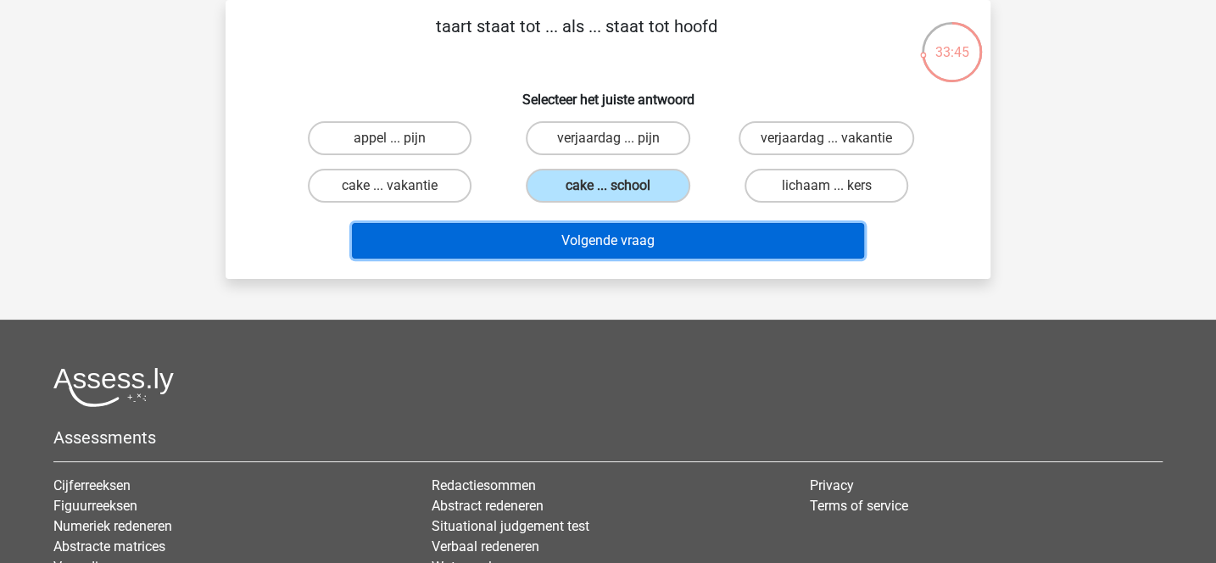
click at [666, 238] on button "Volgende vraag" at bounding box center [608, 241] width 513 height 36
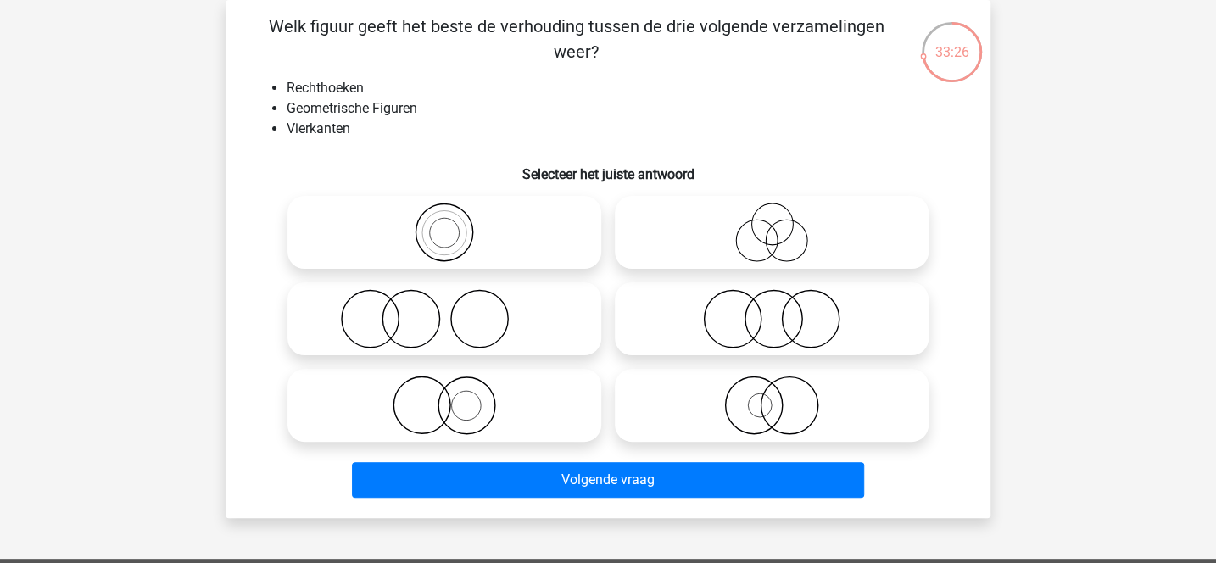
click at [517, 255] on icon at bounding box center [444, 232] width 300 height 59
click at [456, 224] on input "radio" at bounding box center [450, 218] width 11 height 11
radio input "true"
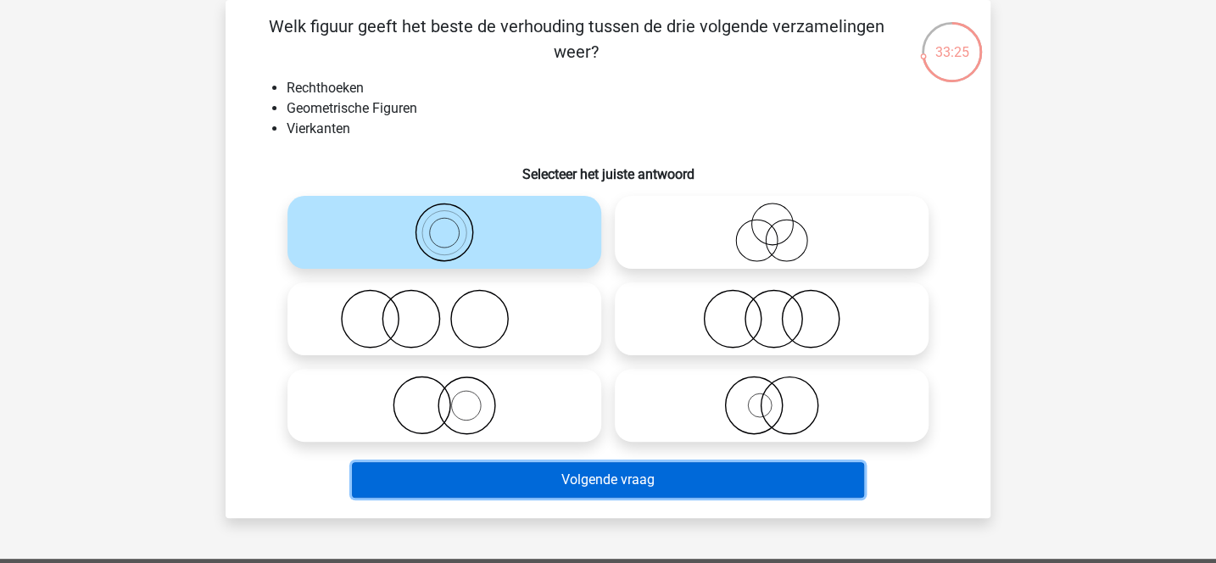
click at [603, 467] on button "Volgende vraag" at bounding box center [608, 480] width 513 height 36
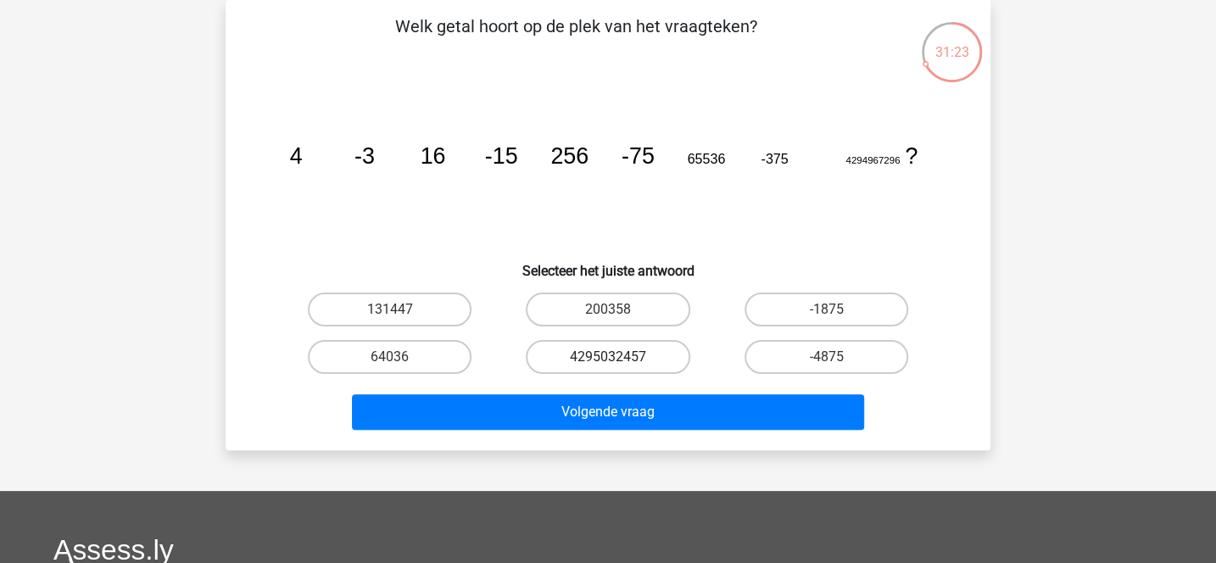
click at [604, 360] on label "4295032457" at bounding box center [608, 357] width 164 height 34
click at [608, 360] on input "4295032457" at bounding box center [613, 362] width 11 height 11
radio input "true"
click at [766, 316] on label "-1875" at bounding box center [827, 310] width 164 height 34
click at [826, 316] on input "-1875" at bounding box center [831, 315] width 11 height 11
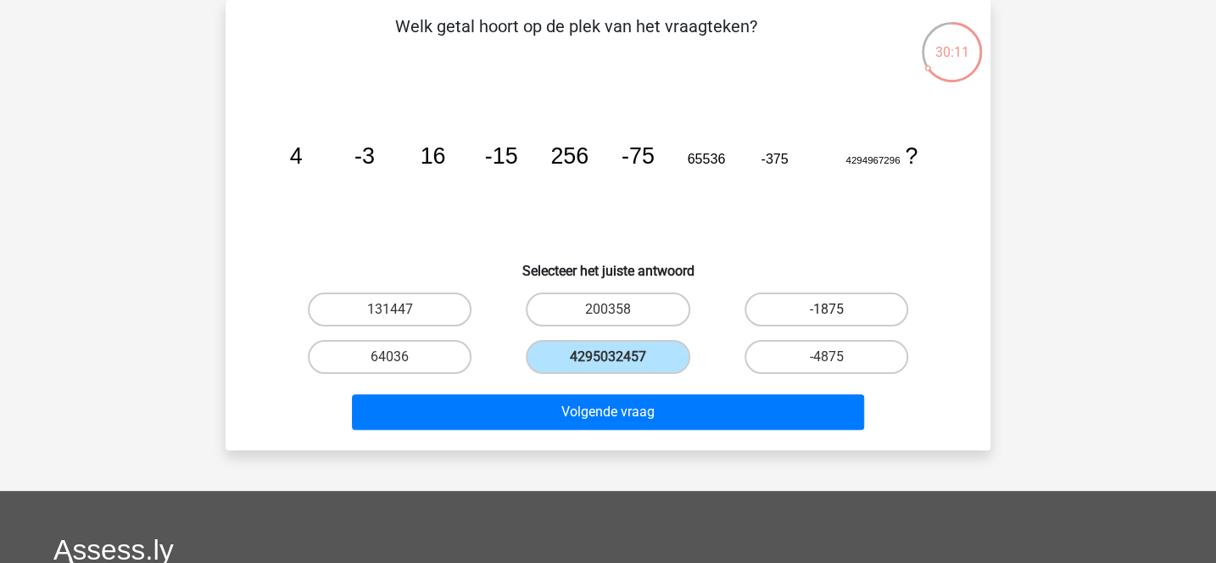
radio input "true"
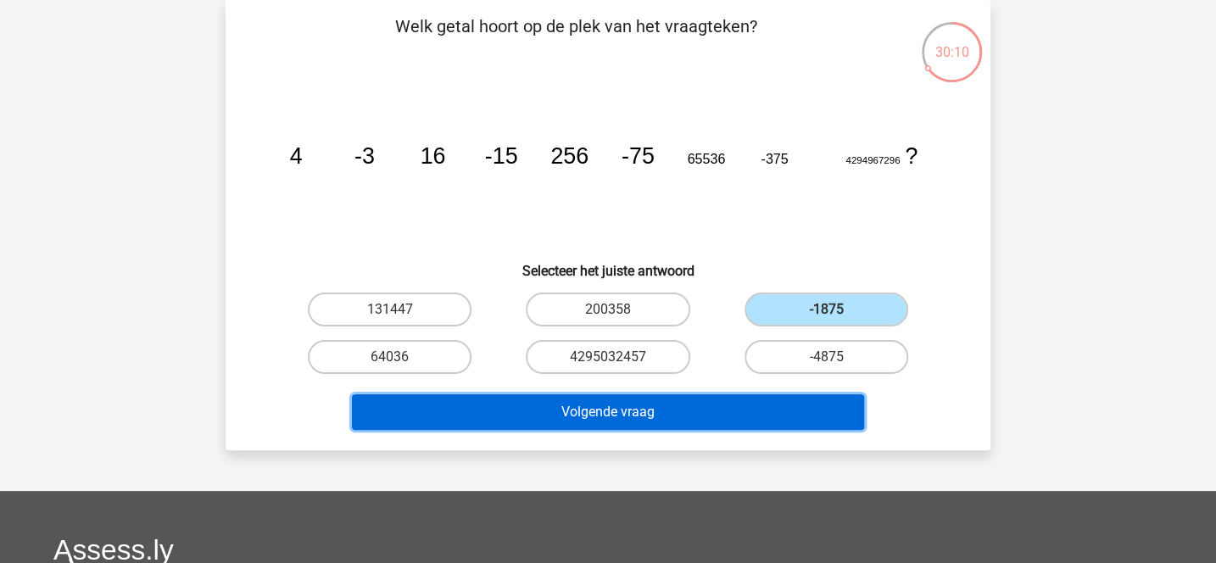
click at [722, 417] on button "Volgende vraag" at bounding box center [608, 412] width 513 height 36
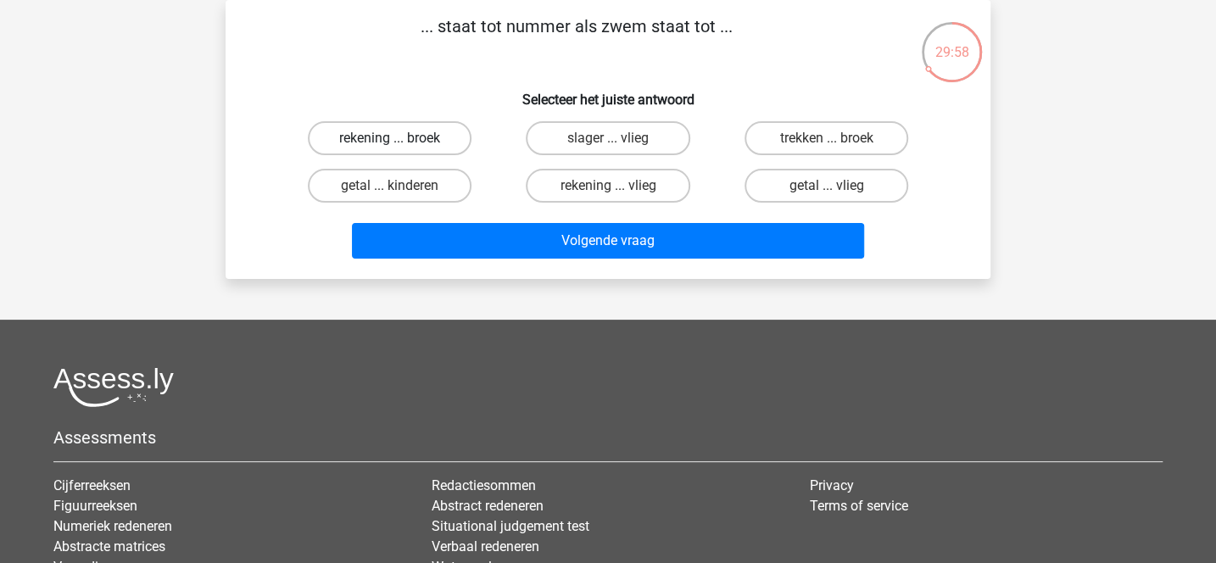
click at [440, 137] on label "rekening ... broek" at bounding box center [390, 138] width 164 height 34
click at [401, 138] on input "rekening ... broek" at bounding box center [395, 143] width 11 height 11
radio input "true"
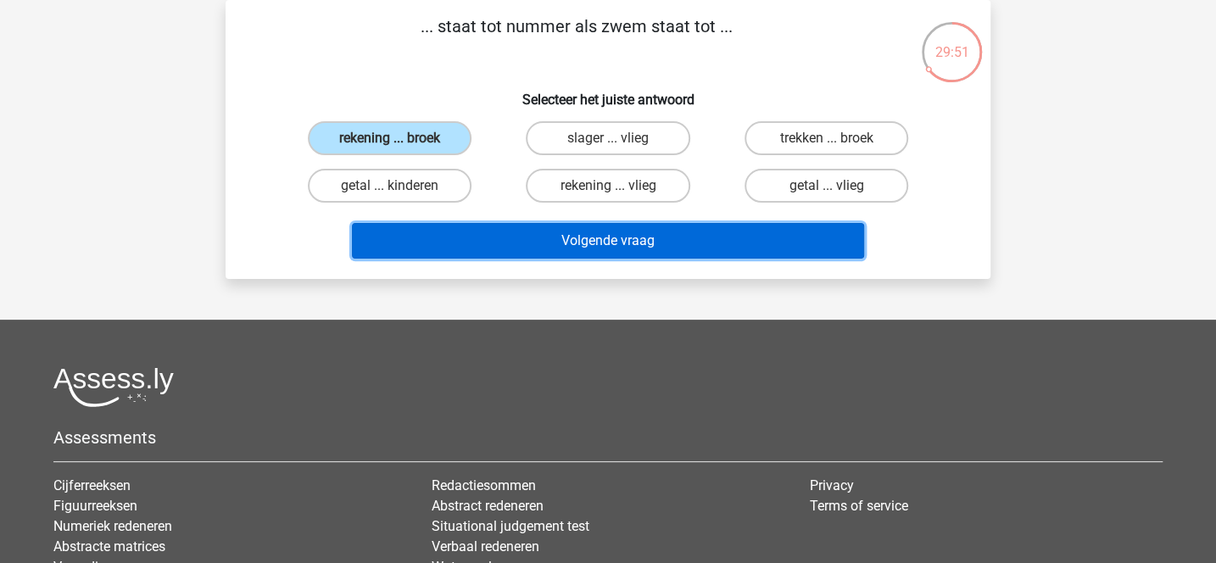
click at [572, 255] on button "Volgende vraag" at bounding box center [608, 241] width 513 height 36
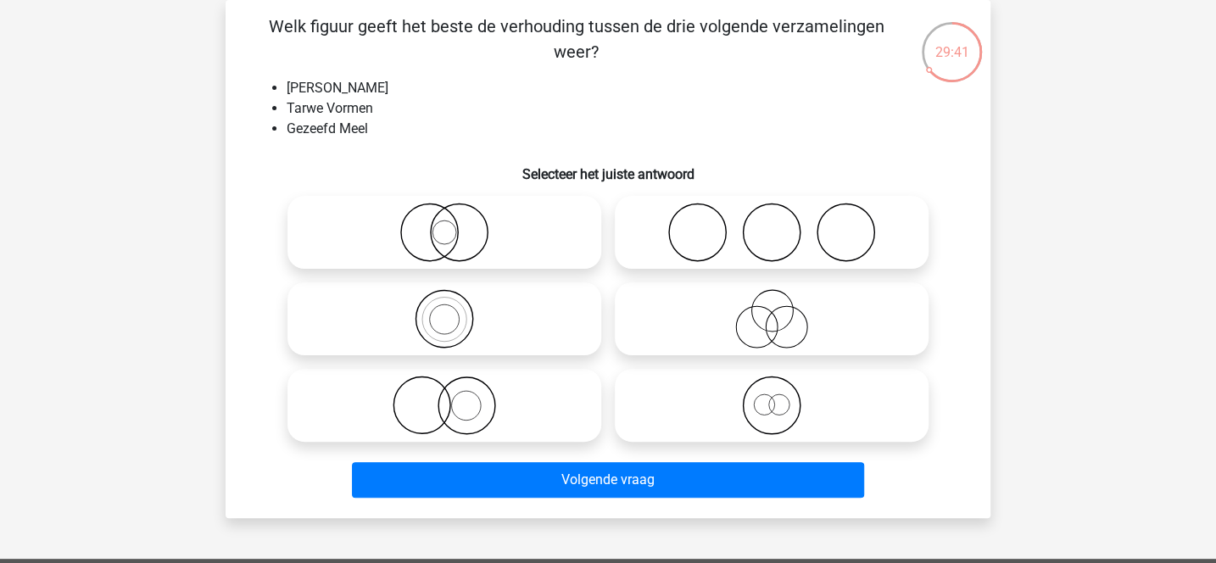
click at [514, 317] on icon at bounding box center [444, 318] width 300 height 59
click at [456, 310] on input "radio" at bounding box center [450, 304] width 11 height 11
radio input "true"
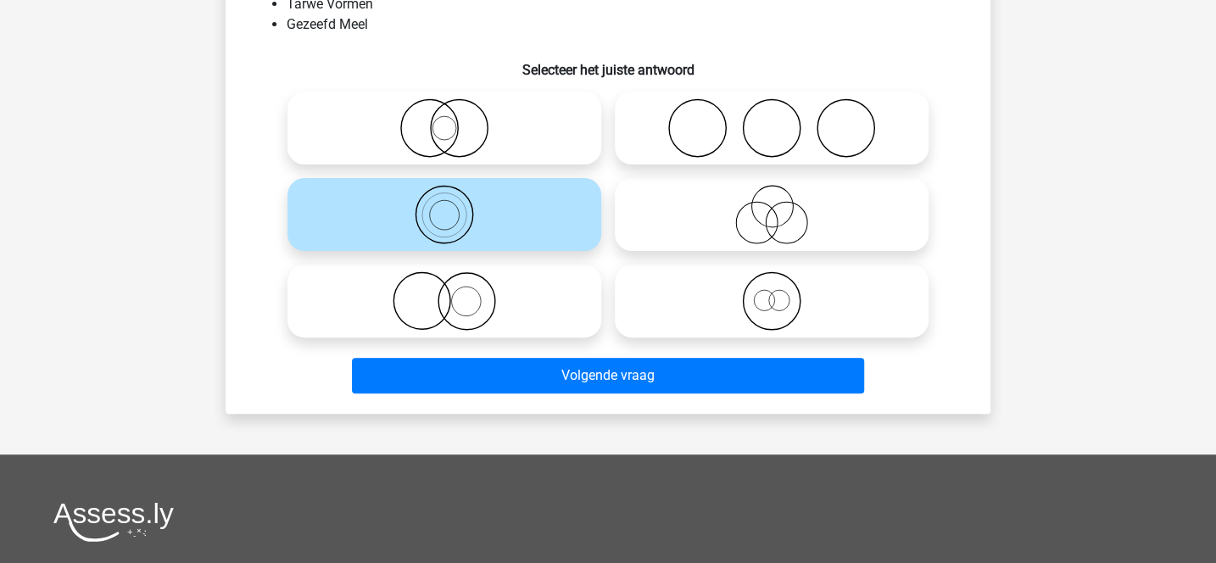
scroll to position [192, 0]
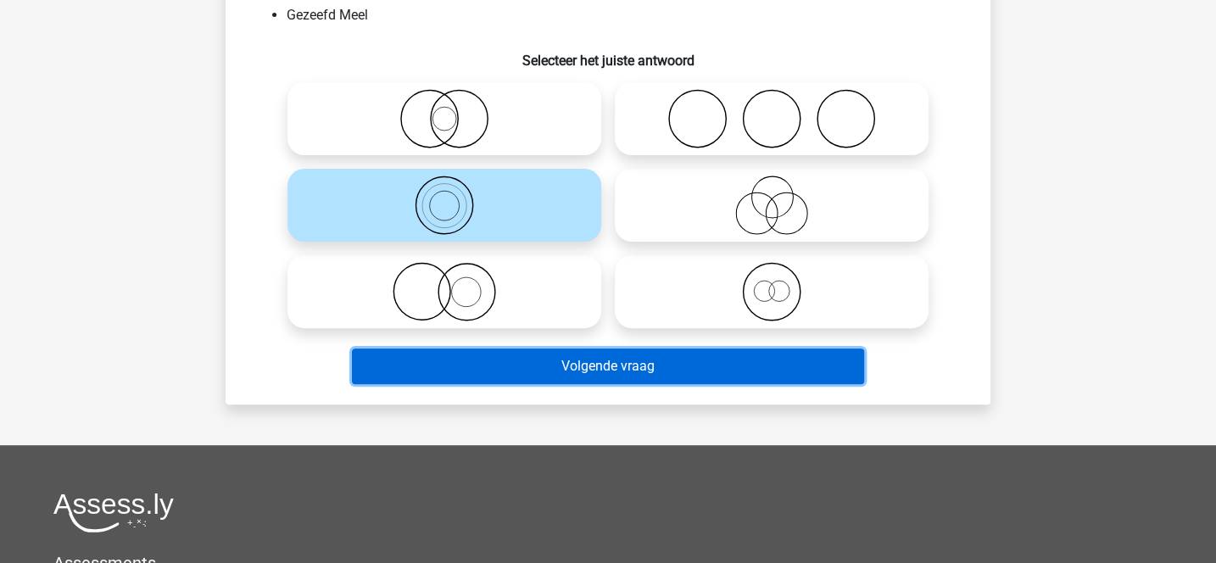
click at [562, 375] on button "Volgende vraag" at bounding box center [608, 367] width 513 height 36
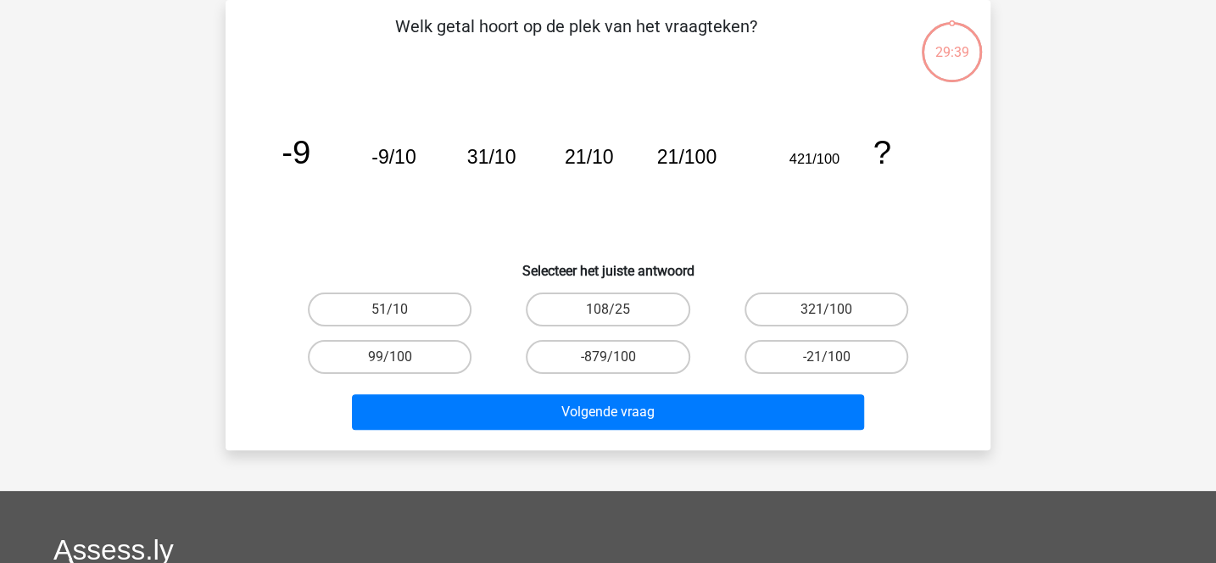
scroll to position [78, 0]
click at [791, 314] on label "321/100" at bounding box center [827, 310] width 164 height 34
click at [826, 314] on input "321/100" at bounding box center [831, 315] width 11 height 11
radio input "true"
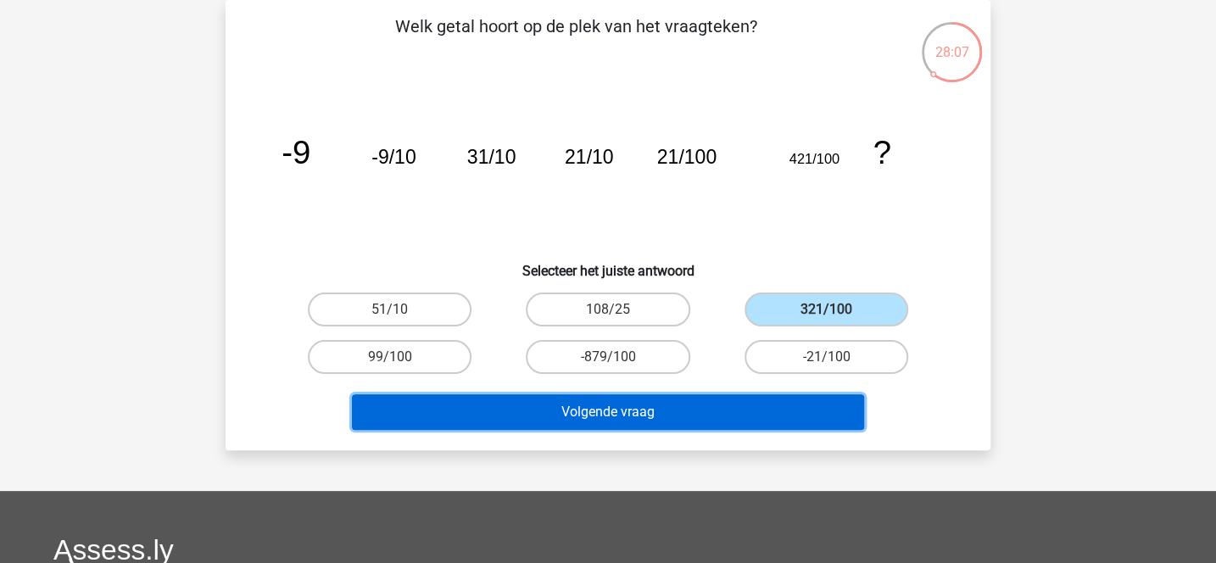
click at [744, 417] on button "Volgende vraag" at bounding box center [608, 412] width 513 height 36
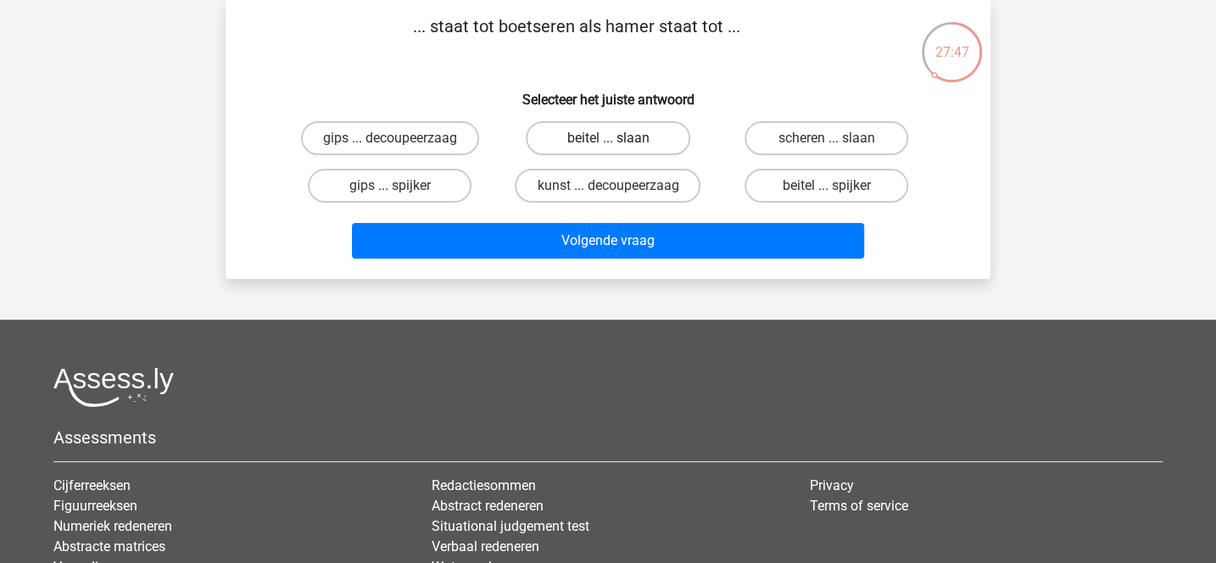
click at [621, 144] on label "beitel ... slaan" at bounding box center [608, 138] width 164 height 34
click at [619, 144] on input "beitel ... slaan" at bounding box center [613, 143] width 11 height 11
radio input "true"
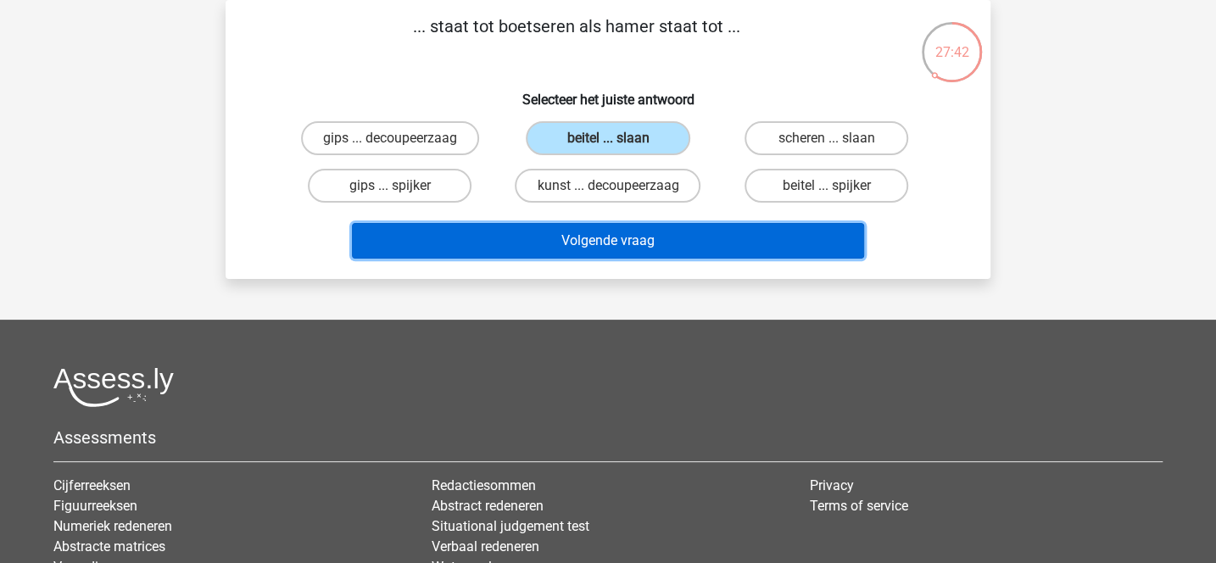
click at [630, 245] on button "Volgende vraag" at bounding box center [608, 241] width 513 height 36
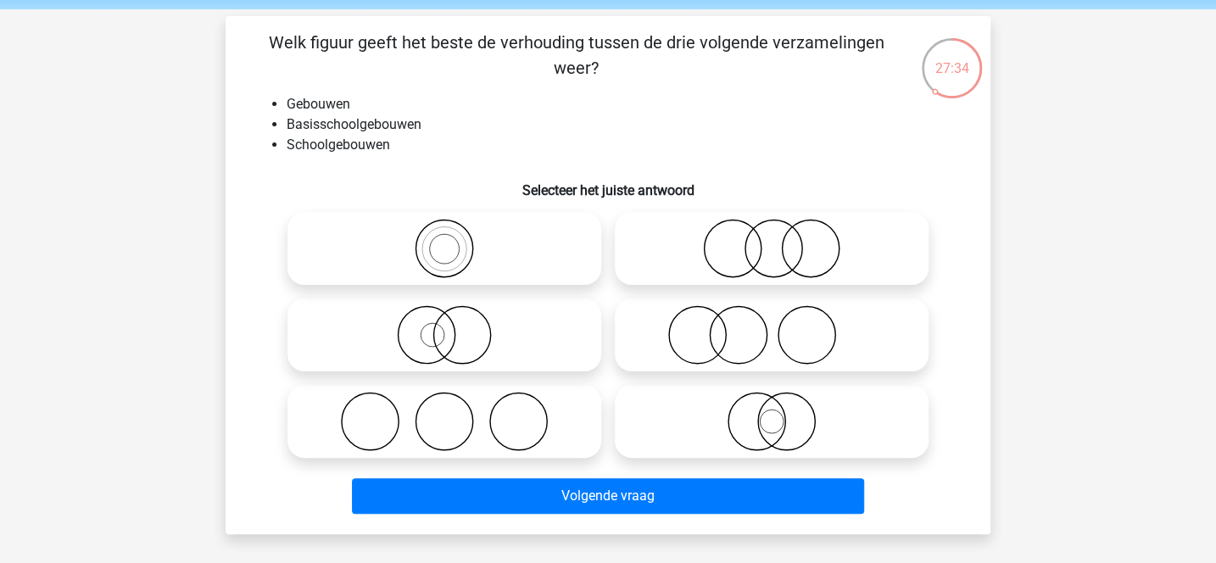
scroll to position [59, 0]
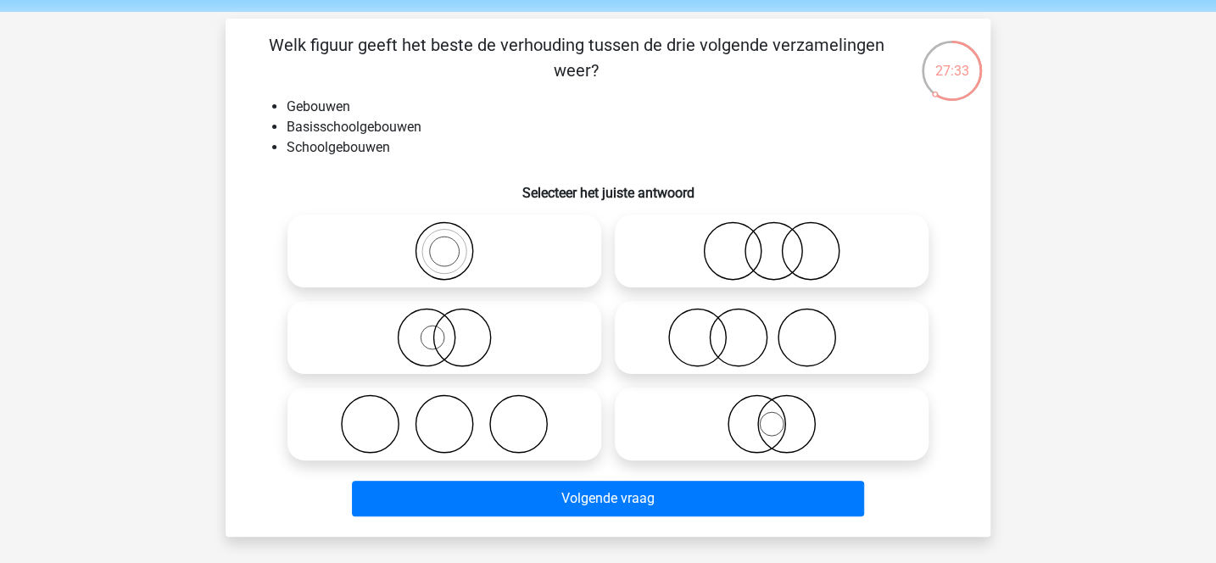
click at [545, 259] on icon at bounding box center [444, 250] width 300 height 59
click at [456, 243] on input "radio" at bounding box center [450, 237] width 11 height 11
radio input "true"
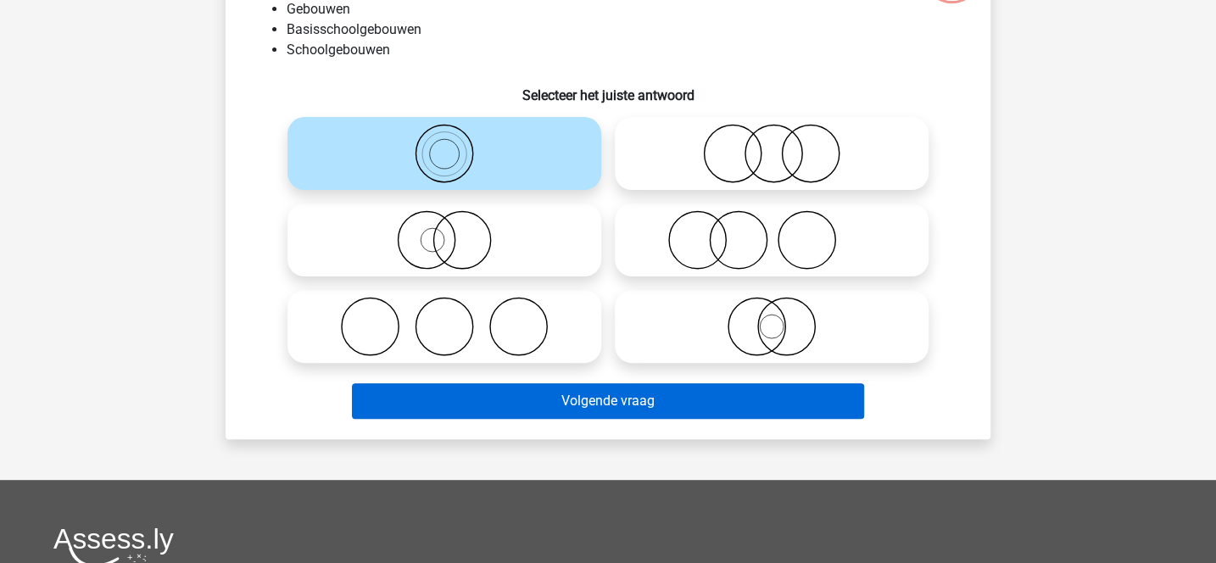
scroll to position [179, 0]
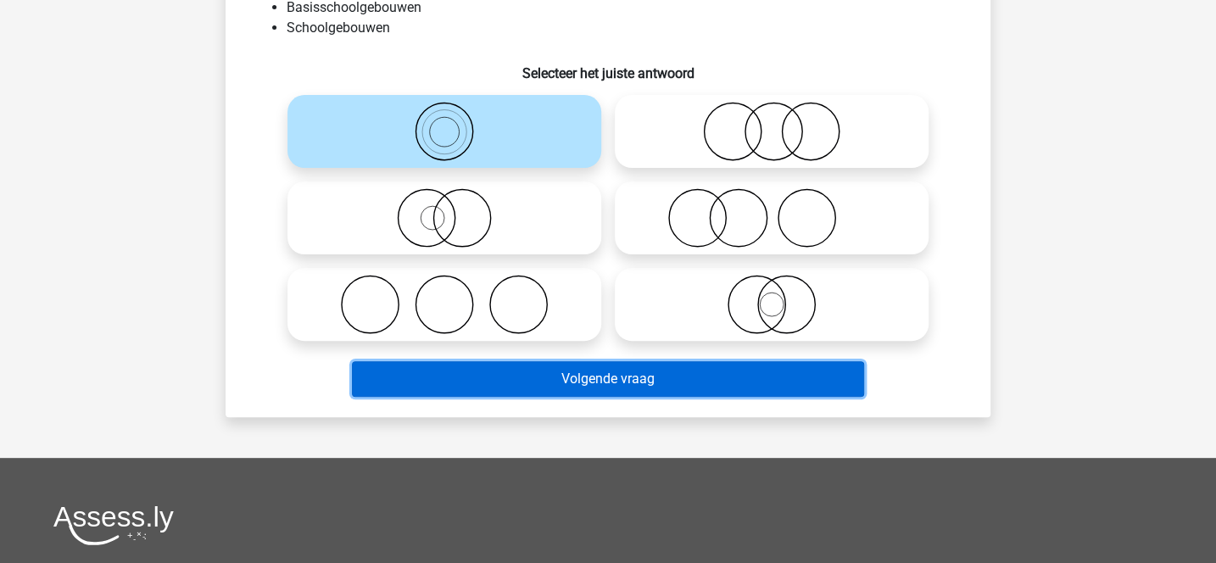
click at [607, 380] on button "Volgende vraag" at bounding box center [608, 379] width 513 height 36
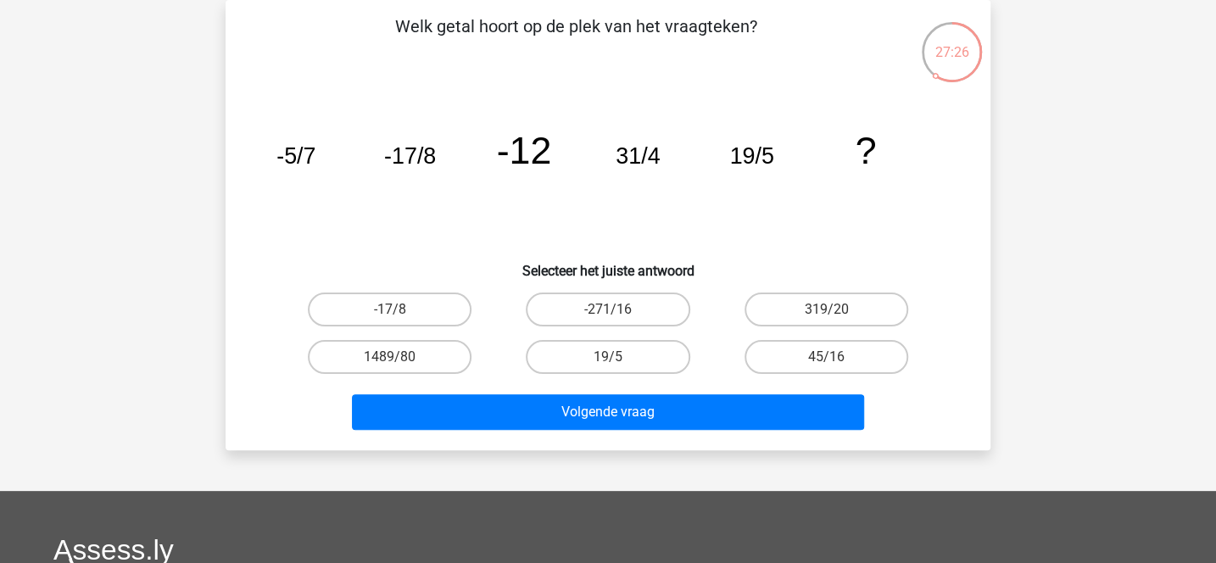
scroll to position [0, 0]
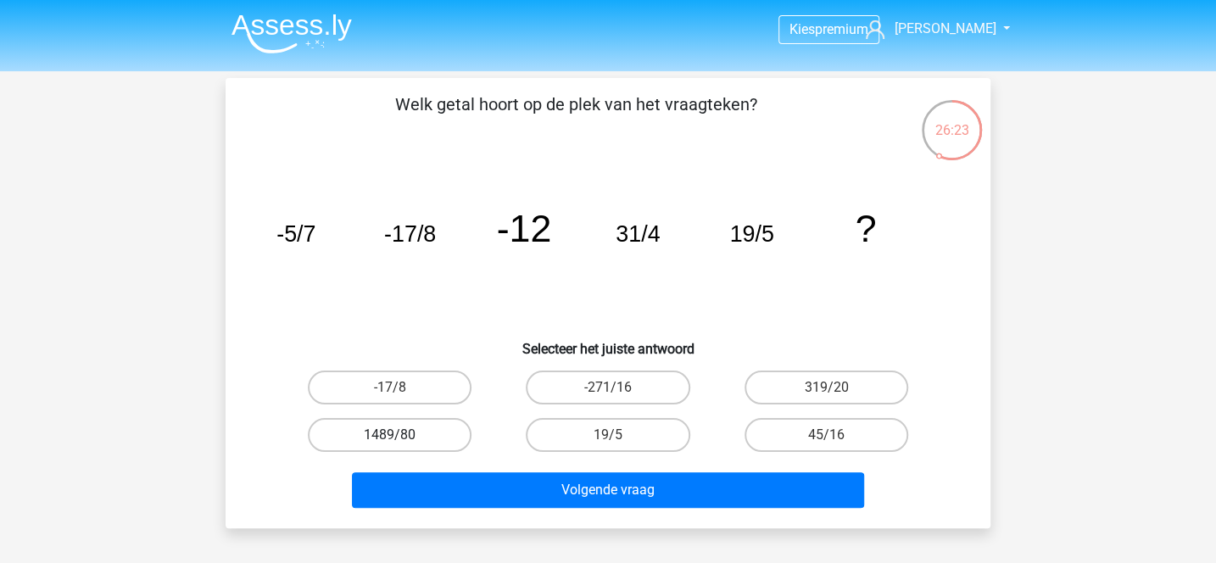
click at [458, 430] on label "1489/80" at bounding box center [390, 435] width 164 height 34
click at [401, 435] on input "1489/80" at bounding box center [395, 440] width 11 height 11
radio input "true"
click at [651, 428] on label "19/5" at bounding box center [608, 435] width 164 height 34
click at [619, 435] on input "19/5" at bounding box center [613, 440] width 11 height 11
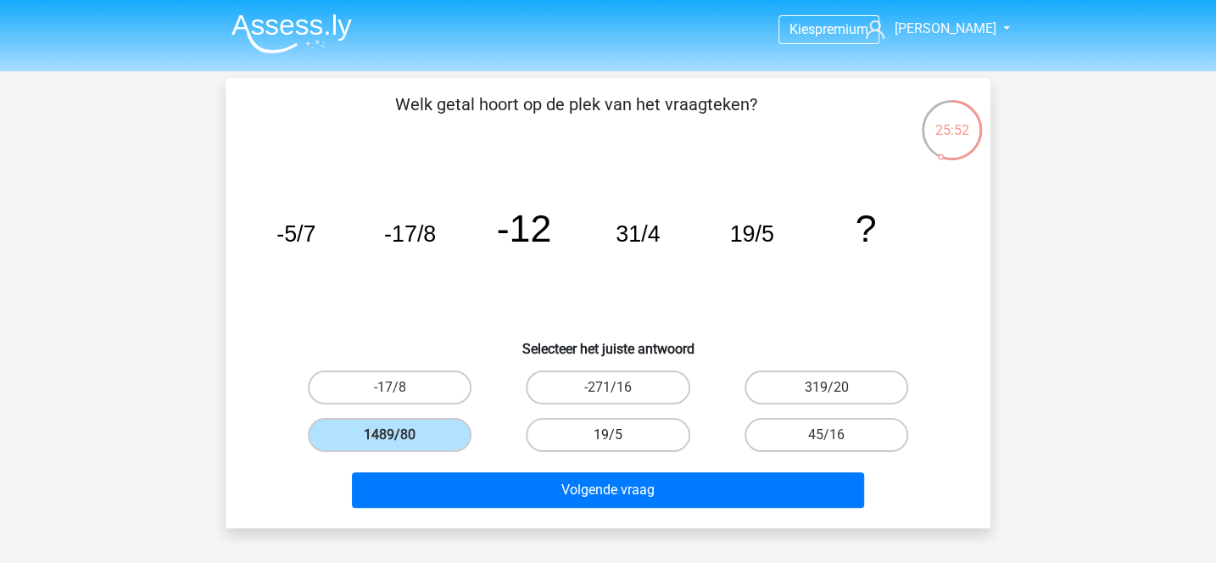
radio input "true"
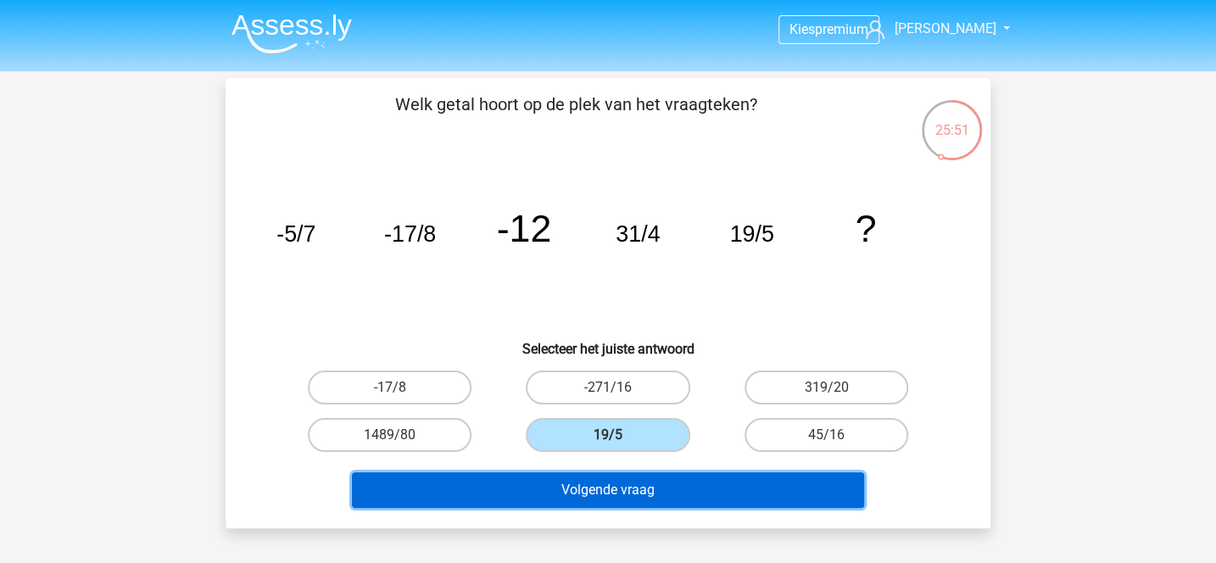
click at [668, 483] on button "Volgende vraag" at bounding box center [608, 491] width 513 height 36
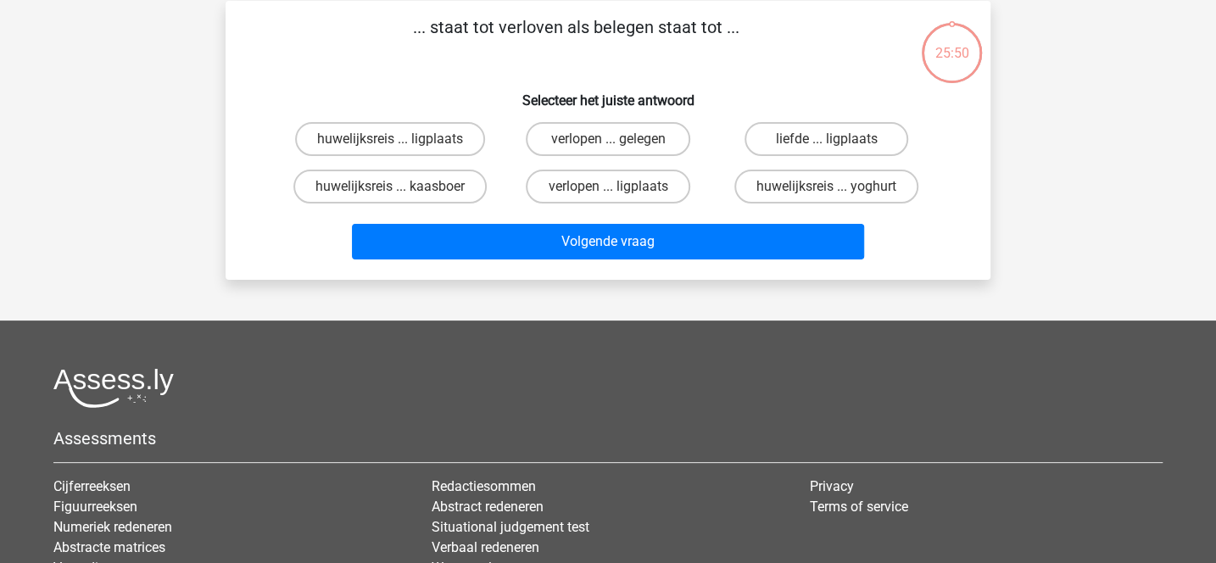
scroll to position [78, 0]
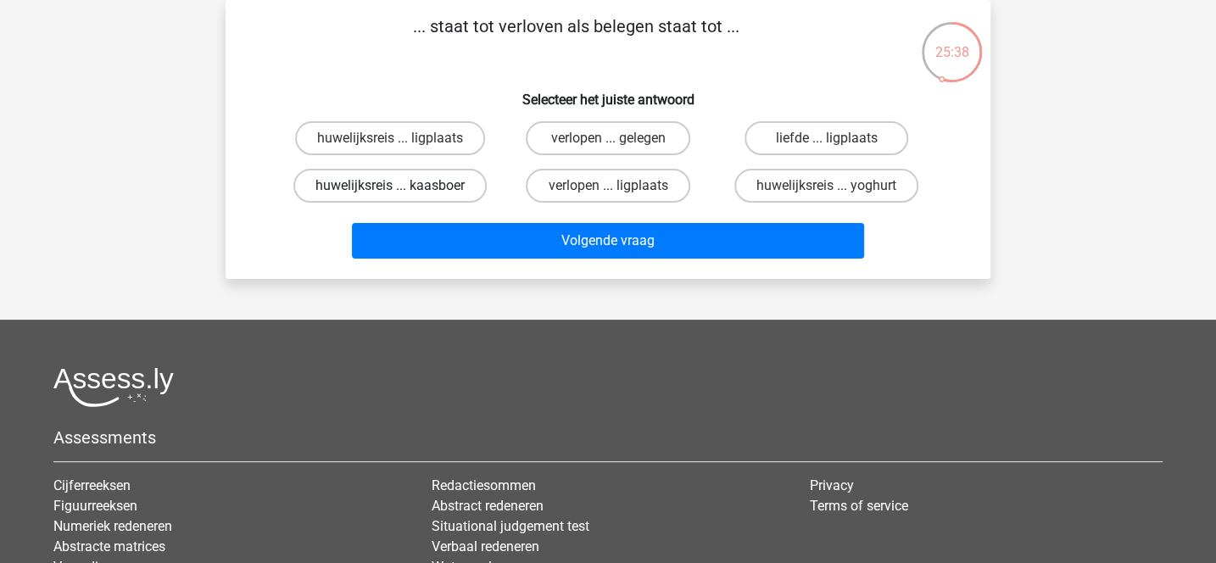
click at [413, 187] on label "huwelijksreis ... kaasboer" at bounding box center [390, 186] width 193 height 34
click at [401, 187] on input "huwelijksreis ... kaasboer" at bounding box center [395, 191] width 11 height 11
radio input "true"
click at [799, 130] on label "liefde ... ligplaats" at bounding box center [827, 138] width 164 height 34
click at [826, 138] on input "liefde ... ligplaats" at bounding box center [831, 143] width 11 height 11
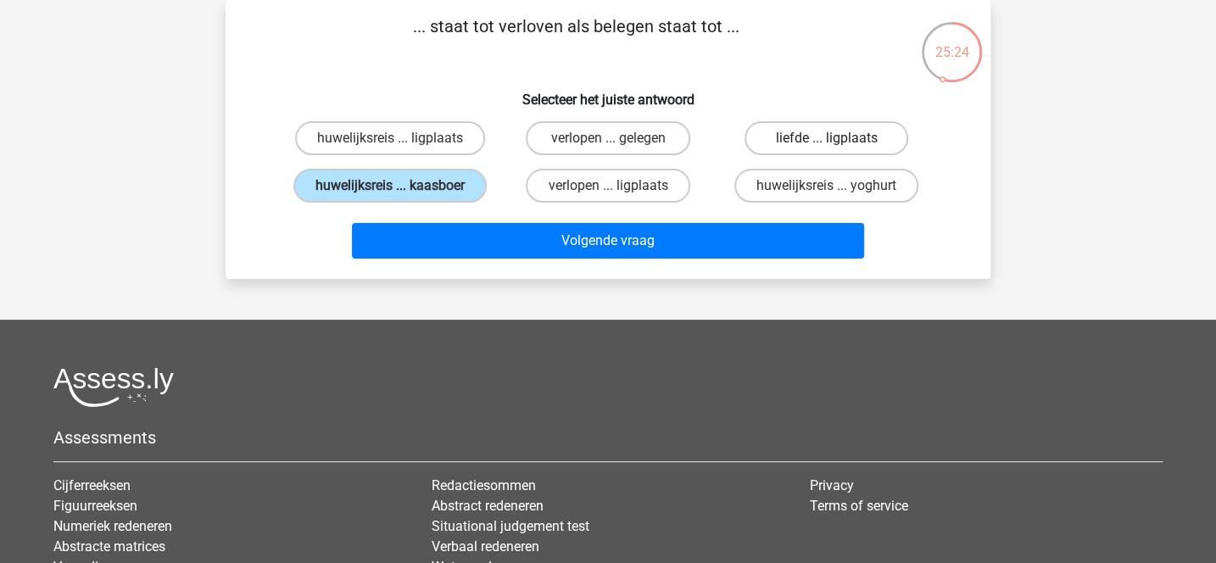
radio input "true"
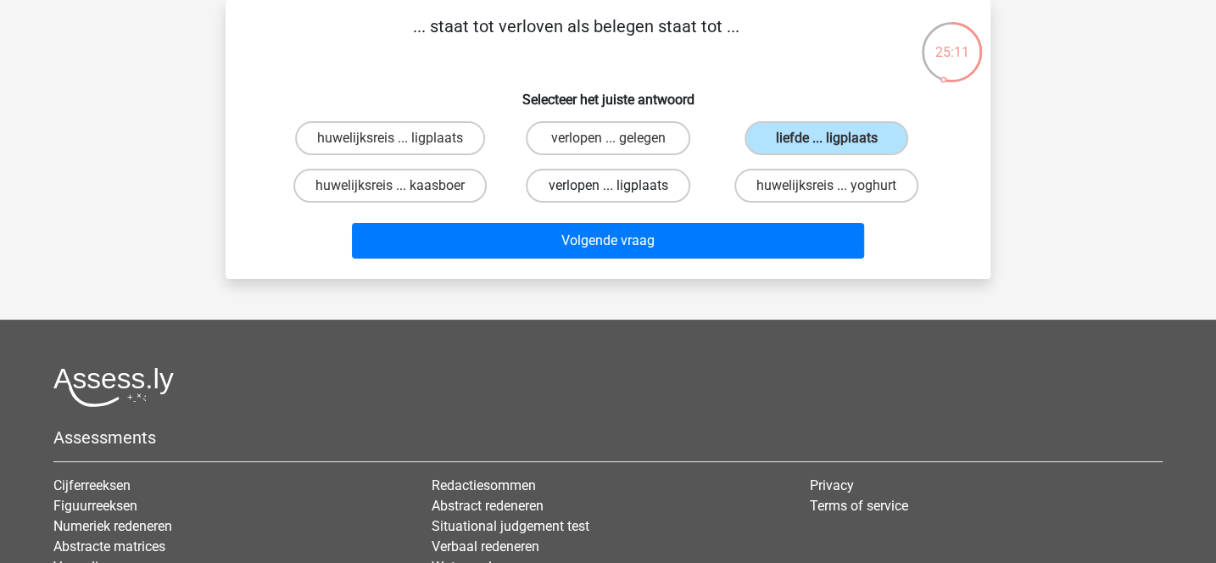
click at [625, 197] on label "verlopen ... ligplaats" at bounding box center [608, 186] width 164 height 34
click at [619, 197] on input "verlopen ... ligplaats" at bounding box center [613, 191] width 11 height 11
radio input "true"
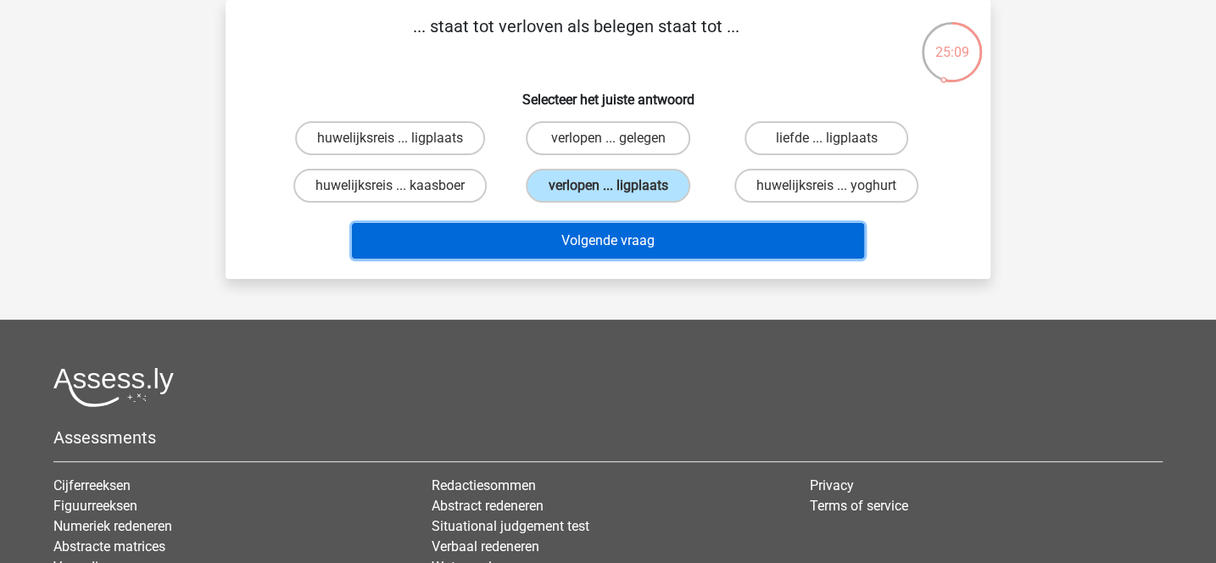
click at [622, 238] on button "Volgende vraag" at bounding box center [608, 241] width 513 height 36
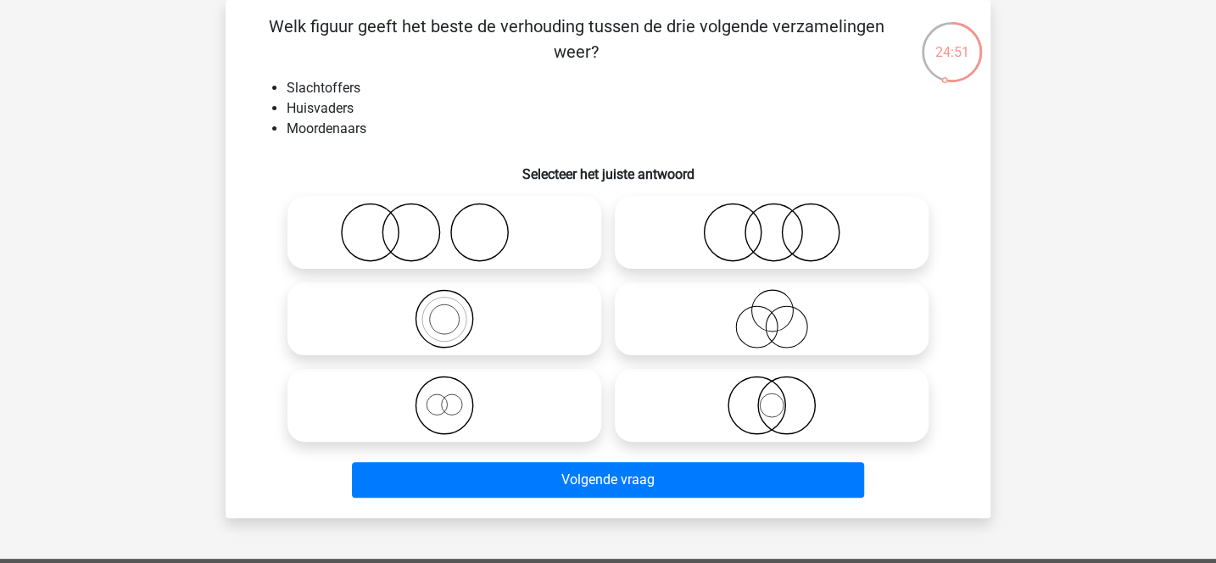
click at [778, 215] on input "radio" at bounding box center [777, 218] width 11 height 11
radio input "true"
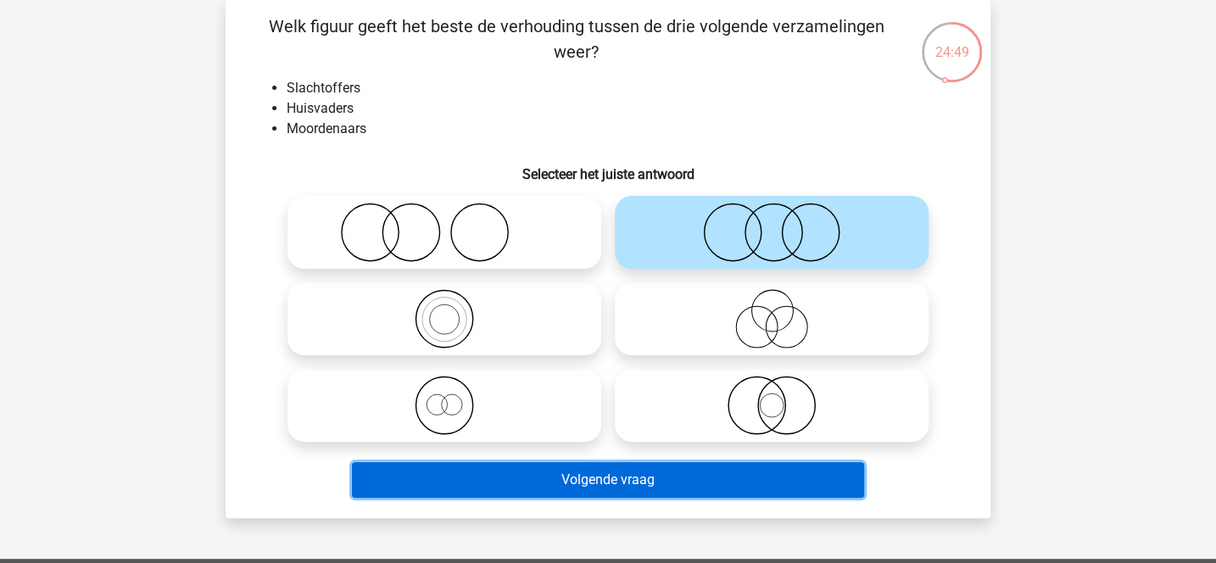
click at [665, 478] on button "Volgende vraag" at bounding box center [608, 480] width 513 height 36
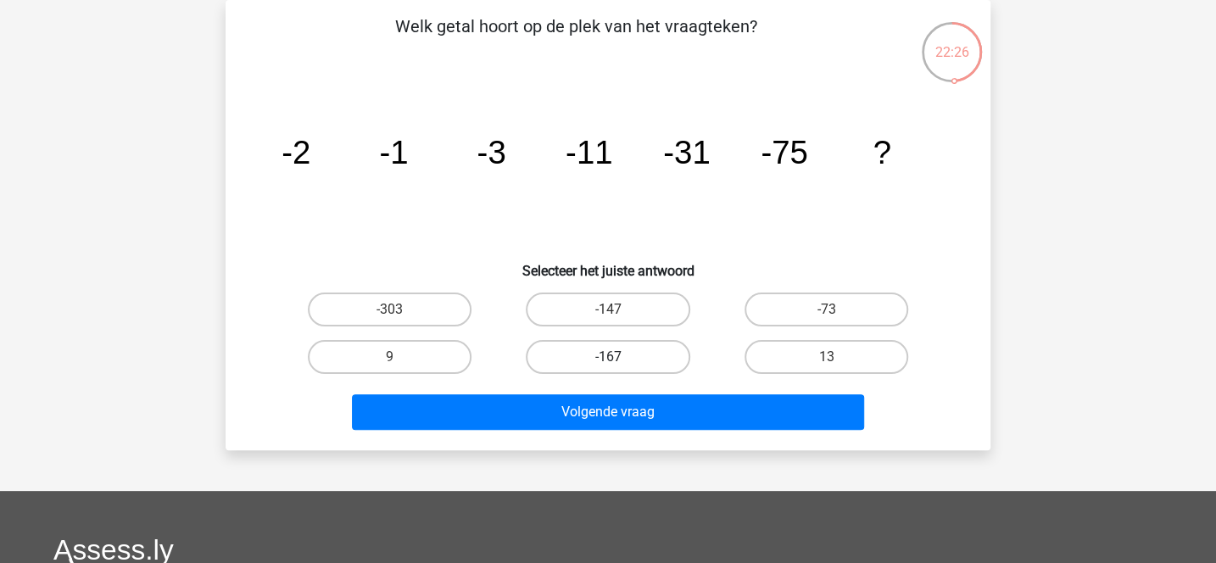
click at [645, 356] on label "-167" at bounding box center [608, 357] width 164 height 34
click at [619, 357] on input "-167" at bounding box center [613, 362] width 11 height 11
radio input "true"
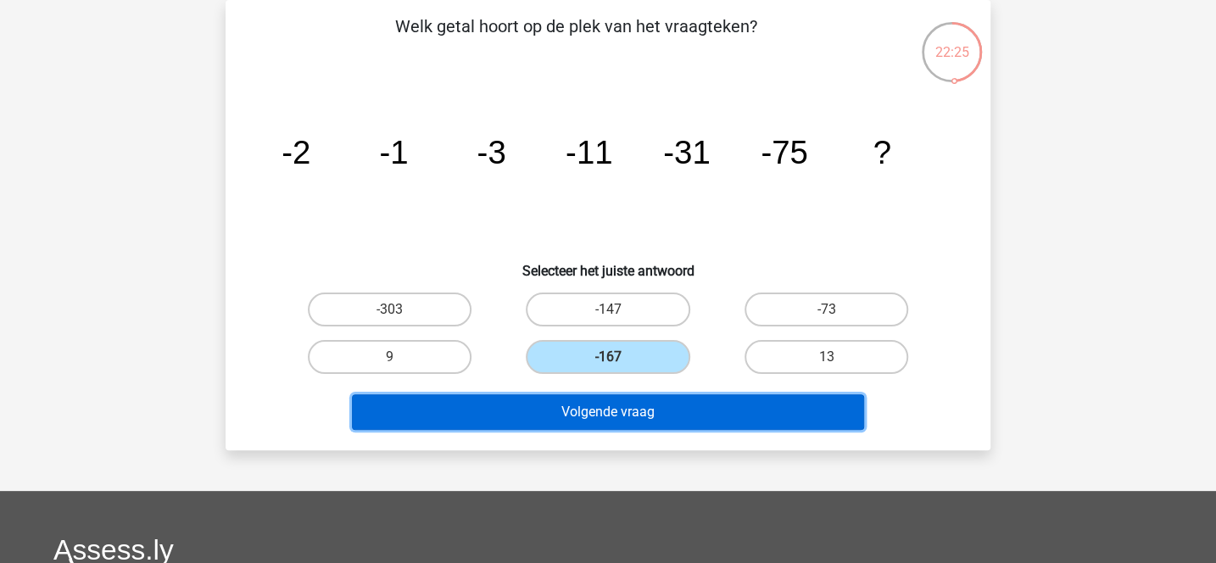
click at [648, 403] on button "Volgende vraag" at bounding box center [608, 412] width 513 height 36
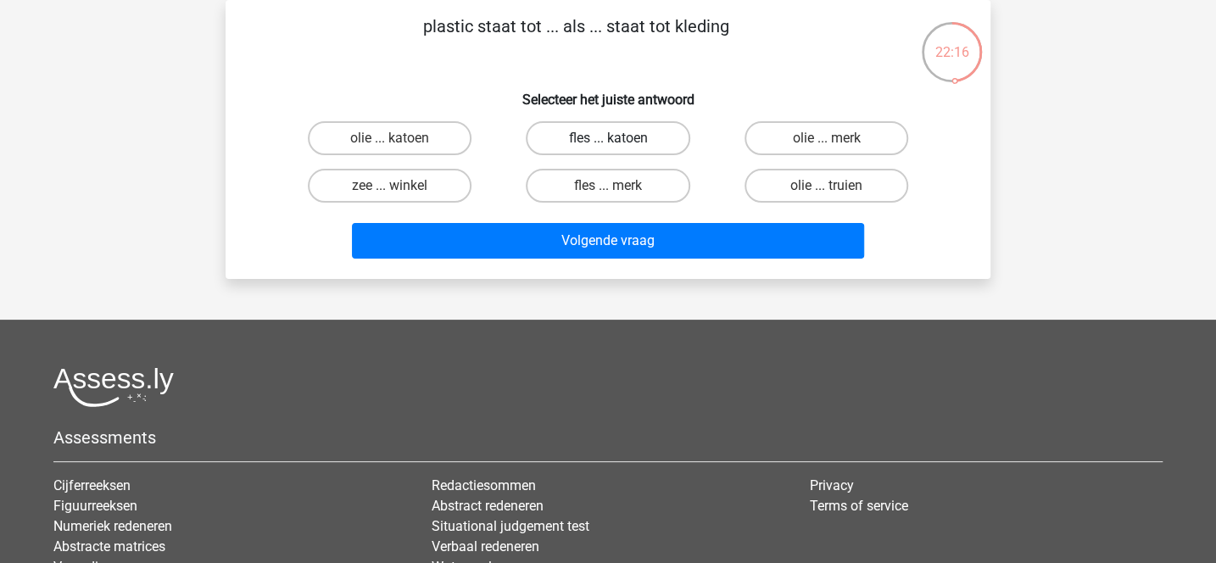
click at [646, 141] on label "fles ... katoen" at bounding box center [608, 138] width 164 height 34
click at [619, 141] on input "fles ... katoen" at bounding box center [613, 143] width 11 height 11
radio input "true"
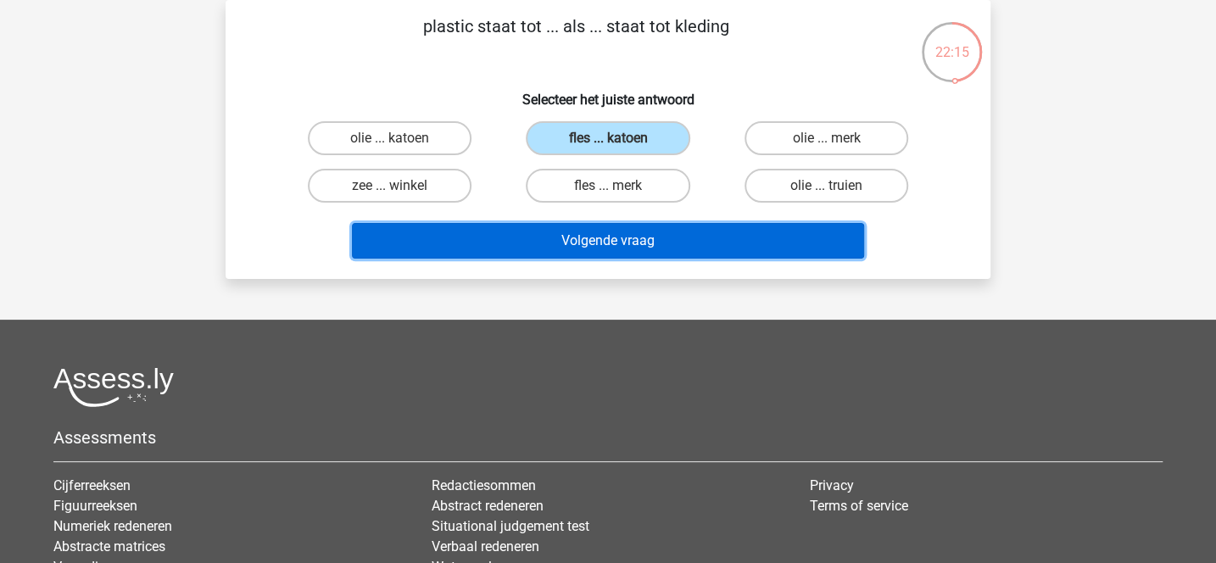
click at [663, 238] on button "Volgende vraag" at bounding box center [608, 241] width 513 height 36
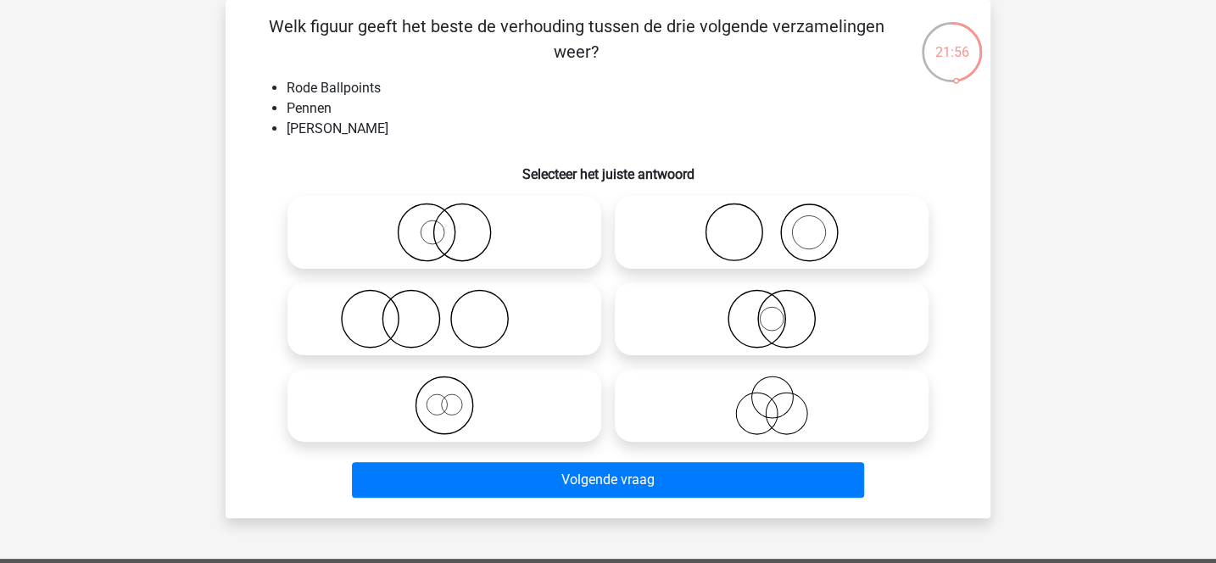
click at [466, 393] on icon at bounding box center [444, 405] width 300 height 59
click at [456, 393] on input "radio" at bounding box center [450, 391] width 11 height 11
radio input "true"
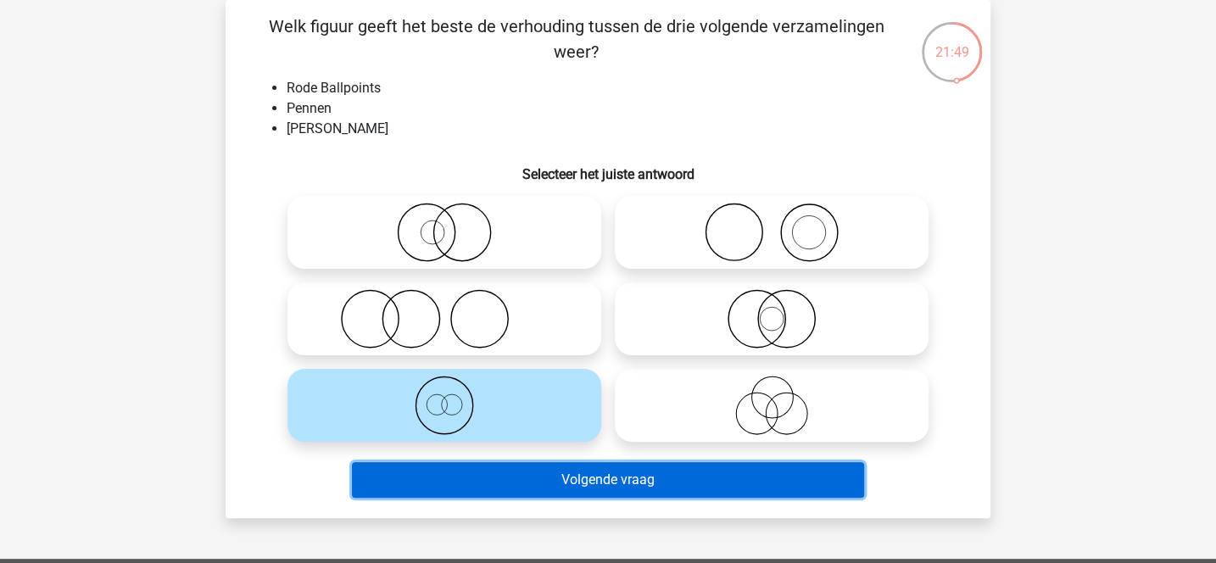
click at [551, 473] on button "Volgende vraag" at bounding box center [608, 480] width 513 height 36
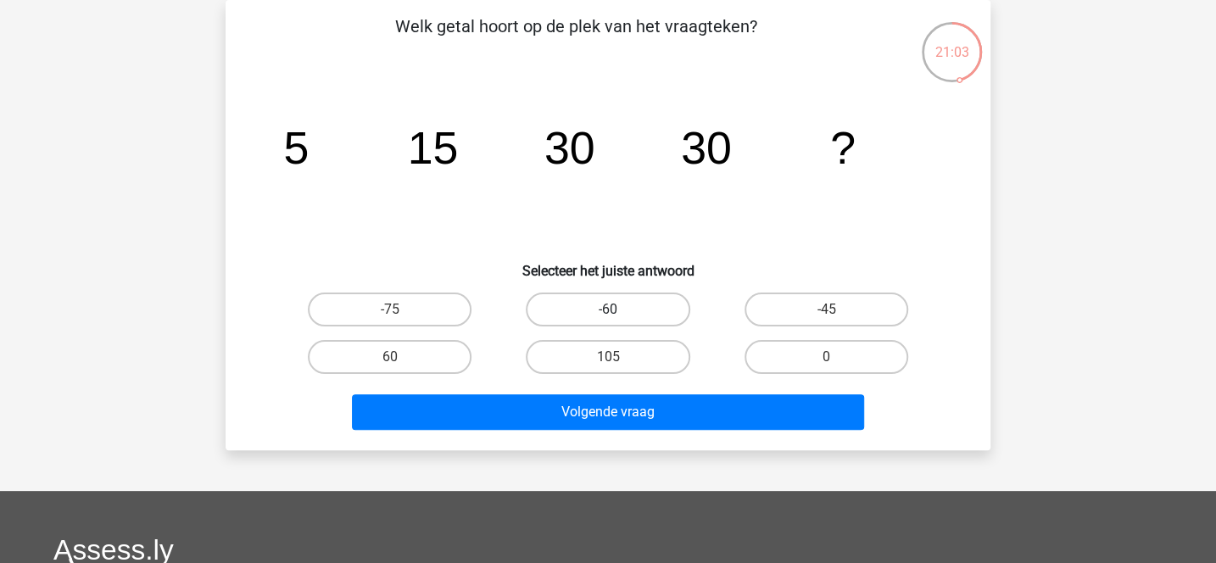
click at [674, 303] on label "-60" at bounding box center [608, 310] width 164 height 34
click at [619, 310] on input "-60" at bounding box center [613, 315] width 11 height 11
radio input "true"
click at [449, 357] on label "60" at bounding box center [390, 357] width 164 height 34
click at [401, 357] on input "60" at bounding box center [395, 362] width 11 height 11
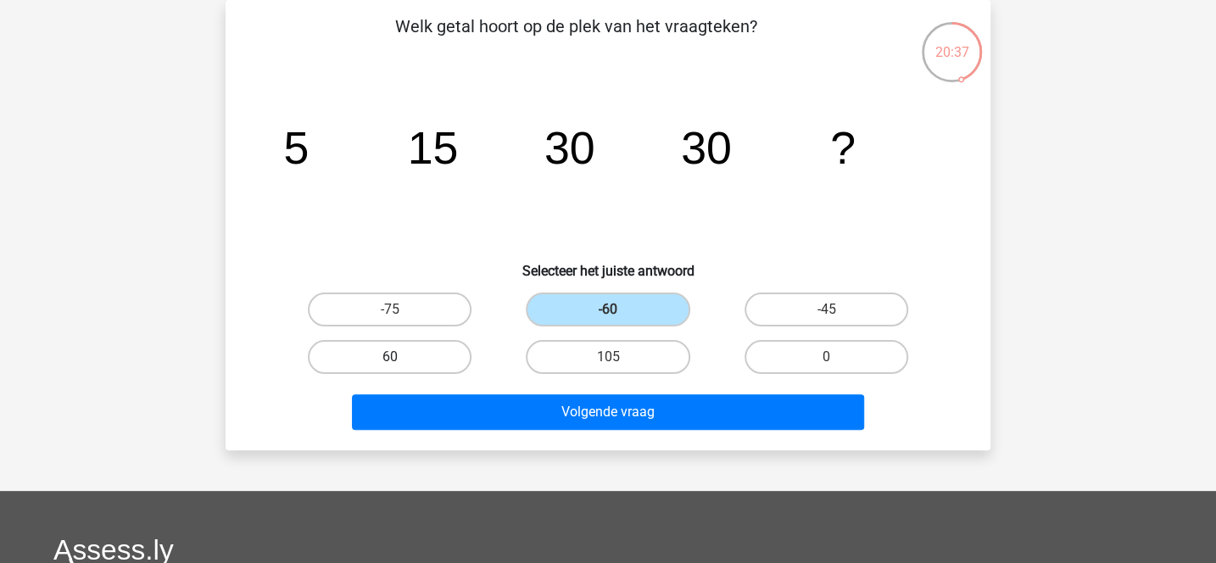
radio input "true"
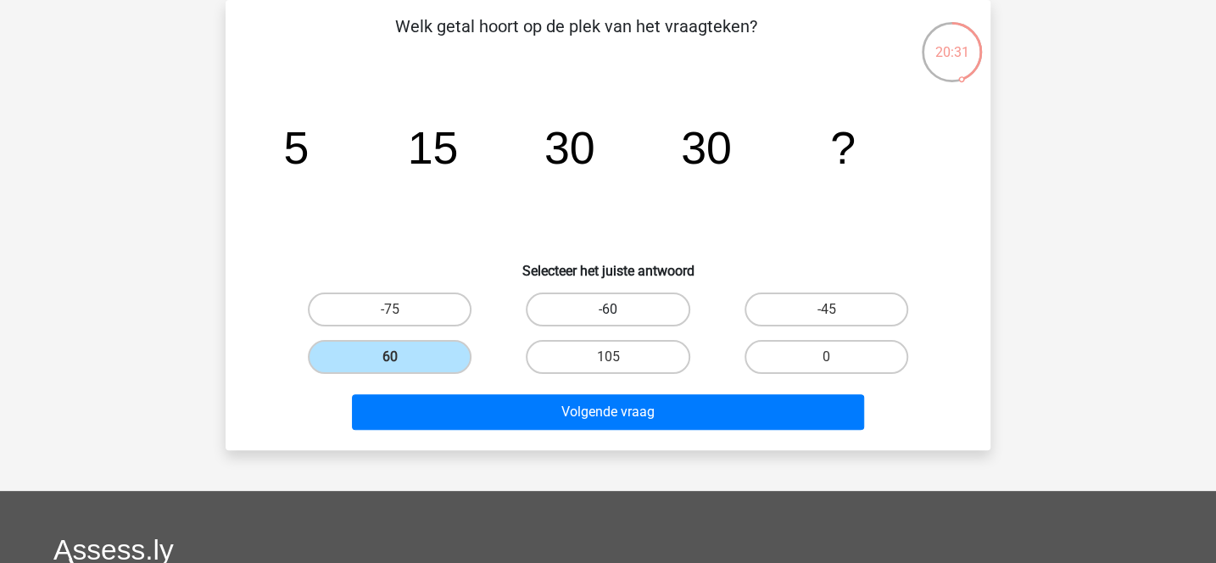
click at [674, 316] on label "-60" at bounding box center [608, 310] width 164 height 34
click at [619, 316] on input "-60" at bounding box center [613, 315] width 11 height 11
radio input "true"
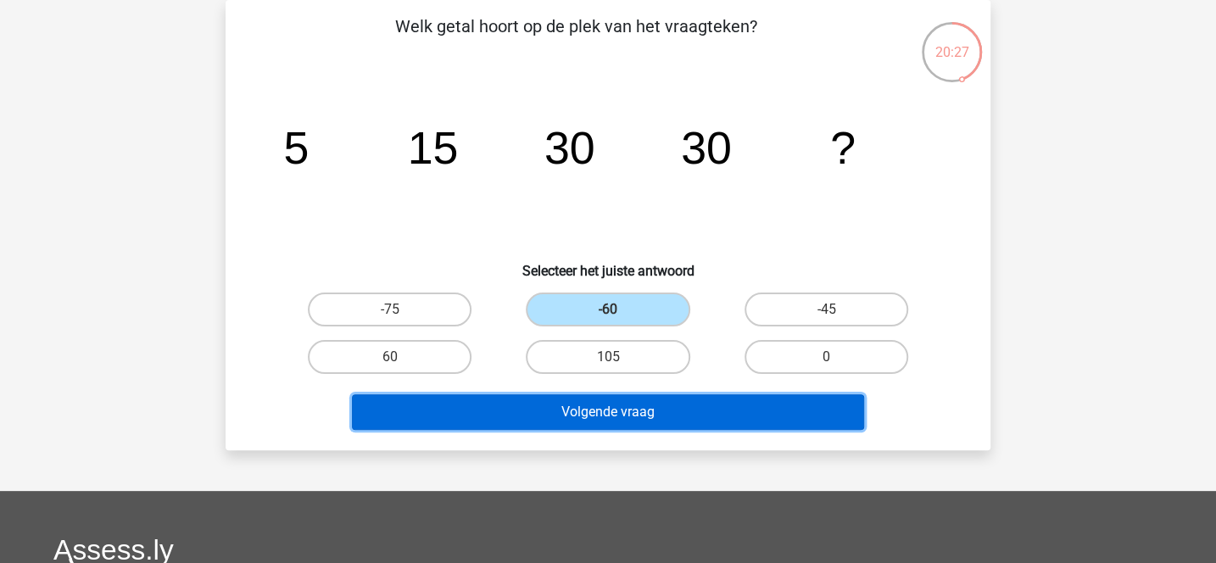
click at [667, 417] on button "Volgende vraag" at bounding box center [608, 412] width 513 height 36
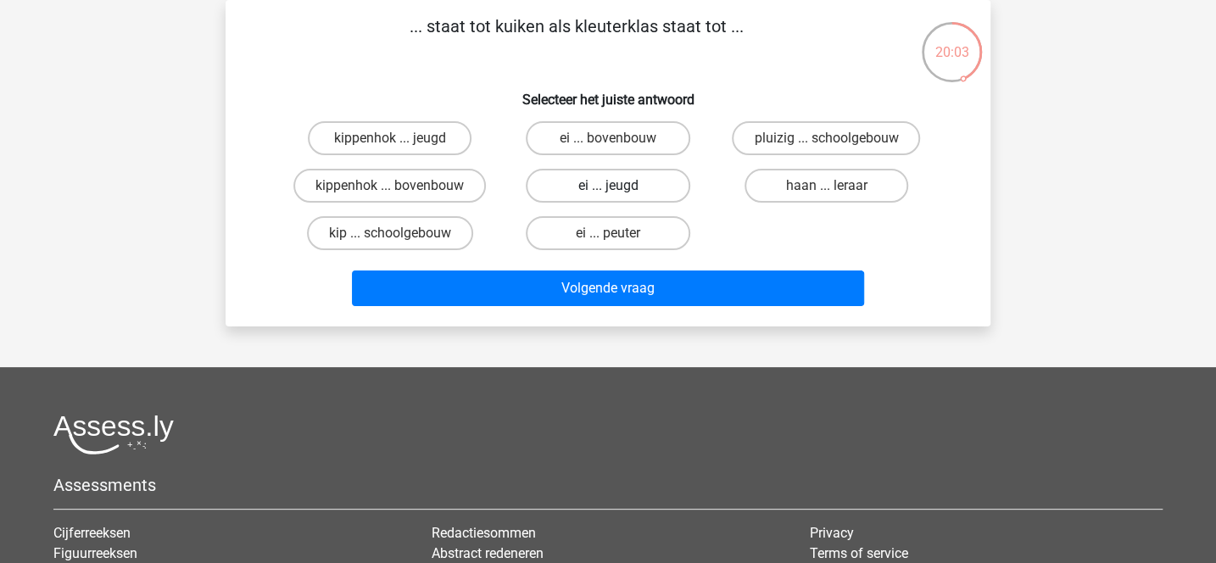
click at [638, 197] on label "ei ... jeugd" at bounding box center [608, 186] width 164 height 34
click at [619, 197] on input "ei ... jeugd" at bounding box center [613, 191] width 11 height 11
radio input "true"
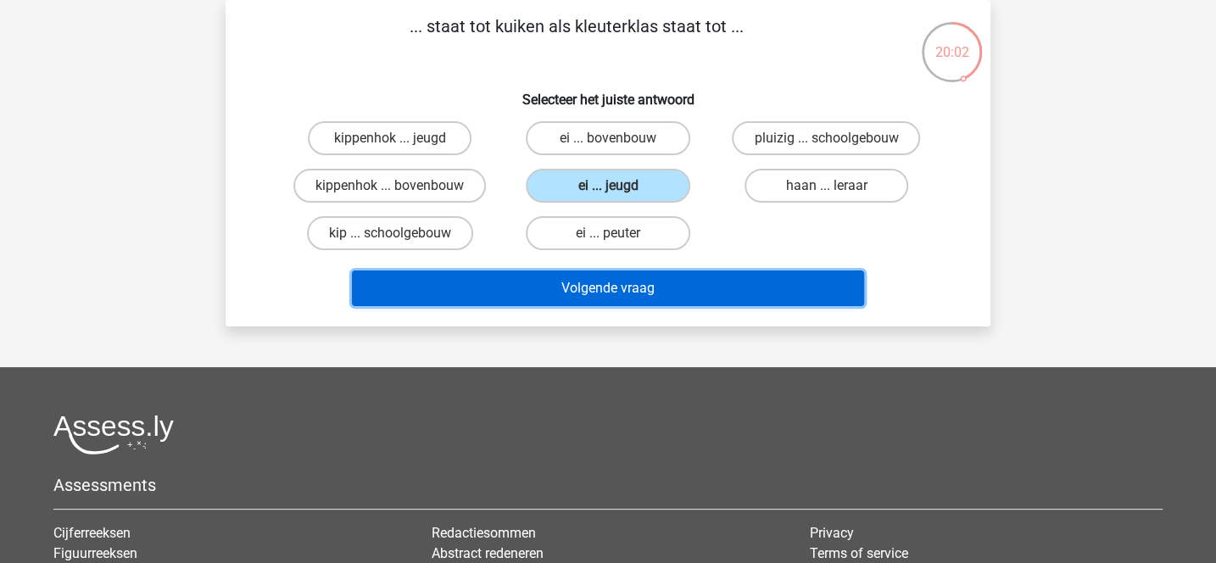
click at [684, 284] on button "Volgende vraag" at bounding box center [608, 289] width 513 height 36
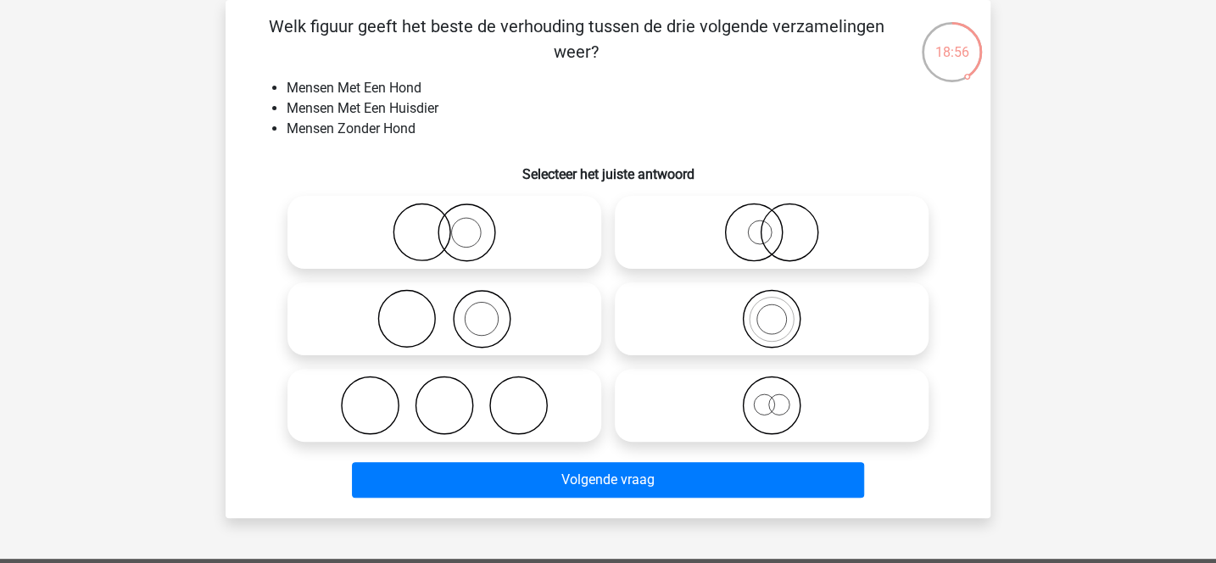
click at [459, 221] on circle at bounding box center [466, 233] width 30 height 30
click at [456, 221] on input "radio" at bounding box center [450, 218] width 11 height 11
radio input "true"
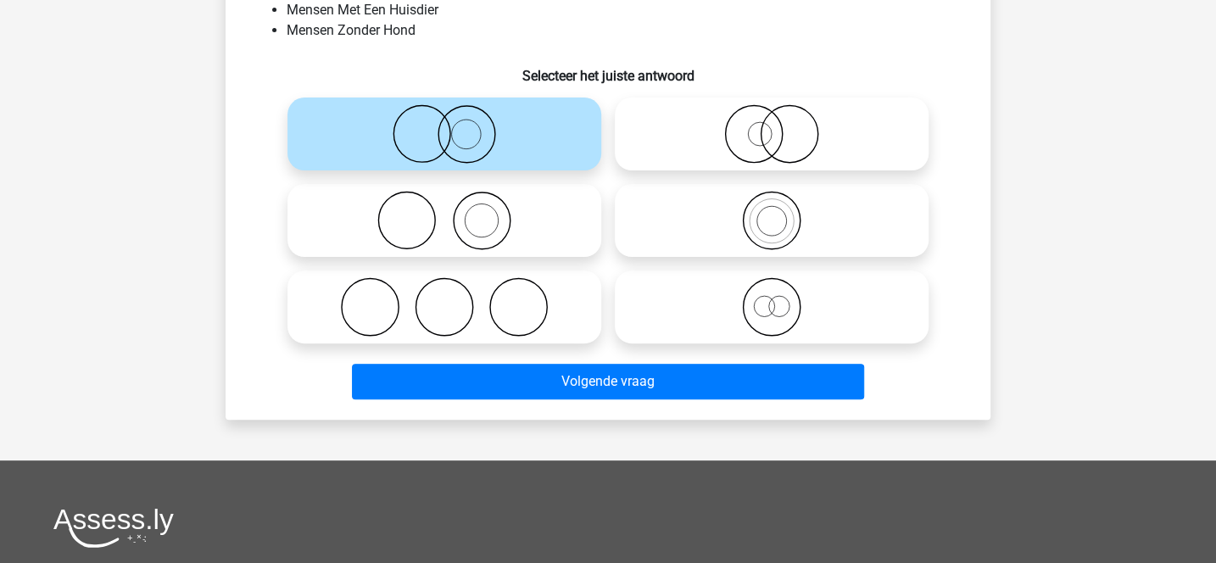
scroll to position [215, 0]
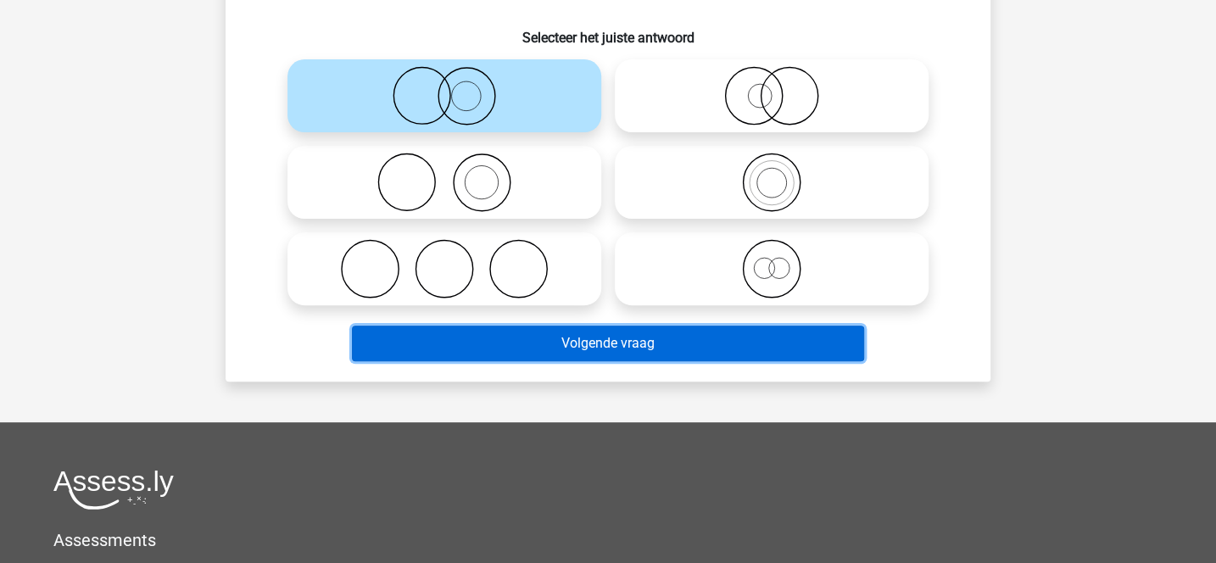
click at [596, 340] on button "Volgende vraag" at bounding box center [608, 344] width 513 height 36
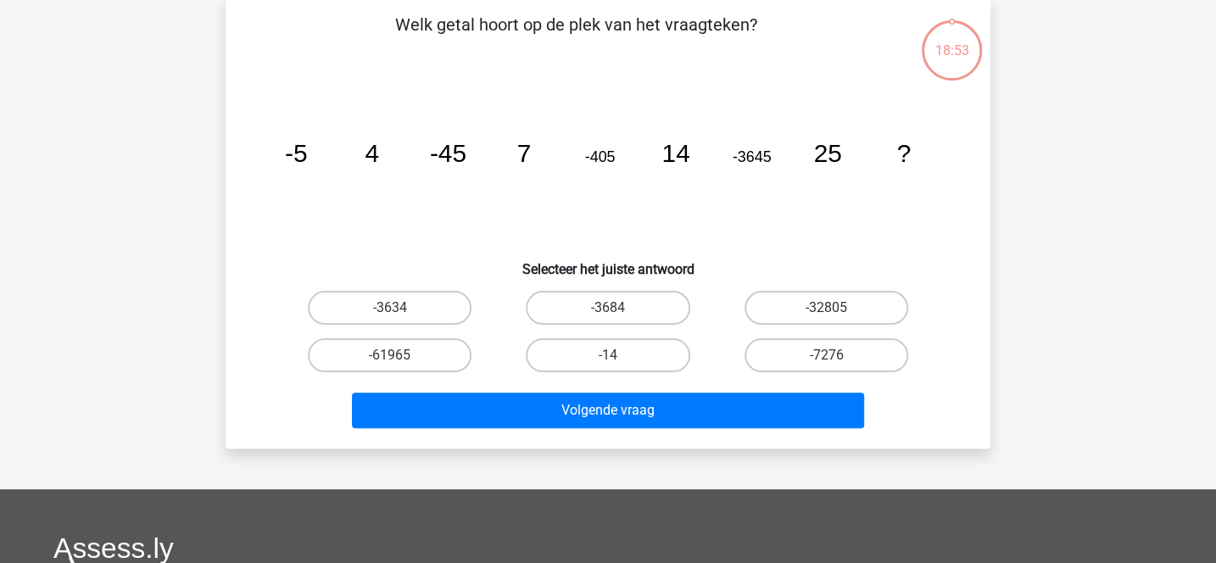
scroll to position [78, 0]
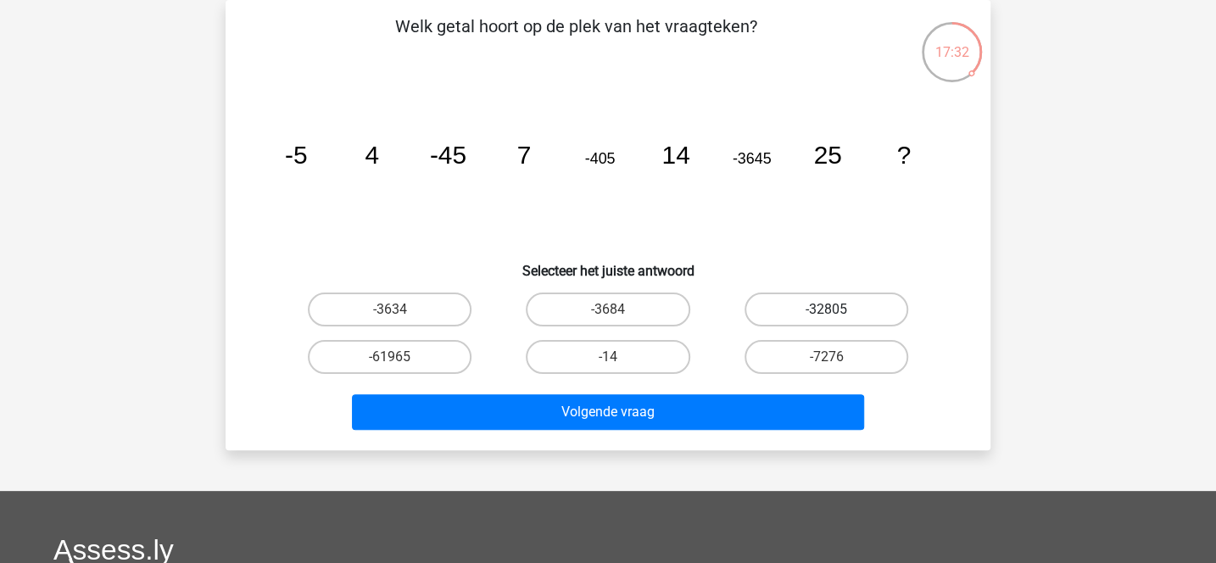
click at [805, 310] on label "-32805" at bounding box center [827, 310] width 164 height 34
click at [826, 310] on input "-32805" at bounding box center [831, 315] width 11 height 11
radio input "true"
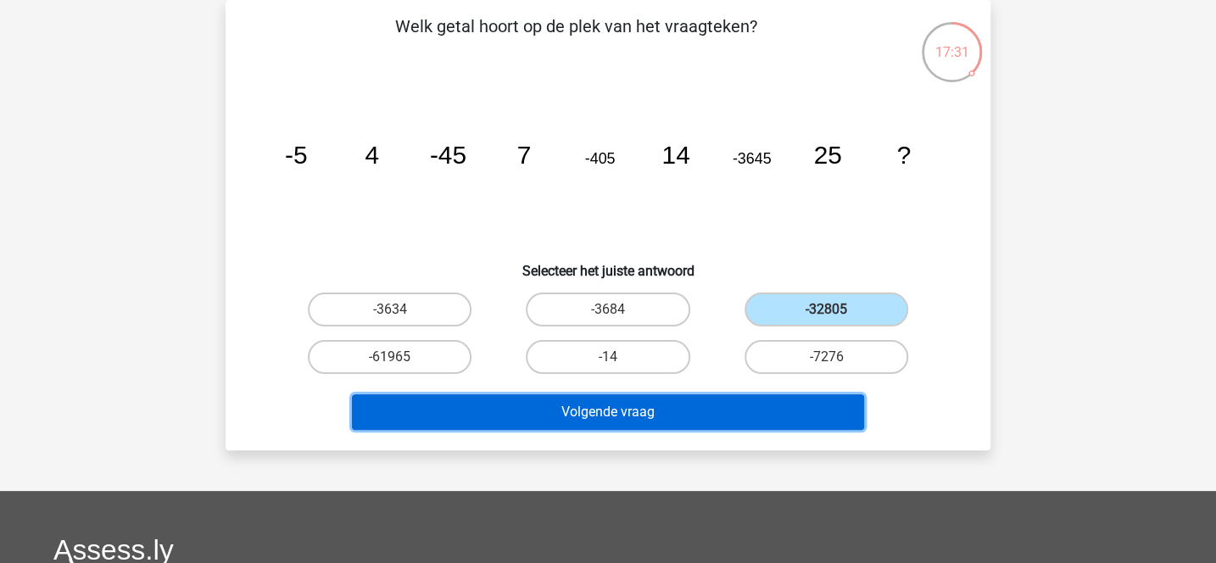
click at [707, 403] on button "Volgende vraag" at bounding box center [608, 412] width 513 height 36
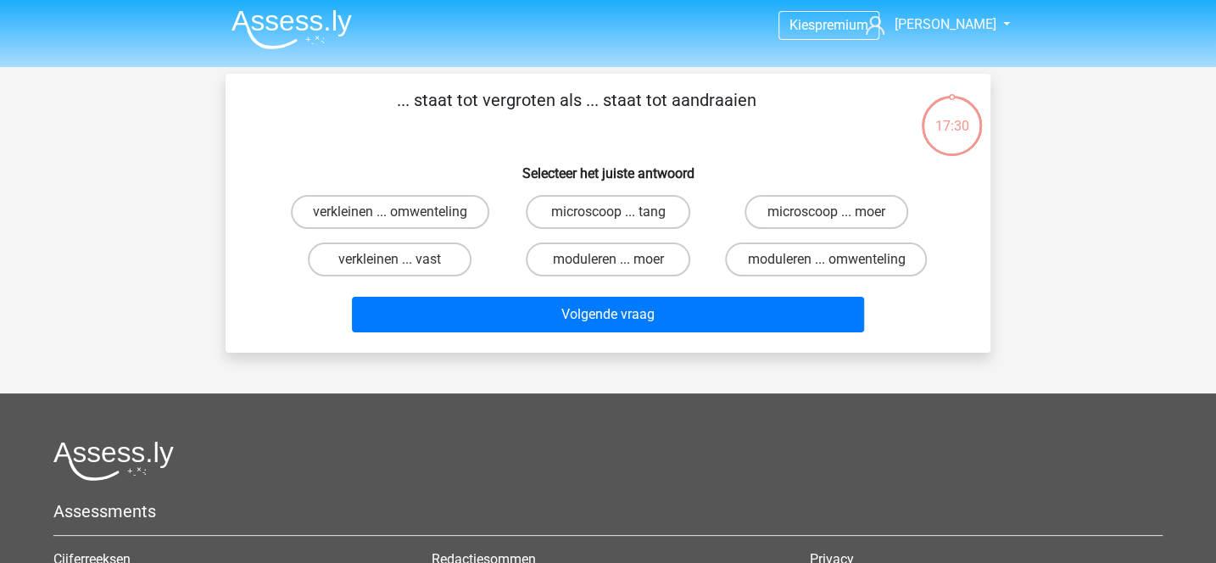
scroll to position [0, 0]
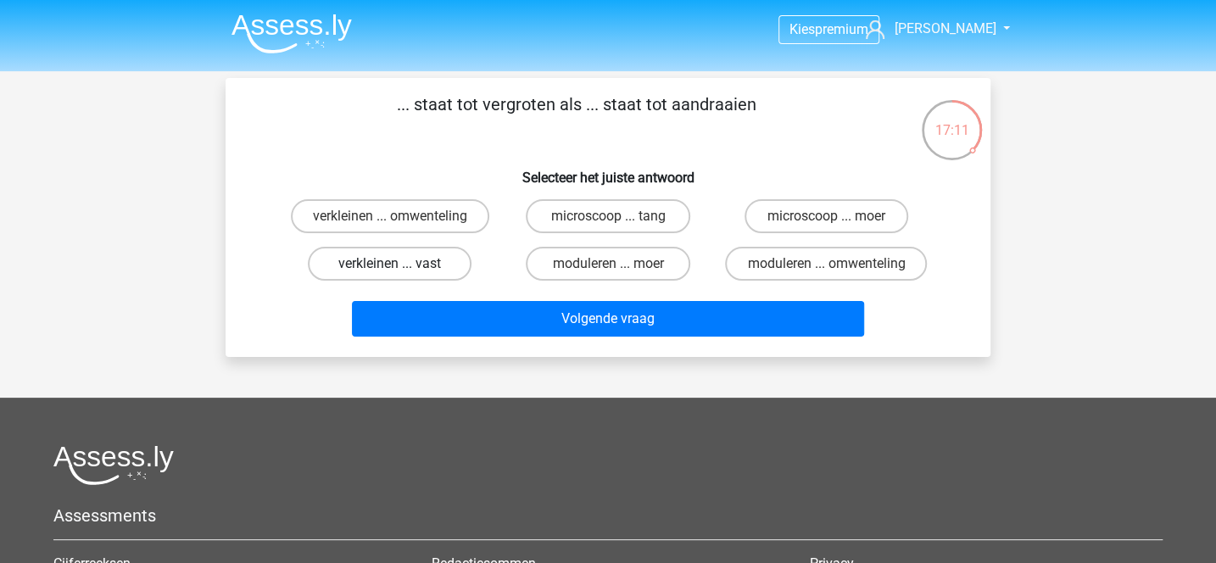
click at [449, 270] on label "verkleinen ... vast" at bounding box center [390, 264] width 164 height 34
click at [401, 270] on input "verkleinen ... vast" at bounding box center [395, 269] width 11 height 11
radio input "true"
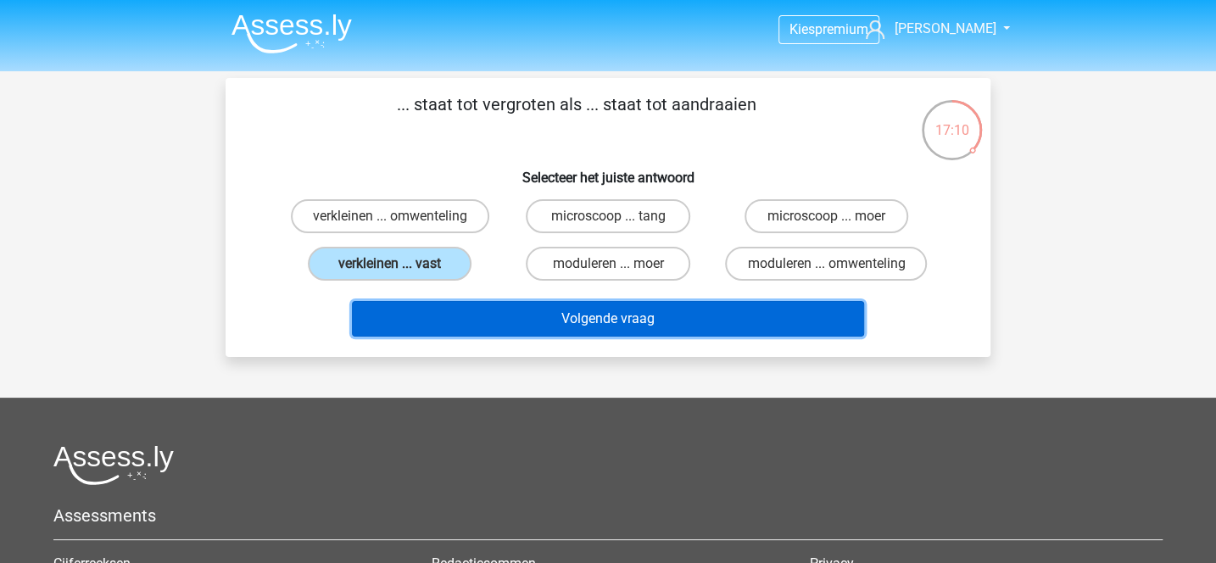
click at [510, 325] on button "Volgende vraag" at bounding box center [608, 319] width 513 height 36
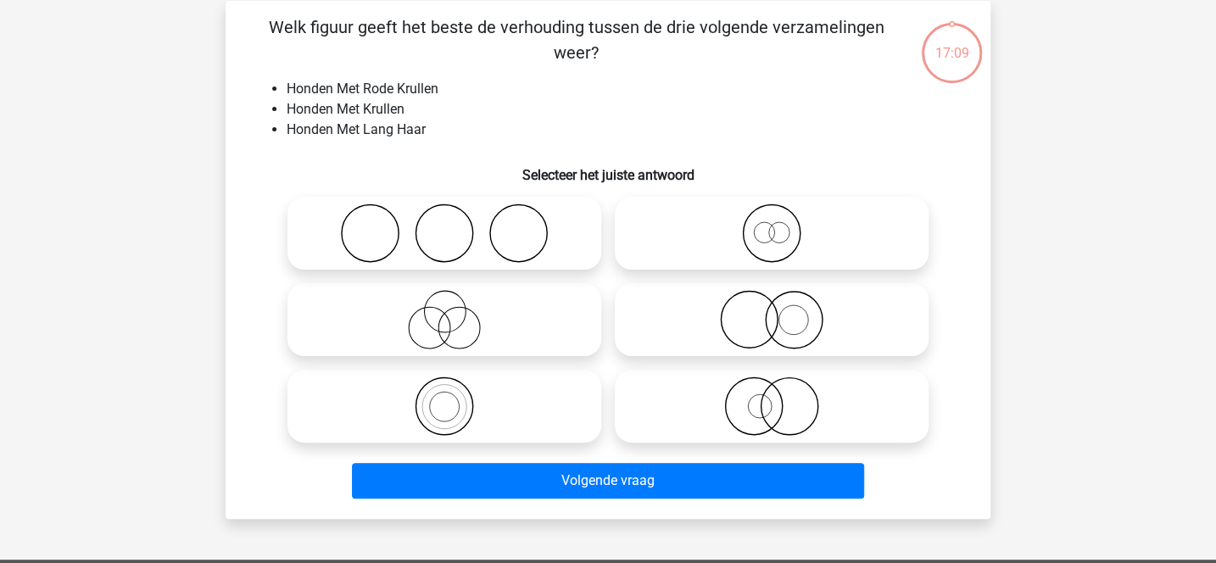
scroll to position [78, 0]
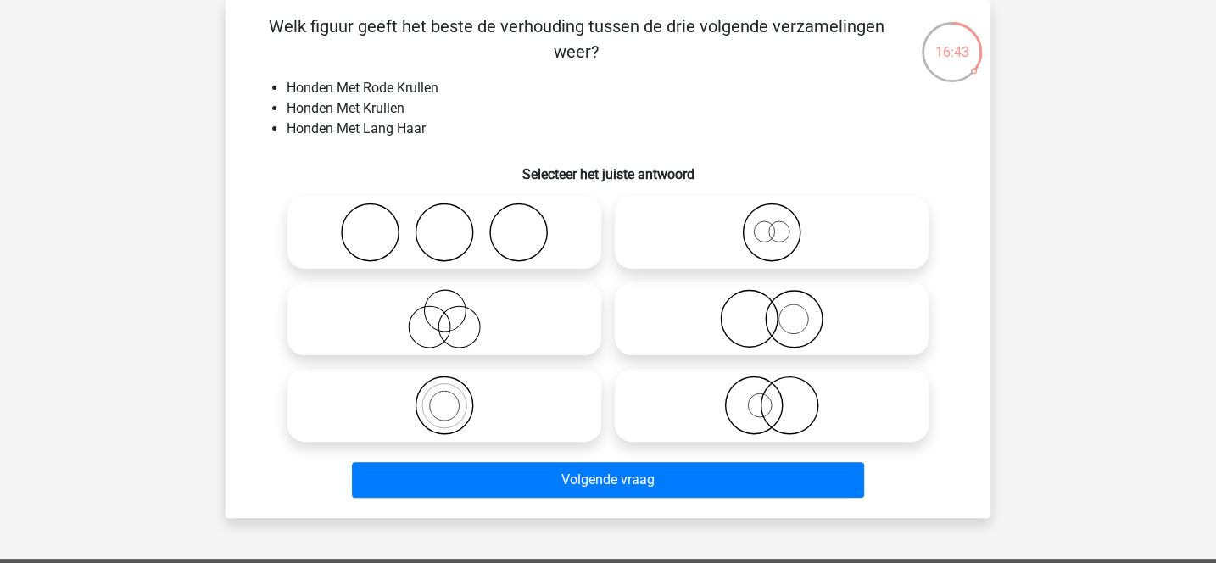
click at [424, 305] on icon at bounding box center [444, 318] width 300 height 59
click at [445, 305] on input "radio" at bounding box center [450, 304] width 11 height 11
radio input "true"
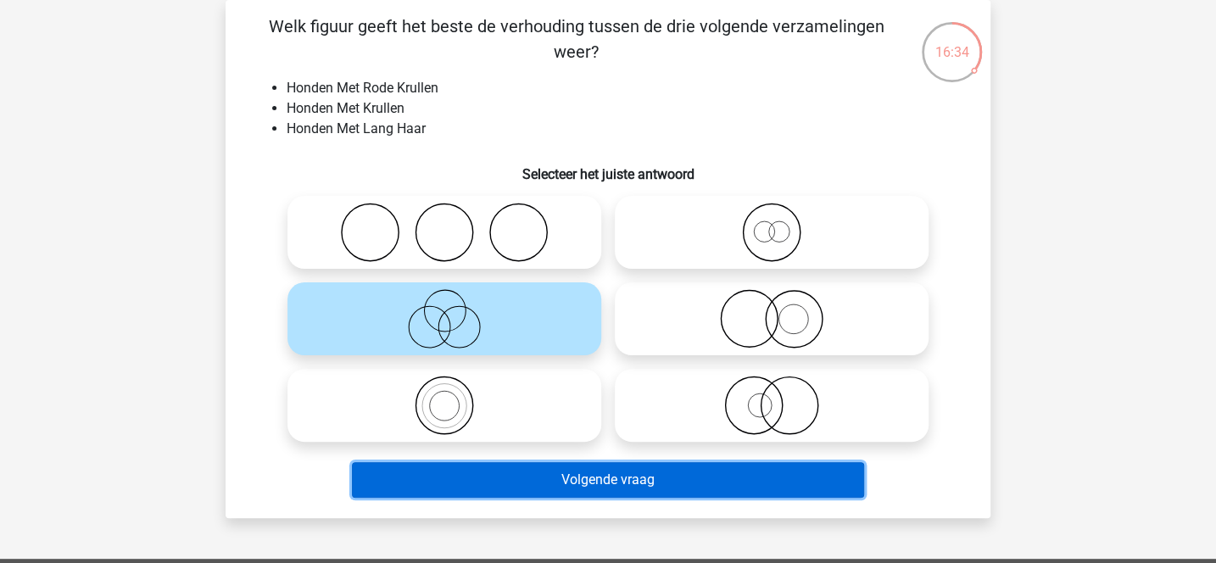
click at [605, 489] on button "Volgende vraag" at bounding box center [608, 480] width 513 height 36
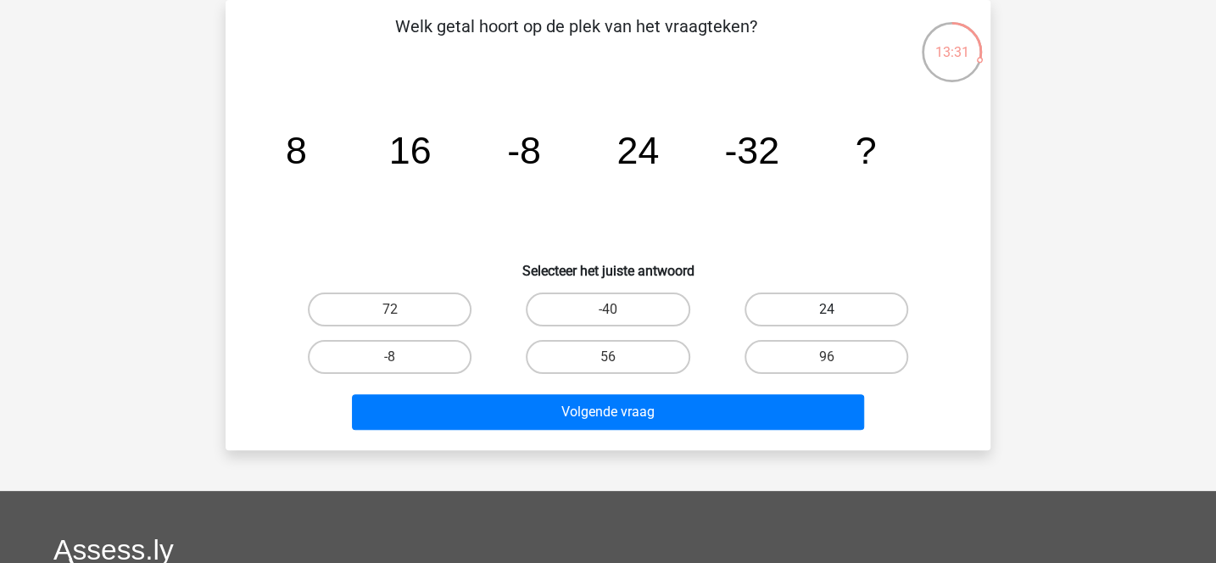
click at [795, 312] on label "24" at bounding box center [827, 310] width 164 height 34
click at [826, 312] on input "24" at bounding box center [831, 315] width 11 height 11
radio input "true"
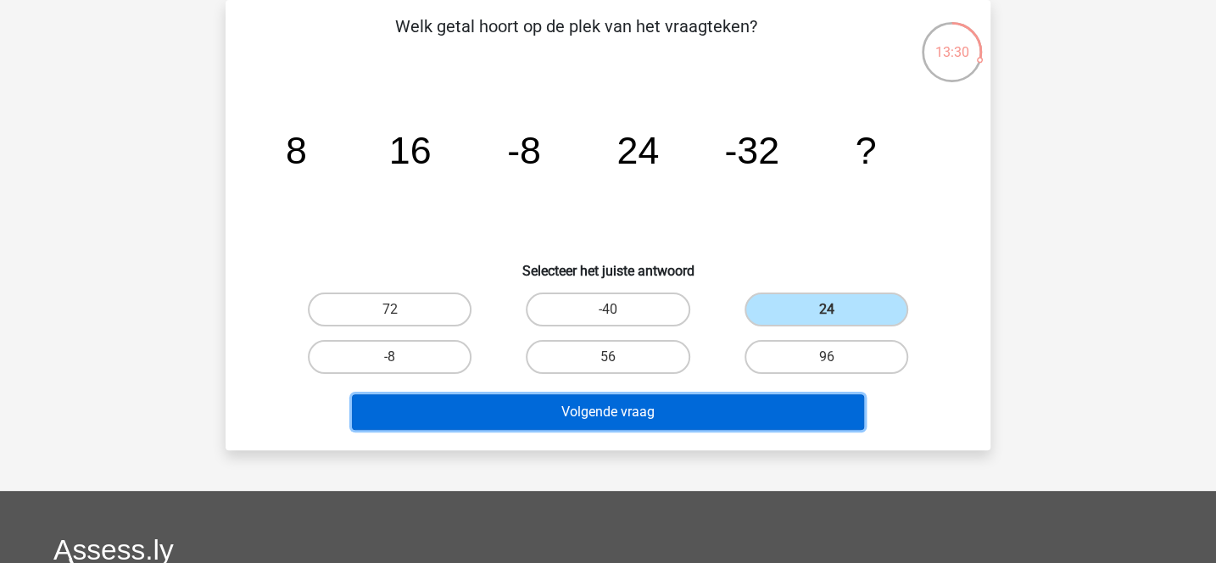
click at [708, 422] on button "Volgende vraag" at bounding box center [608, 412] width 513 height 36
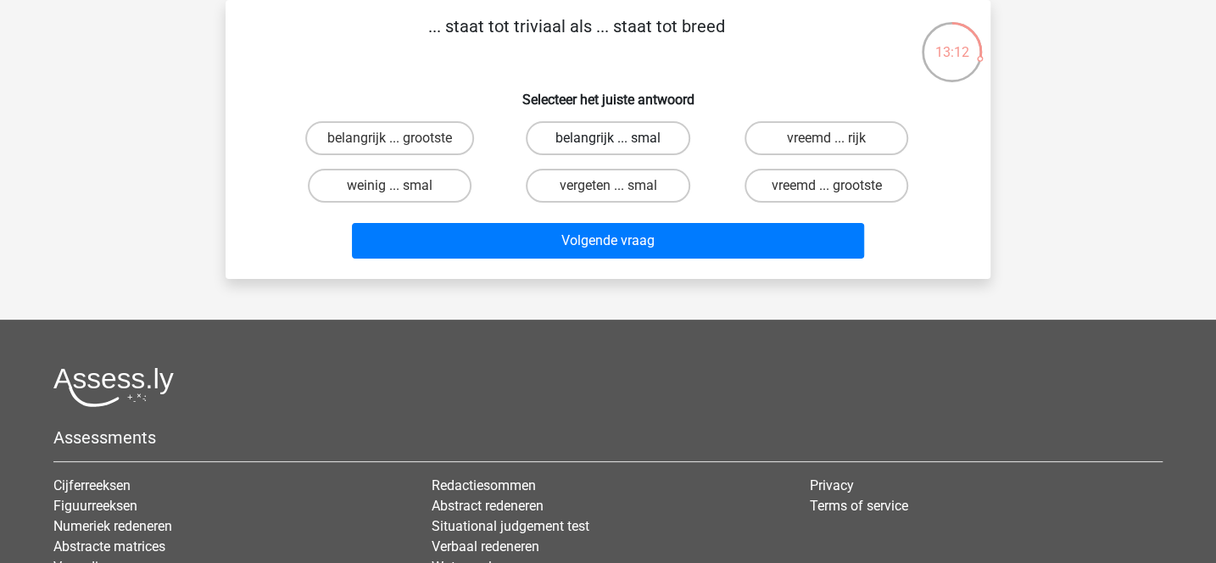
click at [668, 129] on label "belangrijk ... smal" at bounding box center [608, 138] width 164 height 34
click at [619, 138] on input "belangrijk ... smal" at bounding box center [613, 143] width 11 height 11
radio input "true"
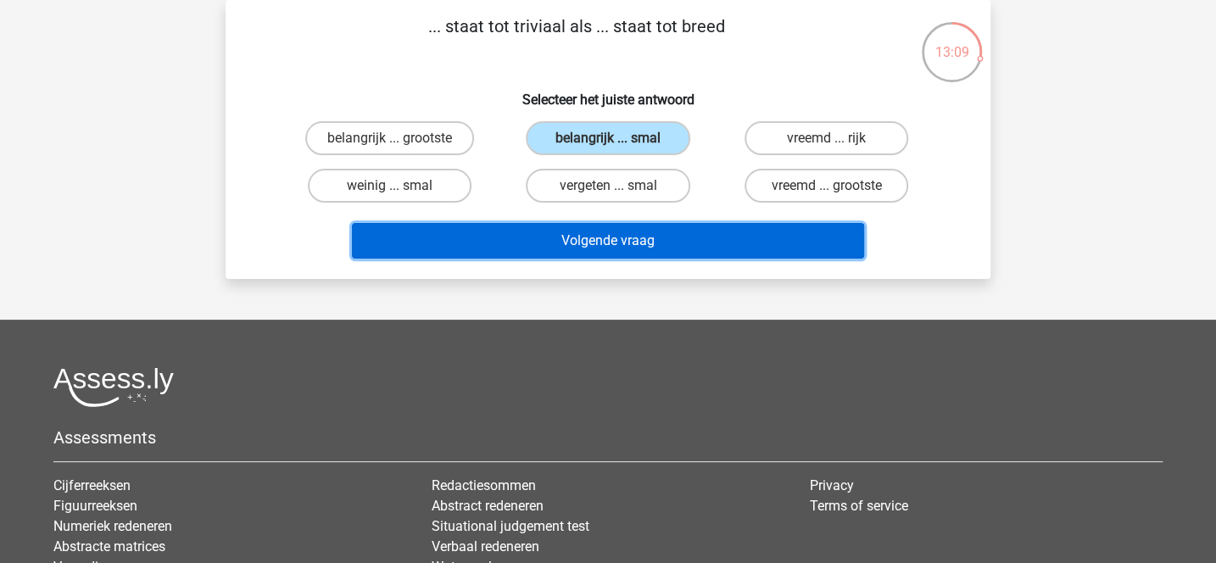
click at [677, 236] on button "Volgende vraag" at bounding box center [608, 241] width 513 height 36
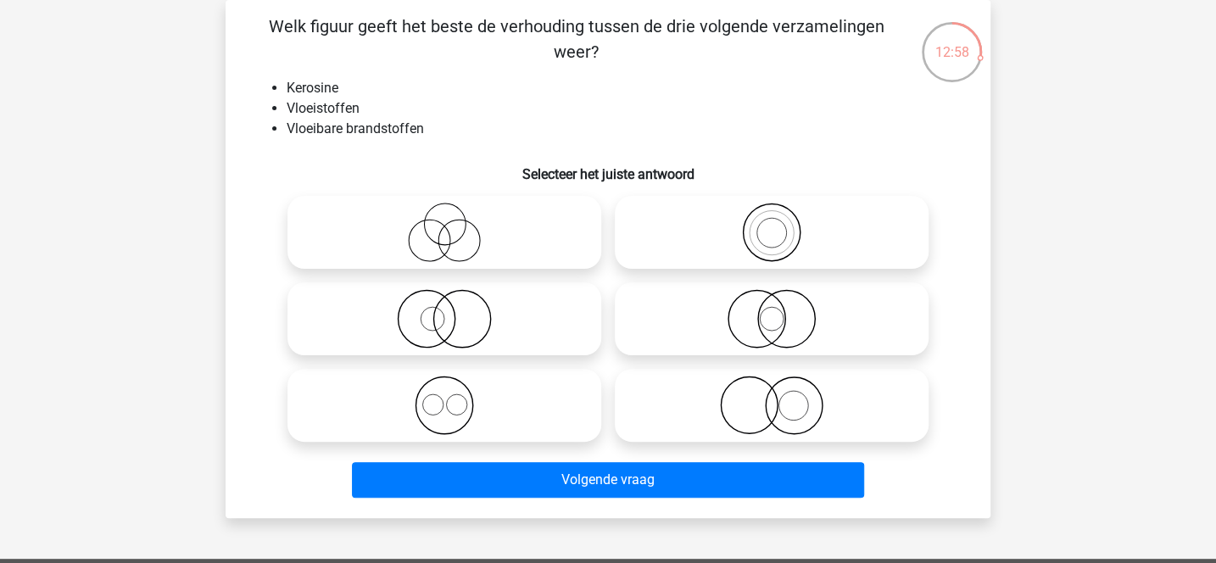
click at [527, 404] on icon at bounding box center [444, 405] width 300 height 59
click at [456, 397] on input "radio" at bounding box center [450, 391] width 11 height 11
radio input "true"
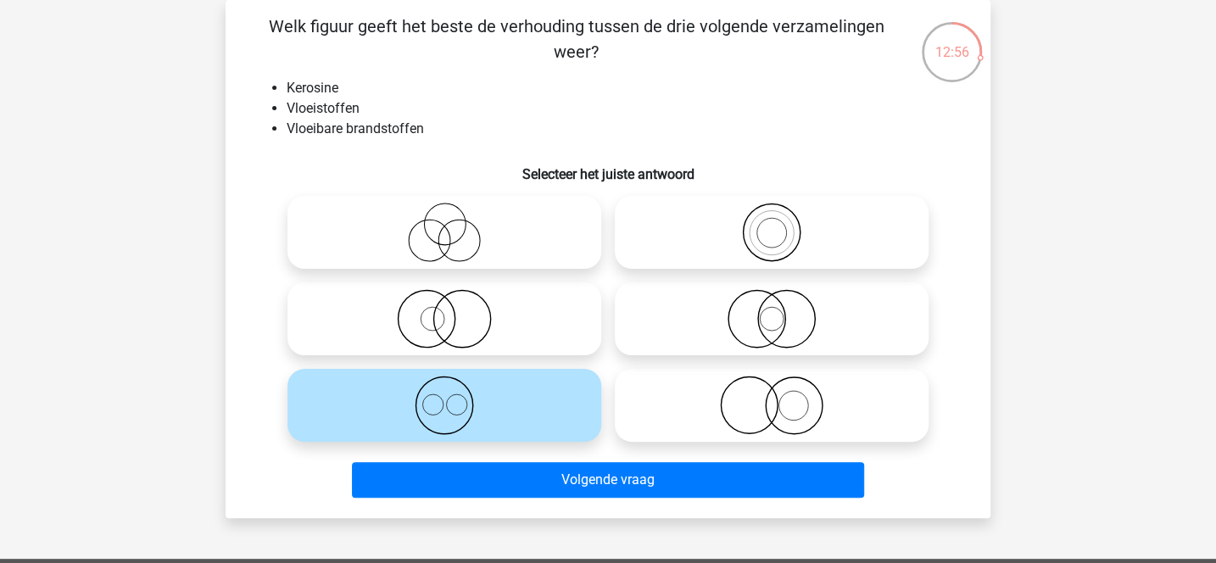
click at [788, 240] on icon at bounding box center [772, 232] width 300 height 59
click at [783, 224] on input "radio" at bounding box center [777, 218] width 11 height 11
radio input "true"
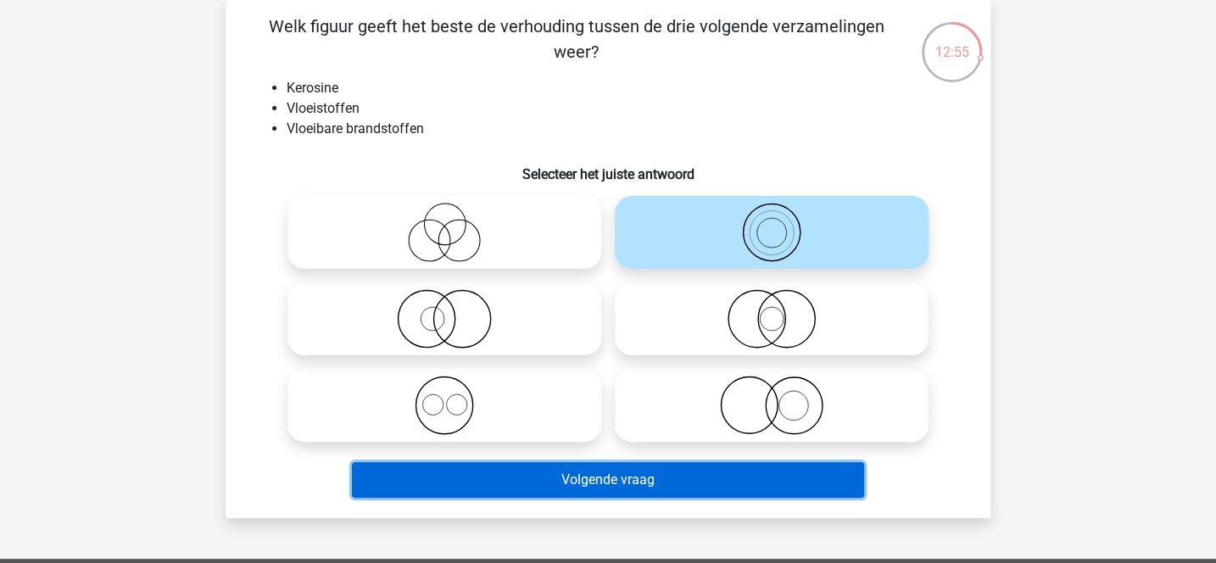
click at [696, 479] on button "Volgende vraag" at bounding box center [608, 480] width 513 height 36
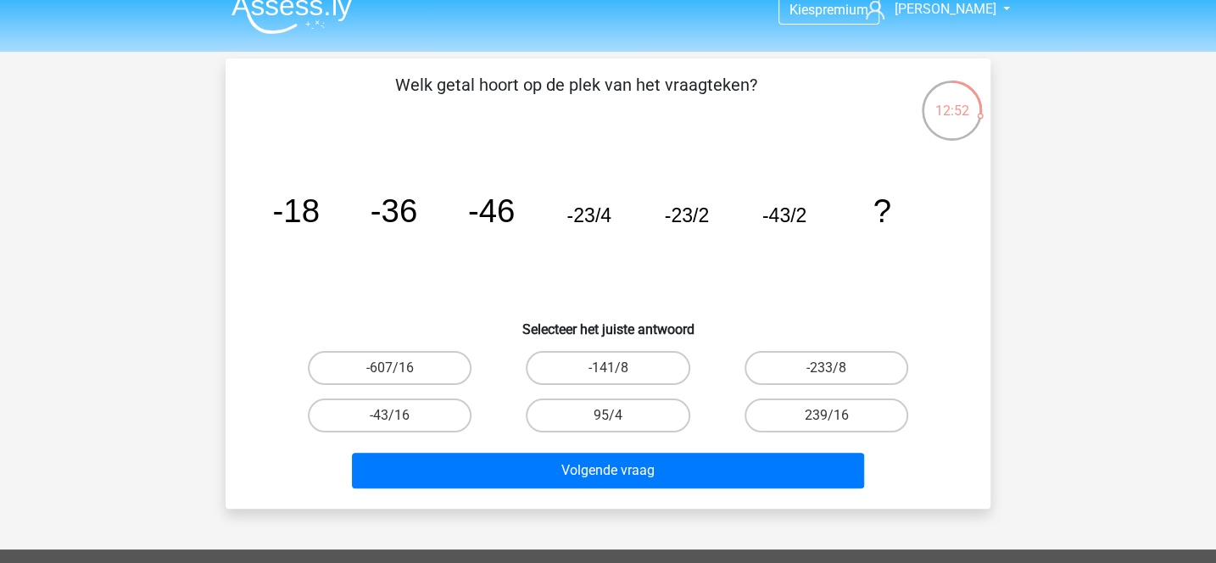
scroll to position [17, 0]
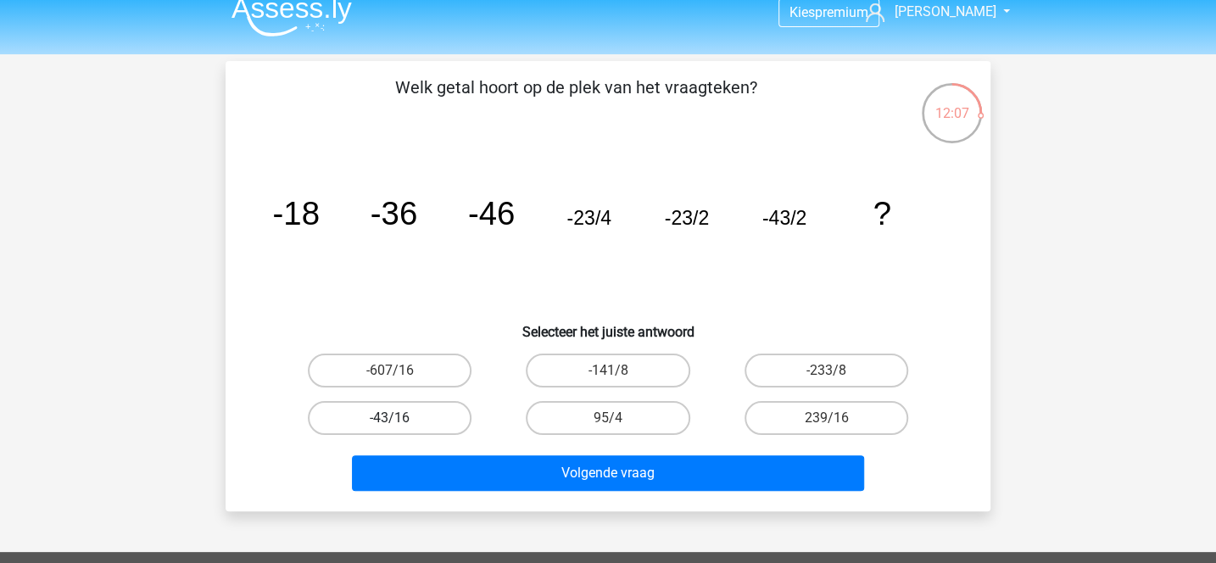
click at [456, 417] on label "-43/16" at bounding box center [390, 418] width 164 height 34
click at [401, 418] on input "-43/16" at bounding box center [395, 423] width 11 height 11
radio input "true"
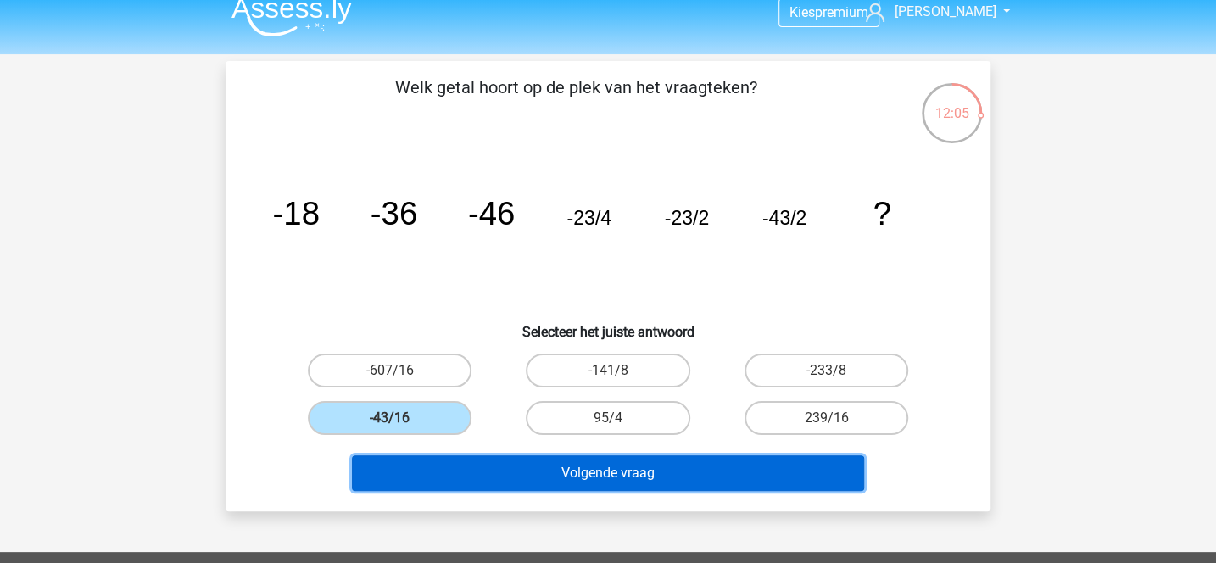
click at [635, 484] on button "Volgende vraag" at bounding box center [608, 474] width 513 height 36
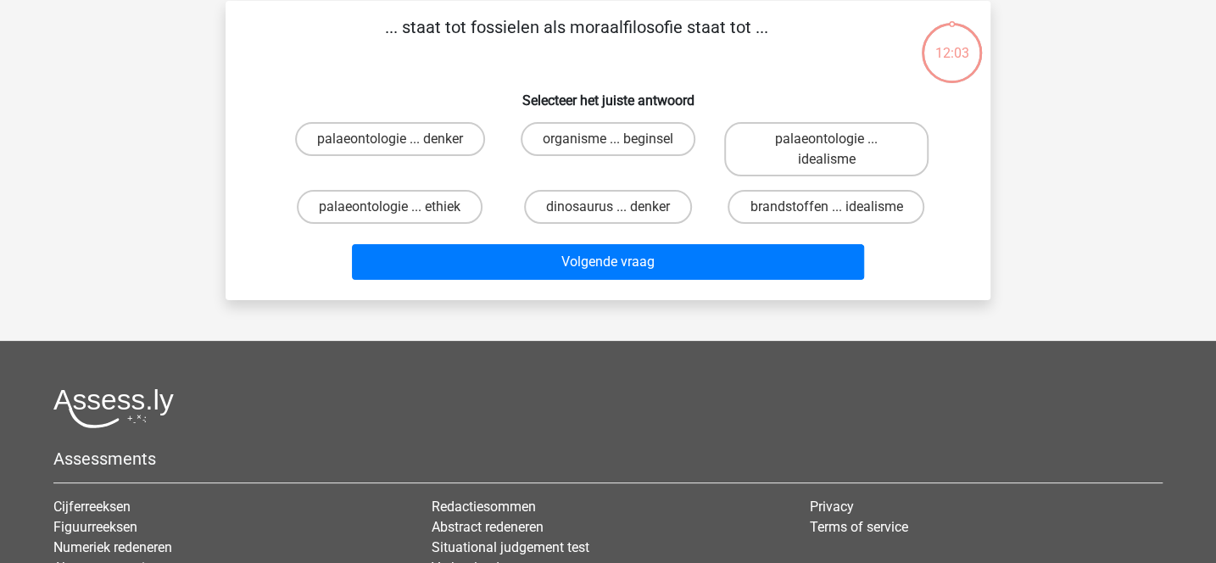
scroll to position [78, 0]
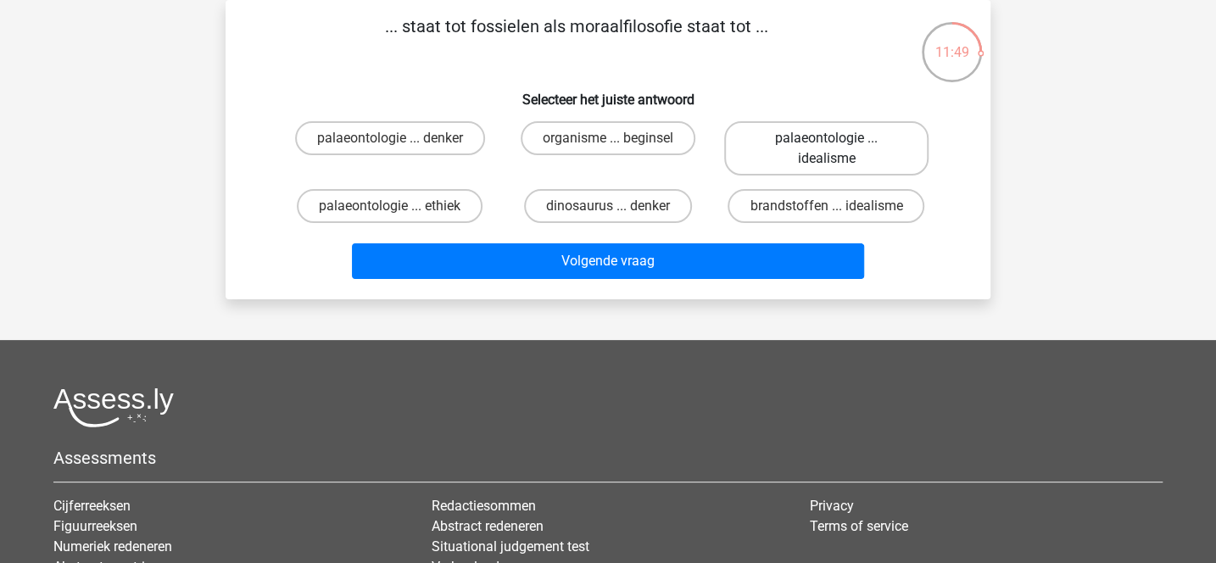
click at [818, 137] on label "palaeontologie ... idealisme" at bounding box center [826, 148] width 204 height 54
click at [826, 138] on input "palaeontologie ... idealisme" at bounding box center [831, 143] width 11 height 11
radio input "true"
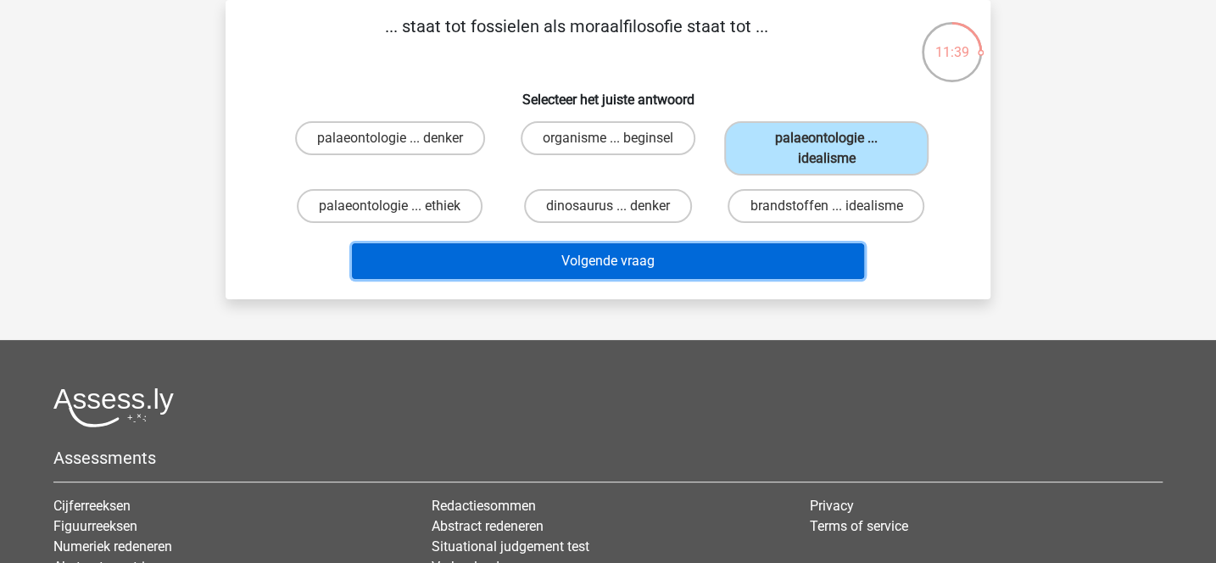
click at [720, 254] on button "Volgende vraag" at bounding box center [608, 261] width 513 height 36
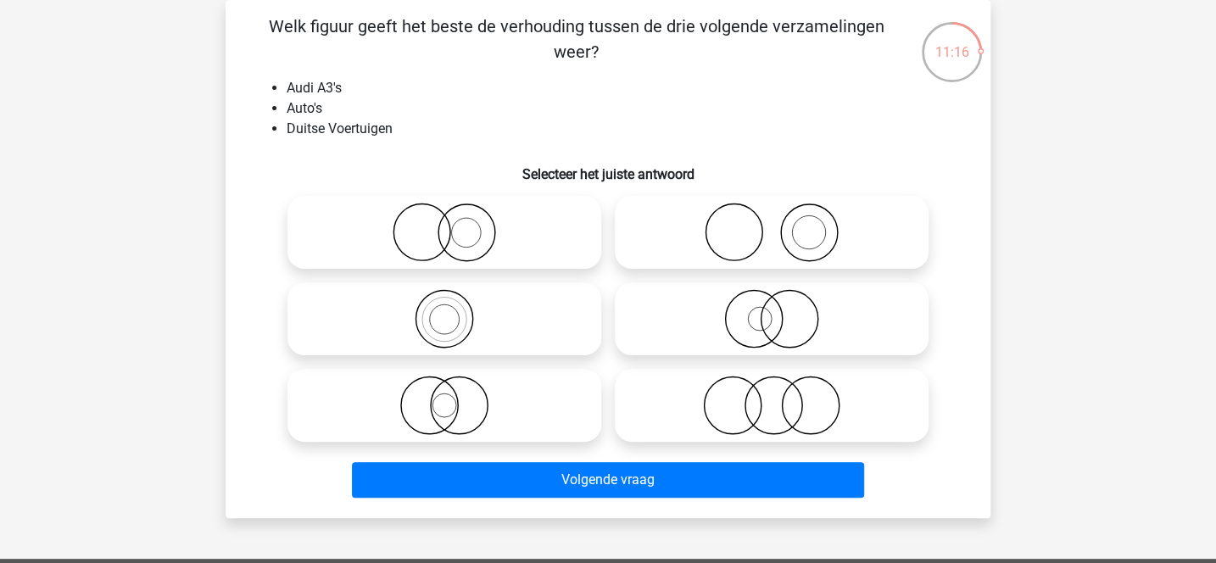
click at [775, 320] on icon at bounding box center [772, 318] width 300 height 59
click at [775, 310] on input "radio" at bounding box center [777, 304] width 11 height 11
radio input "true"
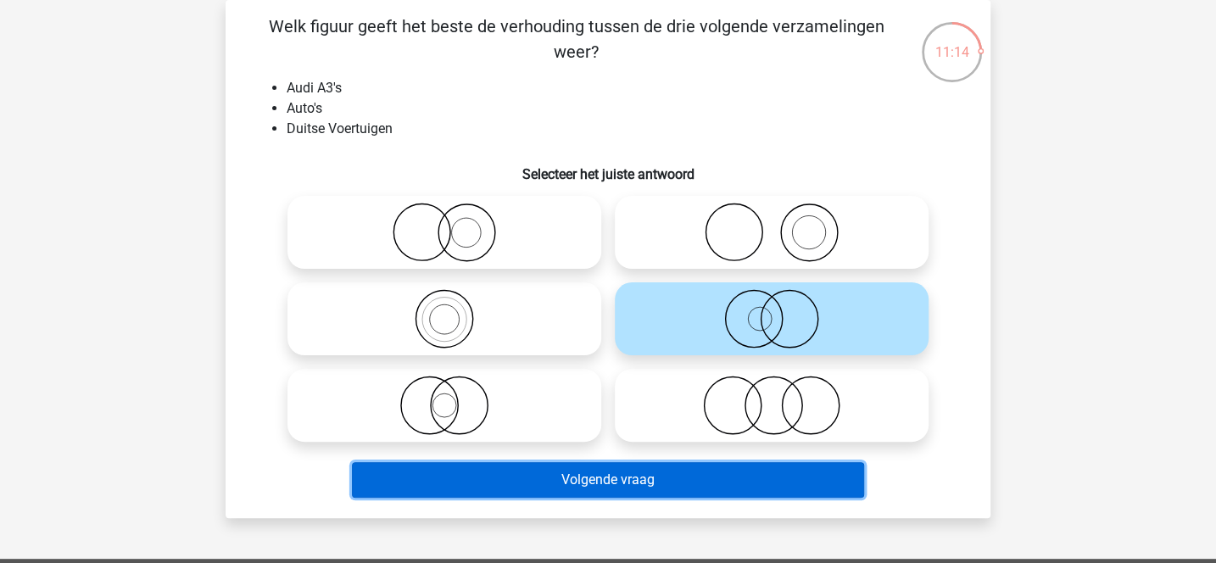
click at [697, 481] on button "Volgende vraag" at bounding box center [608, 480] width 513 height 36
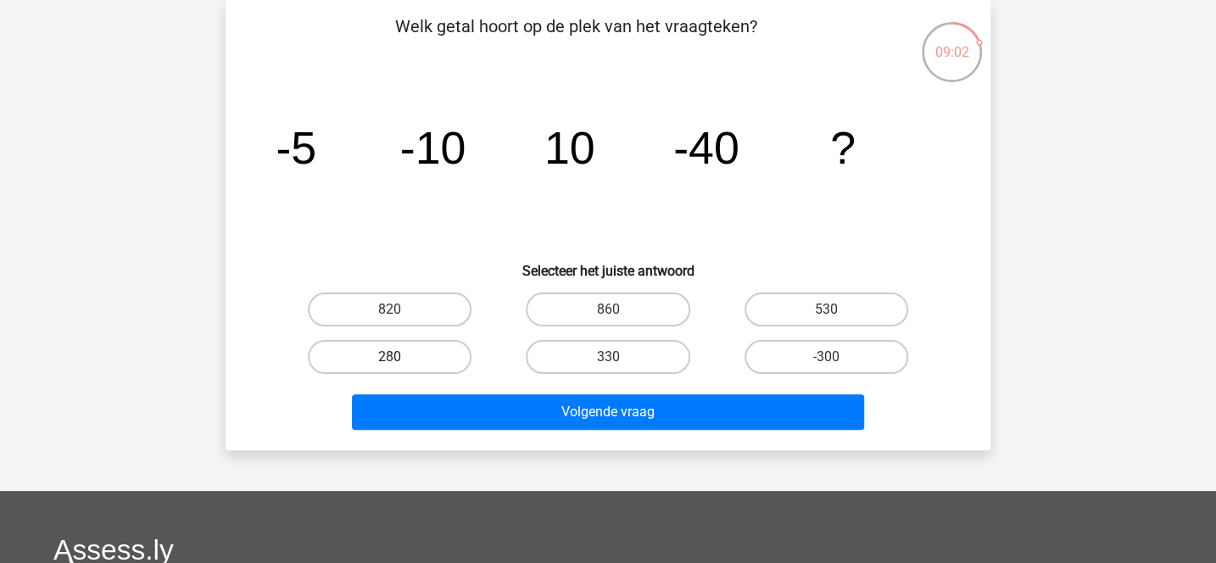
click at [456, 350] on label "280" at bounding box center [390, 357] width 164 height 34
click at [401, 357] on input "280" at bounding box center [395, 362] width 11 height 11
radio input "true"
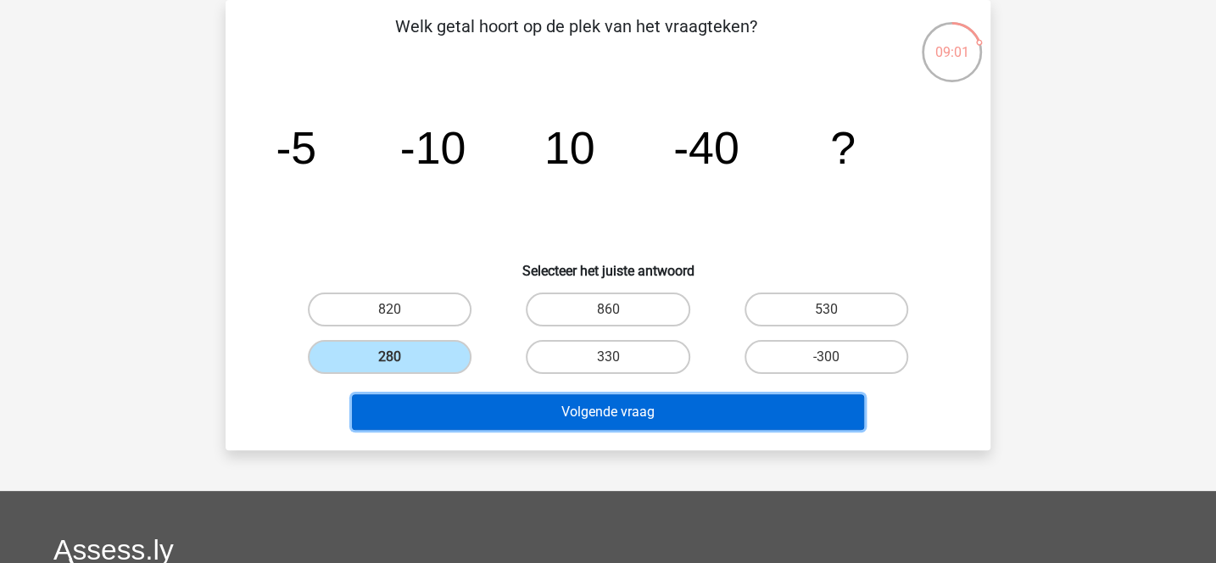
click at [550, 404] on button "Volgende vraag" at bounding box center [608, 412] width 513 height 36
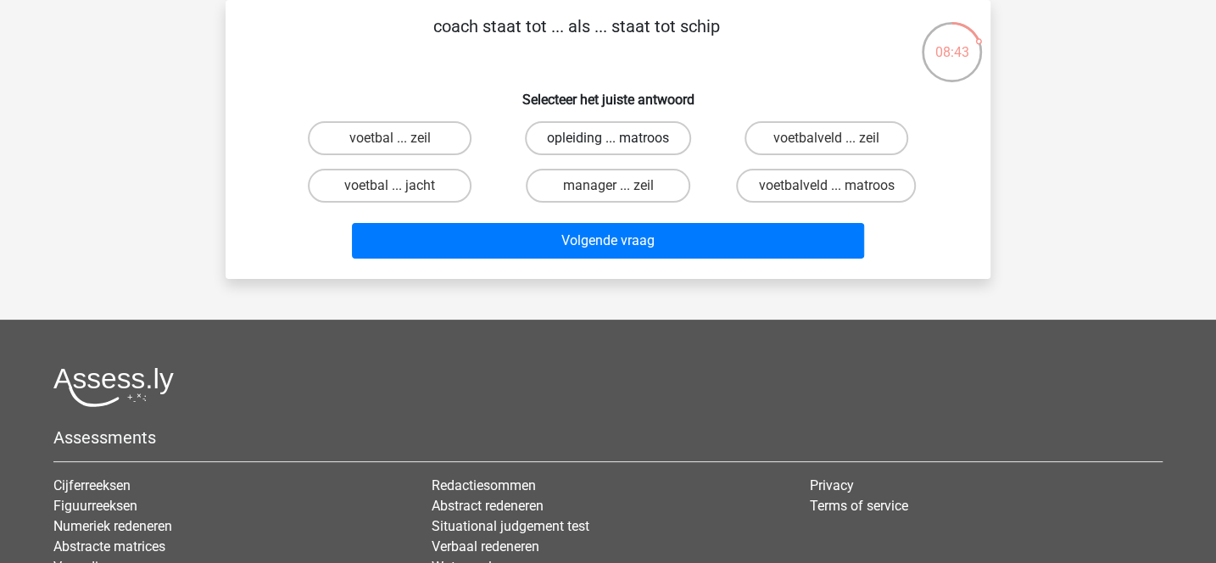
click at [586, 140] on label "opleiding ... matroos" at bounding box center [608, 138] width 166 height 34
click at [608, 140] on input "opleiding ... matroos" at bounding box center [613, 143] width 11 height 11
radio input "true"
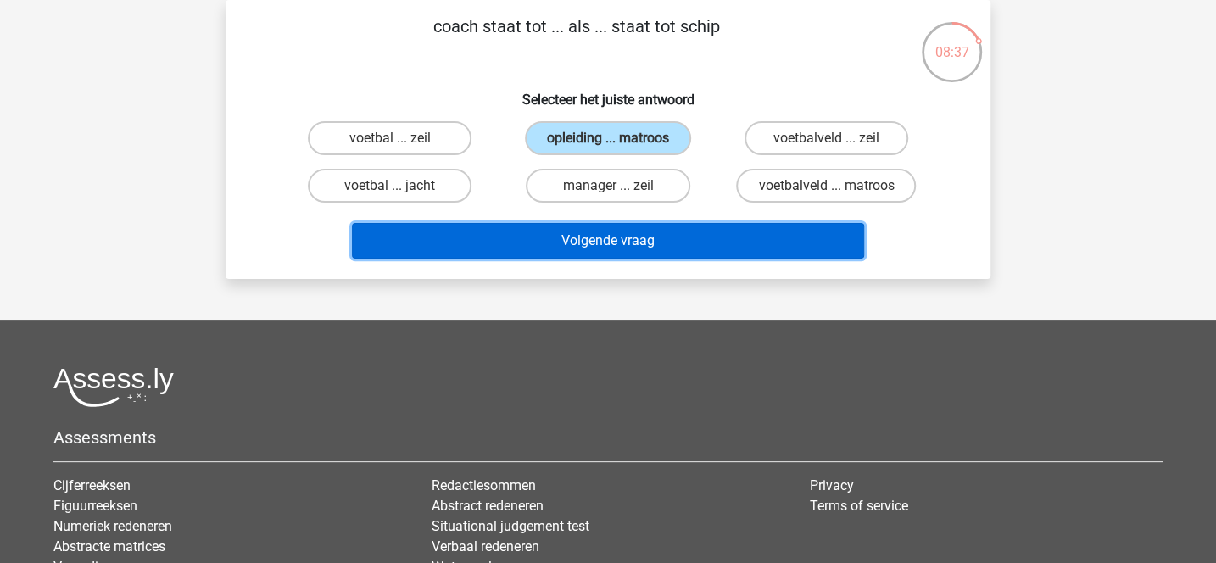
click at [629, 238] on button "Volgende vraag" at bounding box center [608, 241] width 513 height 36
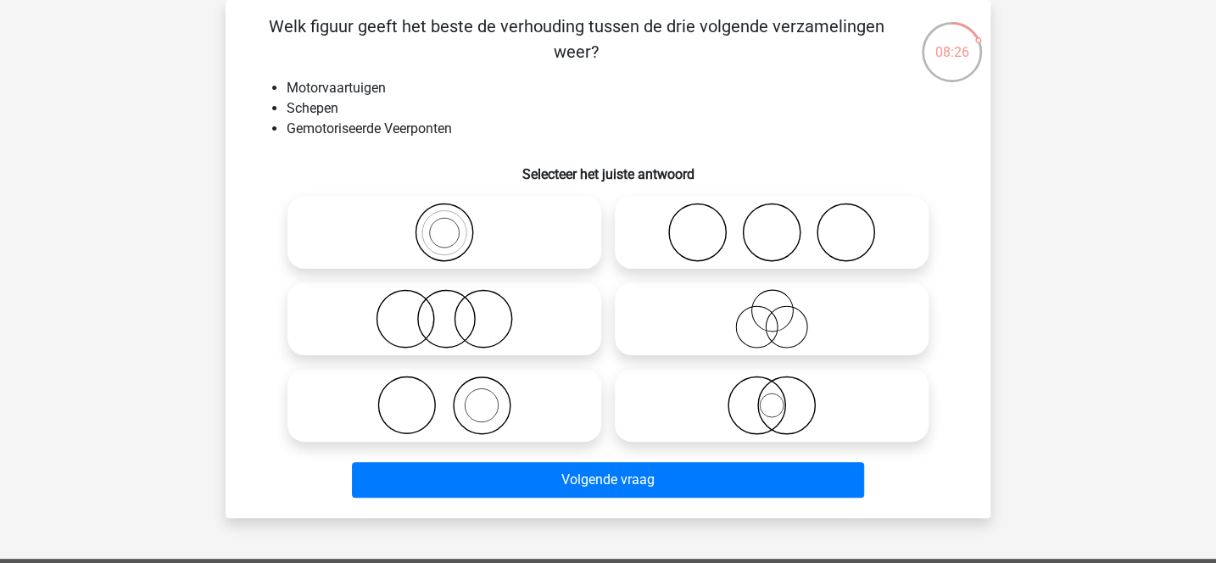
click at [550, 278] on div at bounding box center [444, 319] width 327 height 87
click at [550, 314] on icon at bounding box center [444, 318] width 300 height 59
click at [456, 310] on input "radio" at bounding box center [450, 304] width 11 height 11
radio input "true"
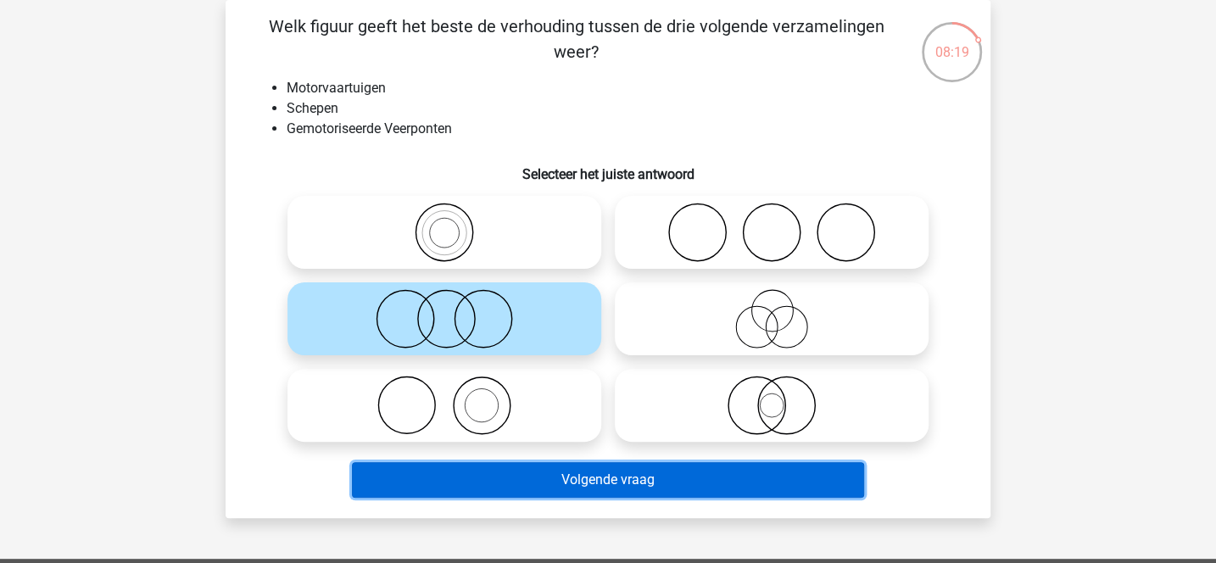
click at [604, 473] on button "Volgende vraag" at bounding box center [608, 480] width 513 height 36
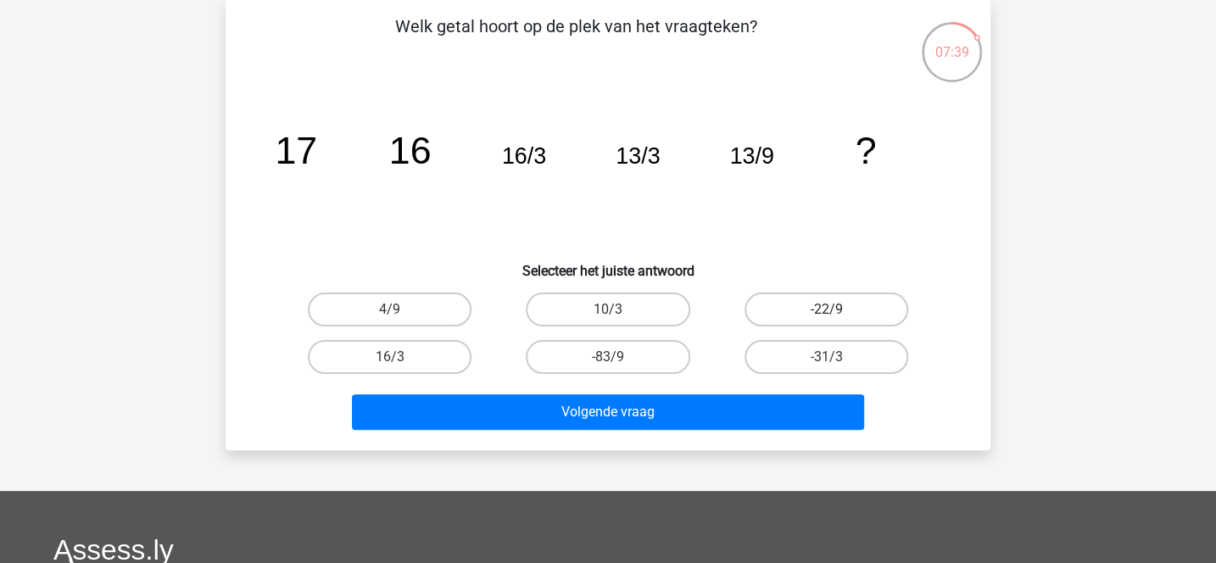
click at [802, 303] on label "-22/9" at bounding box center [827, 310] width 164 height 34
click at [826, 310] on input "-22/9" at bounding box center [831, 315] width 11 height 11
radio input "true"
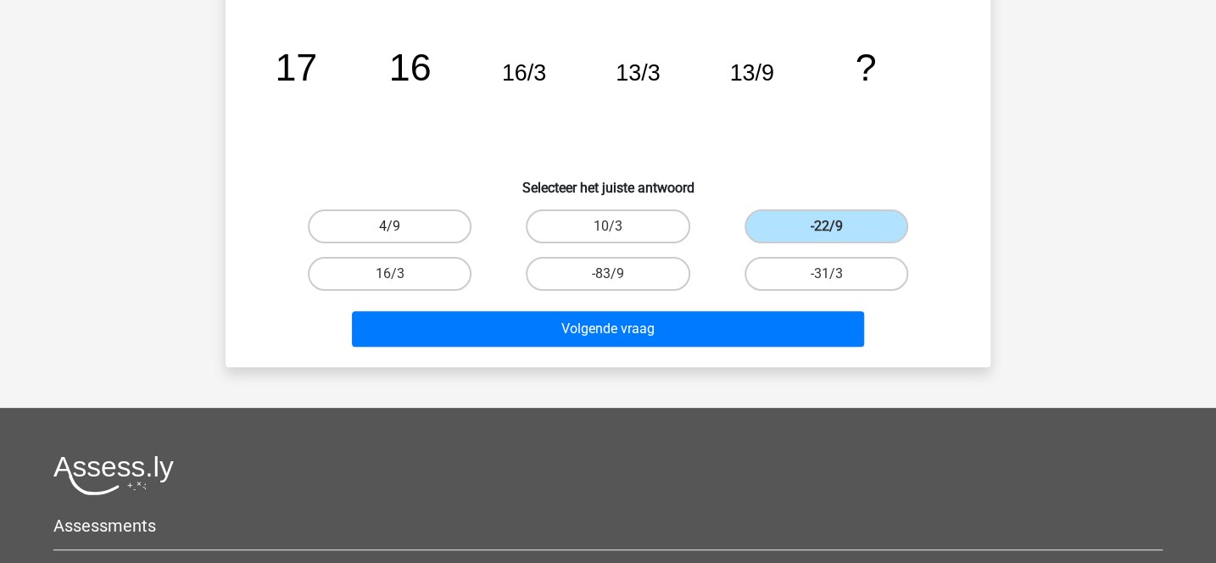
click at [412, 226] on label "4/9" at bounding box center [390, 227] width 164 height 34
click at [401, 226] on input "4/9" at bounding box center [395, 231] width 11 height 11
radio input "true"
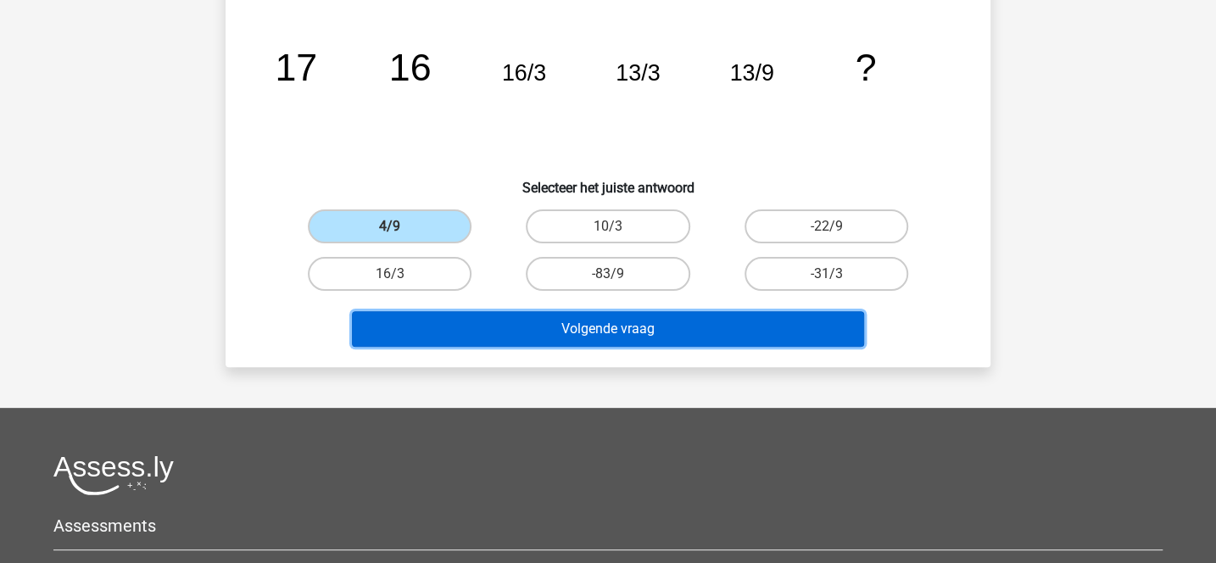
click at [569, 326] on button "Volgende vraag" at bounding box center [608, 329] width 513 height 36
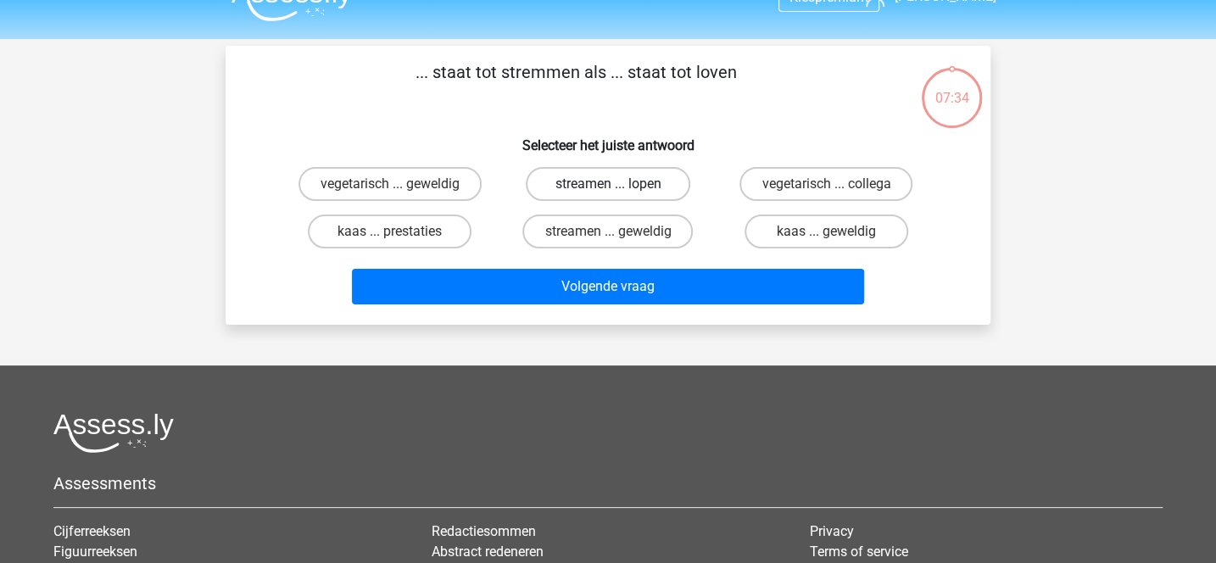
scroll to position [0, 0]
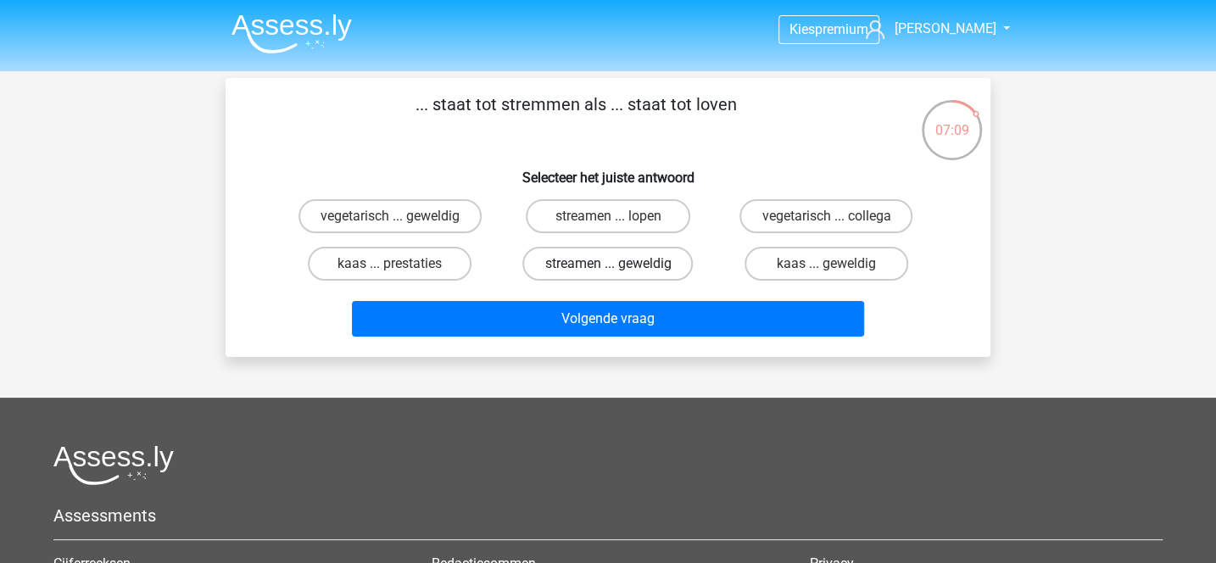
click at [663, 272] on label "streamen ... geweldig" at bounding box center [608, 264] width 171 height 34
click at [619, 272] on input "streamen ... geweldig" at bounding box center [613, 269] width 11 height 11
radio input "true"
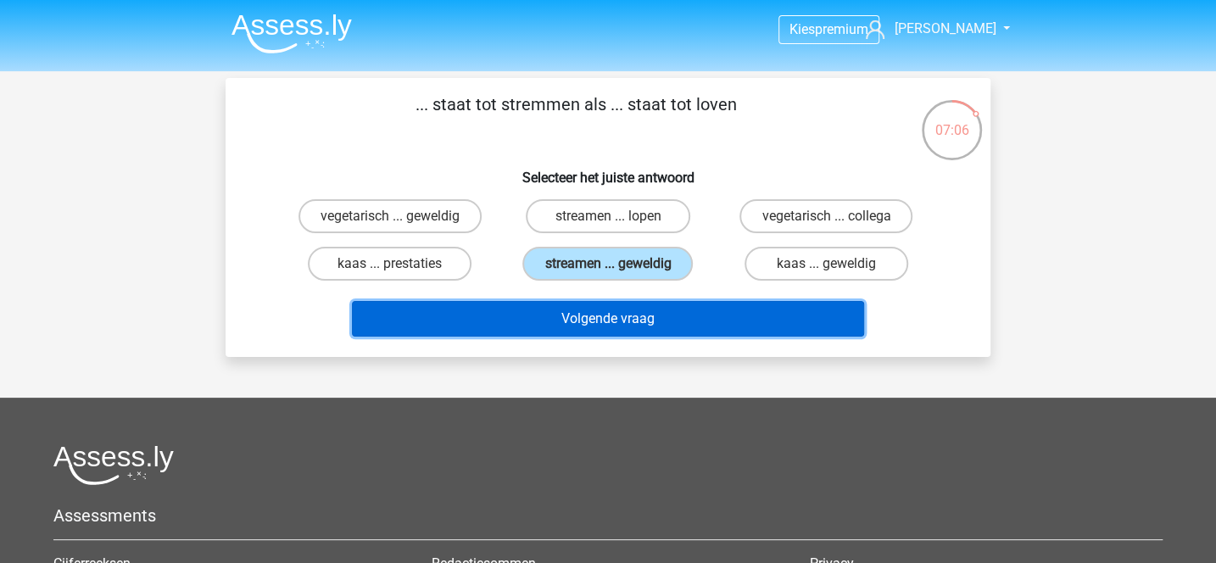
click at [690, 318] on button "Volgende vraag" at bounding box center [608, 319] width 513 height 36
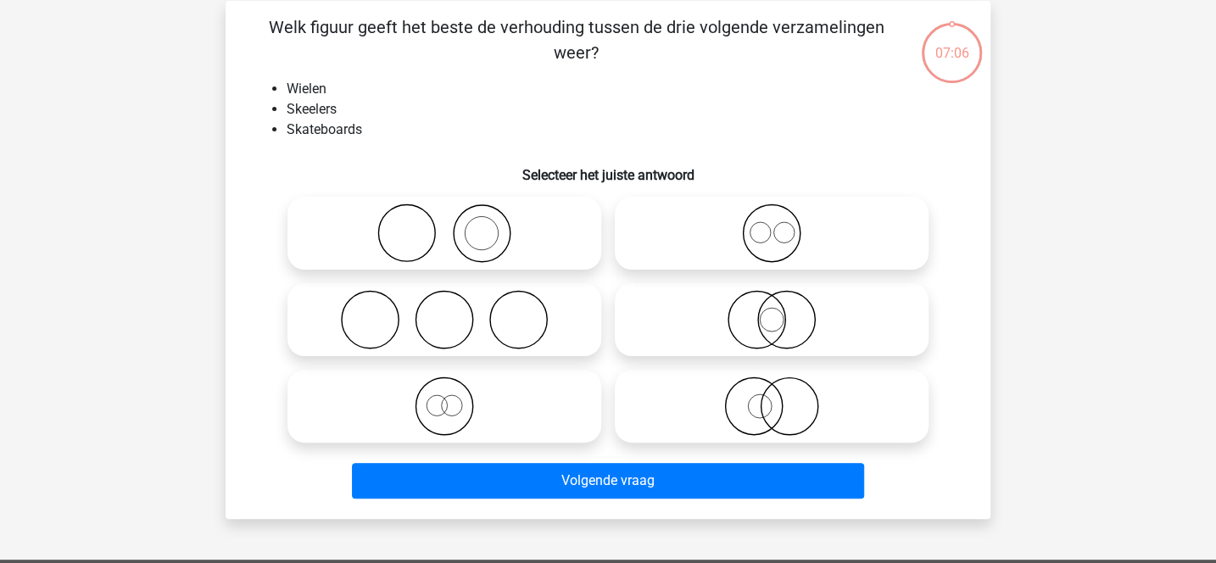
scroll to position [78, 0]
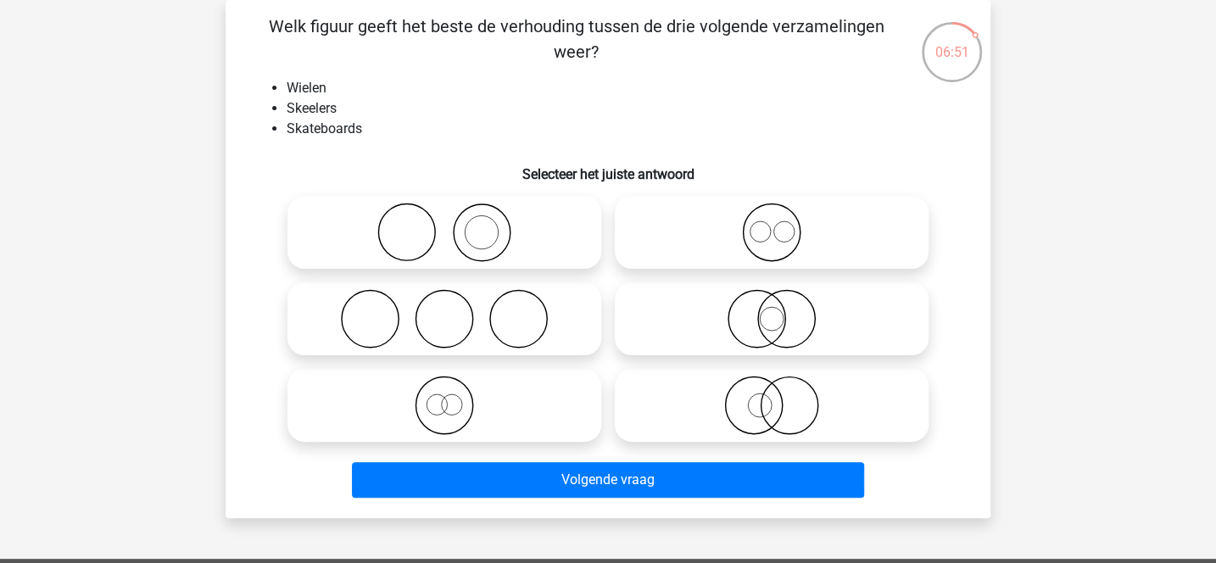
click at [762, 229] on icon at bounding box center [772, 232] width 300 height 59
click at [772, 224] on input "radio" at bounding box center [777, 218] width 11 height 11
radio input "true"
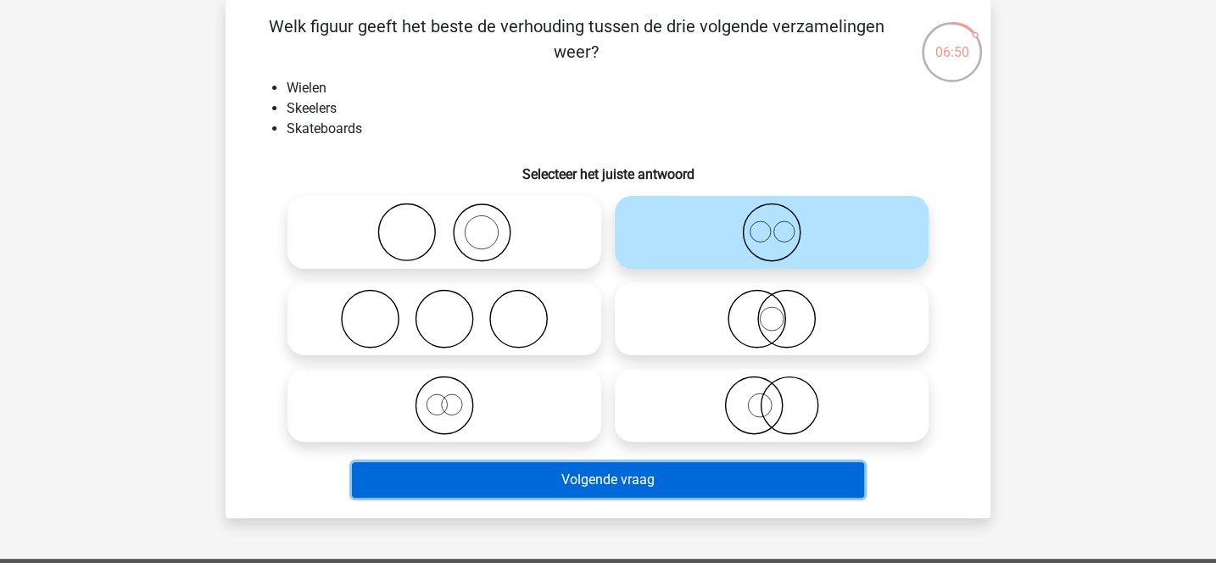
click at [643, 485] on button "Volgende vraag" at bounding box center [608, 480] width 513 height 36
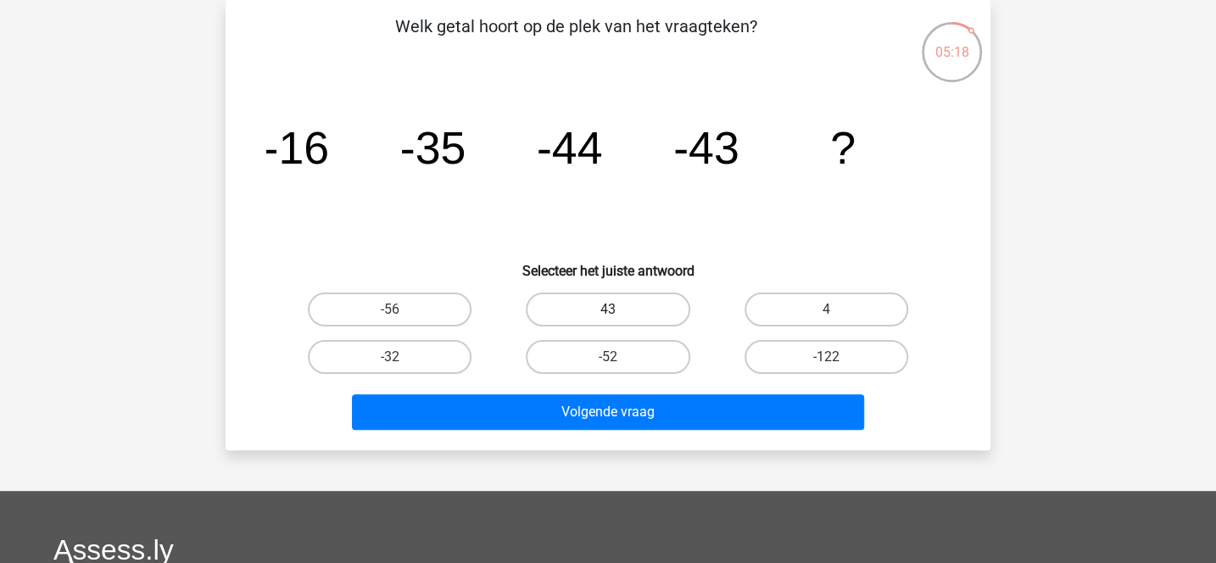
click at [651, 310] on label "43" at bounding box center [608, 310] width 164 height 34
click at [619, 310] on input "43" at bounding box center [613, 315] width 11 height 11
radio input "true"
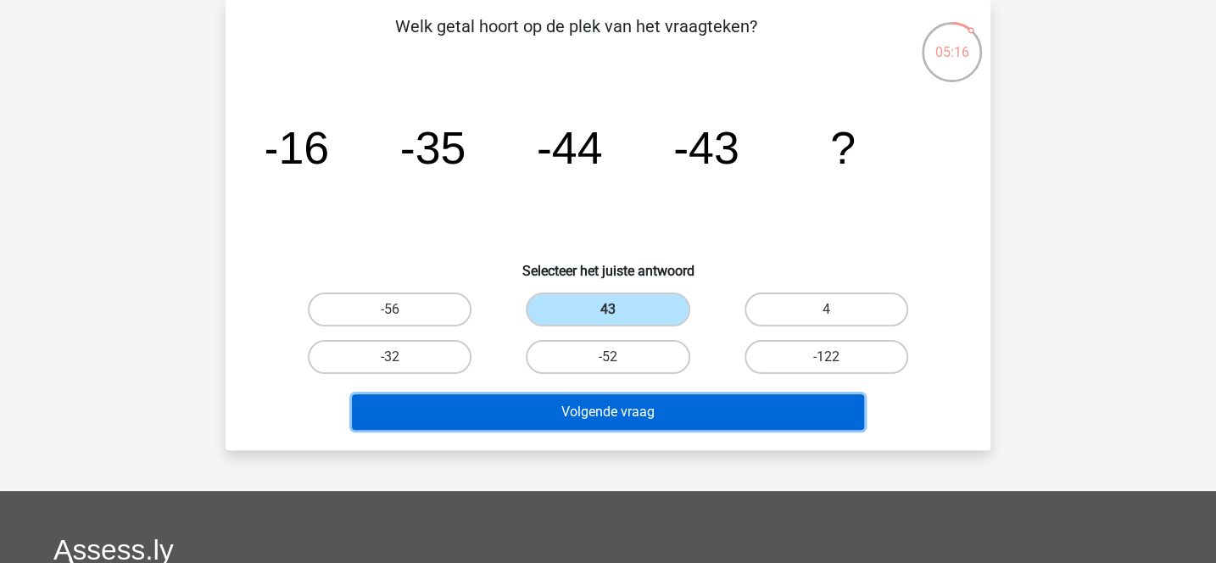
click at [618, 406] on button "Volgende vraag" at bounding box center [608, 412] width 513 height 36
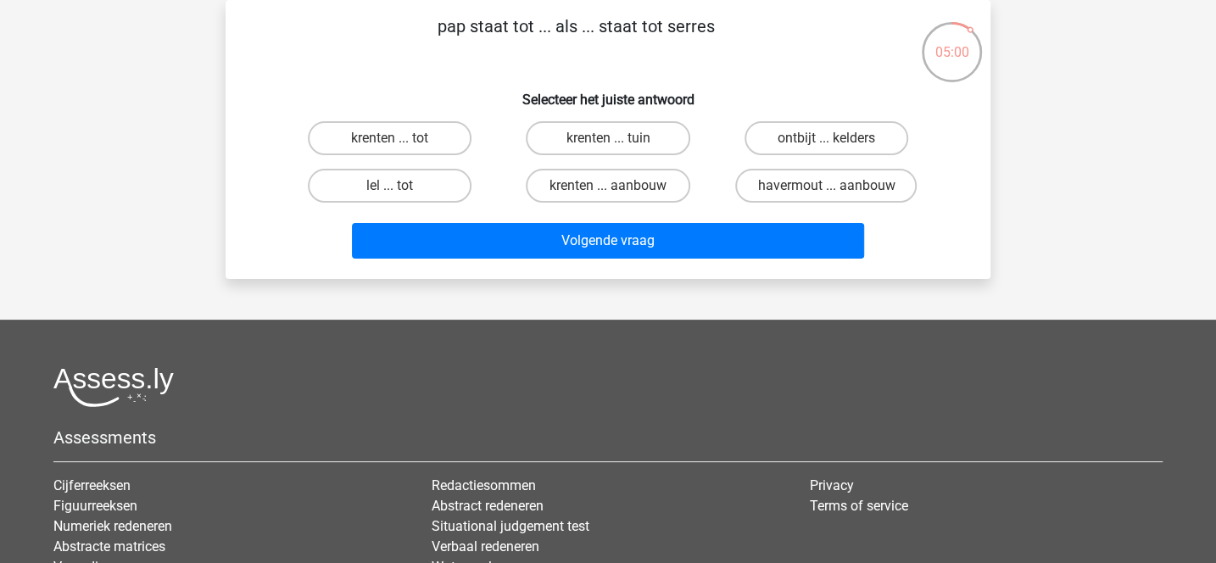
click at [451, 75] on div "pap staat tot ... als ... staat tot serres Selecteer het juiste antwoord krente…" at bounding box center [608, 140] width 752 height 252
click at [785, 152] on label "ontbijt ... kelders" at bounding box center [827, 138] width 164 height 34
click at [826, 149] on input "ontbijt ... kelders" at bounding box center [831, 143] width 11 height 11
radio input "true"
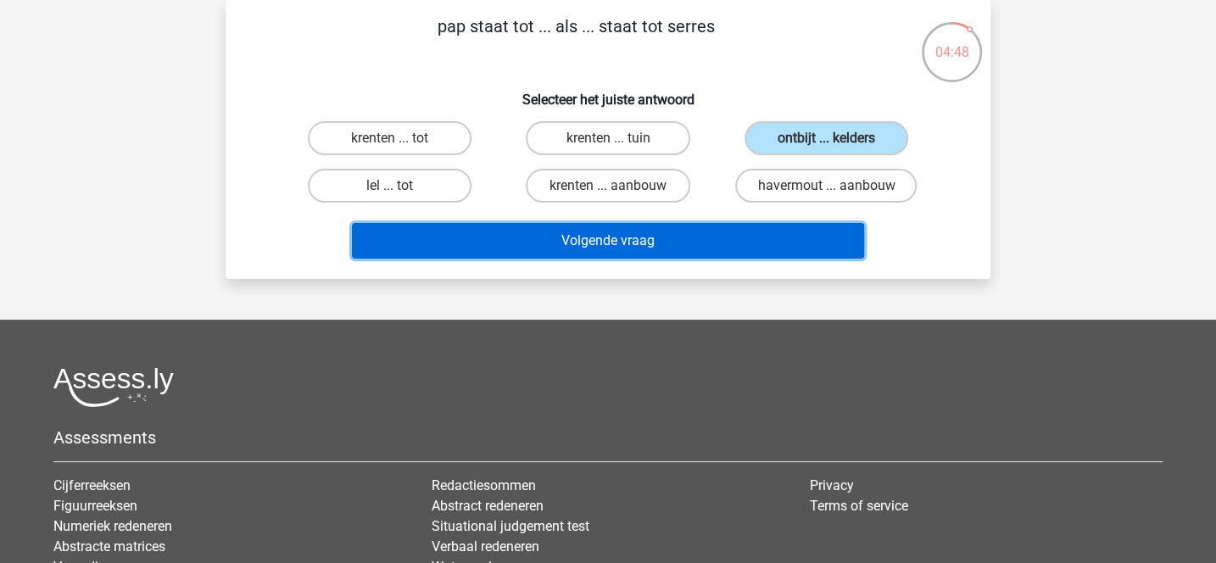
click at [725, 229] on button "Volgende vraag" at bounding box center [608, 241] width 513 height 36
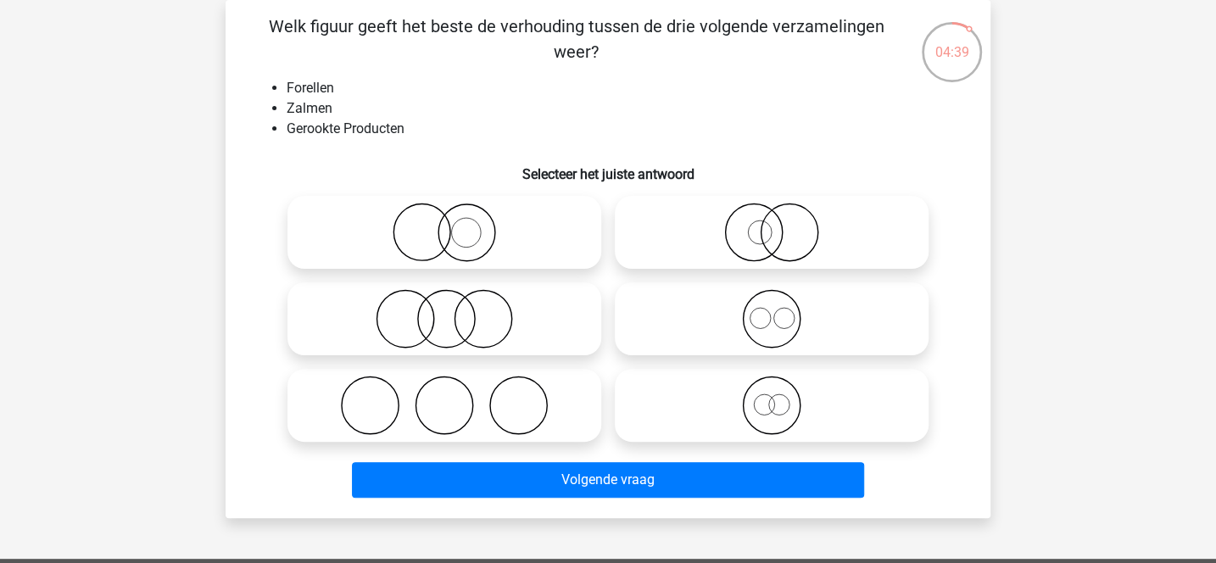
click at [523, 319] on icon at bounding box center [444, 318] width 300 height 59
click at [456, 310] on input "radio" at bounding box center [450, 304] width 11 height 11
radio input "true"
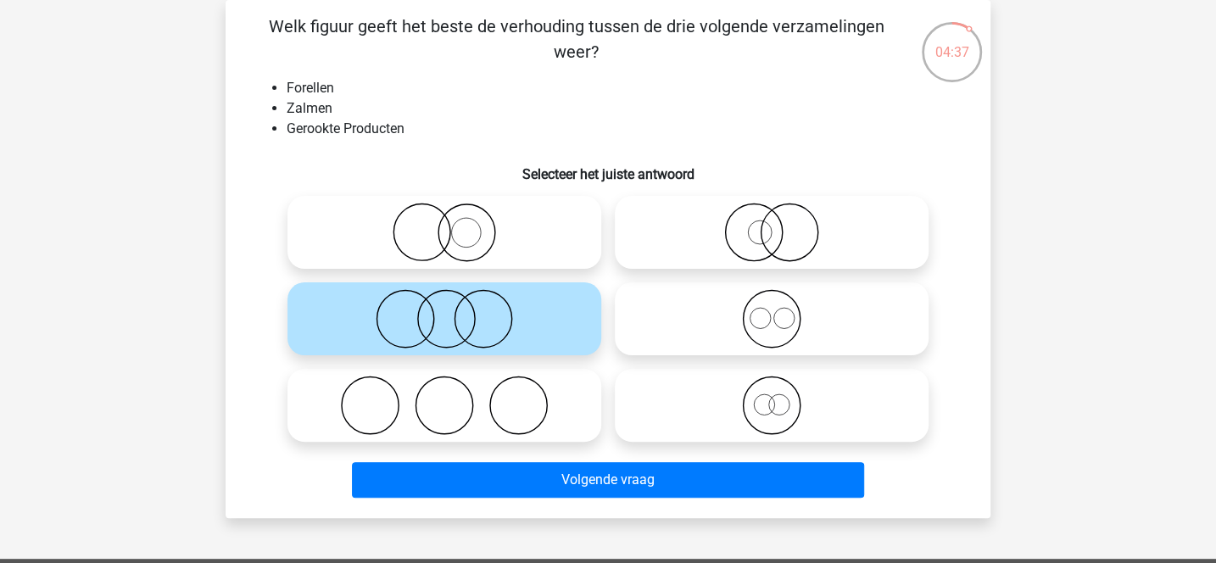
click at [534, 259] on icon at bounding box center [444, 232] width 300 height 59
click at [456, 224] on input "radio" at bounding box center [450, 218] width 11 height 11
radio input "true"
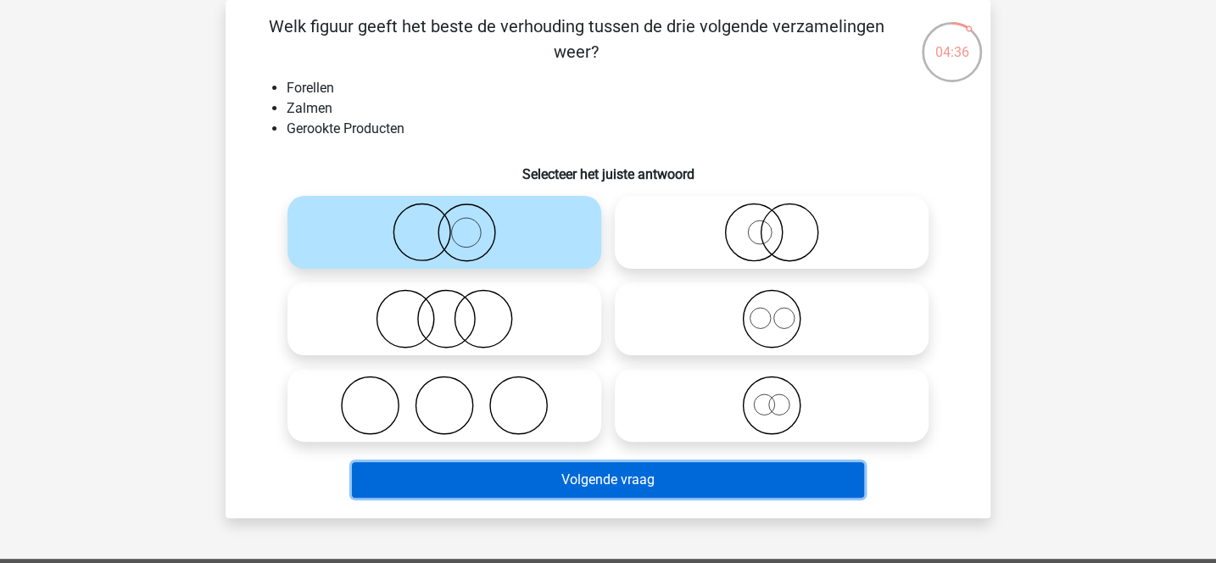
click at [626, 480] on button "Volgende vraag" at bounding box center [608, 480] width 513 height 36
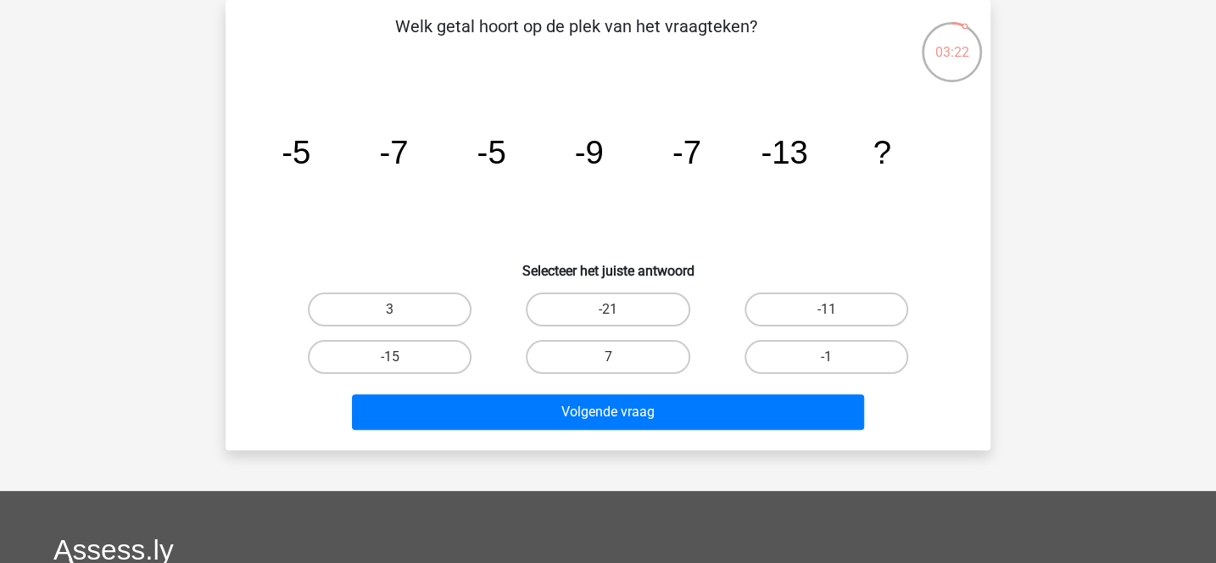
click at [441, 337] on div "-15" at bounding box center [390, 357] width 218 height 48
click at [447, 355] on label "-15" at bounding box center [390, 357] width 164 height 34
click at [401, 357] on input "-15" at bounding box center [395, 362] width 11 height 11
radio input "true"
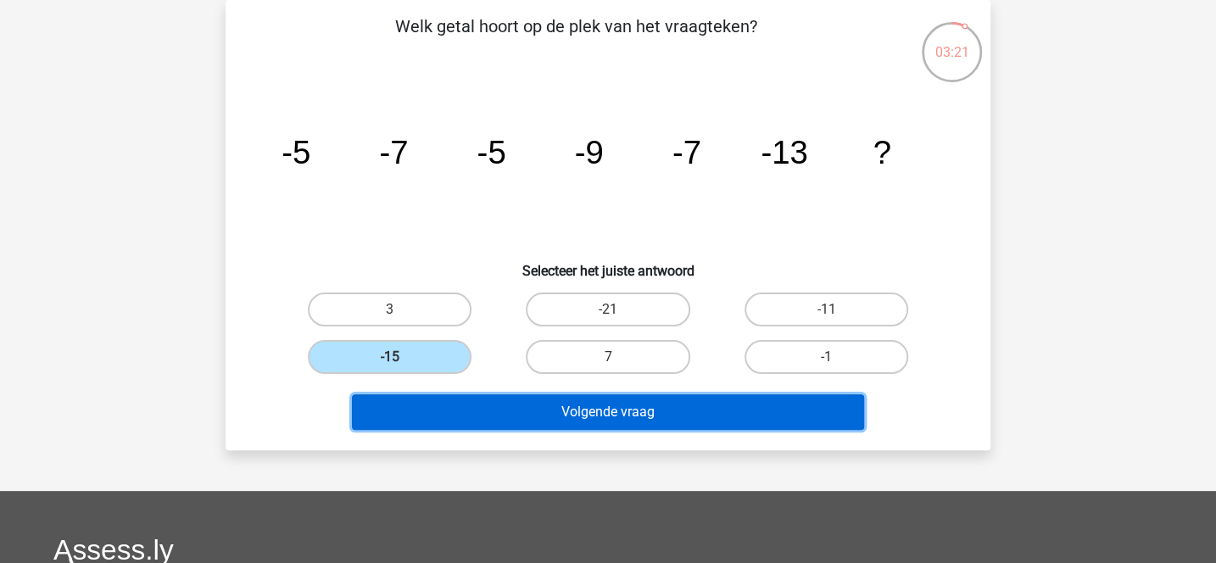
click at [495, 402] on button "Volgende vraag" at bounding box center [608, 412] width 513 height 36
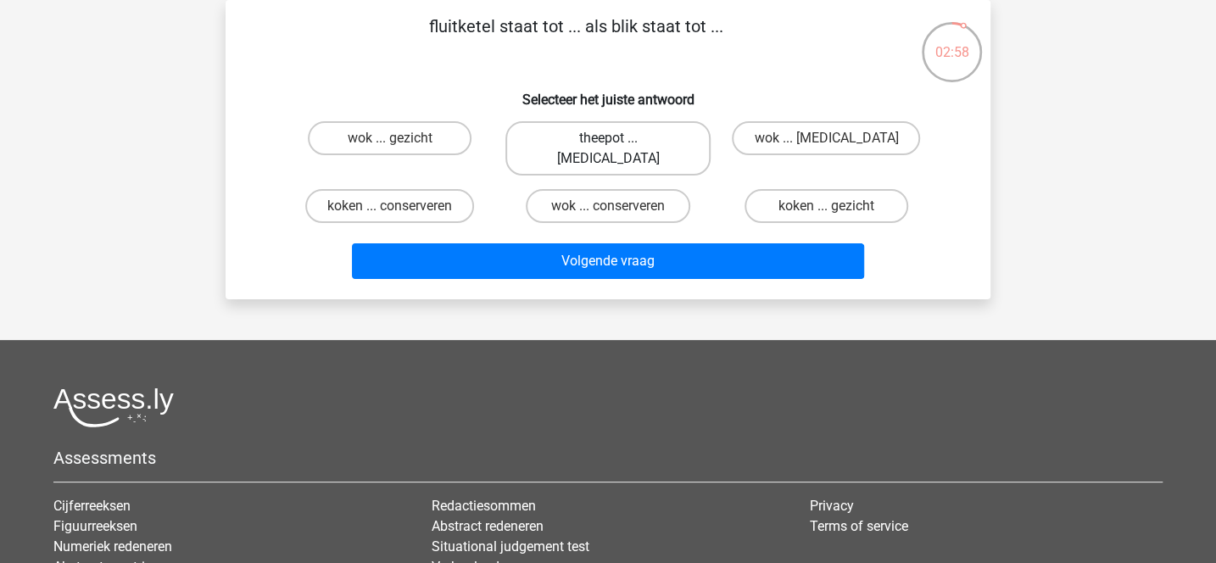
click at [663, 131] on label "theepot ... ogen" at bounding box center [608, 148] width 204 height 54
click at [619, 138] on input "theepot ... ogen" at bounding box center [613, 143] width 11 height 11
radio input "true"
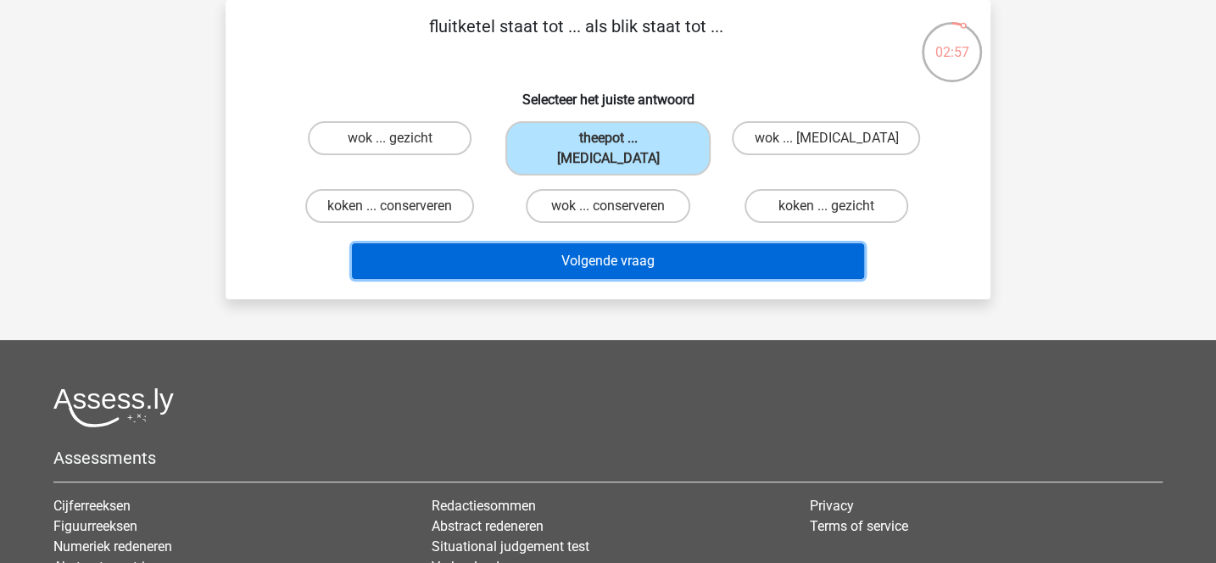
click at [668, 243] on button "Volgende vraag" at bounding box center [608, 261] width 513 height 36
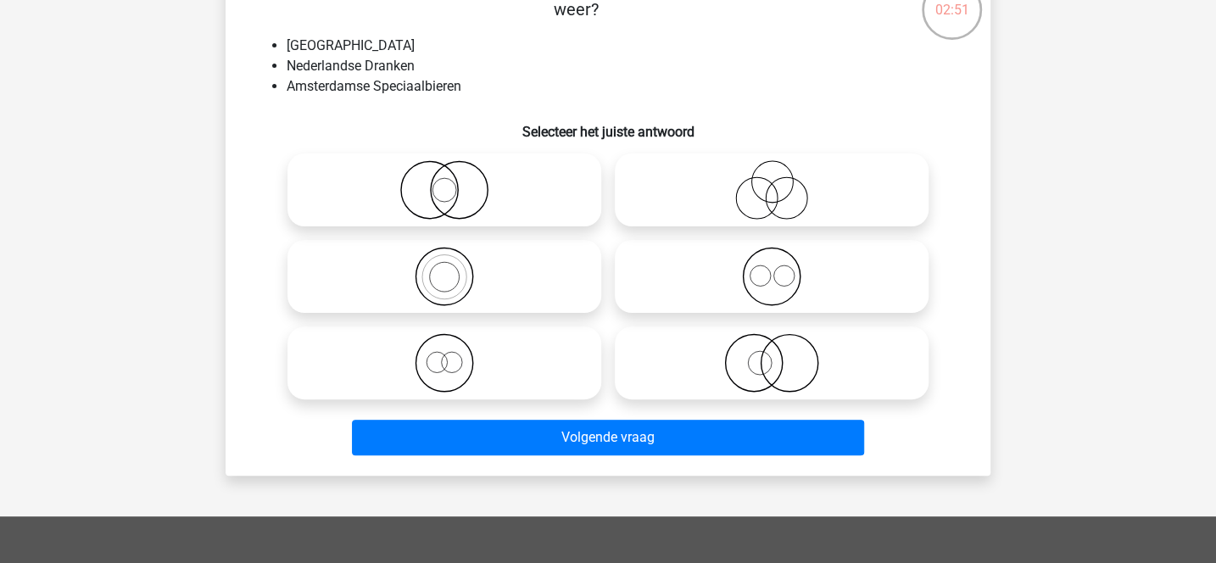
scroll to position [125, 0]
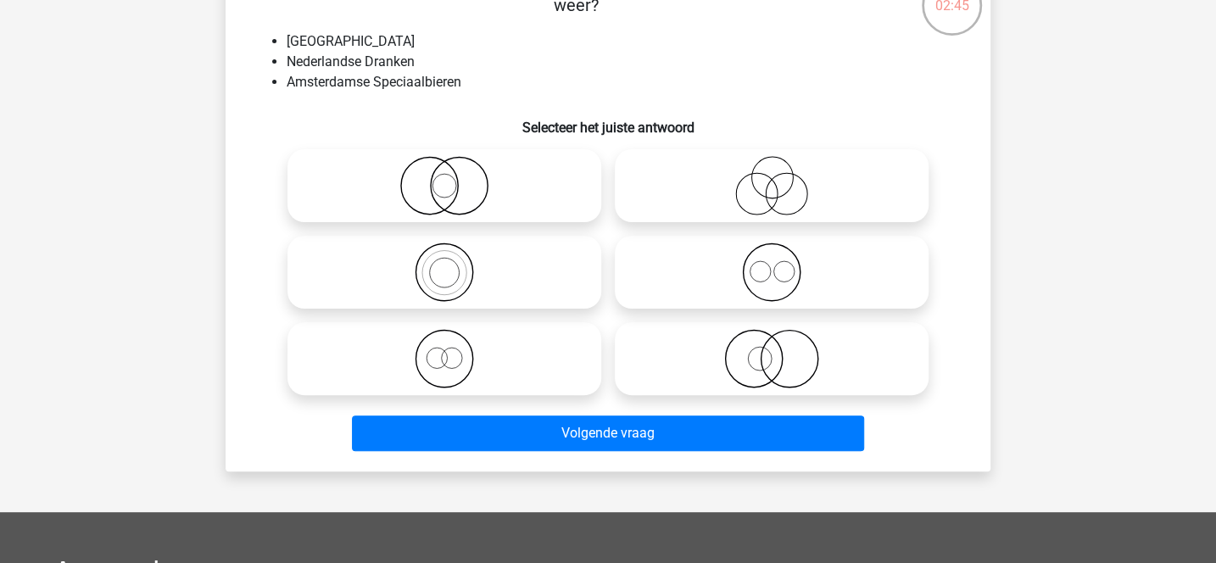
click at [759, 342] on icon at bounding box center [772, 358] width 300 height 59
click at [772, 342] on input "radio" at bounding box center [777, 344] width 11 height 11
radio input "true"
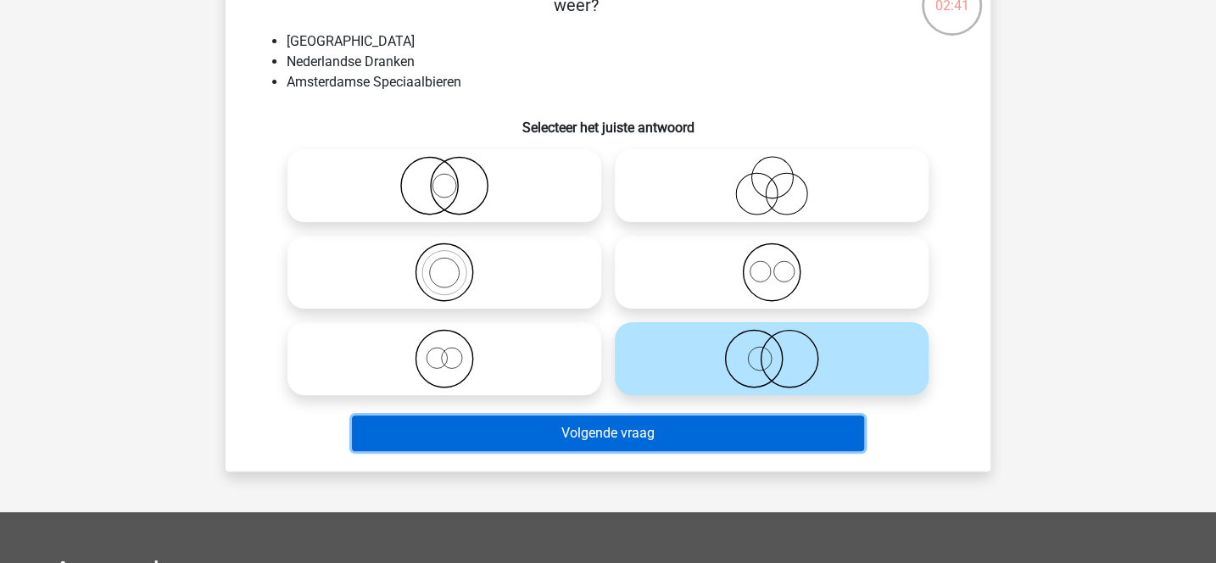
click at [662, 425] on button "Volgende vraag" at bounding box center [608, 434] width 513 height 36
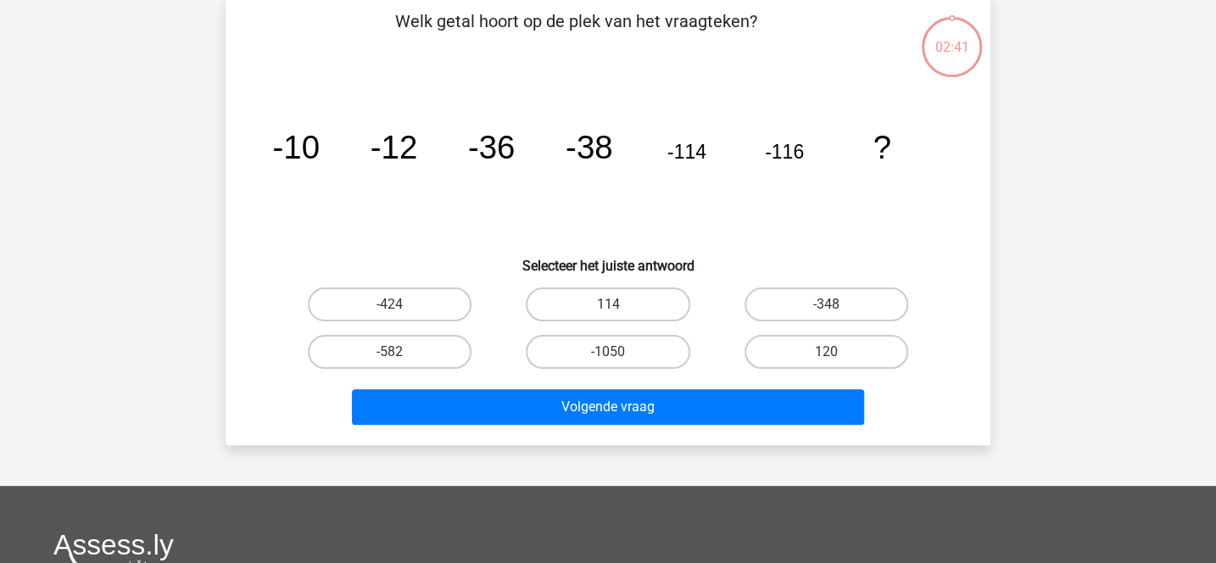
scroll to position [78, 0]
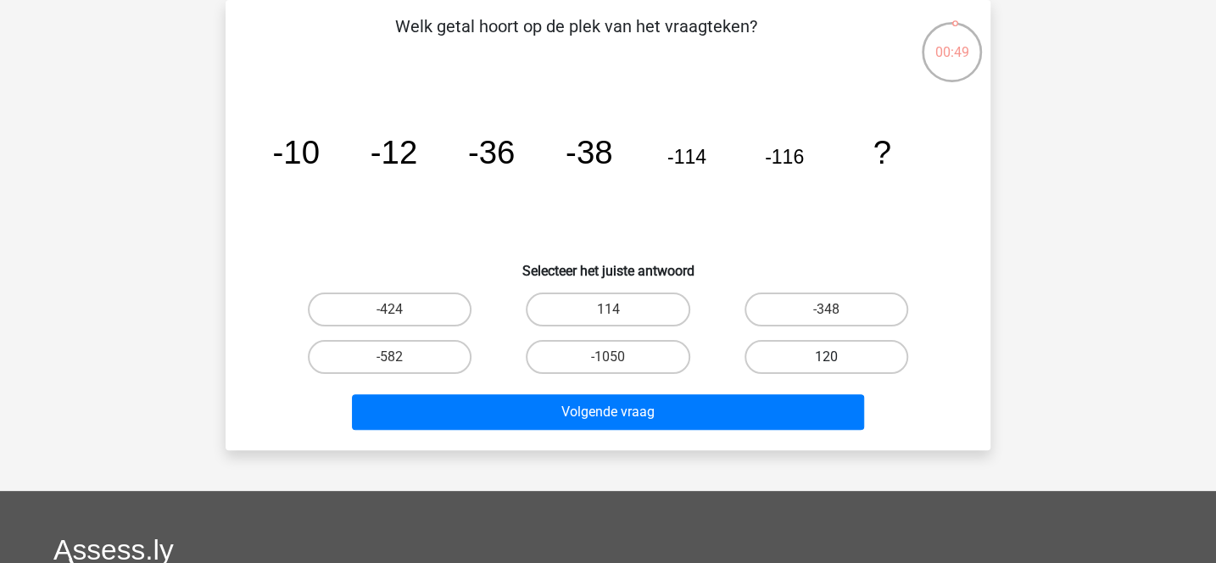
click at [788, 360] on label "120" at bounding box center [827, 357] width 164 height 34
click at [826, 360] on input "120" at bounding box center [831, 362] width 11 height 11
radio input "true"
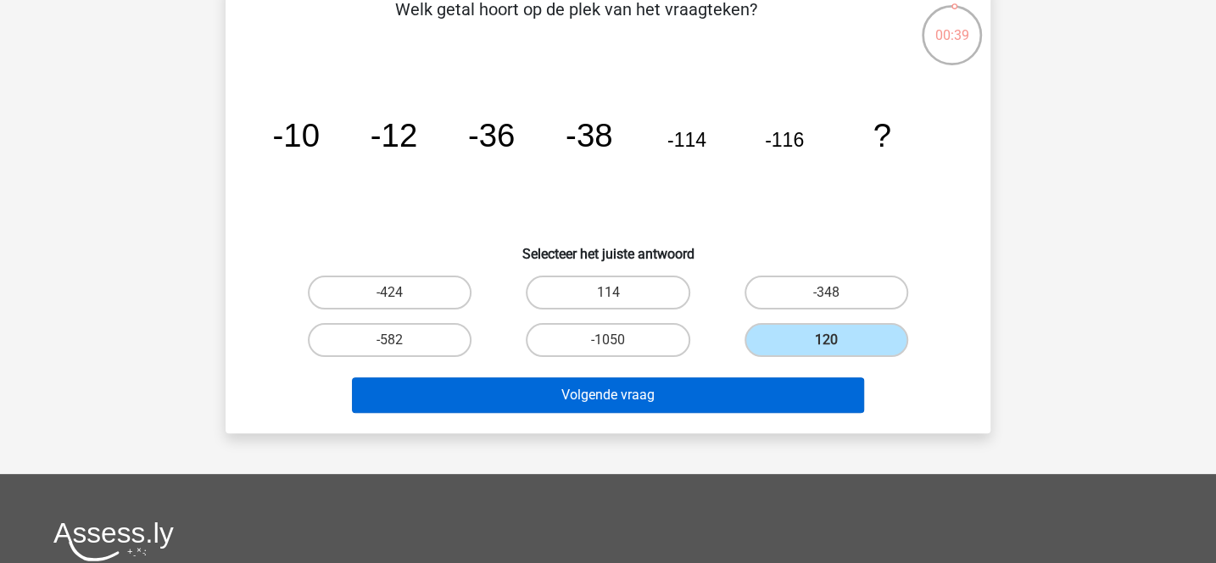
scroll to position [101, 0]
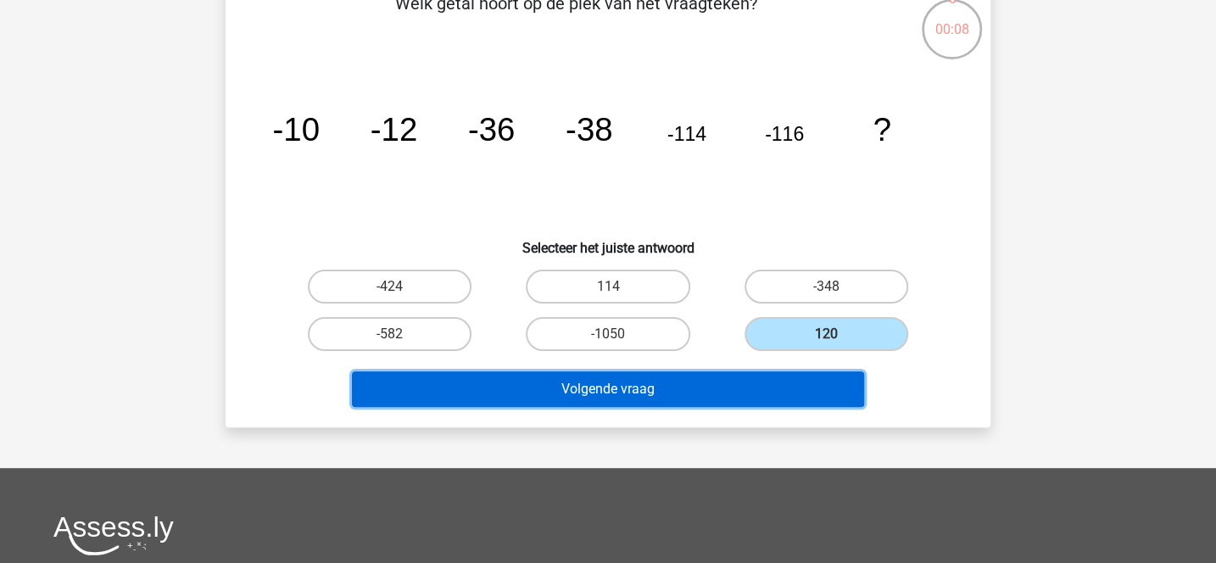
click at [737, 385] on button "Volgende vraag" at bounding box center [608, 390] width 513 height 36
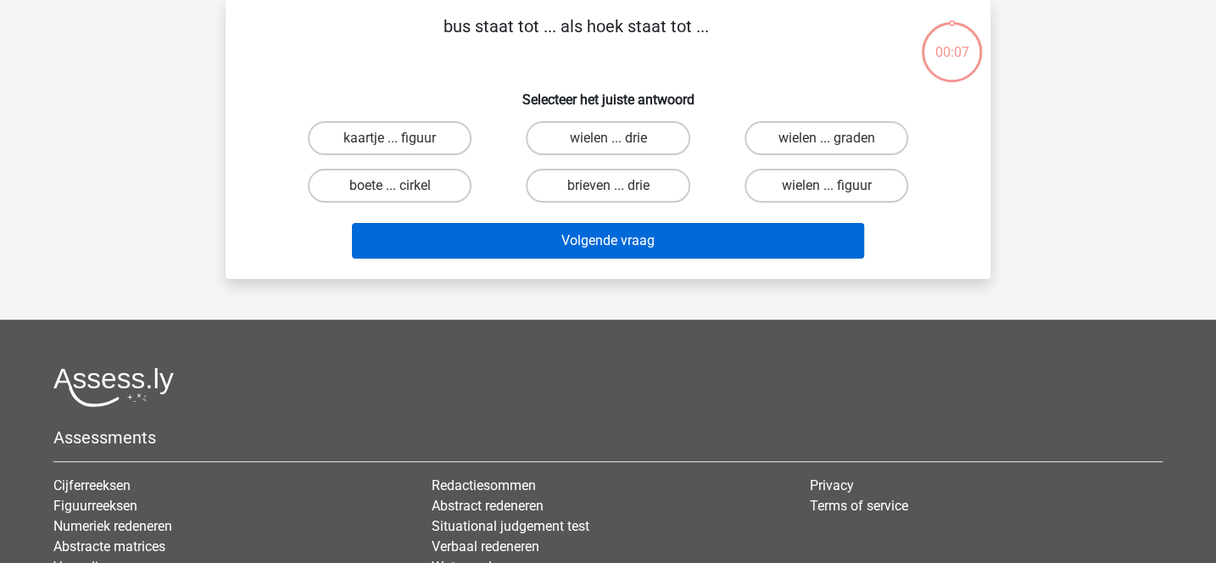
scroll to position [78, 0]
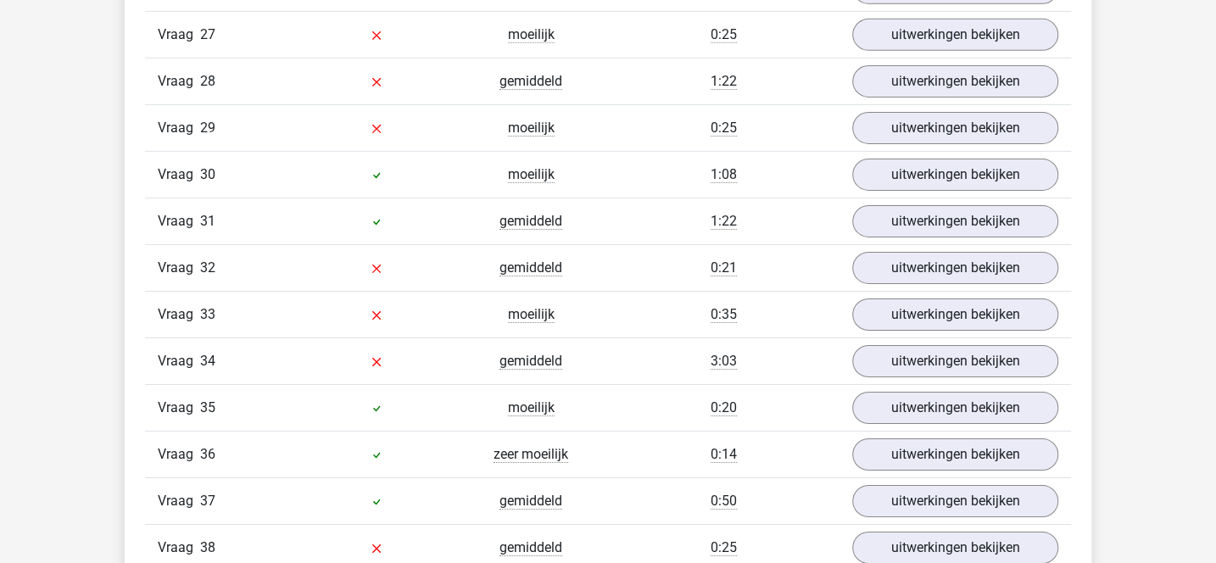
scroll to position [3136, 0]
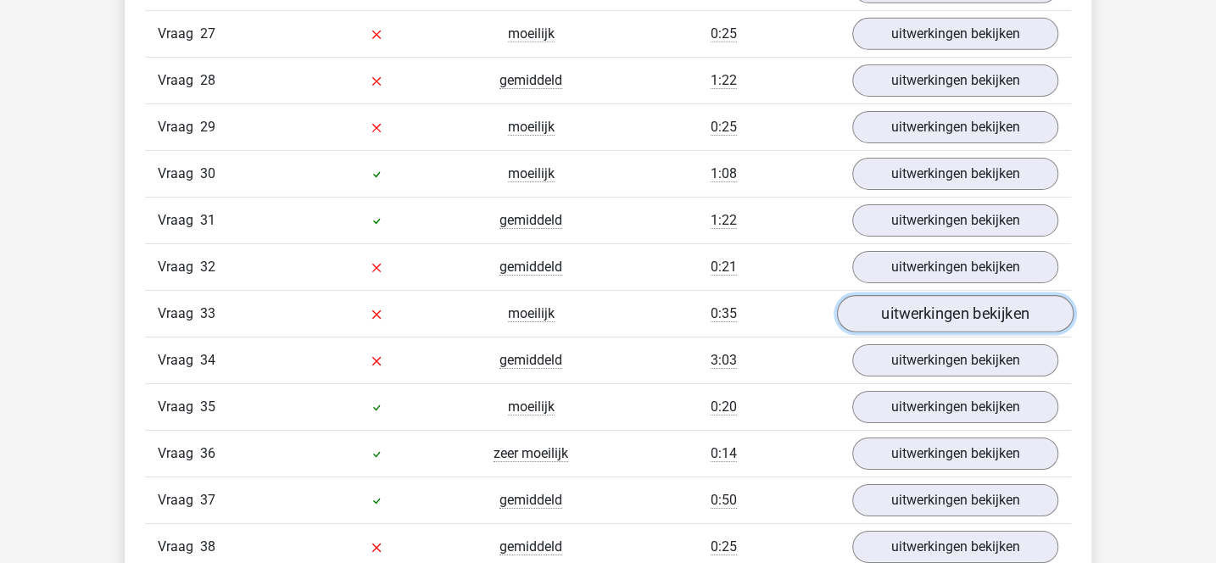
click at [882, 295] on link "uitwerkingen bekijken" at bounding box center [955, 313] width 237 height 37
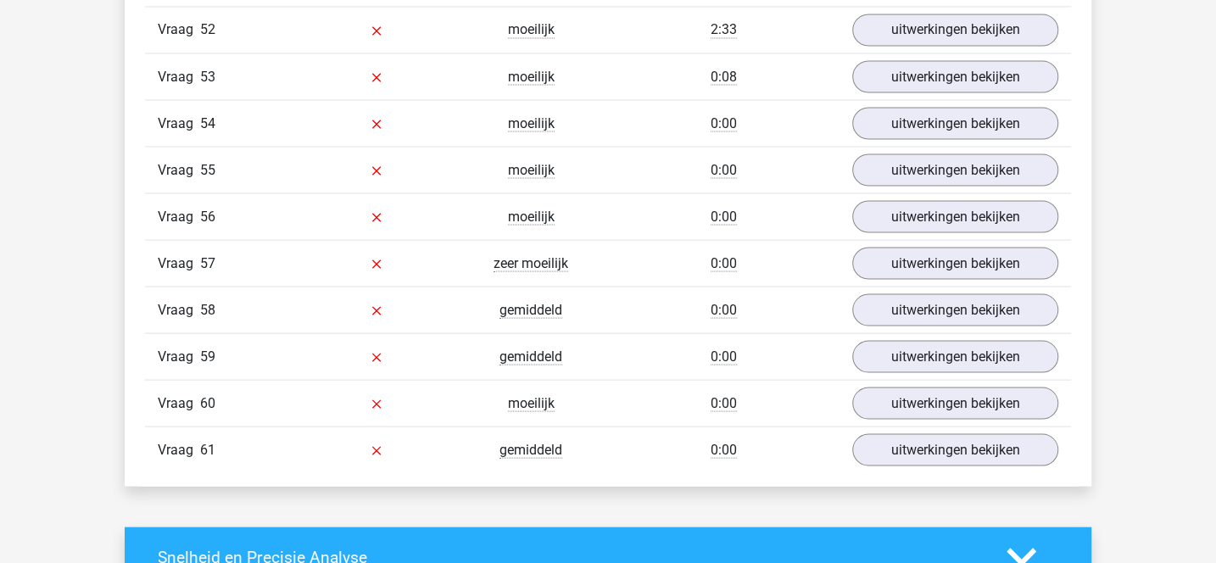
scroll to position [5395, 0]
click at [881, 432] on link "uitwerkingen bekijken" at bounding box center [955, 450] width 237 height 37
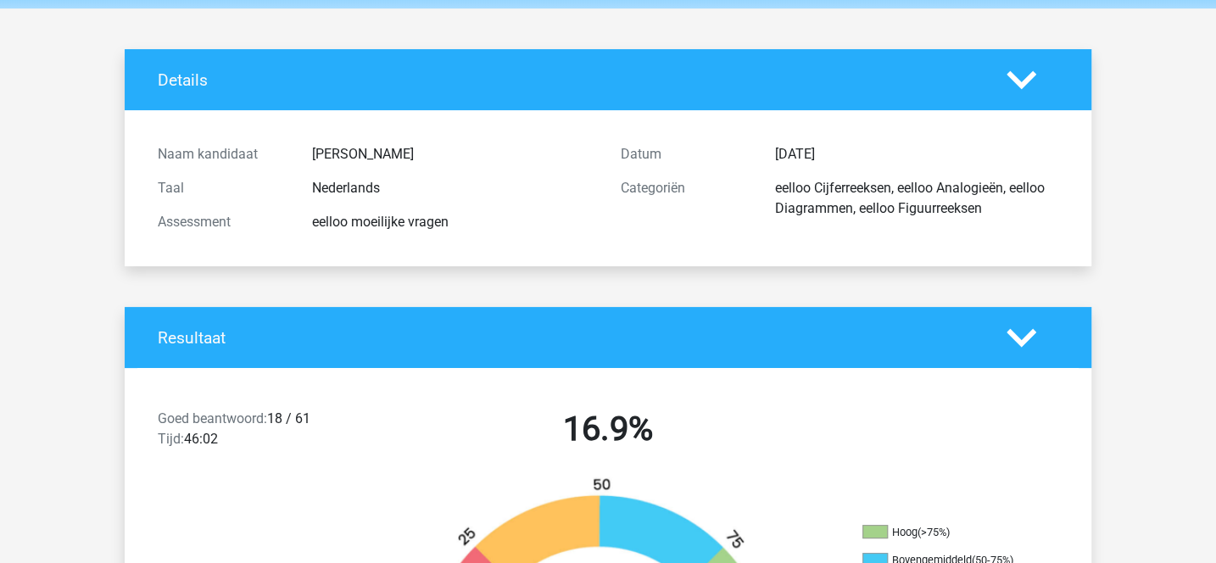
scroll to position [0, 0]
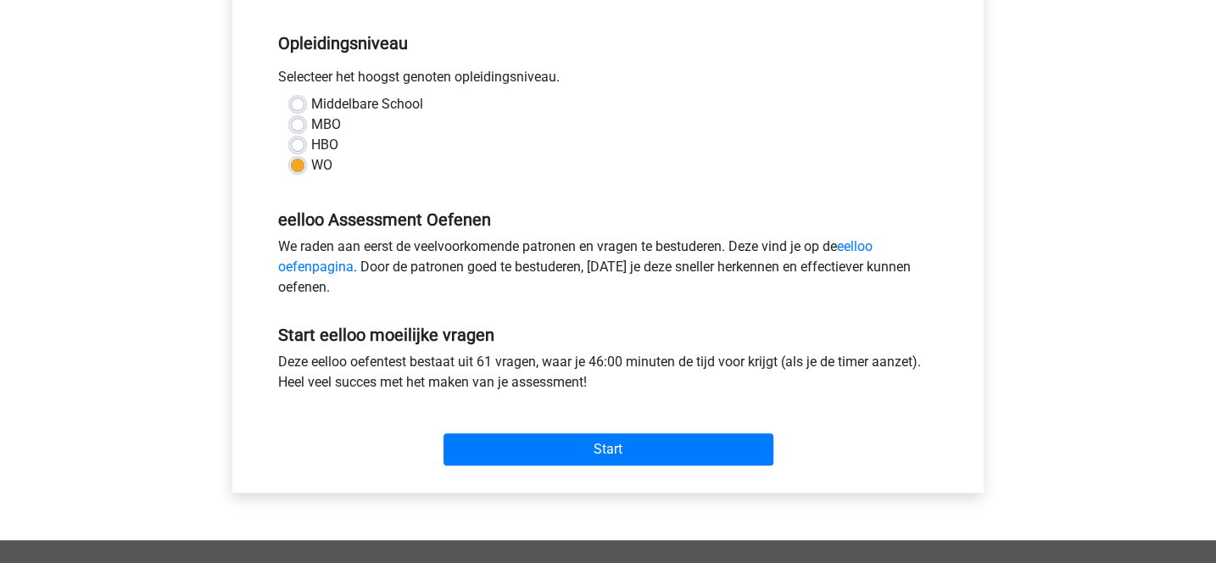
scroll to position [339, 0]
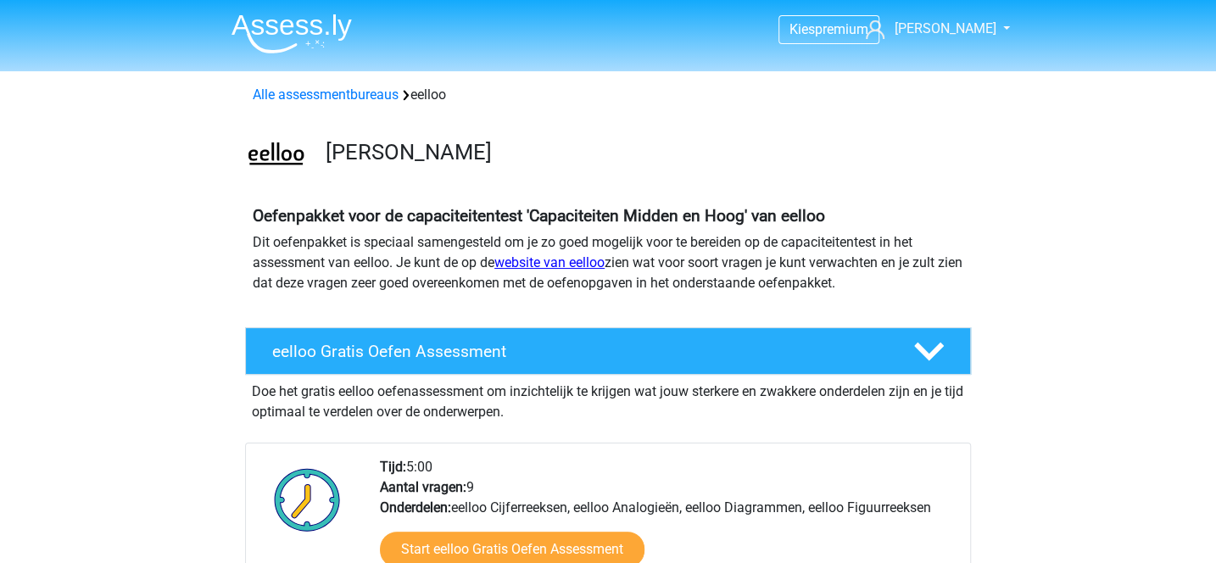
click at [601, 264] on link "website van eelloo" at bounding box center [550, 262] width 110 height 16
click at [582, 264] on link "website van eelloo" at bounding box center [550, 262] width 110 height 16
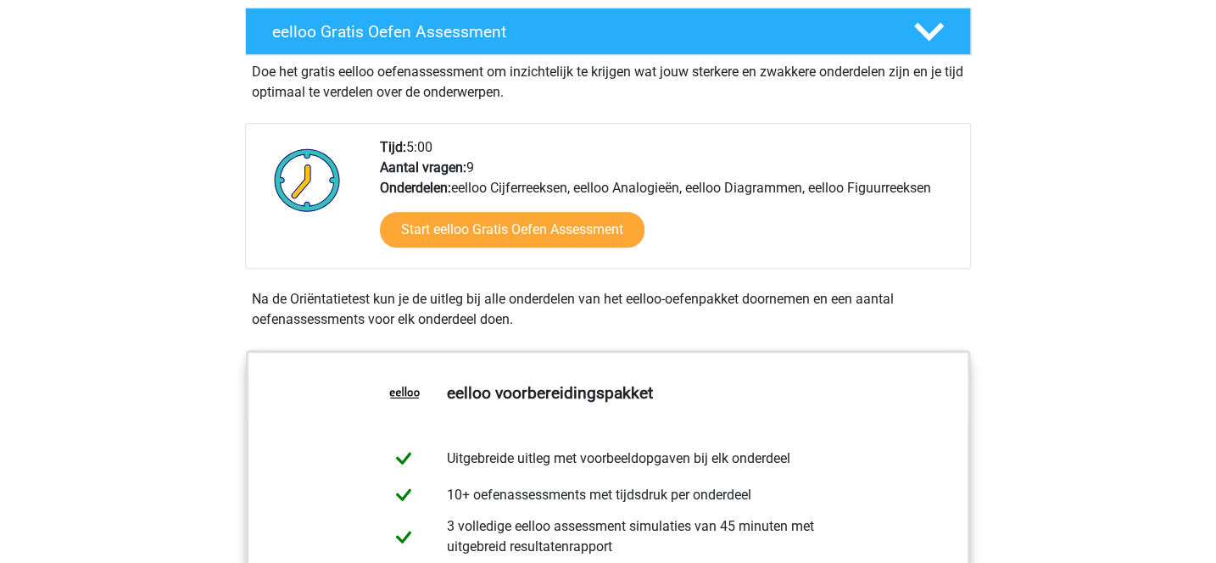
scroll to position [339, 0]
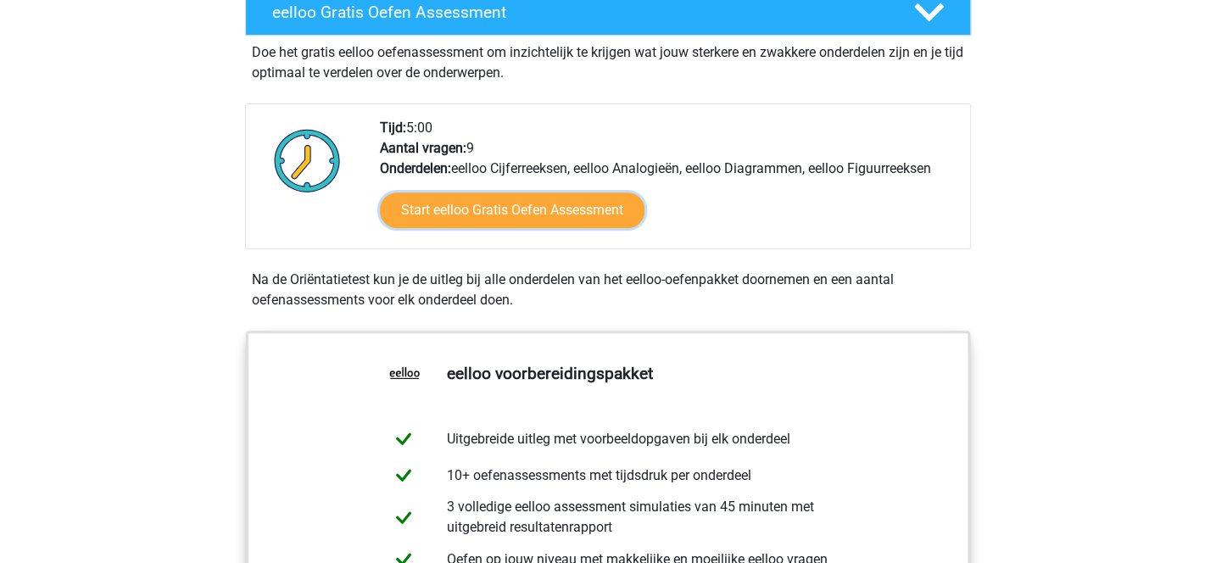
click at [500, 214] on link "Start eelloo Gratis Oefen Assessment" at bounding box center [512, 211] width 265 height 36
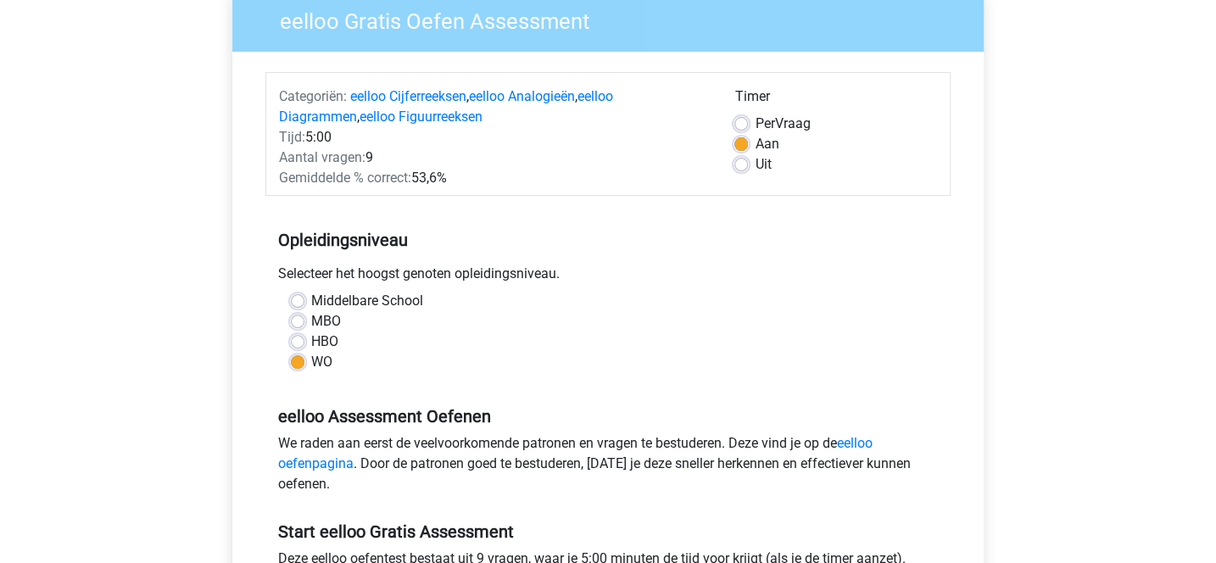
scroll to position [155, 0]
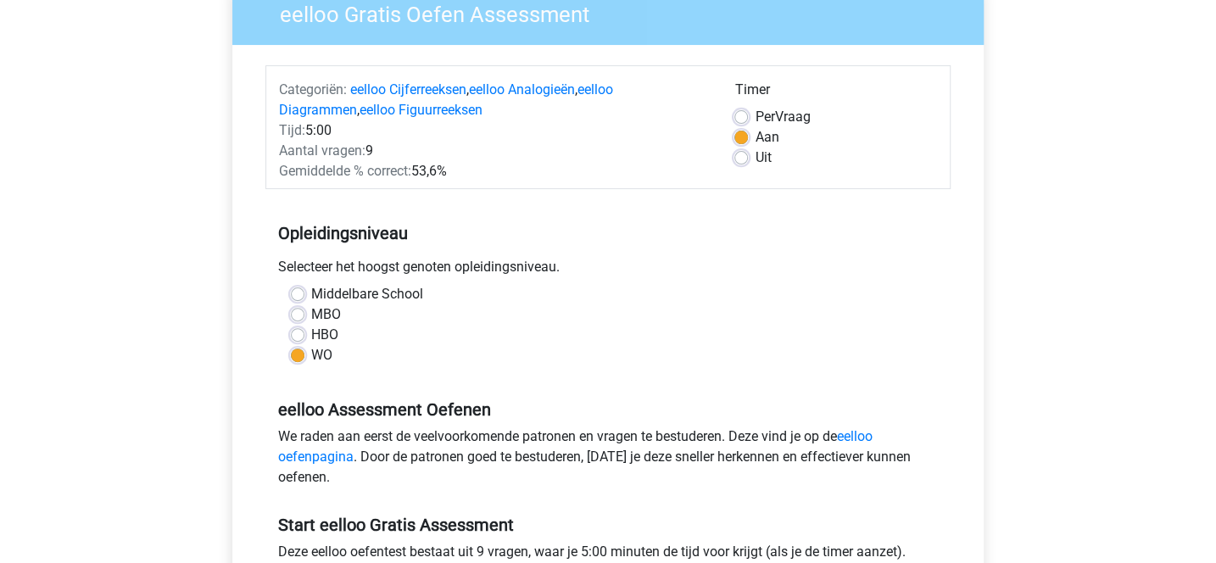
click at [311, 294] on label "Middelbare School" at bounding box center [367, 294] width 112 height 20
click at [296, 294] on input "Middelbare School" at bounding box center [298, 292] width 14 height 17
radio input "true"
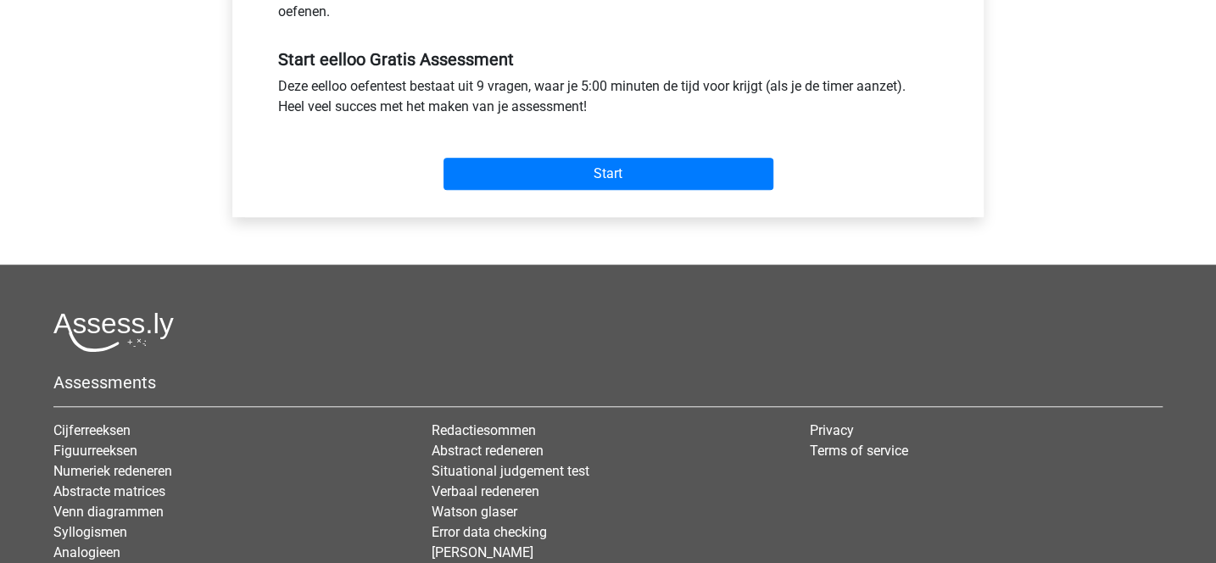
scroll to position [625, 0]
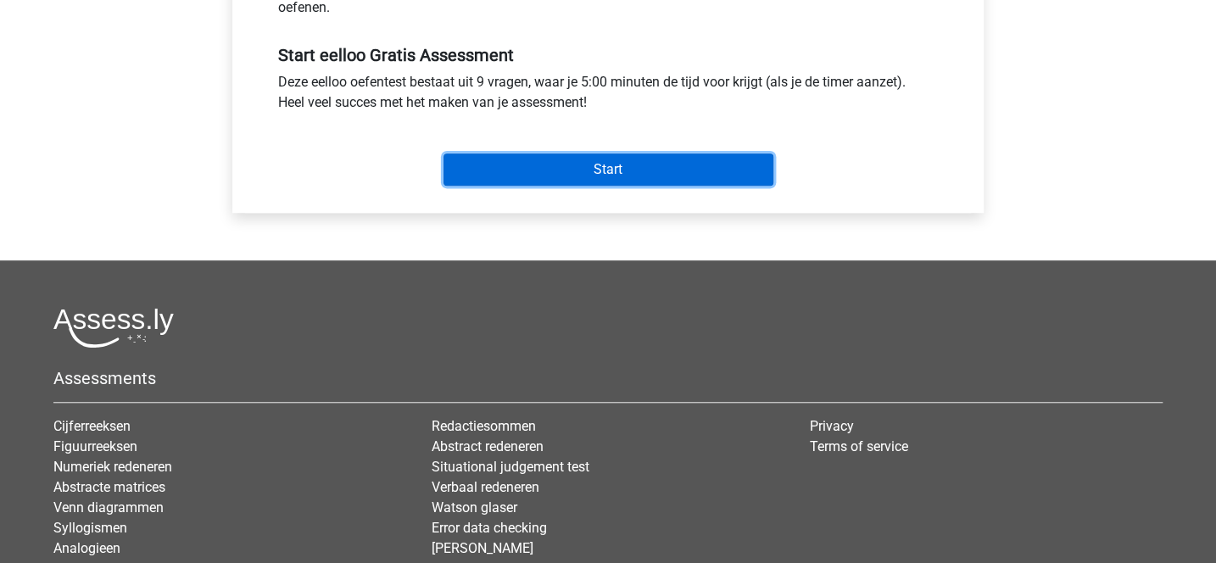
click at [628, 175] on input "Start" at bounding box center [609, 170] width 330 height 32
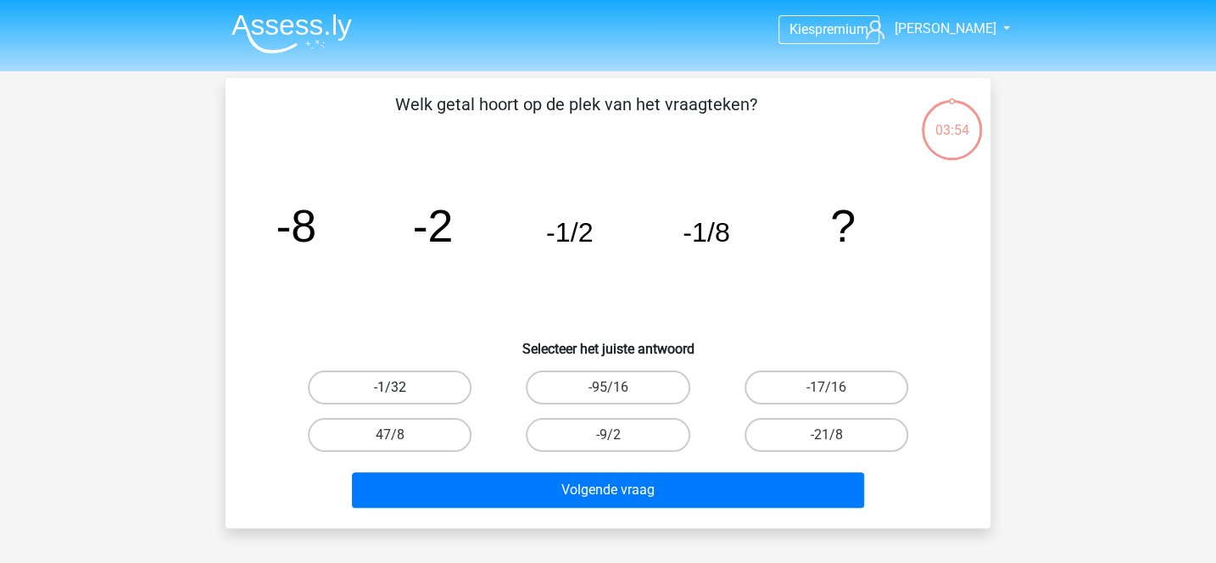
click at [455, 383] on label "-1/32" at bounding box center [390, 388] width 164 height 34
click at [401, 388] on input "-1/32" at bounding box center [395, 393] width 11 height 11
radio input "true"
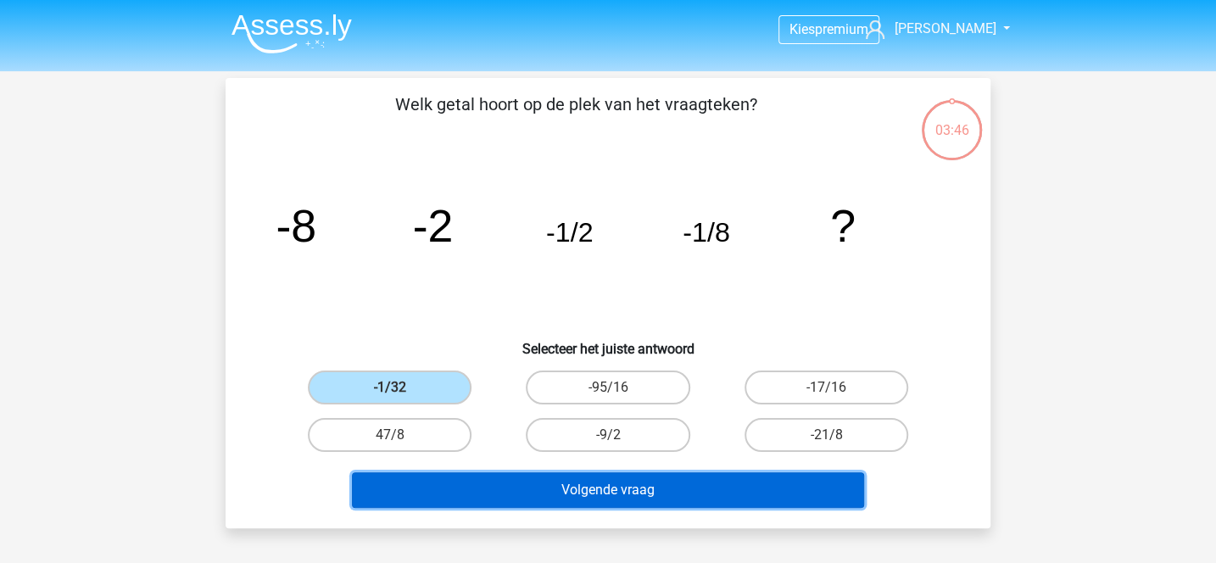
click at [638, 500] on button "Volgende vraag" at bounding box center [608, 491] width 513 height 36
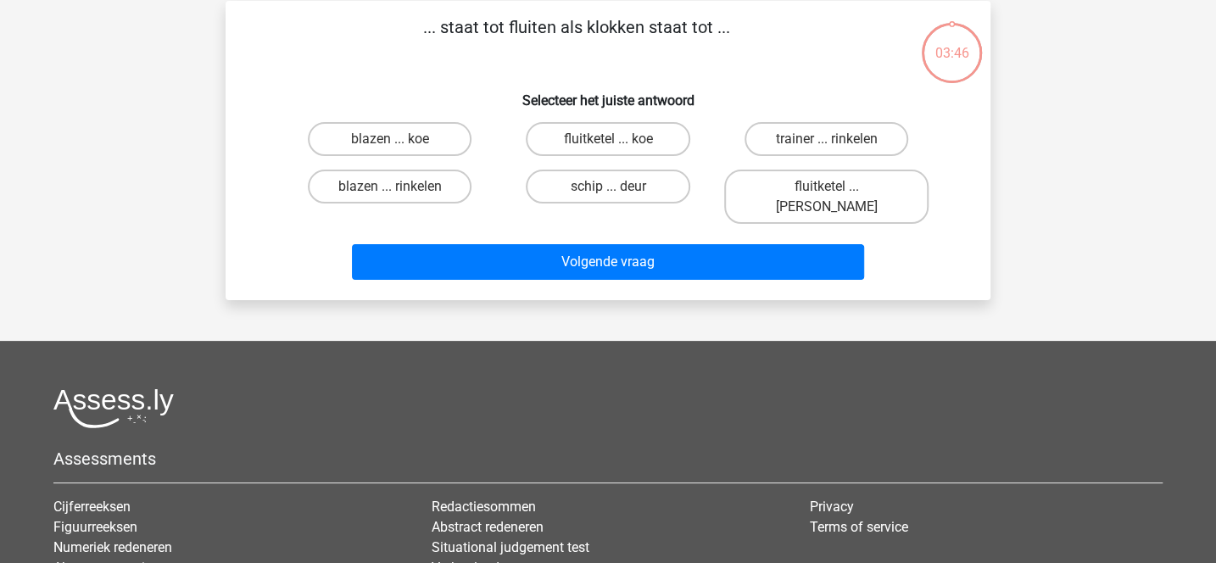
scroll to position [78, 0]
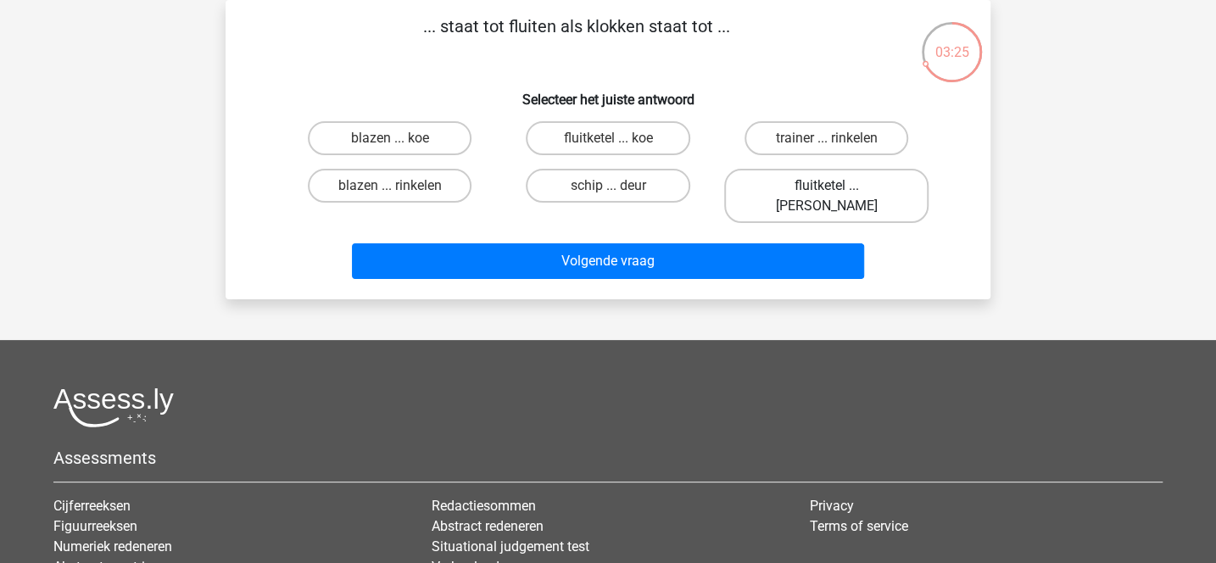
click at [785, 194] on label "fluitketel ... [PERSON_NAME]" at bounding box center [826, 196] width 204 height 54
click at [826, 194] on input "fluitketel ... [PERSON_NAME]" at bounding box center [831, 191] width 11 height 11
radio input "true"
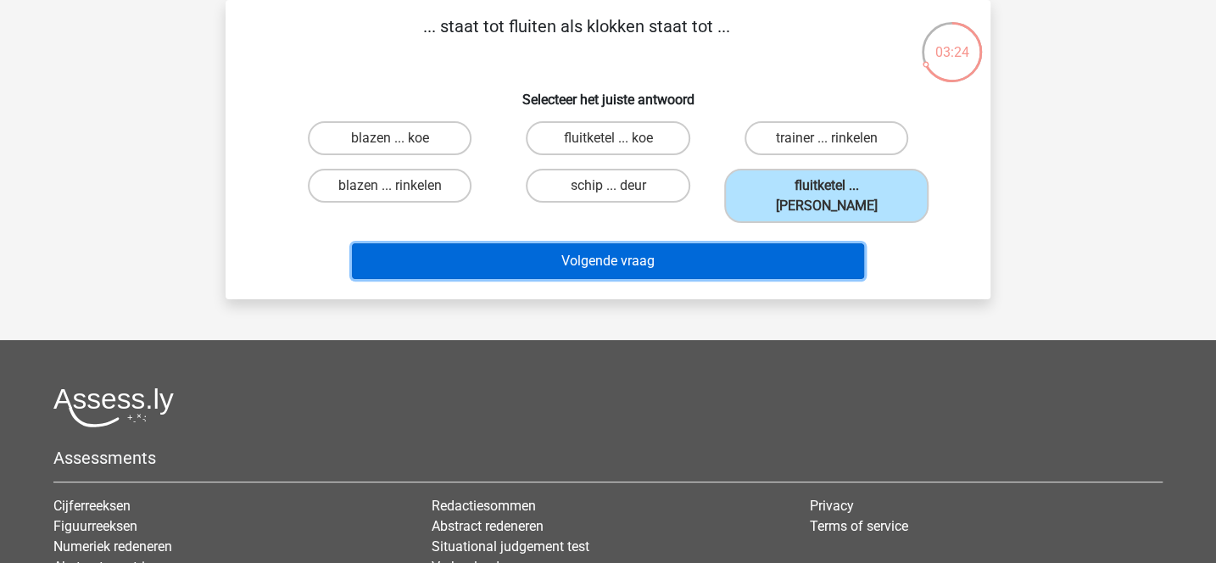
click at [760, 243] on button "Volgende vraag" at bounding box center [608, 261] width 513 height 36
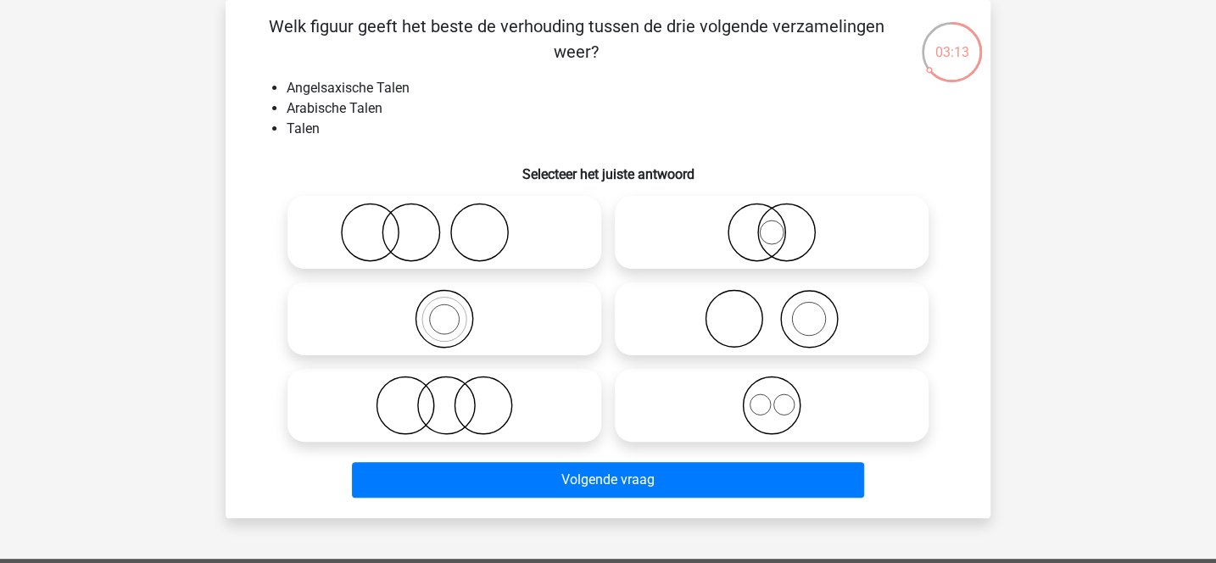
click at [525, 394] on icon at bounding box center [444, 405] width 300 height 59
click at [456, 394] on input "radio" at bounding box center [450, 391] width 11 height 11
radio input "true"
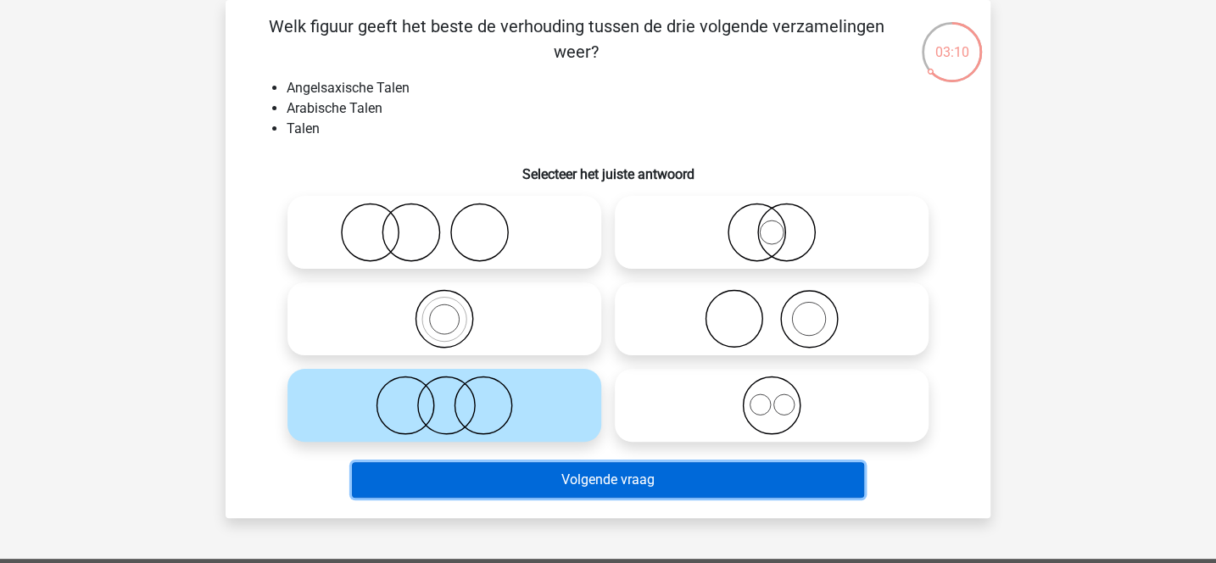
click at [627, 485] on button "Volgende vraag" at bounding box center [608, 480] width 513 height 36
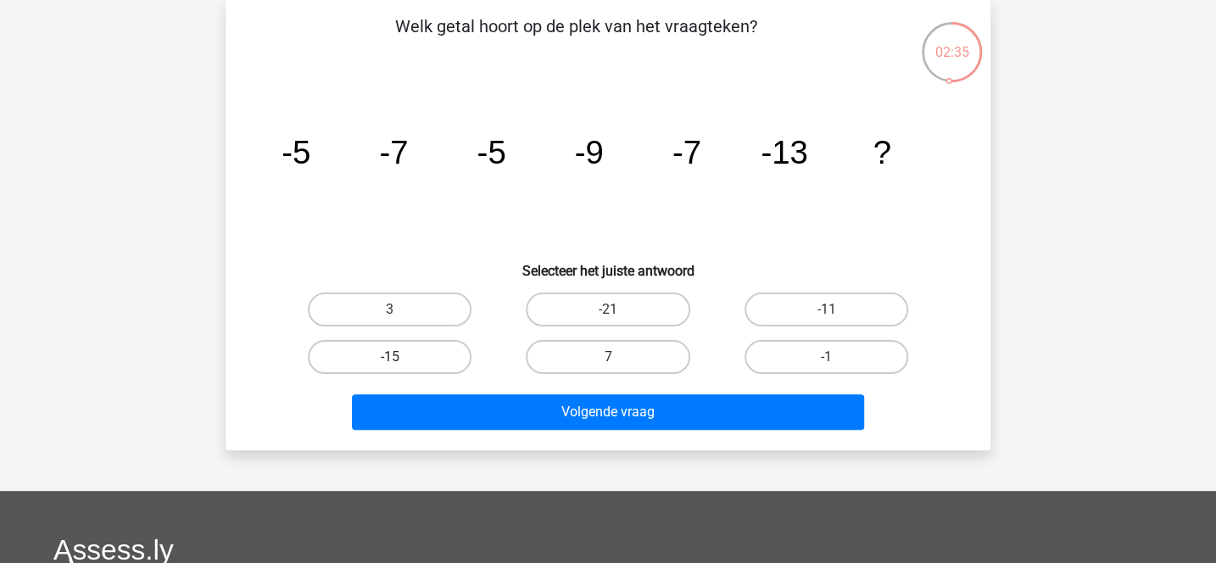
click at [452, 359] on label "-15" at bounding box center [390, 357] width 164 height 34
click at [401, 359] on input "-15" at bounding box center [395, 362] width 11 height 11
radio input "true"
click at [825, 299] on label "-11" at bounding box center [827, 310] width 164 height 34
click at [826, 310] on input "-11" at bounding box center [831, 315] width 11 height 11
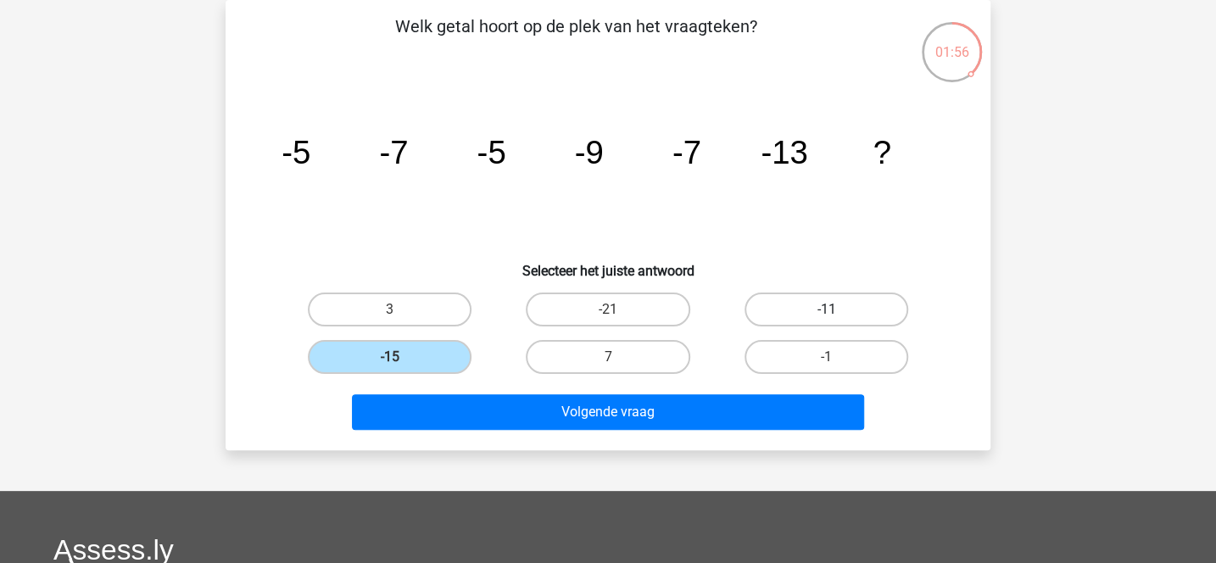
radio input "true"
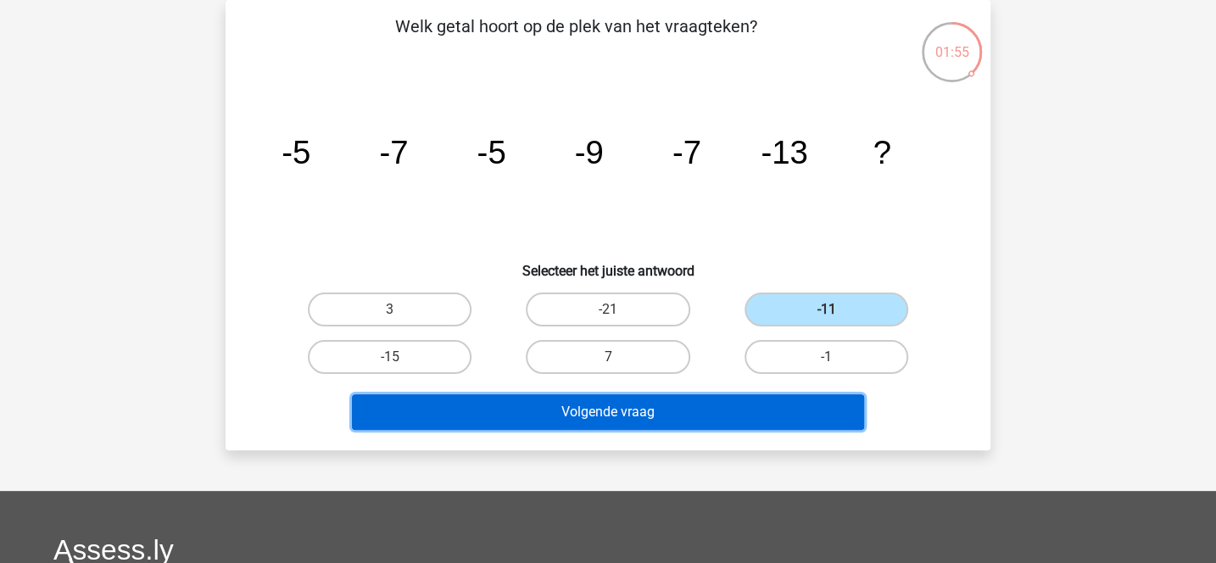
click at [776, 404] on button "Volgende vraag" at bounding box center [608, 412] width 513 height 36
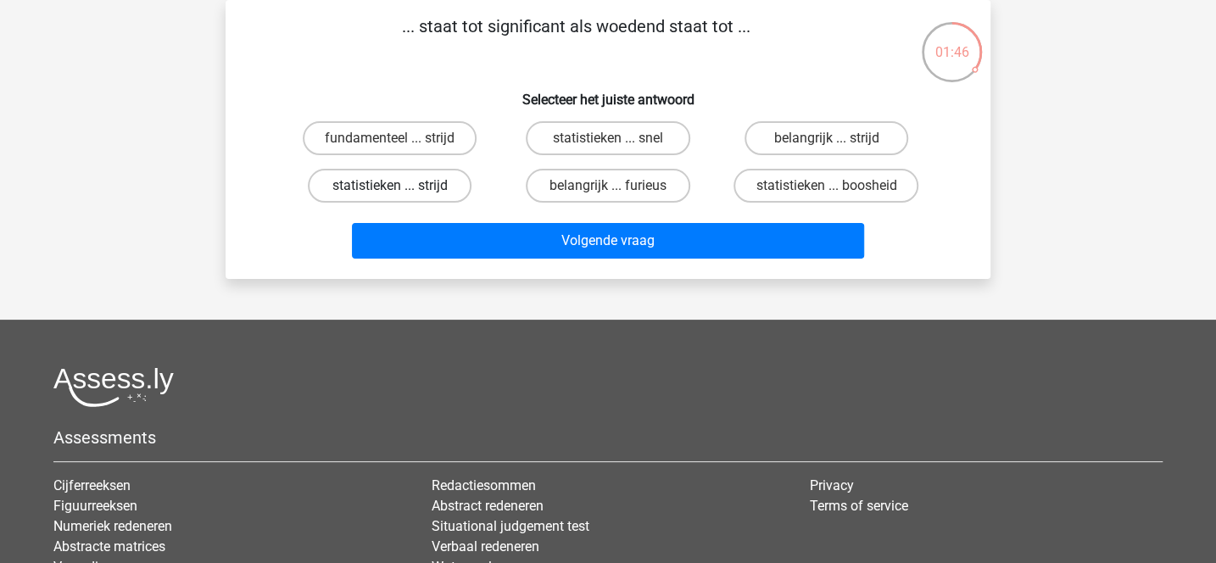
click at [456, 185] on label "statistieken ... strijd" at bounding box center [390, 186] width 164 height 34
click at [401, 186] on input "statistieken ... strijd" at bounding box center [395, 191] width 11 height 11
radio input "true"
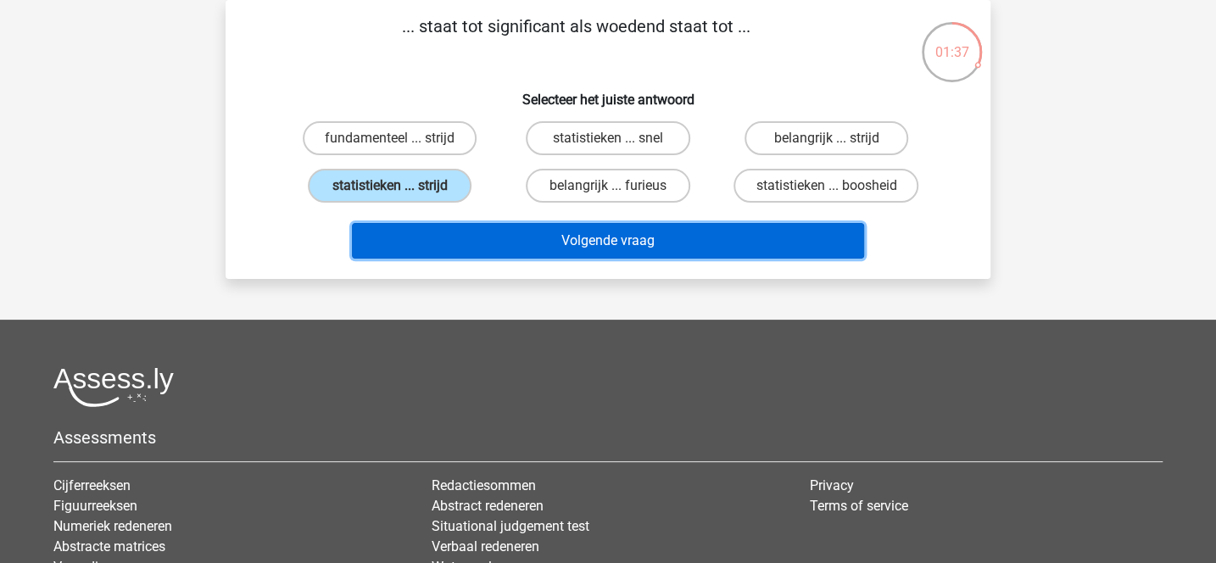
click at [554, 245] on button "Volgende vraag" at bounding box center [608, 241] width 513 height 36
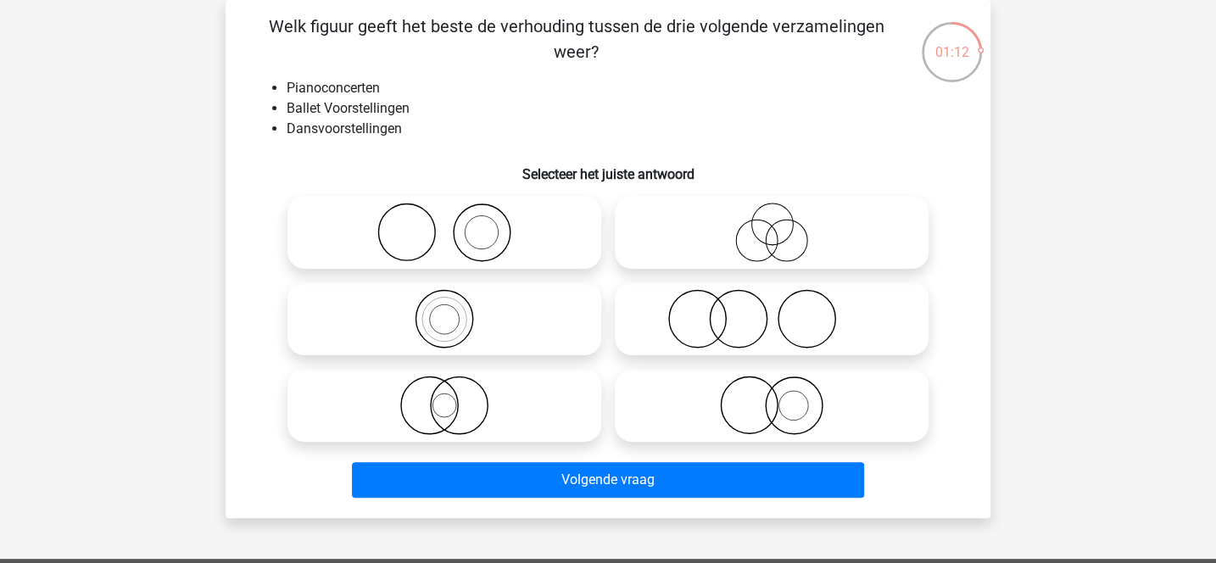
click at [740, 384] on icon at bounding box center [772, 405] width 300 height 59
click at [772, 386] on input "radio" at bounding box center [777, 391] width 11 height 11
radio input "true"
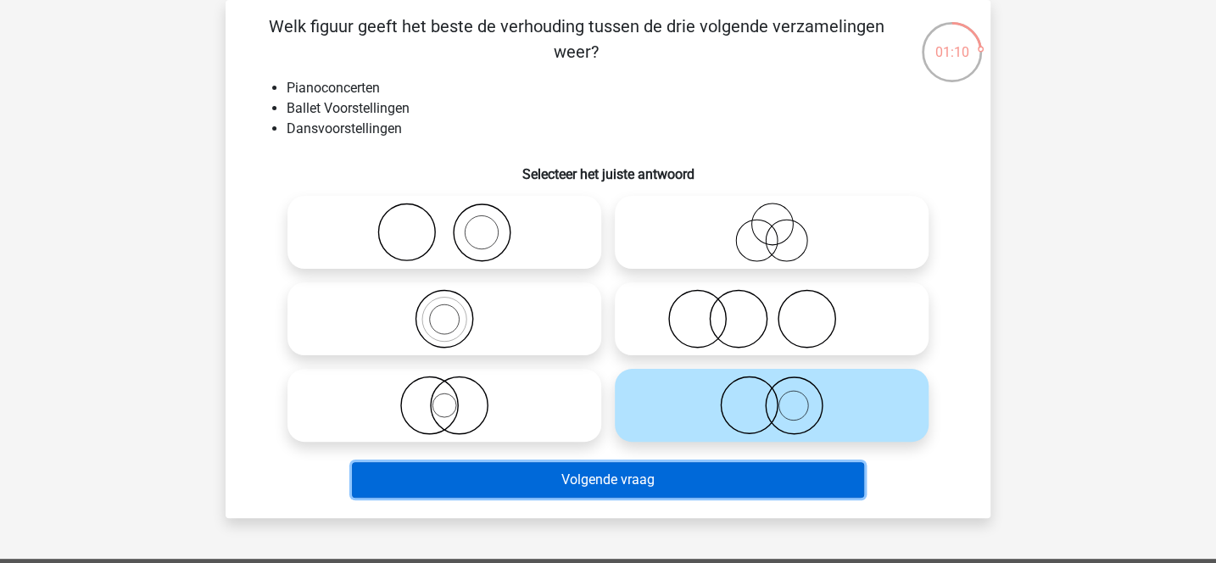
click at [702, 489] on button "Volgende vraag" at bounding box center [608, 480] width 513 height 36
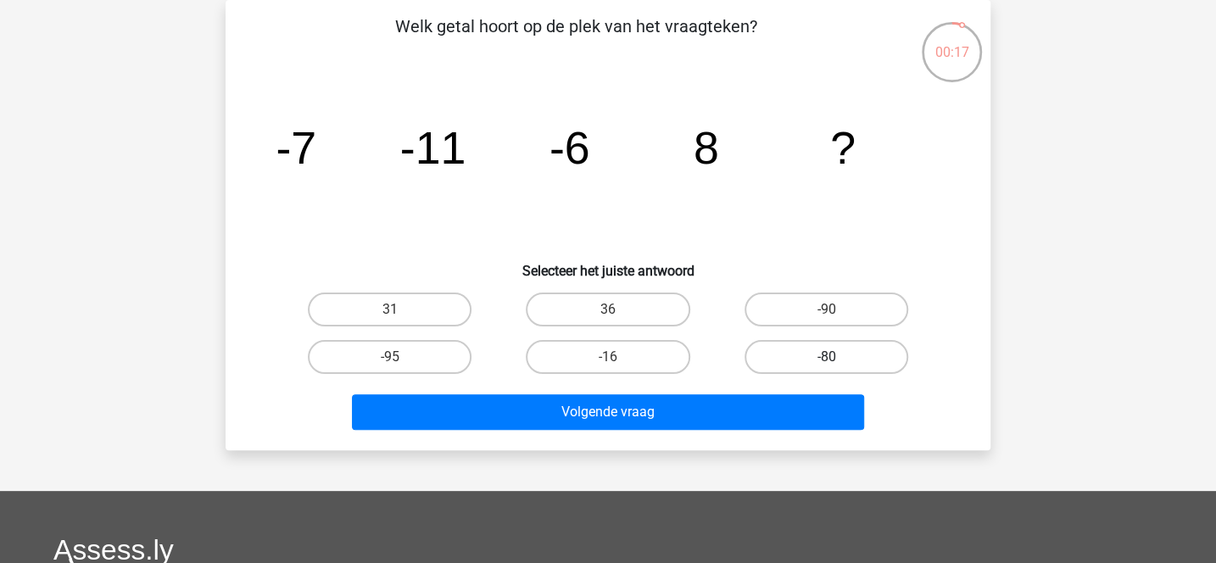
click at [803, 355] on label "-80" at bounding box center [827, 357] width 164 height 34
click at [826, 357] on input "-80" at bounding box center [831, 362] width 11 height 11
radio input "true"
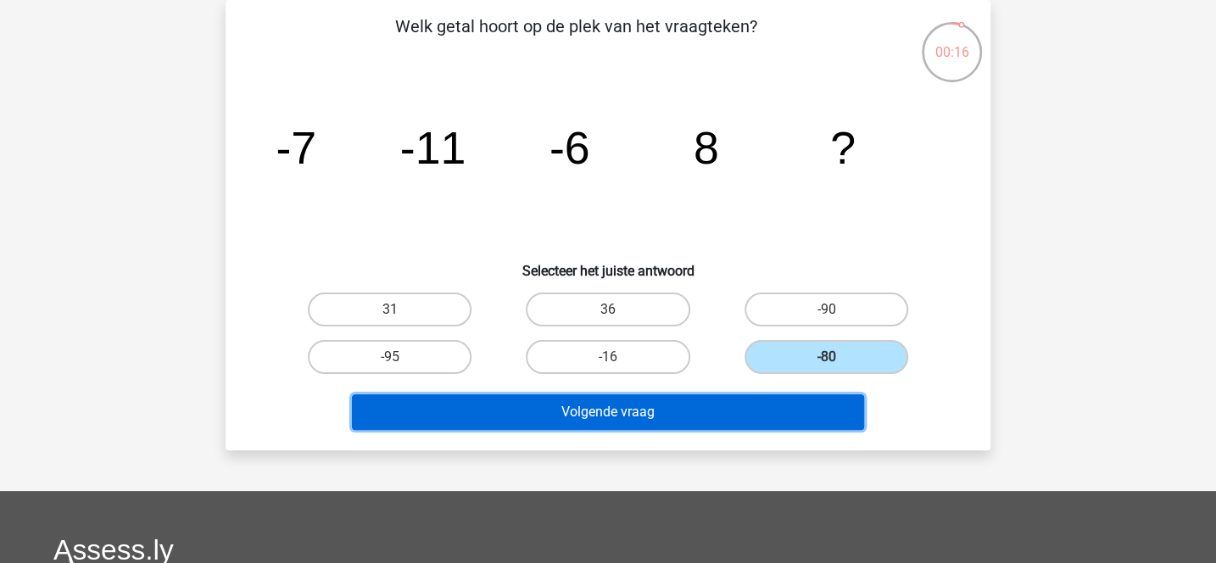
click at [775, 410] on button "Volgende vraag" at bounding box center [608, 412] width 513 height 36
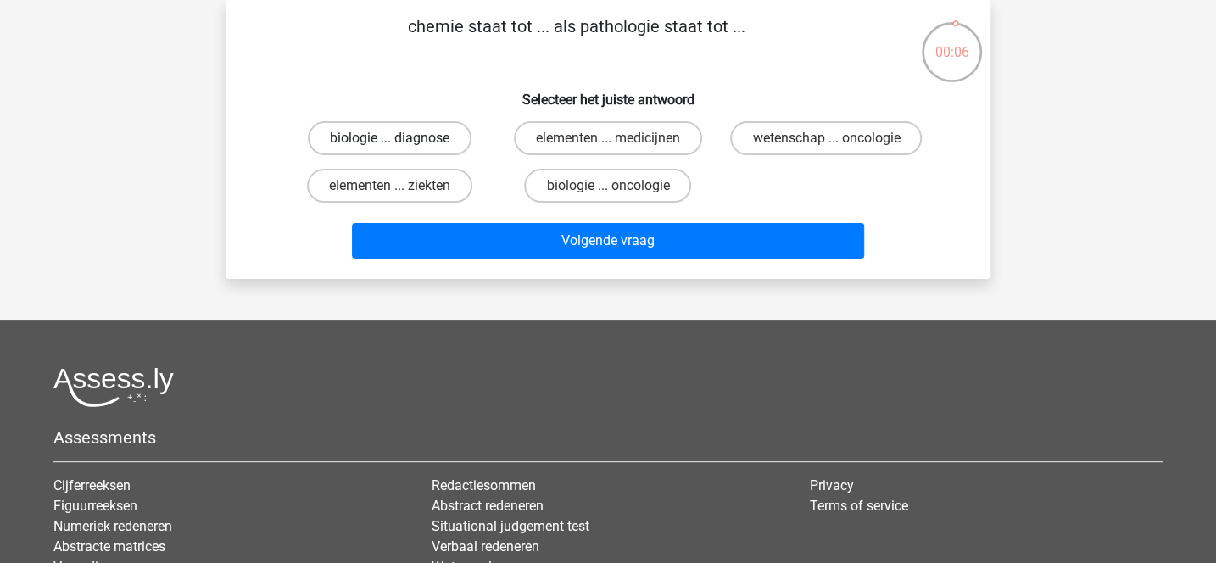
click at [450, 136] on label "biologie ... diagnose" at bounding box center [390, 138] width 164 height 34
click at [401, 138] on input "biologie ... diagnose" at bounding box center [395, 143] width 11 height 11
radio input "true"
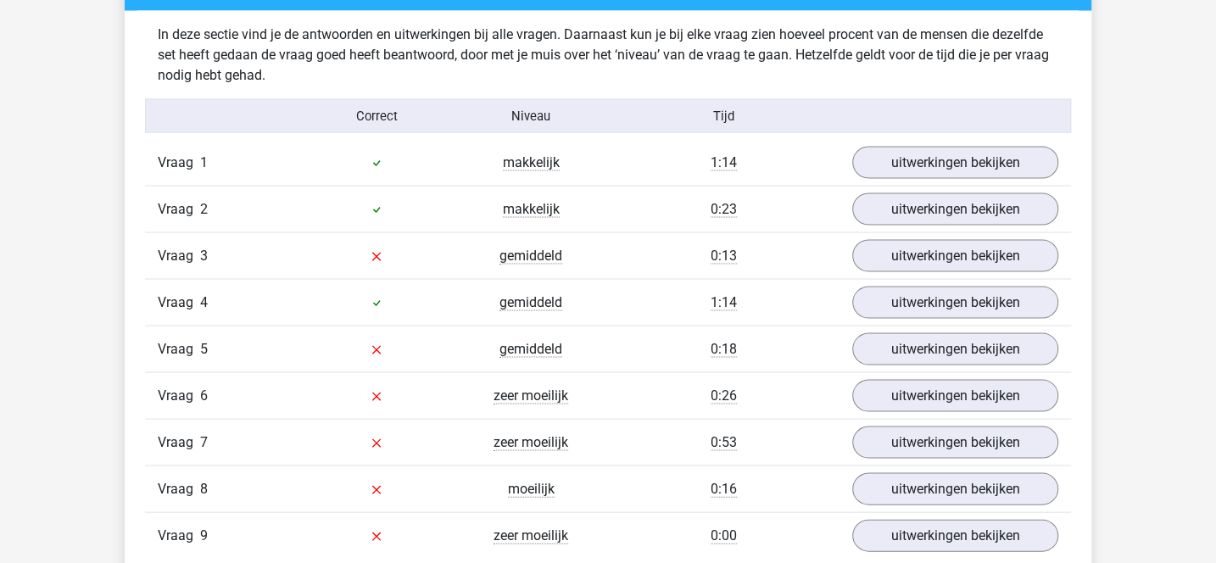
scroll to position [1872, 0]
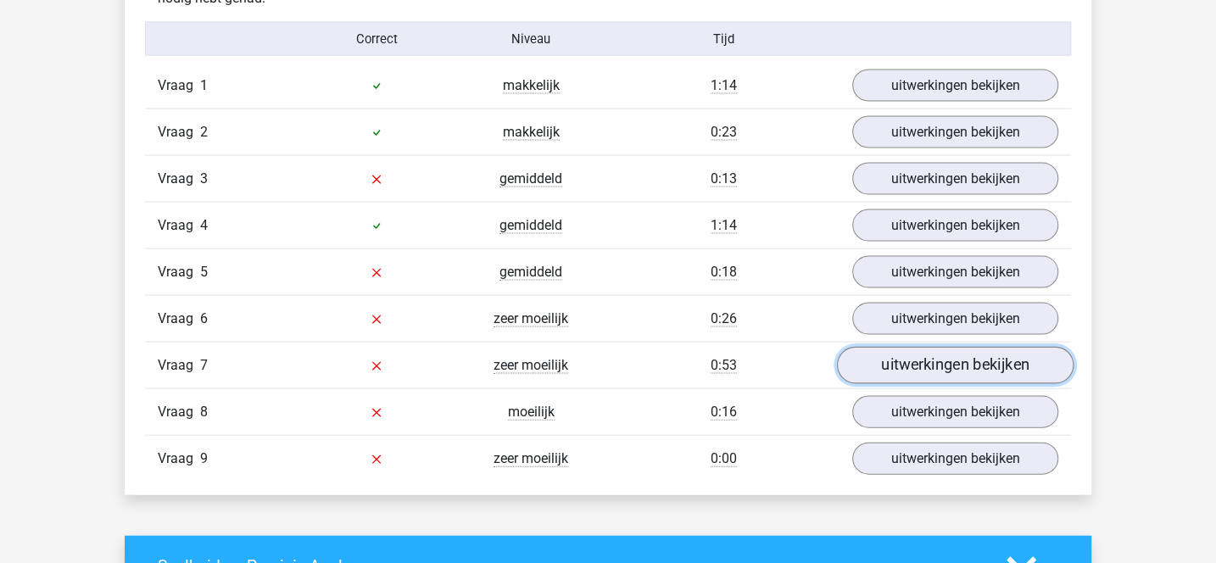
click at [895, 352] on link "uitwerkingen bekijken" at bounding box center [955, 364] width 237 height 37
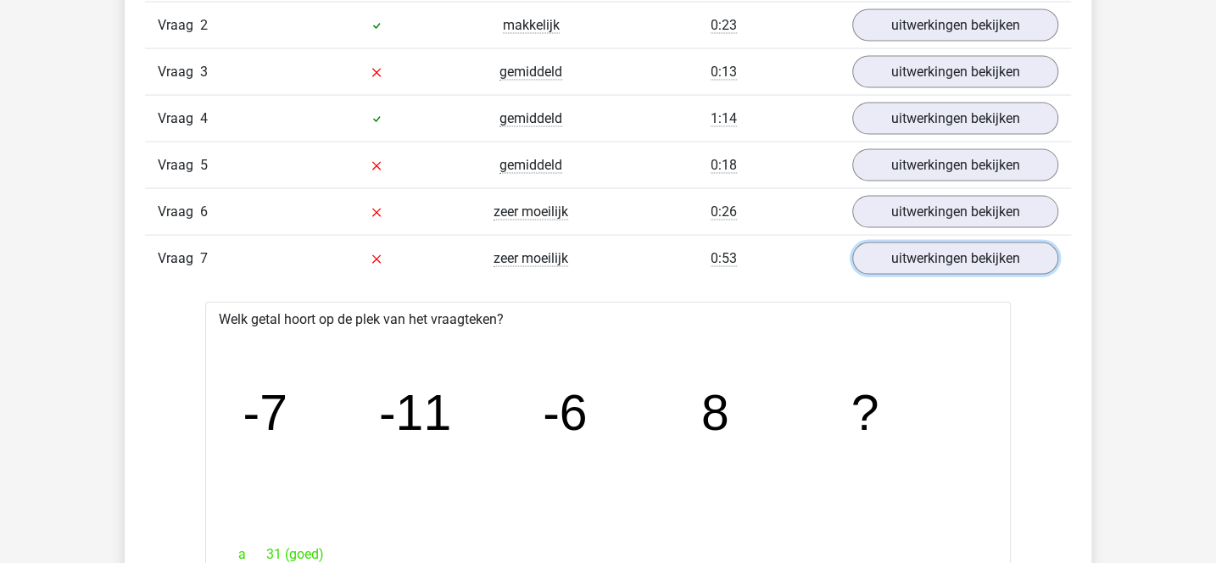
scroll to position [1973, 0]
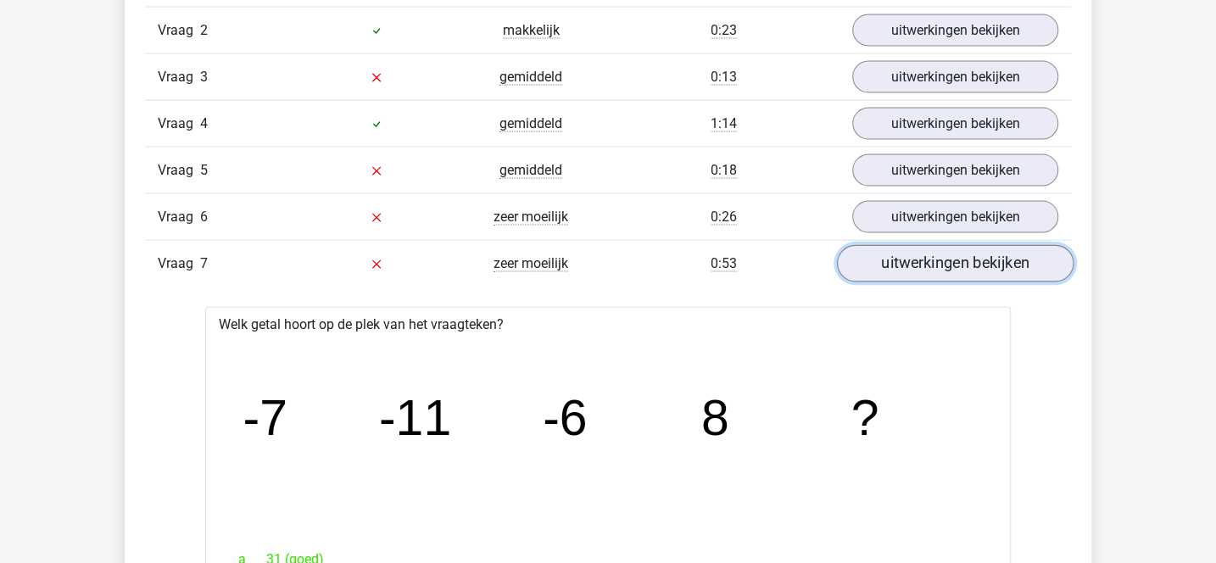
click at [910, 250] on link "uitwerkingen bekijken" at bounding box center [955, 263] width 237 height 37
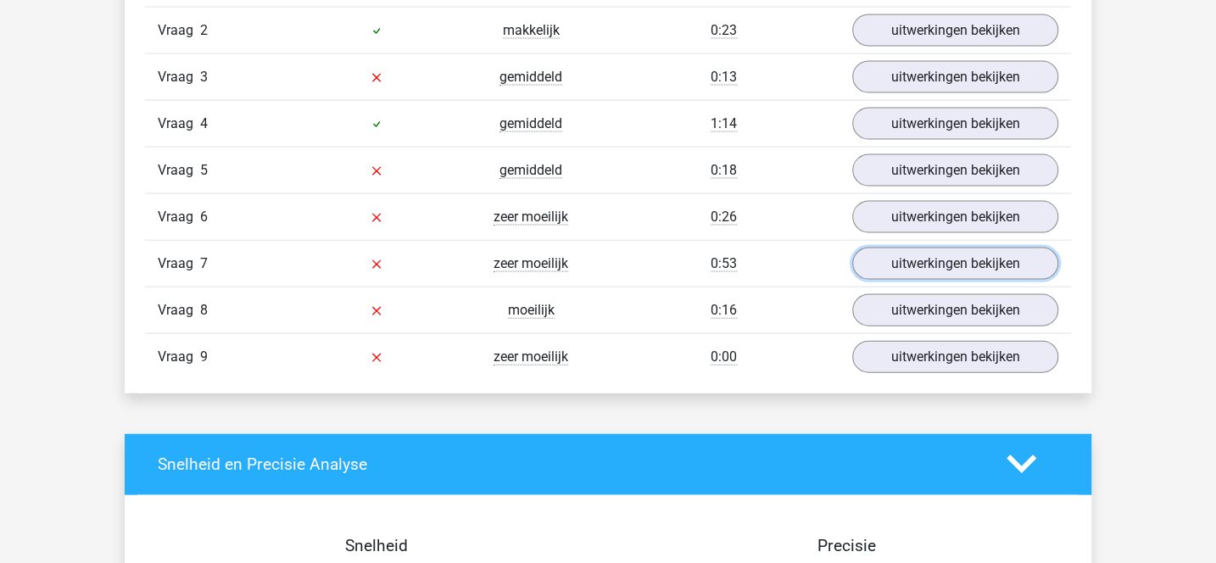
scroll to position [1967, 0]
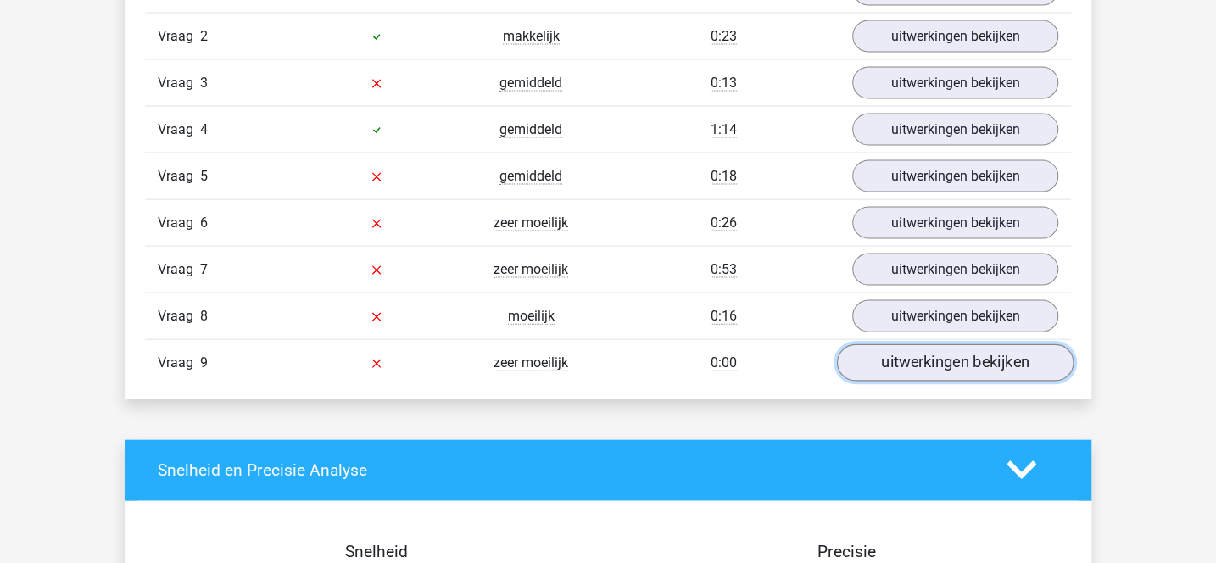
click at [872, 348] on link "uitwerkingen bekijken" at bounding box center [955, 362] width 237 height 37
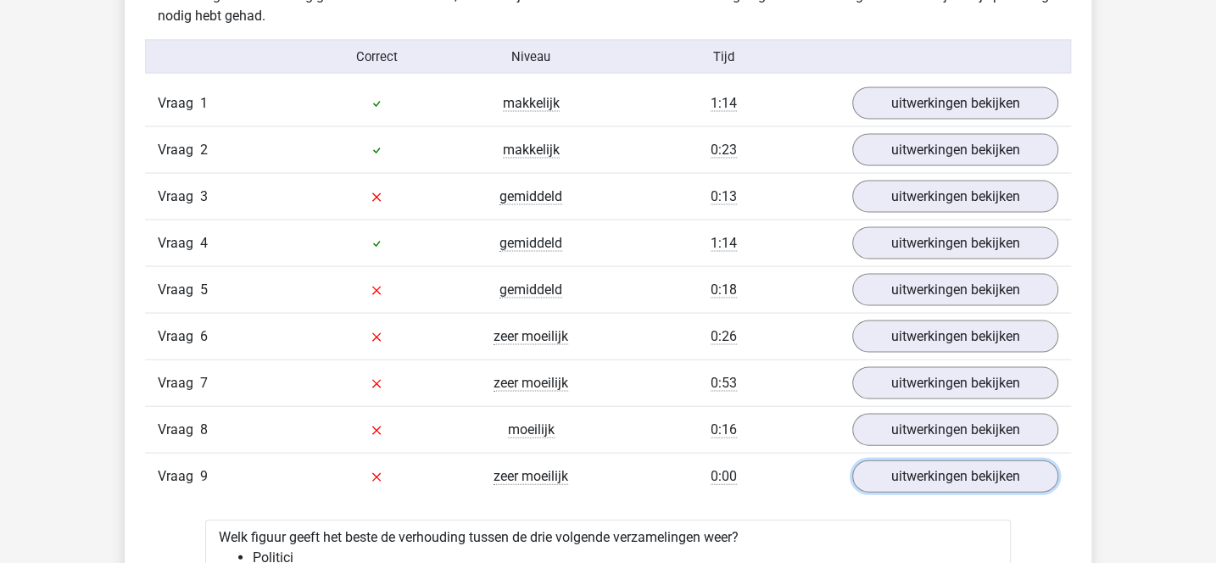
scroll to position [1854, 0]
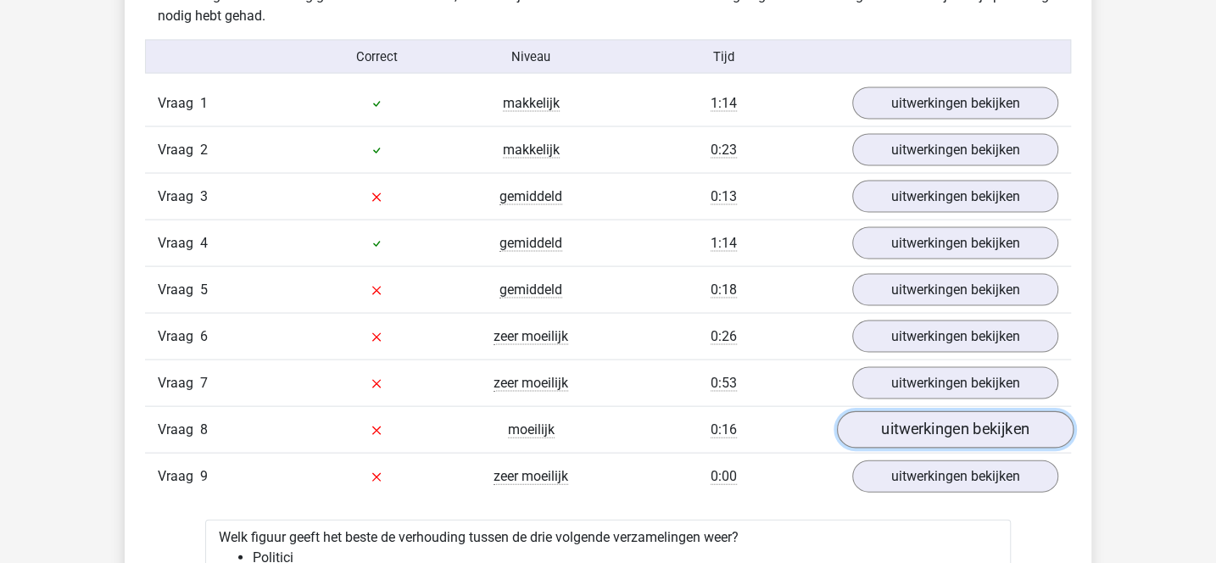
click at [858, 411] on link "uitwerkingen bekijken" at bounding box center [955, 429] width 237 height 37
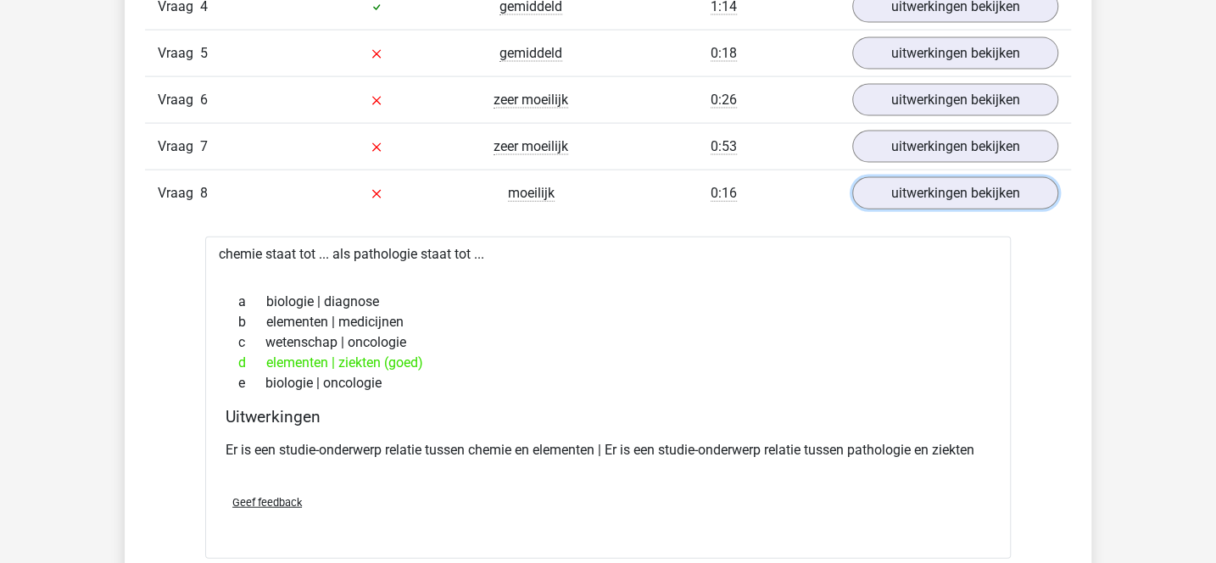
scroll to position [2068, 0]
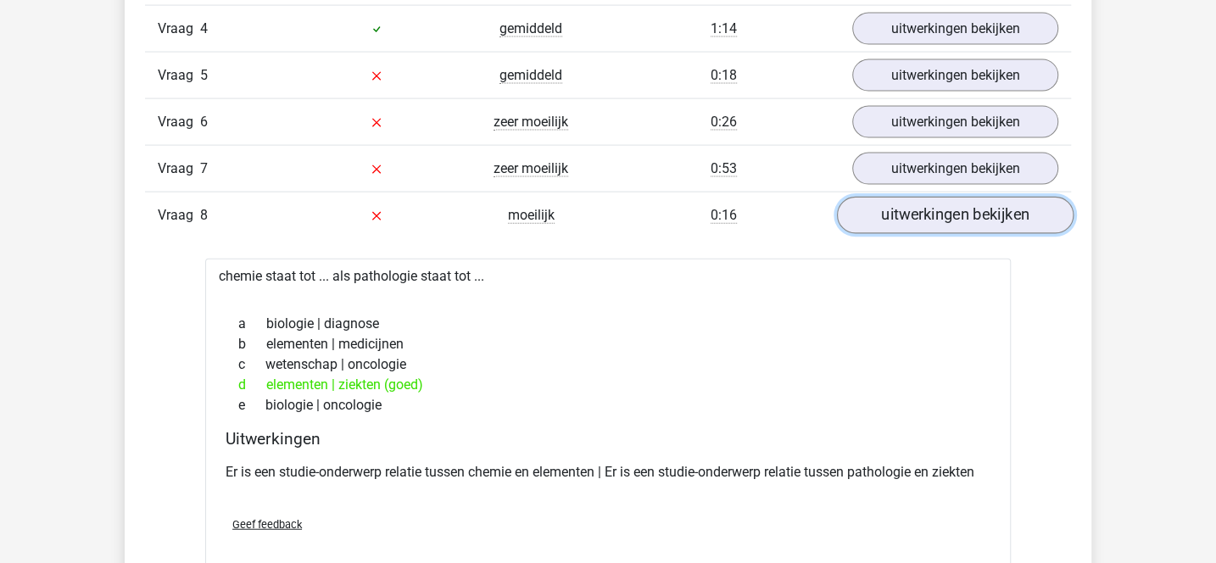
click at [863, 204] on link "uitwerkingen bekijken" at bounding box center [955, 215] width 237 height 37
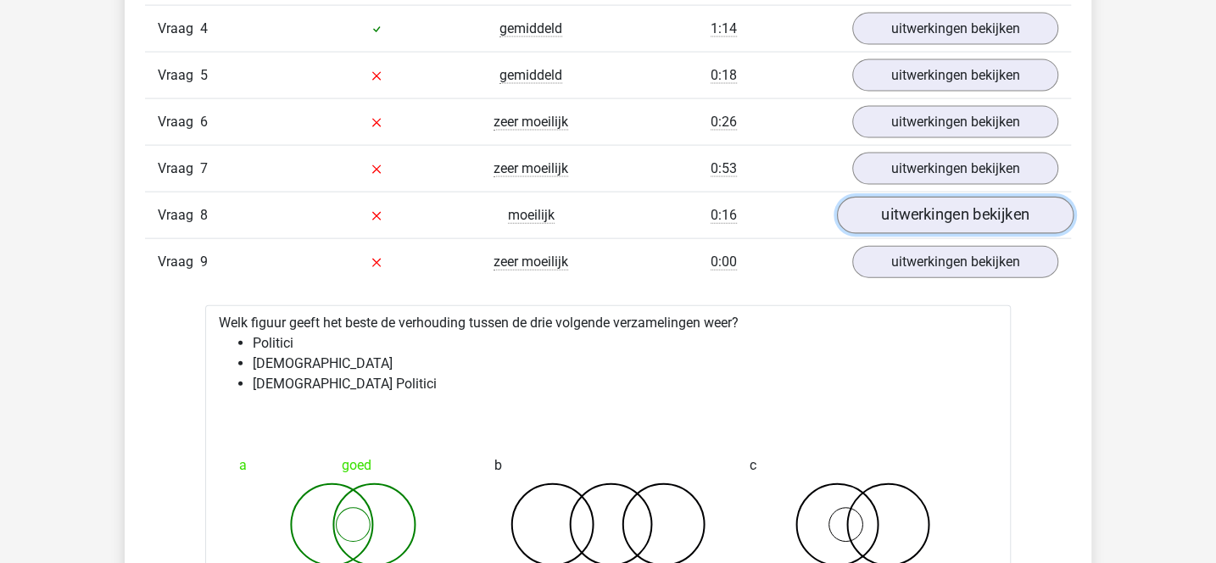
click at [863, 204] on link "uitwerkingen bekijken" at bounding box center [955, 215] width 237 height 37
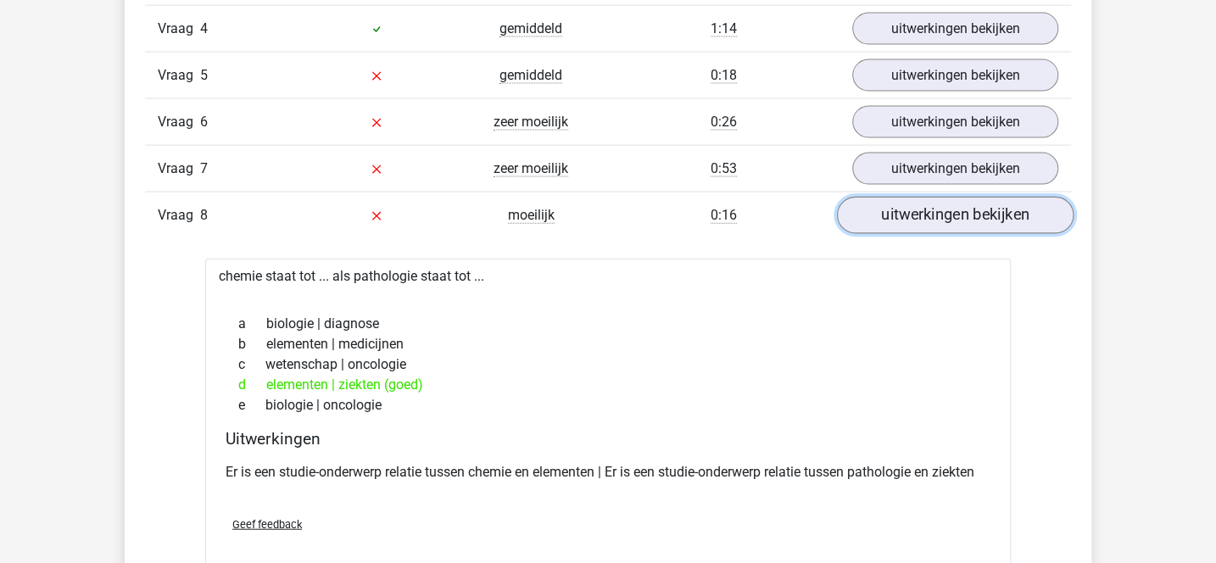
click at [863, 204] on link "uitwerkingen bekijken" at bounding box center [955, 215] width 237 height 37
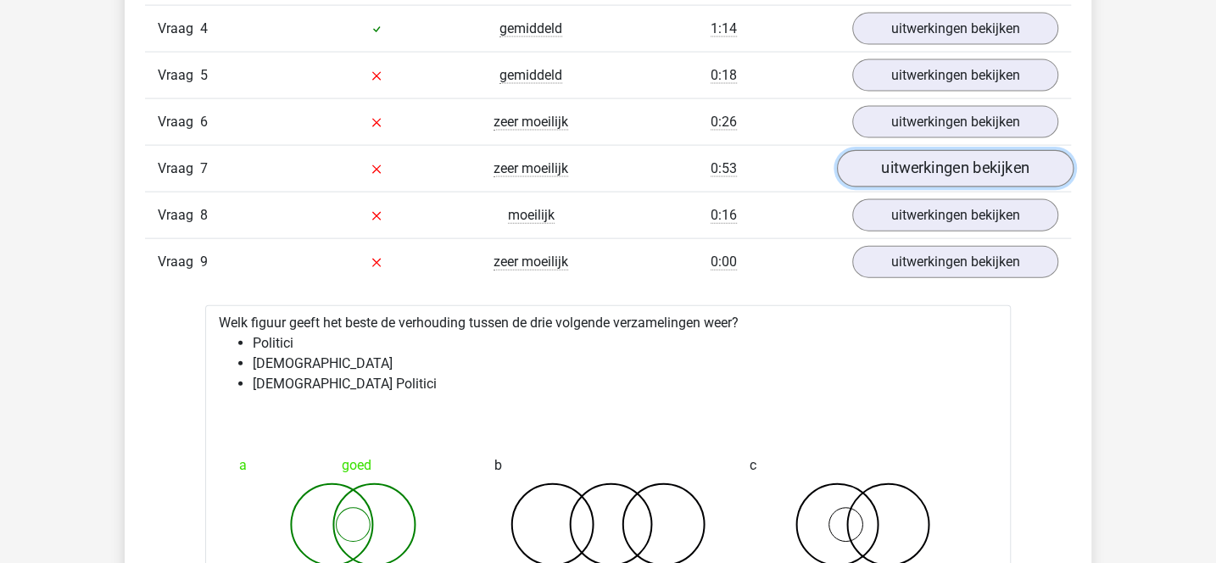
click at [870, 158] on link "uitwerkingen bekijken" at bounding box center [955, 168] width 237 height 37
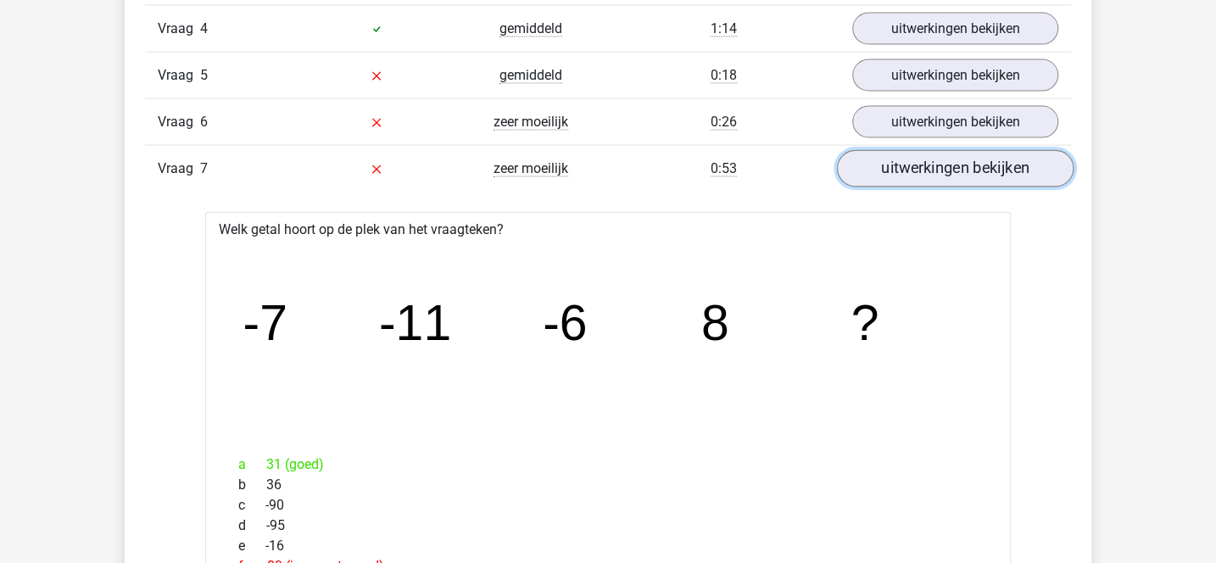
click at [870, 158] on link "uitwerkingen bekijken" at bounding box center [955, 168] width 237 height 37
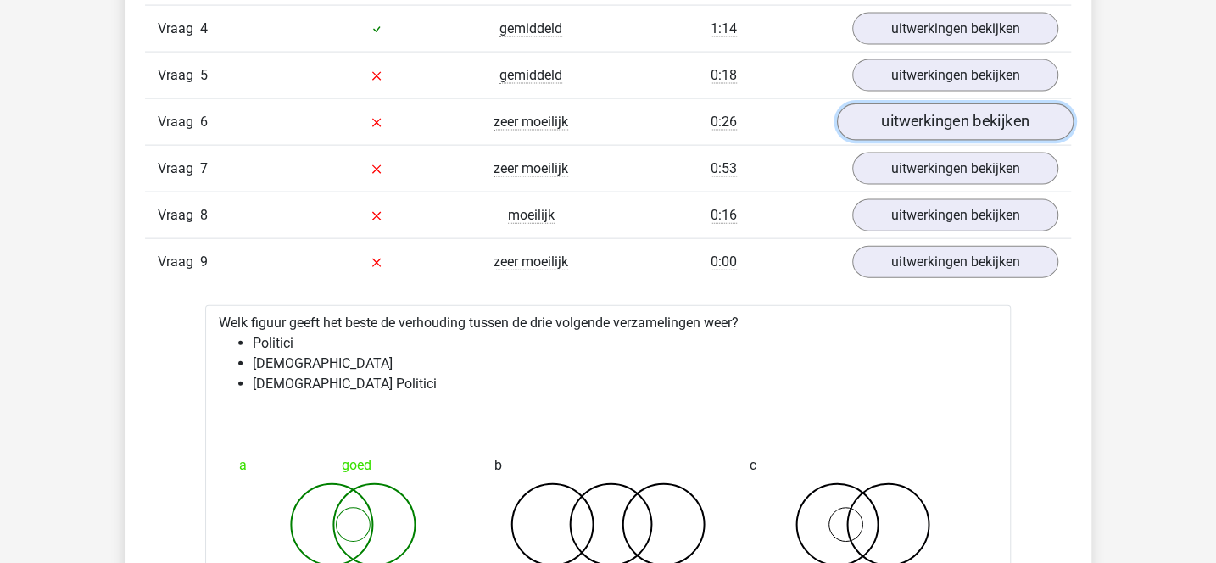
click at [879, 121] on link "uitwerkingen bekijken" at bounding box center [955, 121] width 237 height 37
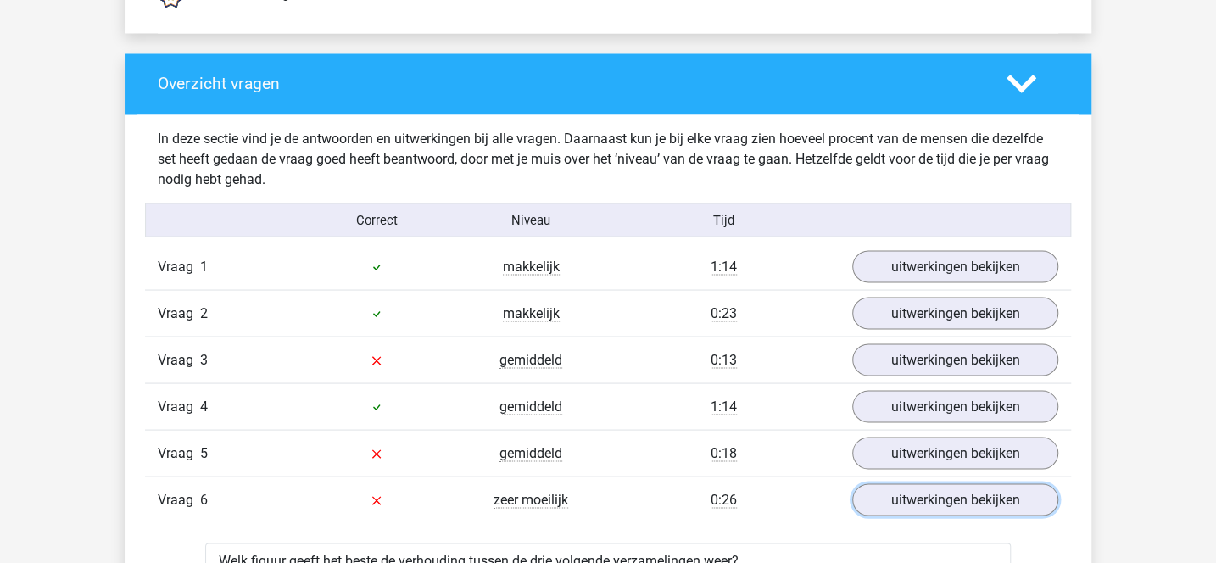
scroll to position [1514, 0]
